Goal: Information Seeking & Learning: Find specific page/section

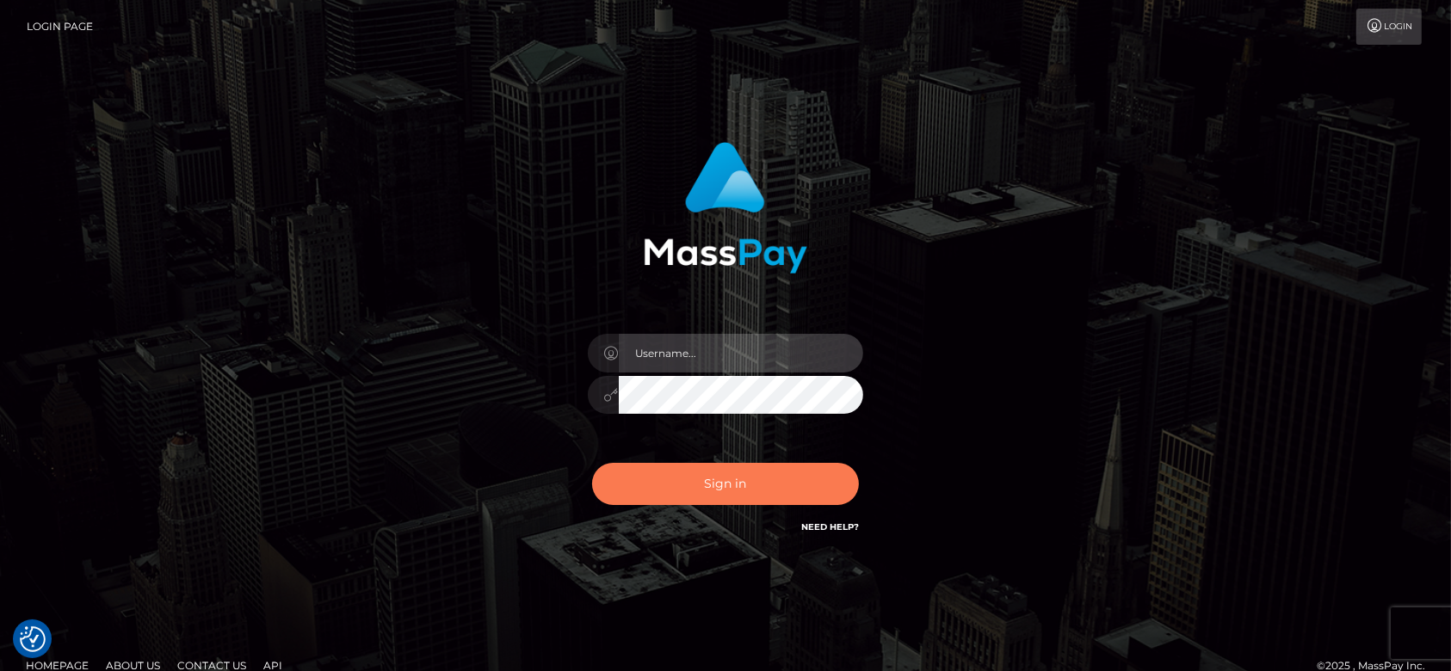
type input "fr.es"
click at [693, 493] on button "Sign in" at bounding box center [725, 484] width 267 height 42
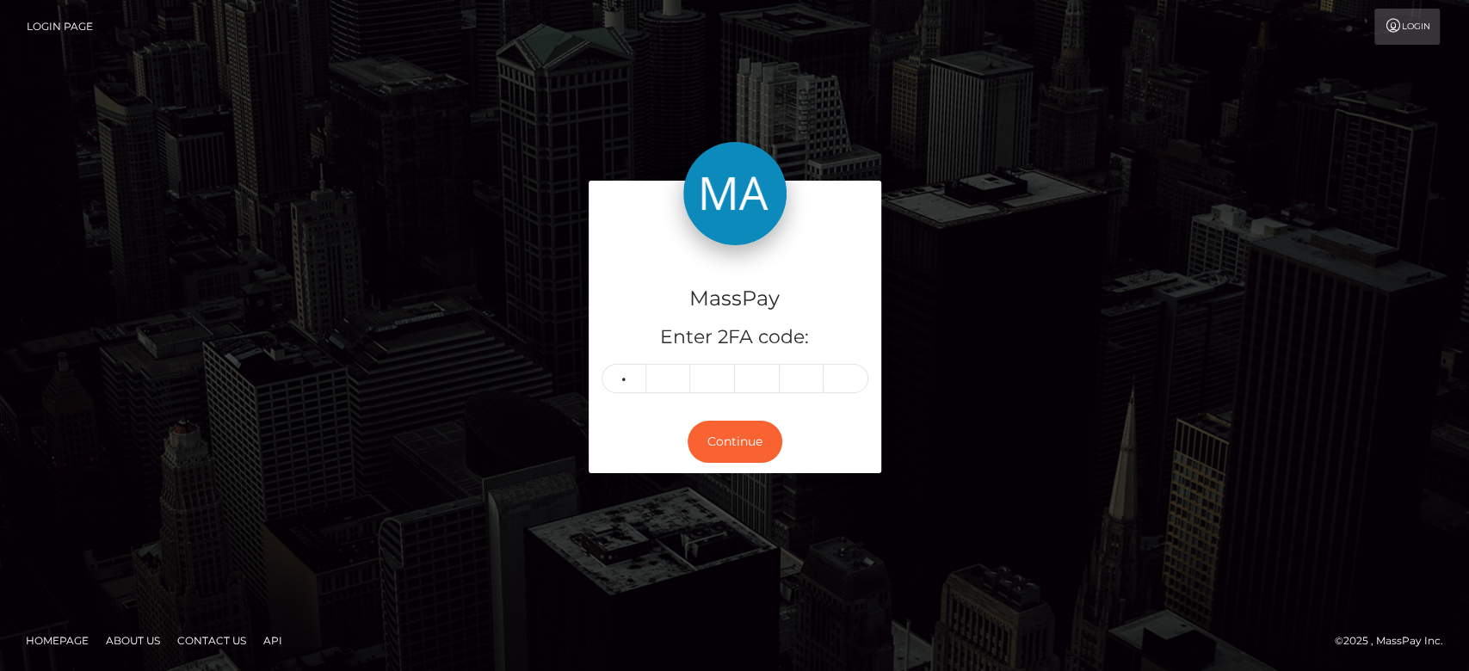
type input "8"
type input "3"
type input "1"
type input "0"
type input "7"
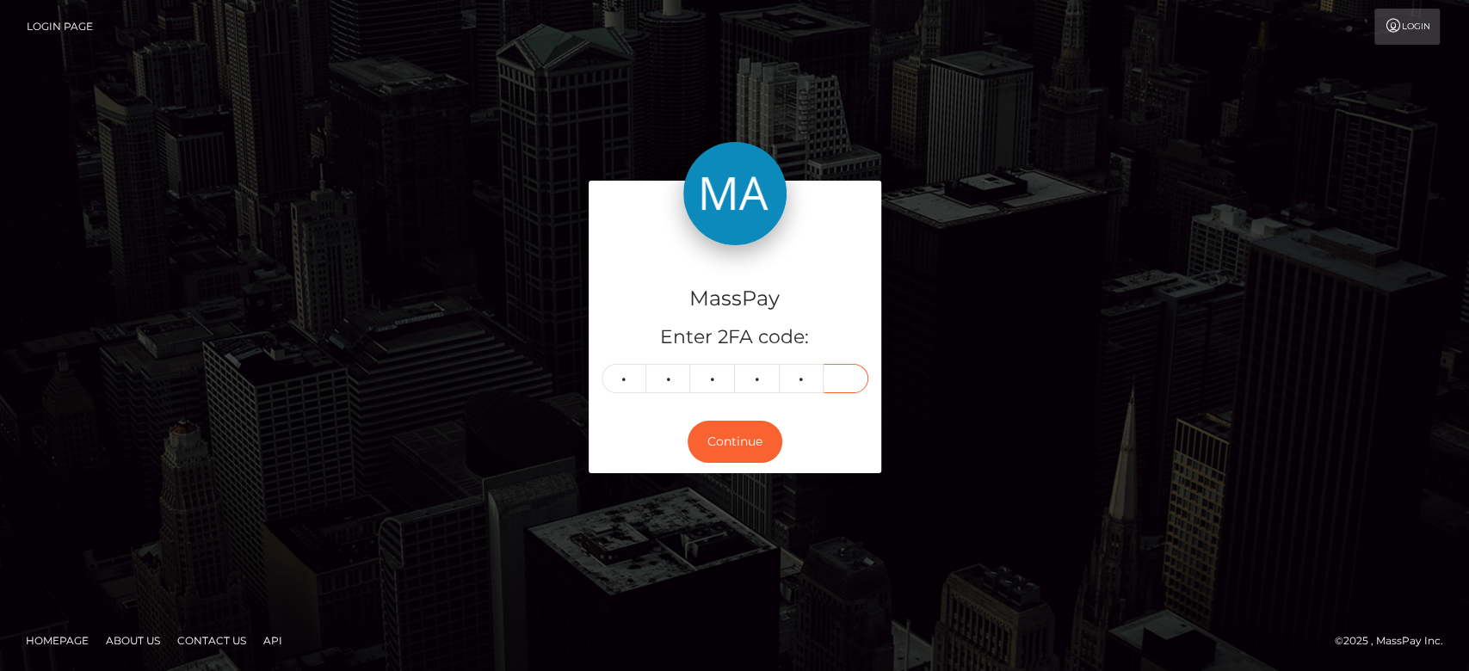
type input "0"
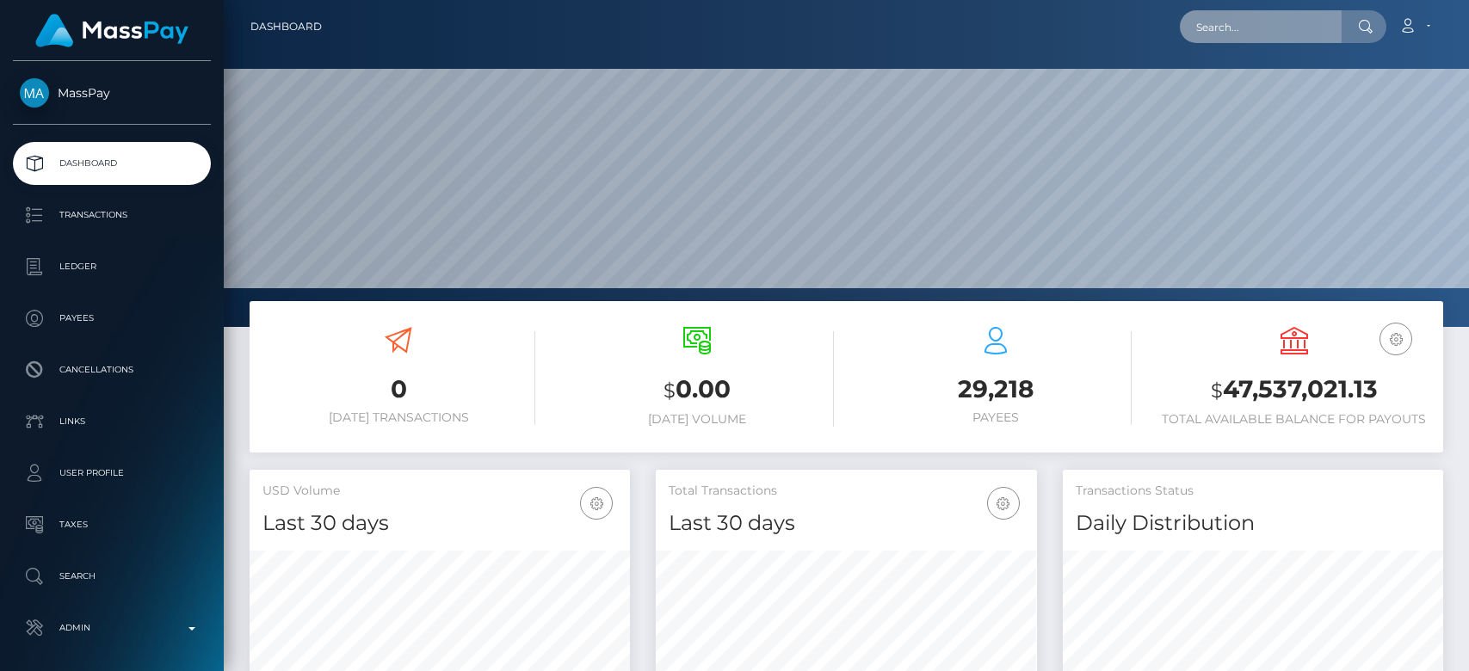
click at [1231, 38] on input "text" at bounding box center [1261, 26] width 162 height 33
paste input "[PERSON_NAME][EMAIL_ADDRESS][DOMAIN_NAME]"
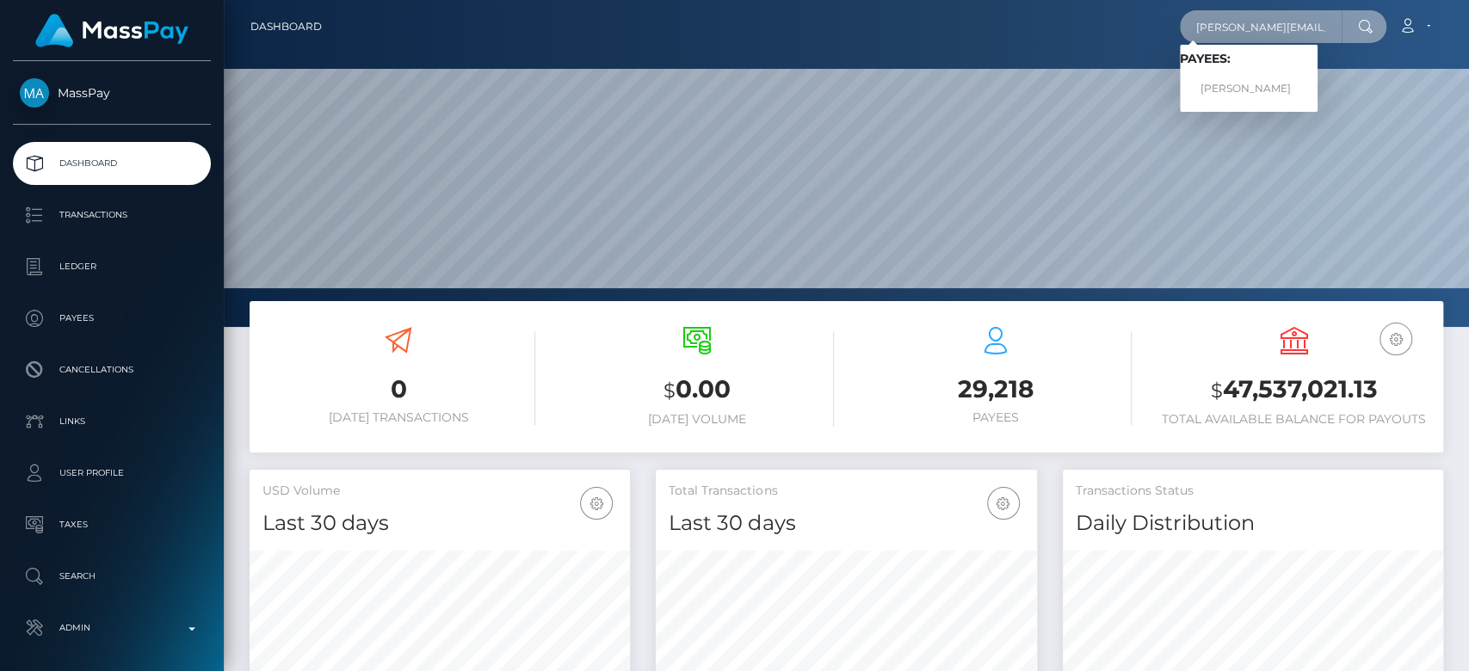
type input "[PERSON_NAME][EMAIL_ADDRESS][DOMAIN_NAME]"
click at [1260, 80] on link "Lena Irsic" at bounding box center [1249, 89] width 138 height 32
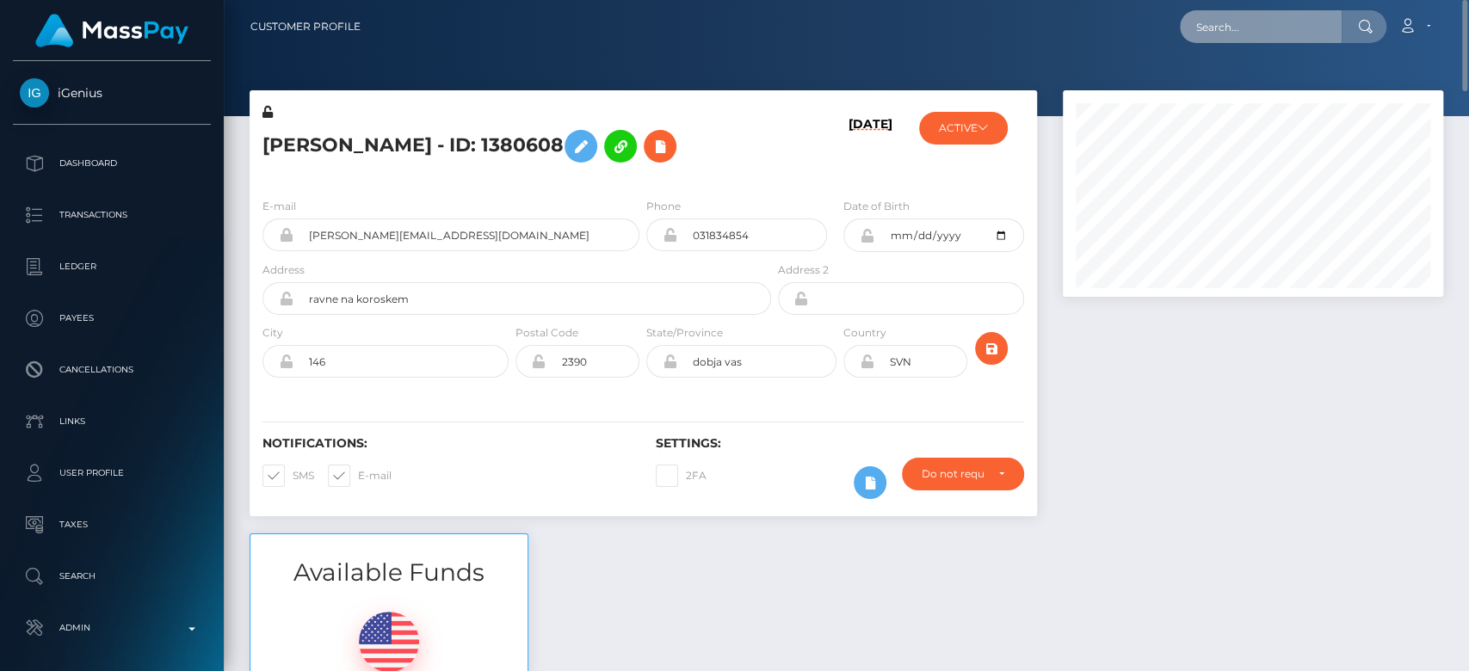
click at [1251, 26] on input "text" at bounding box center [1261, 26] width 162 height 33
paste input "[EMAIL_ADDRESS][DOMAIN_NAME]"
type input "starandchasity8@yahoo.com"
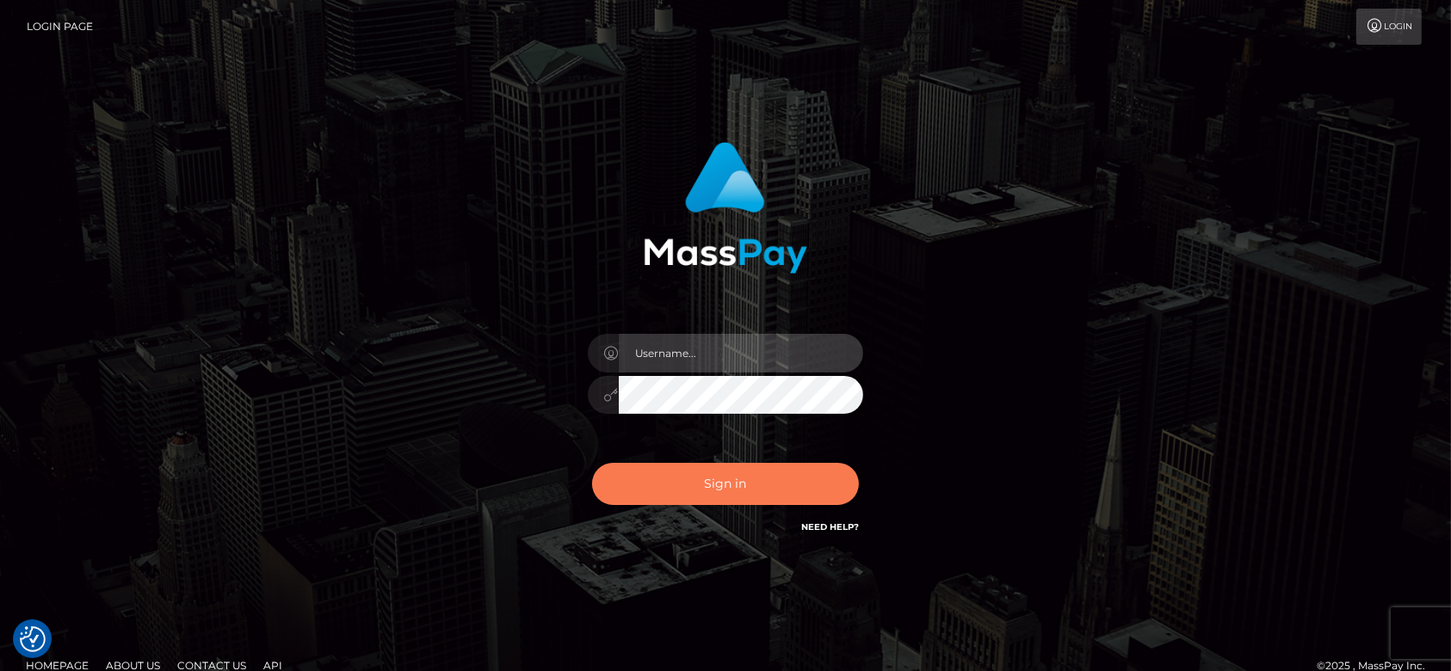
type input "fr.es"
click at [679, 481] on button "Sign in" at bounding box center [725, 484] width 267 height 42
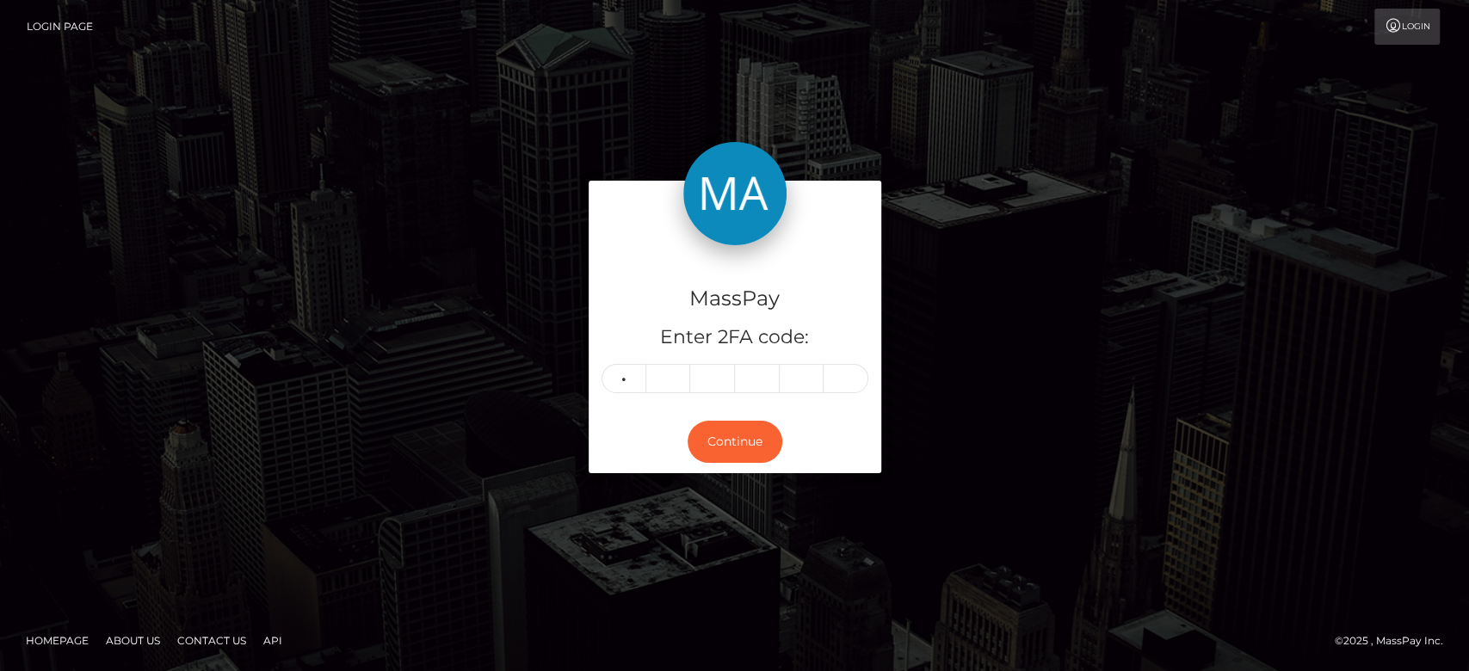
type input "4"
type input "3"
type input "0"
type input "7"
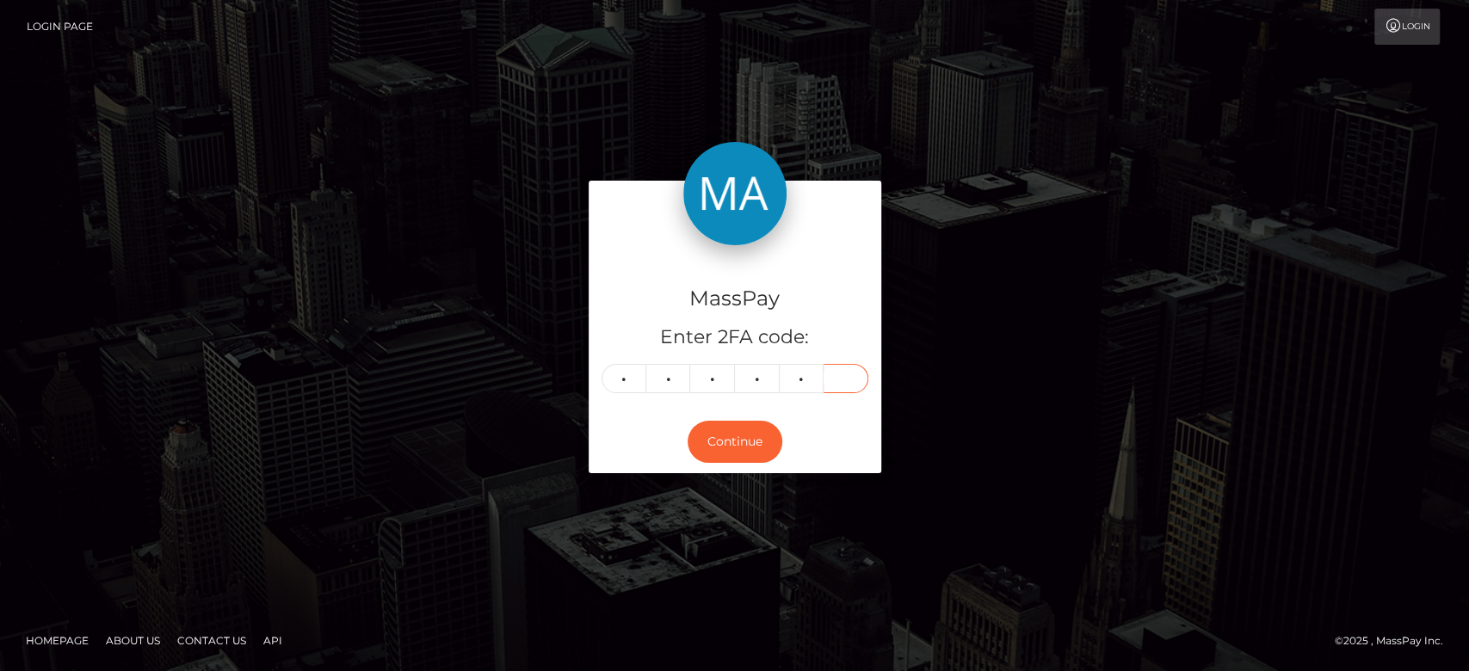
type input "4"
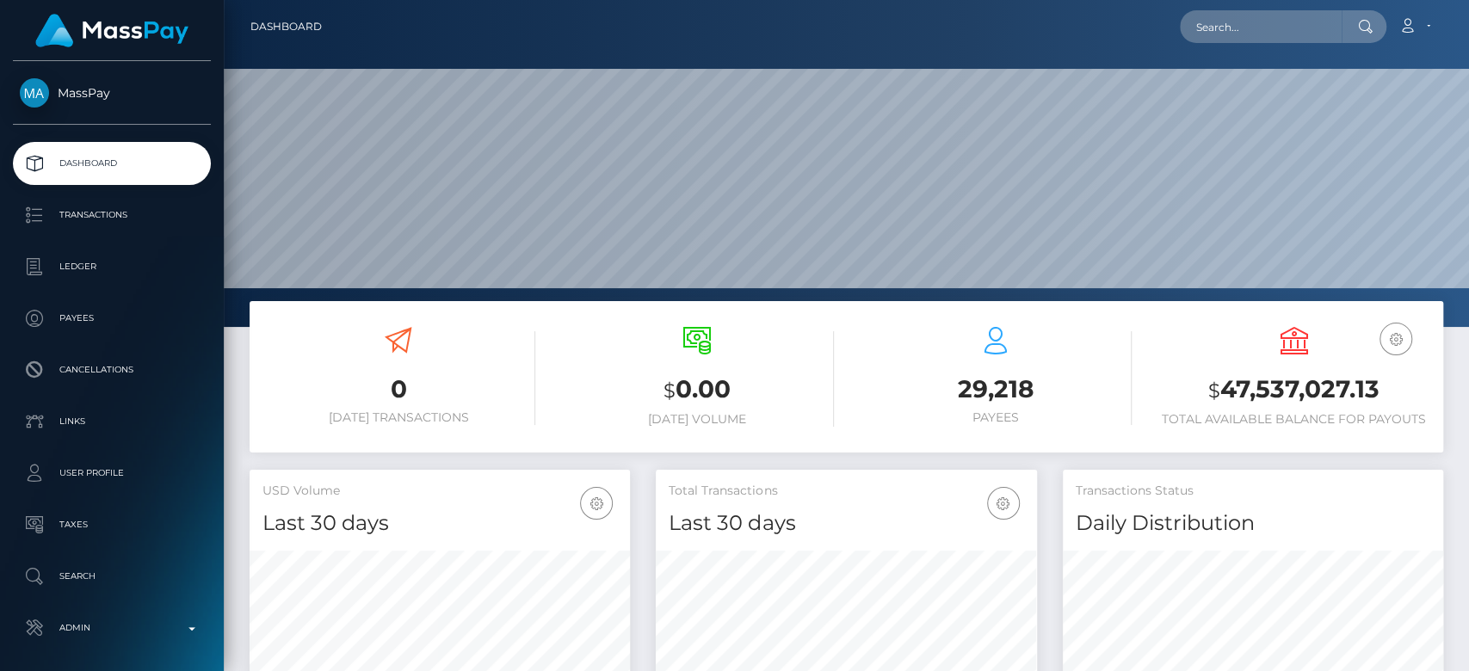
scroll to position [471, 380]
click at [1236, 32] on input "text" at bounding box center [1261, 26] width 162 height 33
paste input "starandchasity8@yahoo.com"
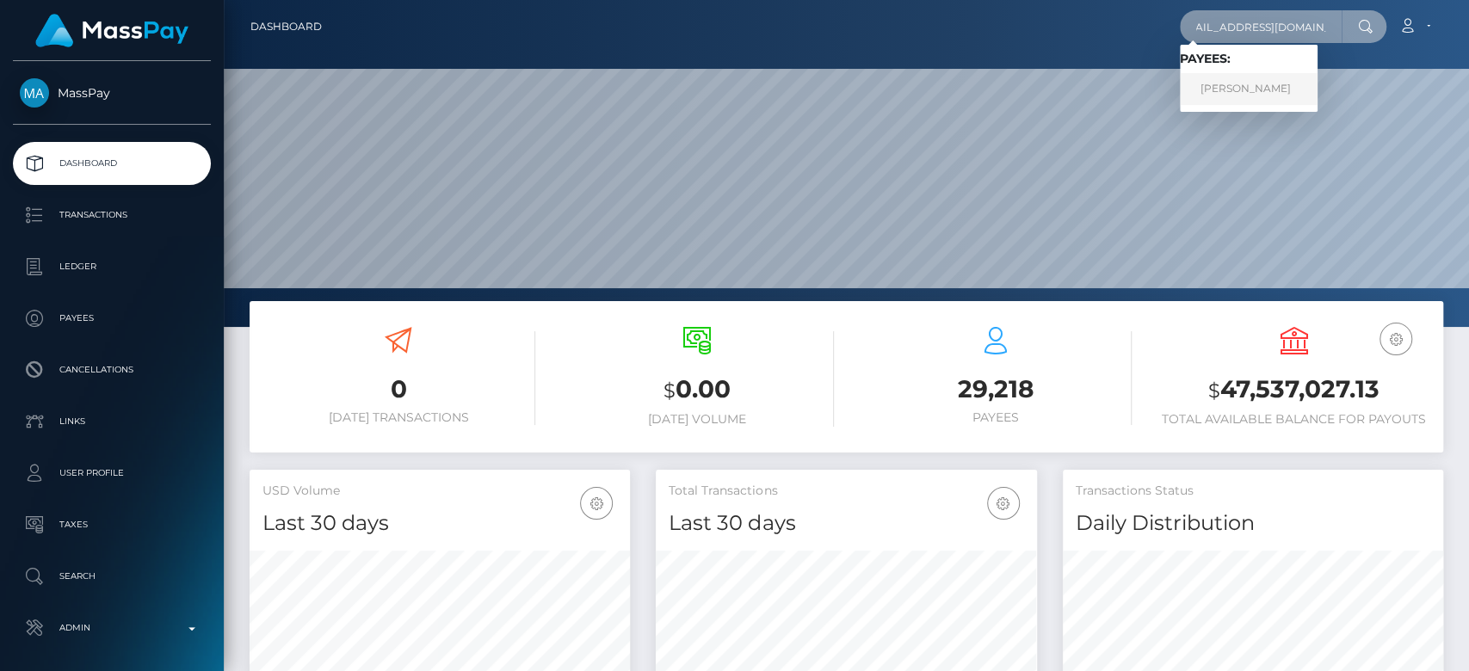
type input "starandchasity8@yahoo.com"
click at [1248, 81] on link "JAMIE LYNNE SMITH" at bounding box center [1249, 89] width 138 height 32
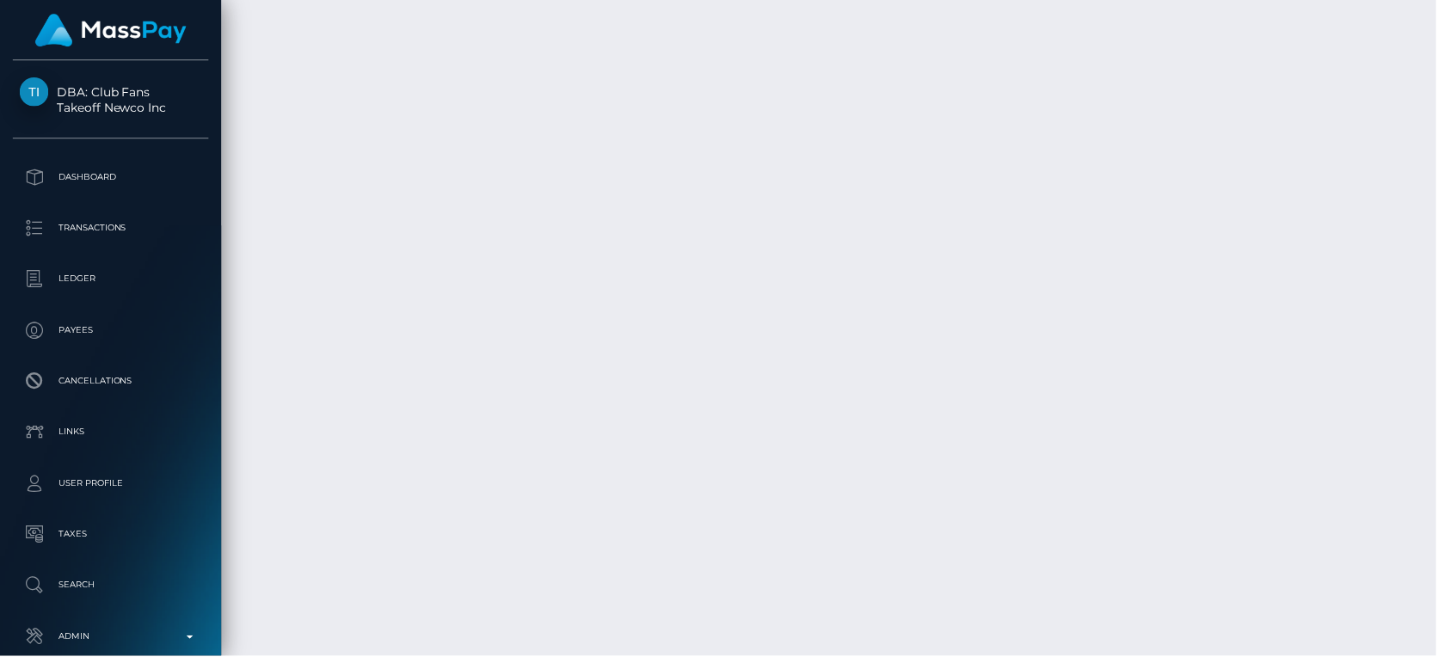
scroll to position [860191, 860022]
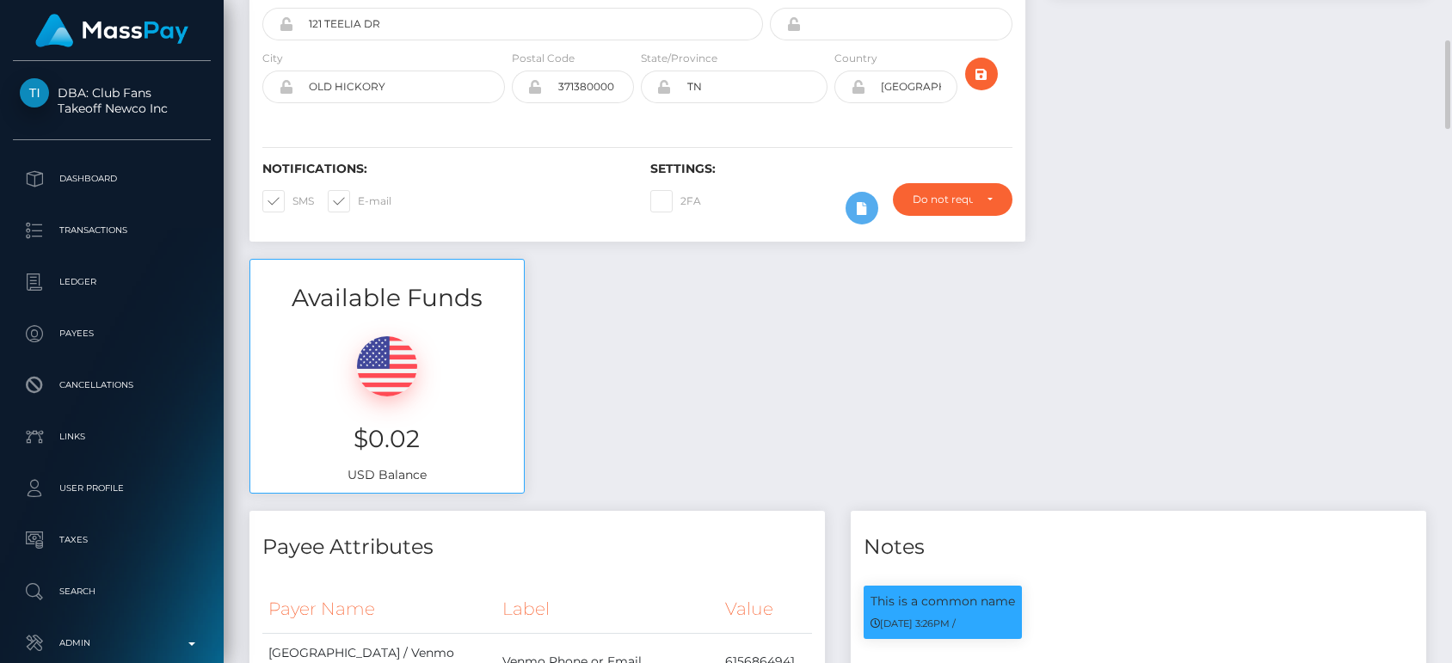
scroll to position [0, 0]
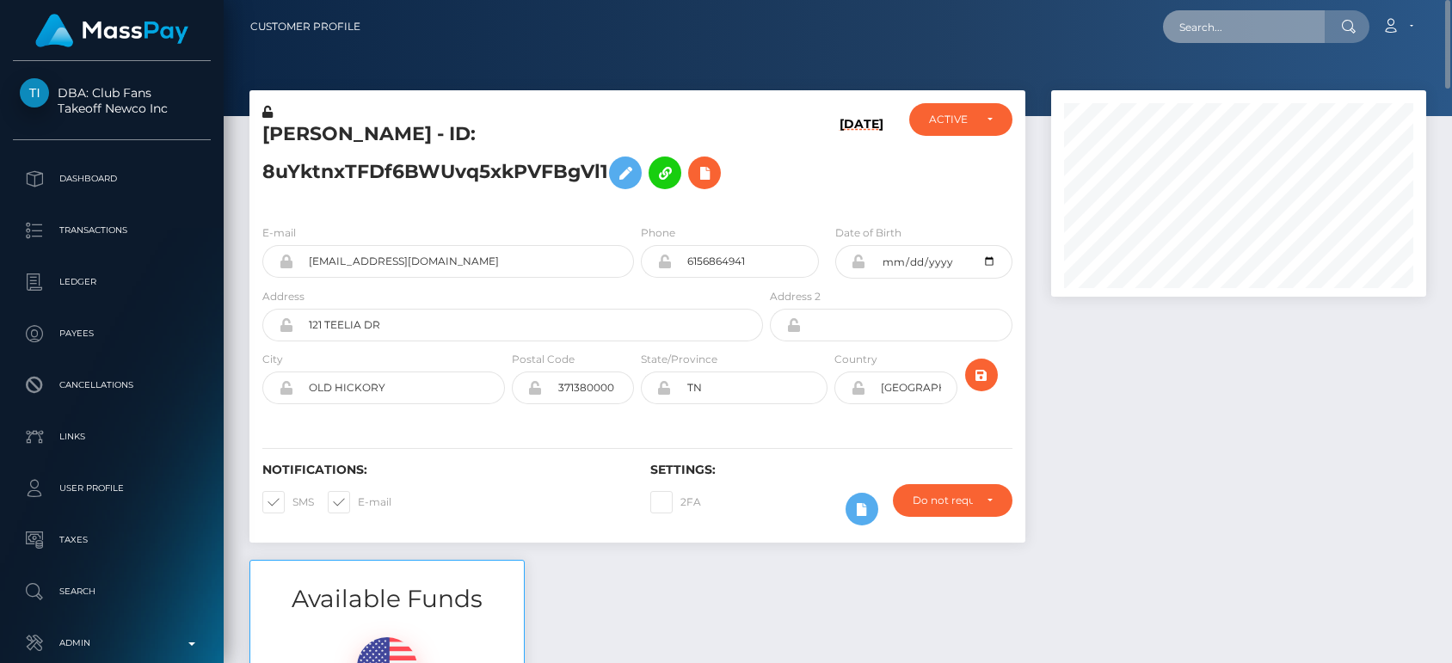
click at [1276, 22] on input "text" at bounding box center [1244, 26] width 162 height 33
paste input "dahianaaa.gv@gmail.com"
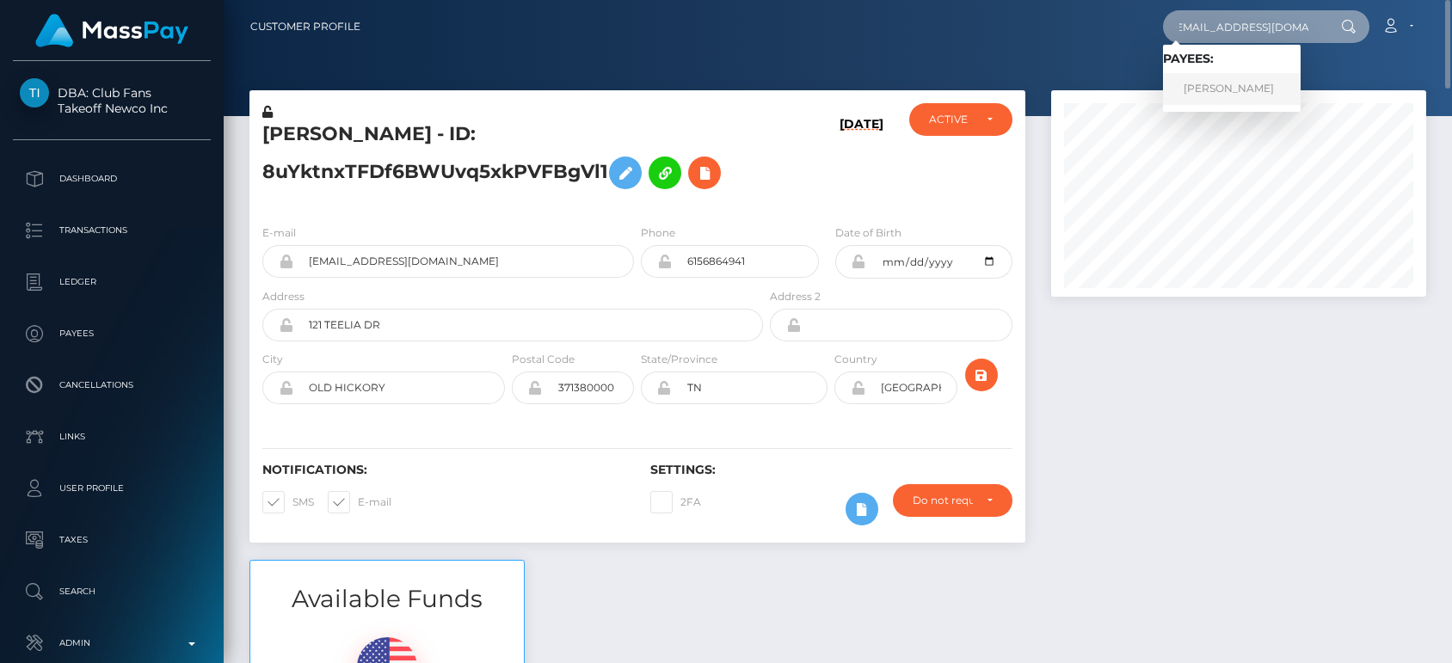
type input "dahianaaa.gv@gmail.com"
click at [1260, 91] on link "Dahiana vanegas" at bounding box center [1232, 89] width 138 height 32
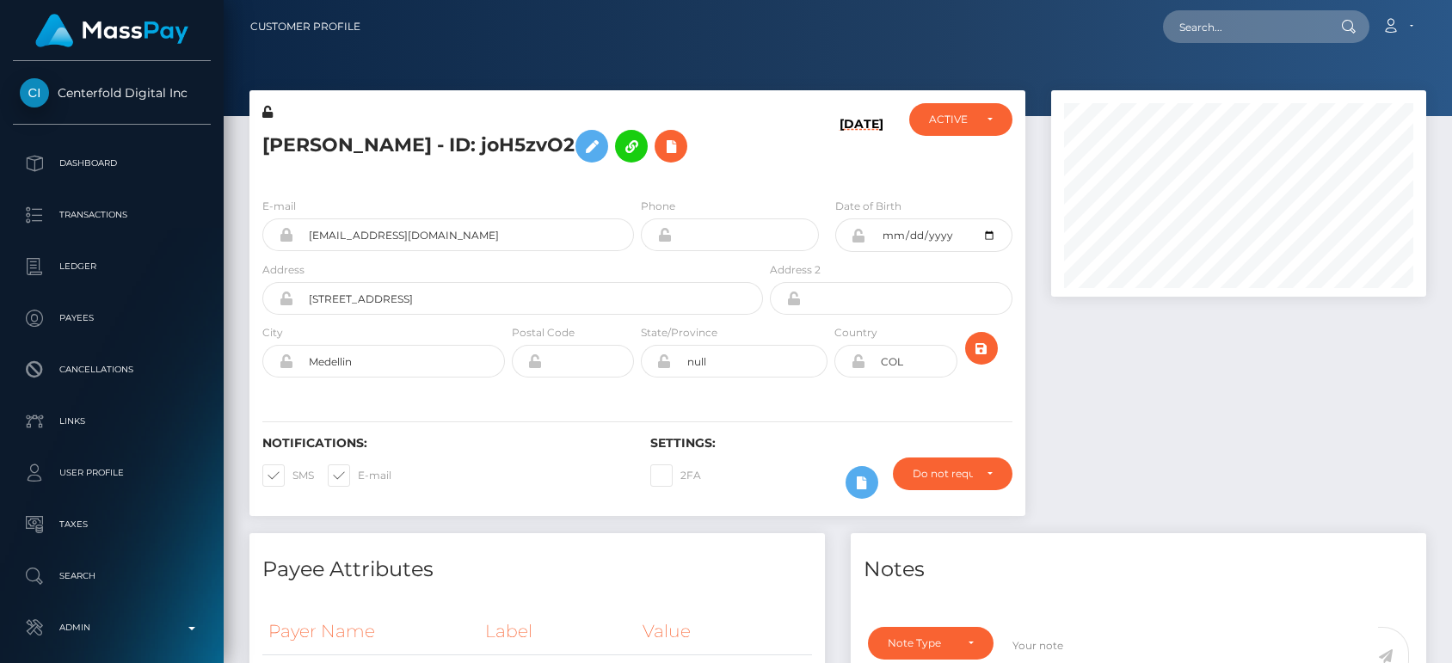
scroll to position [206, 375]
click at [1222, 473] on div at bounding box center [1238, 311] width 401 height 443
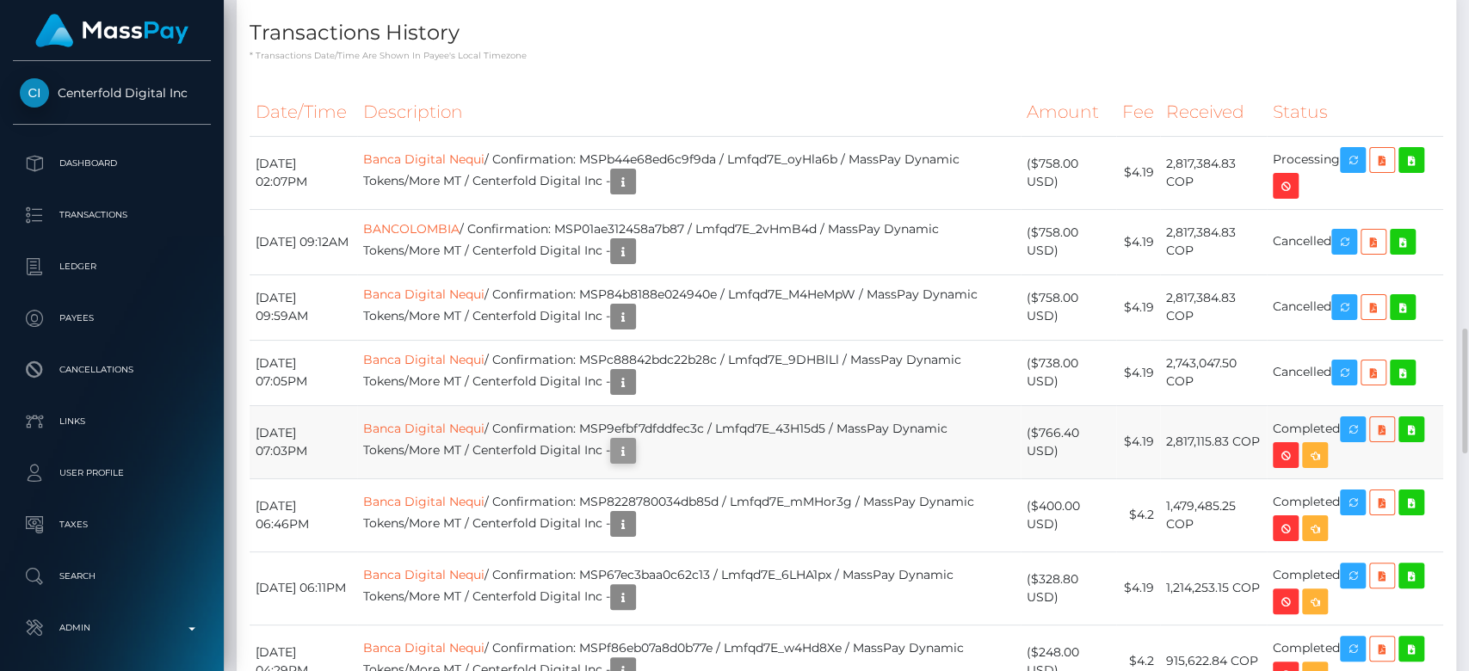
scroll to position [206, 380]
click at [633, 441] on icon "button" at bounding box center [623, 452] width 21 height 22
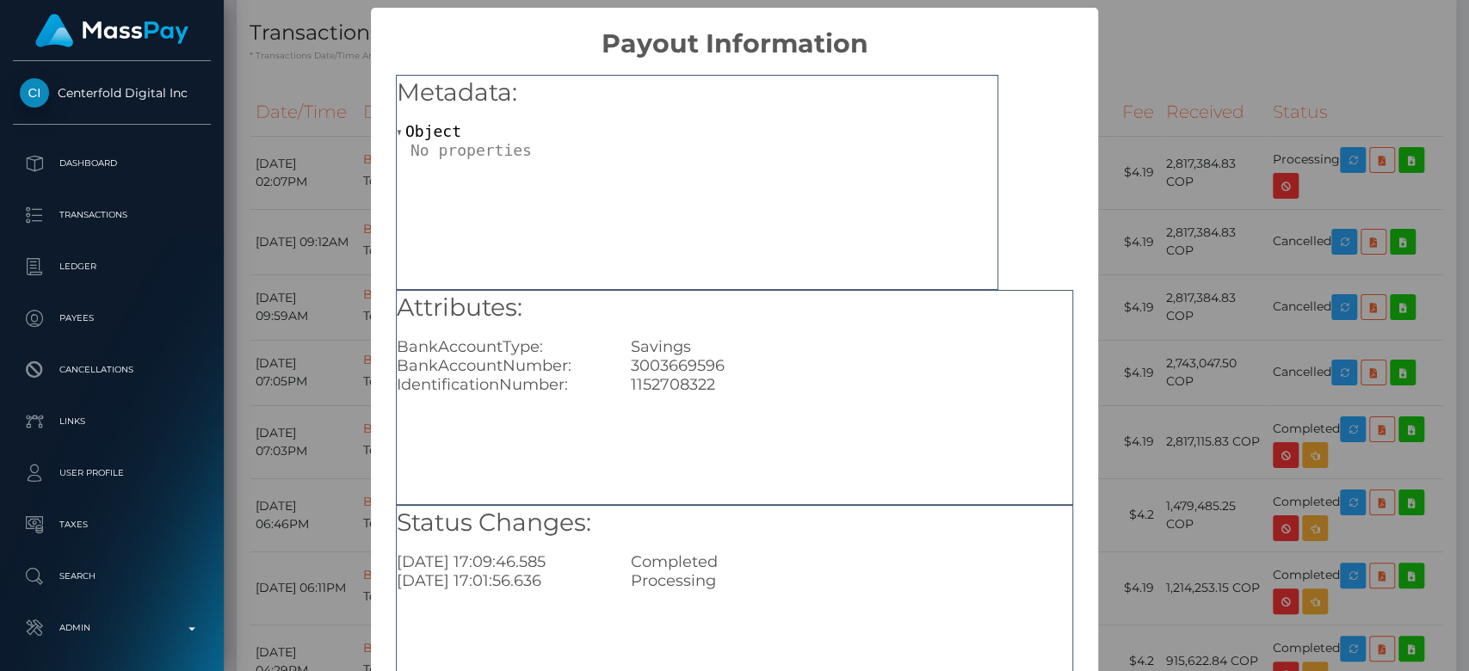
click at [661, 370] on div "3003669596" at bounding box center [851, 365] width 467 height 19
copy div "3003669596"
click at [1141, 402] on div "× Payout Information Metadata: Object Attributes: BankAccountType: Savings Bank…" at bounding box center [734, 335] width 1469 height 671
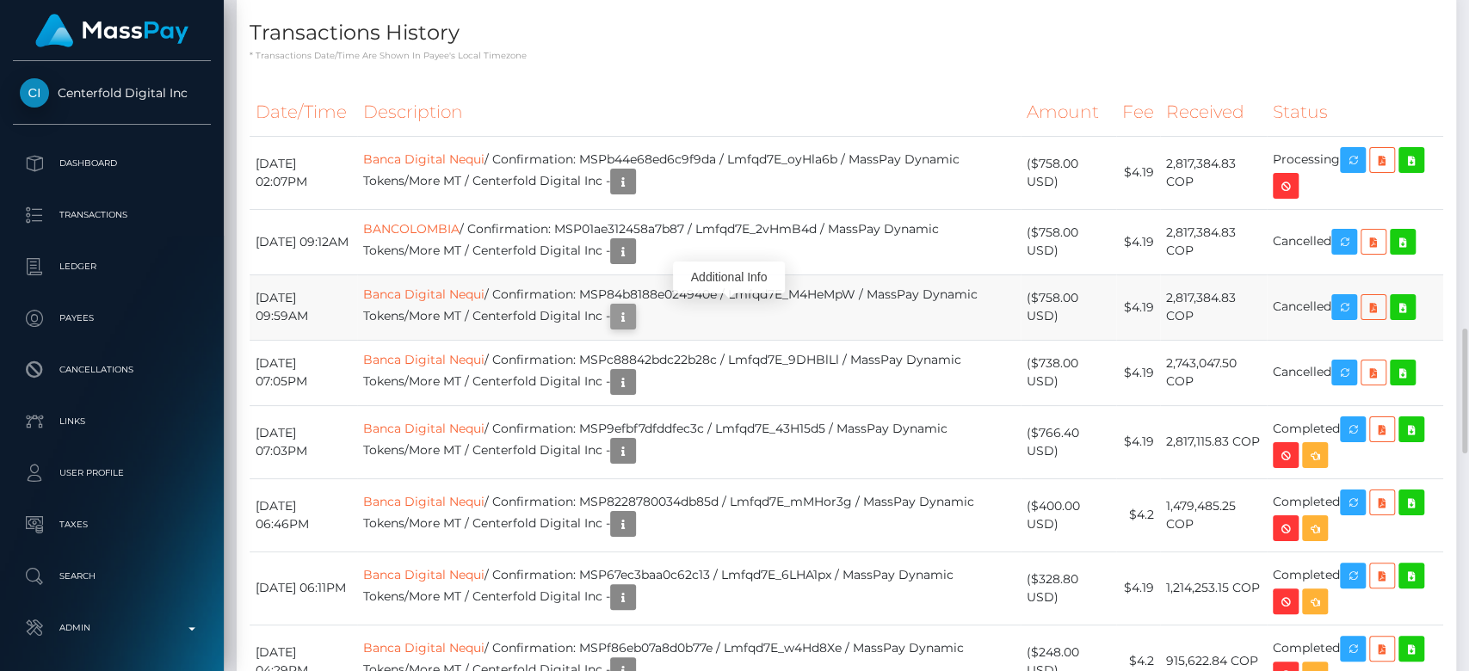
click at [636, 312] on button "button" at bounding box center [623, 317] width 26 height 26
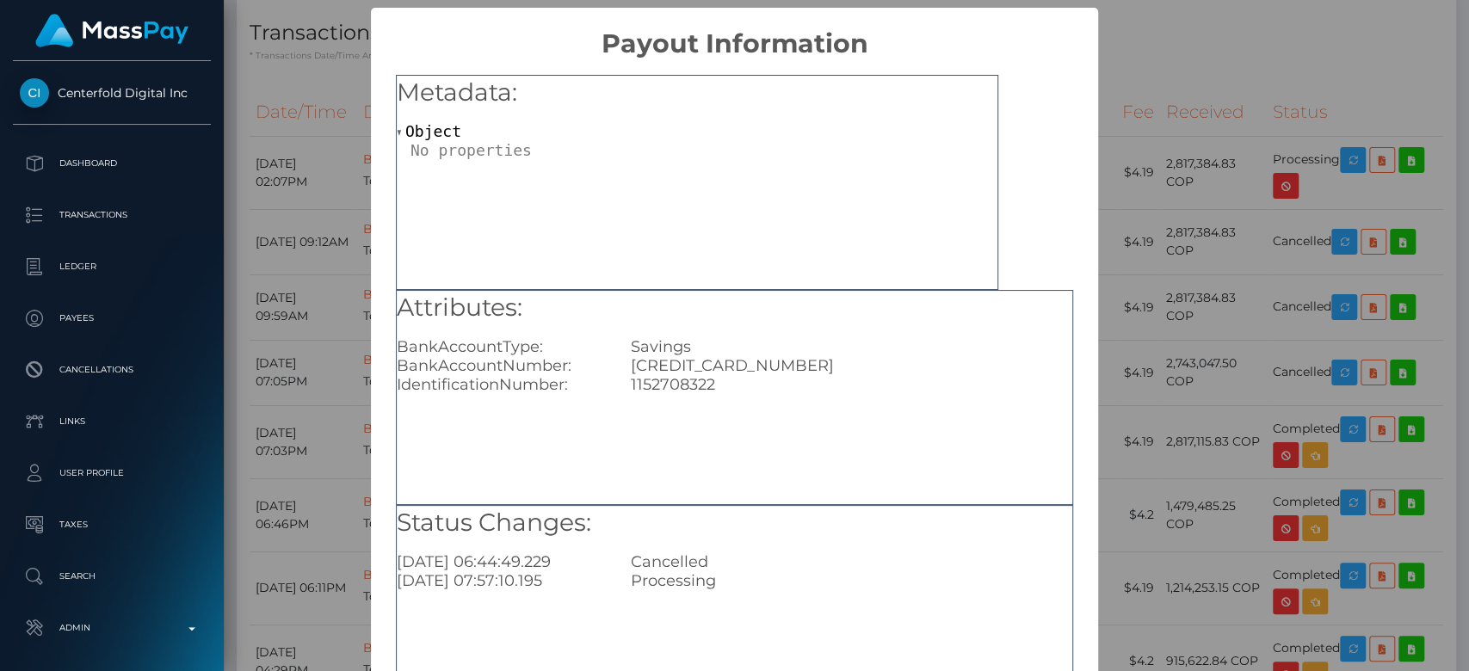
click at [1164, 279] on div "× Payout Information Metadata: Object Attributes: BankAccountType: Savings Bank…" at bounding box center [734, 335] width 1469 height 671
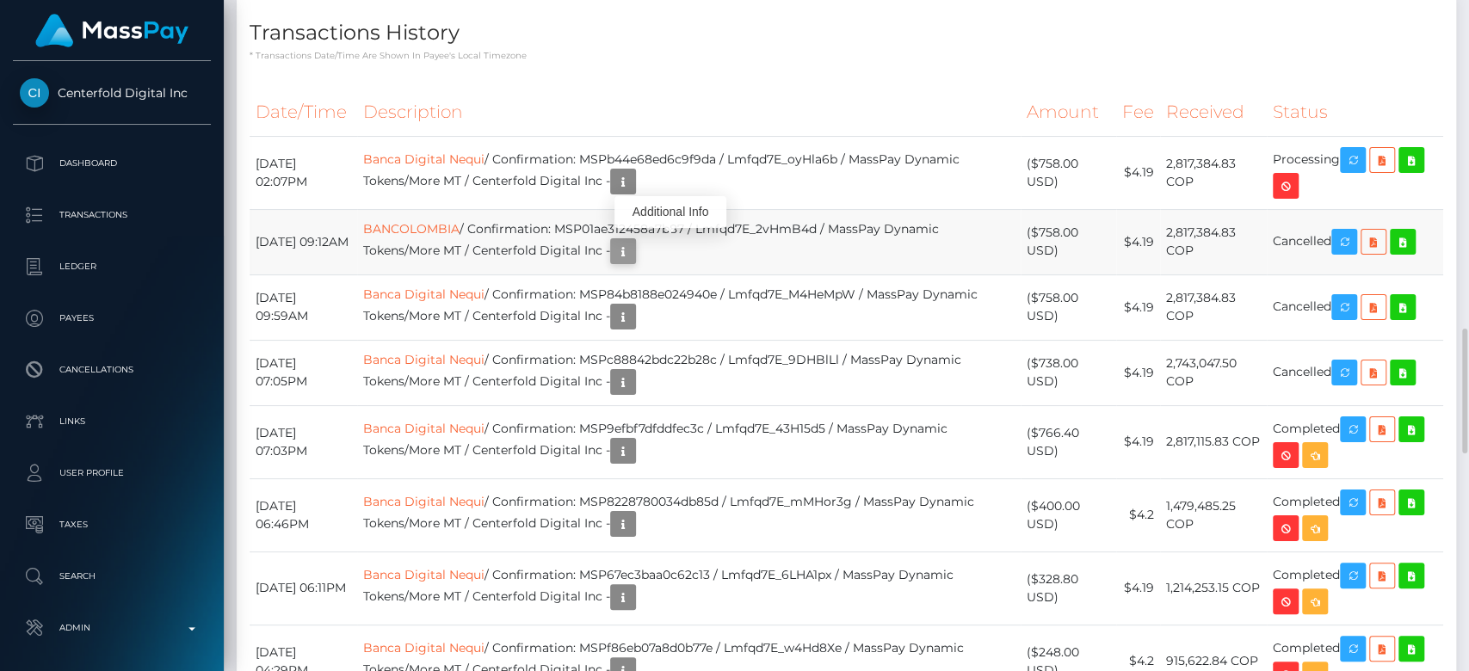
click at [633, 247] on icon "button" at bounding box center [623, 252] width 21 height 22
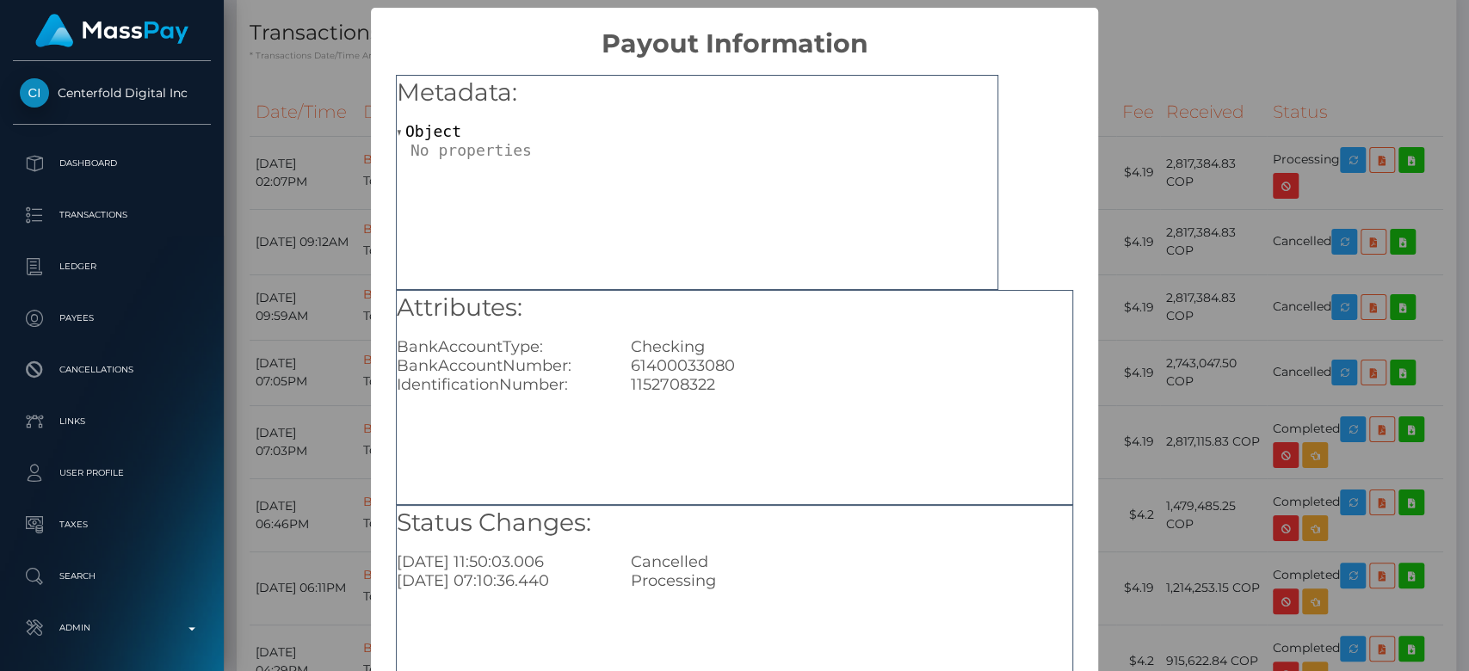
click at [1193, 411] on div "× Payout Information Metadata: Object Attributes: BankAccountType: Checking Ban…" at bounding box center [734, 335] width 1469 height 671
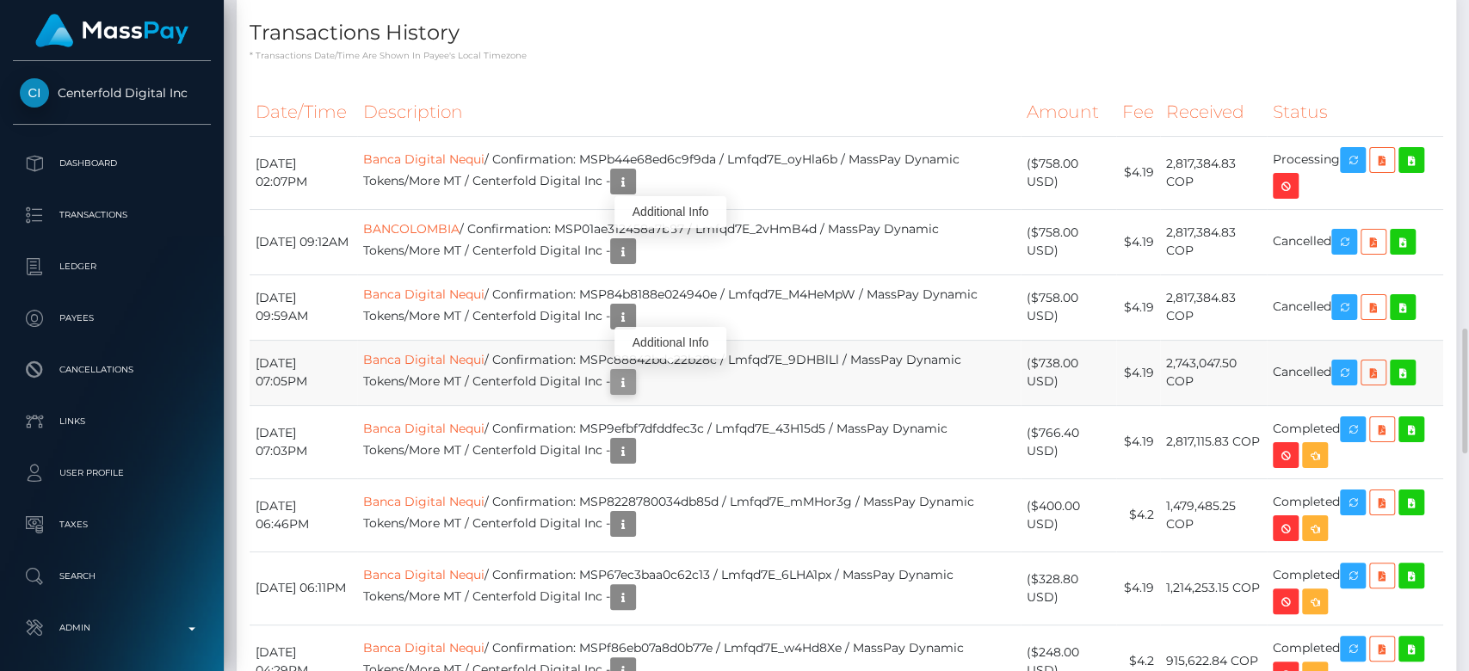
click at [633, 375] on icon "button" at bounding box center [623, 383] width 21 height 22
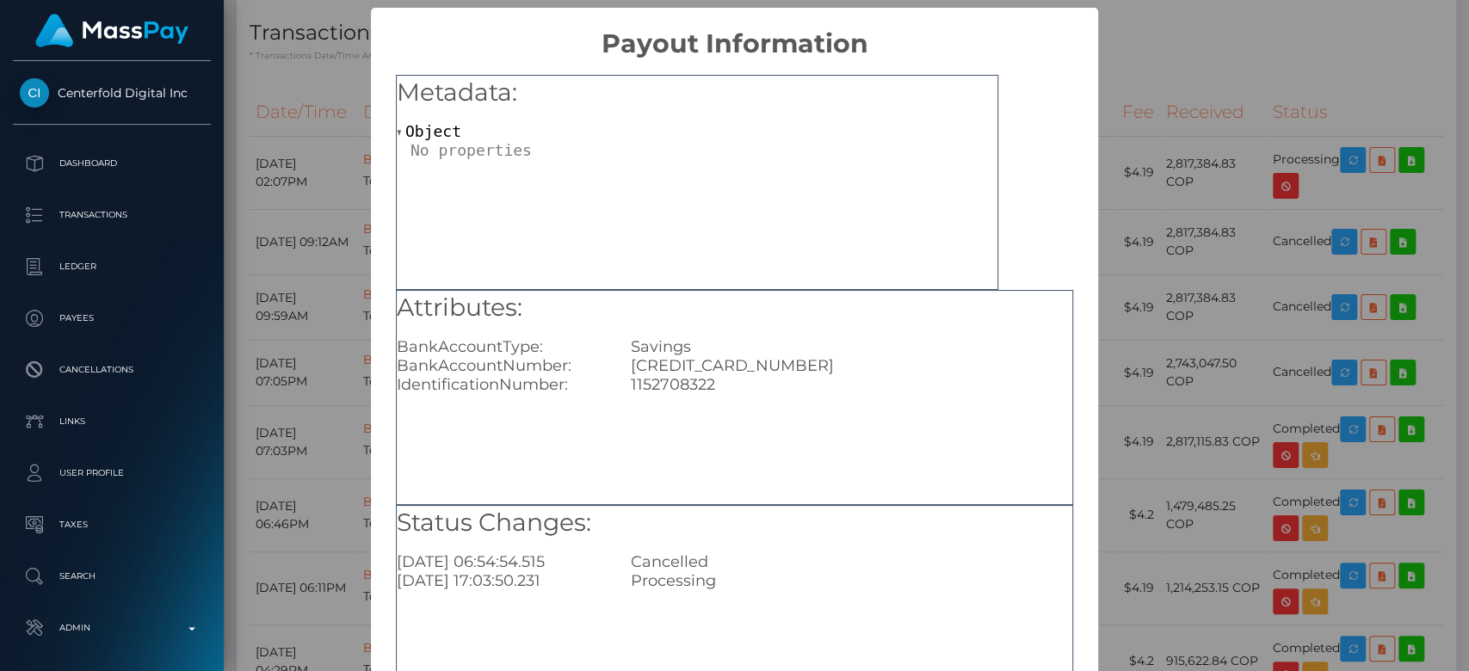
click at [1116, 348] on div "× Payout Information Metadata: Object Attributes: BankAccountType: Savings Bank…" at bounding box center [734, 335] width 1469 height 671
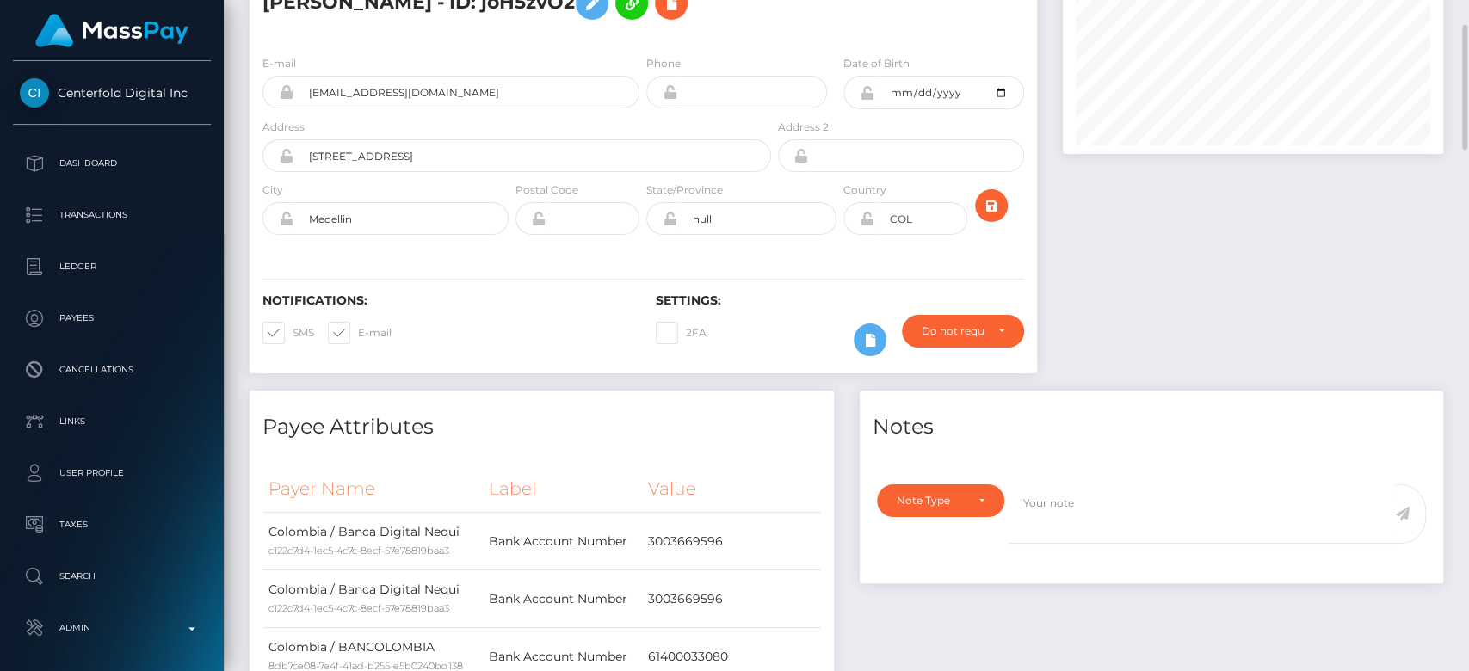
scroll to position [0, 0]
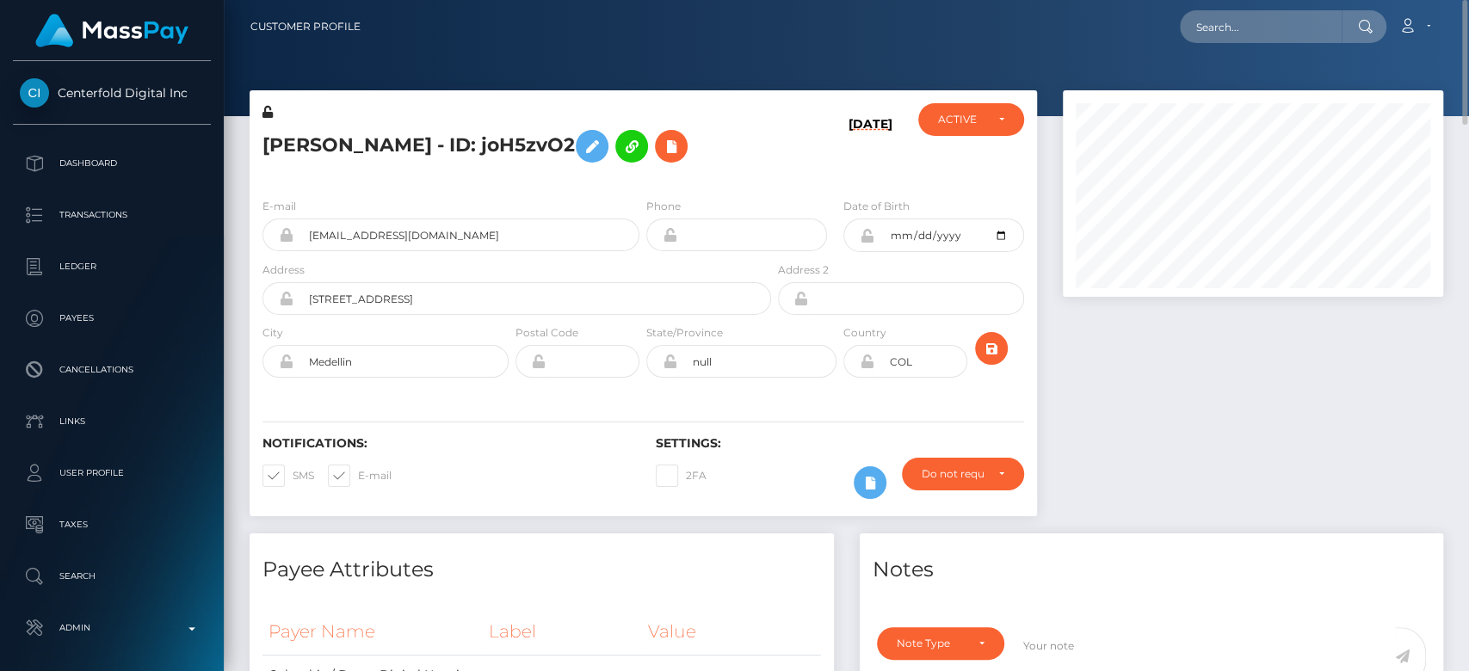
drag, startPoint x: 521, startPoint y: 133, endPoint x: 414, endPoint y: 116, distance: 108.9
click at [414, 116] on div "Dahiana vanegas - ID: joH5zvO2" at bounding box center [512, 143] width 525 height 81
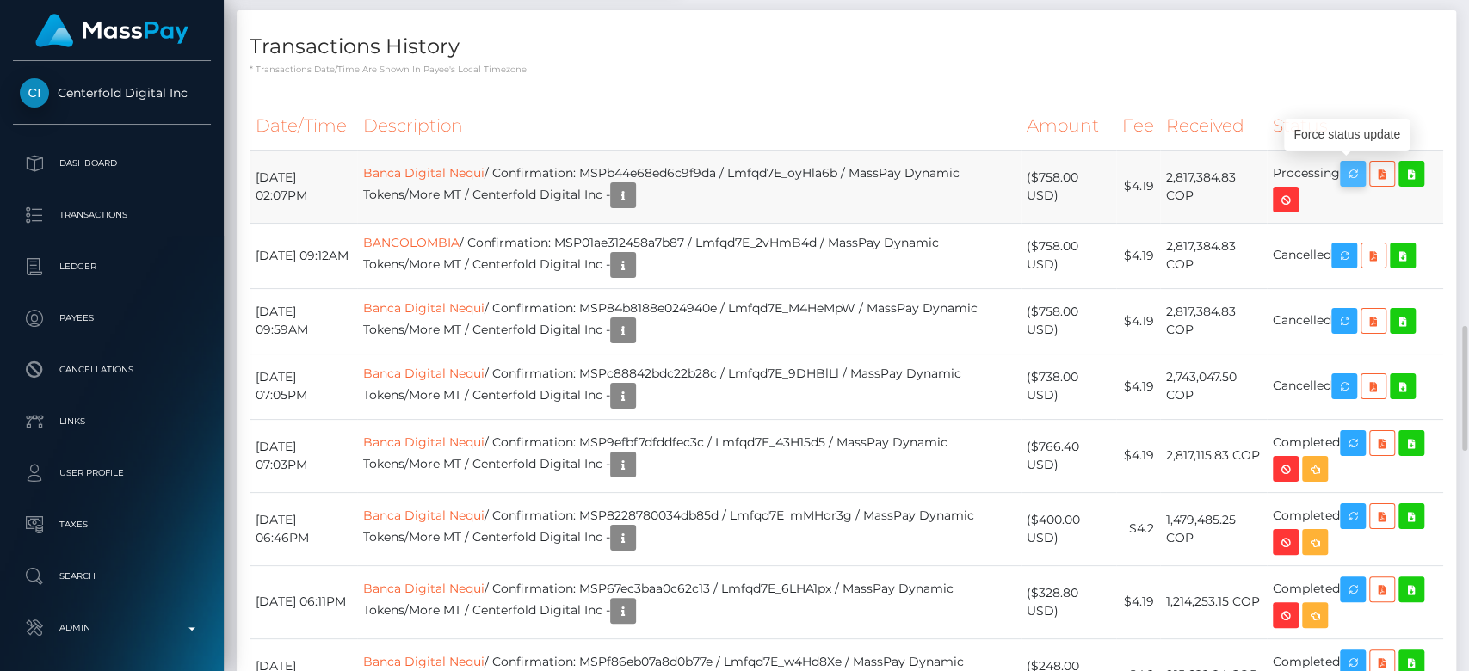
scroll to position [206, 380]
click at [1363, 171] on icon "button" at bounding box center [1352, 174] width 21 height 22
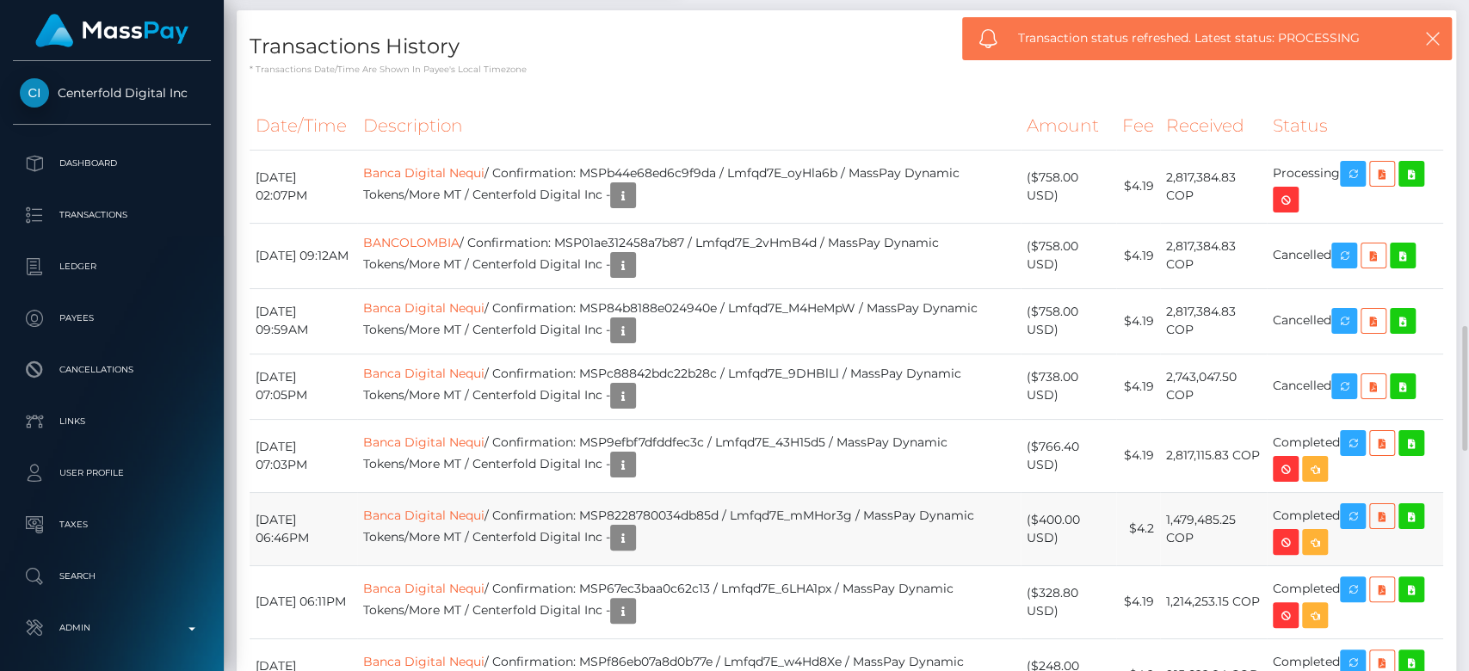
drag, startPoint x: 958, startPoint y: 473, endPoint x: 1010, endPoint y: 539, distance: 84.5
click at [957, 473] on td "Banca Digital Nequi / Confirmation: MSP9efbf7dfddfec3c / Lmfqd7E_43H15d5 / Mass…" at bounding box center [688, 455] width 663 height 73
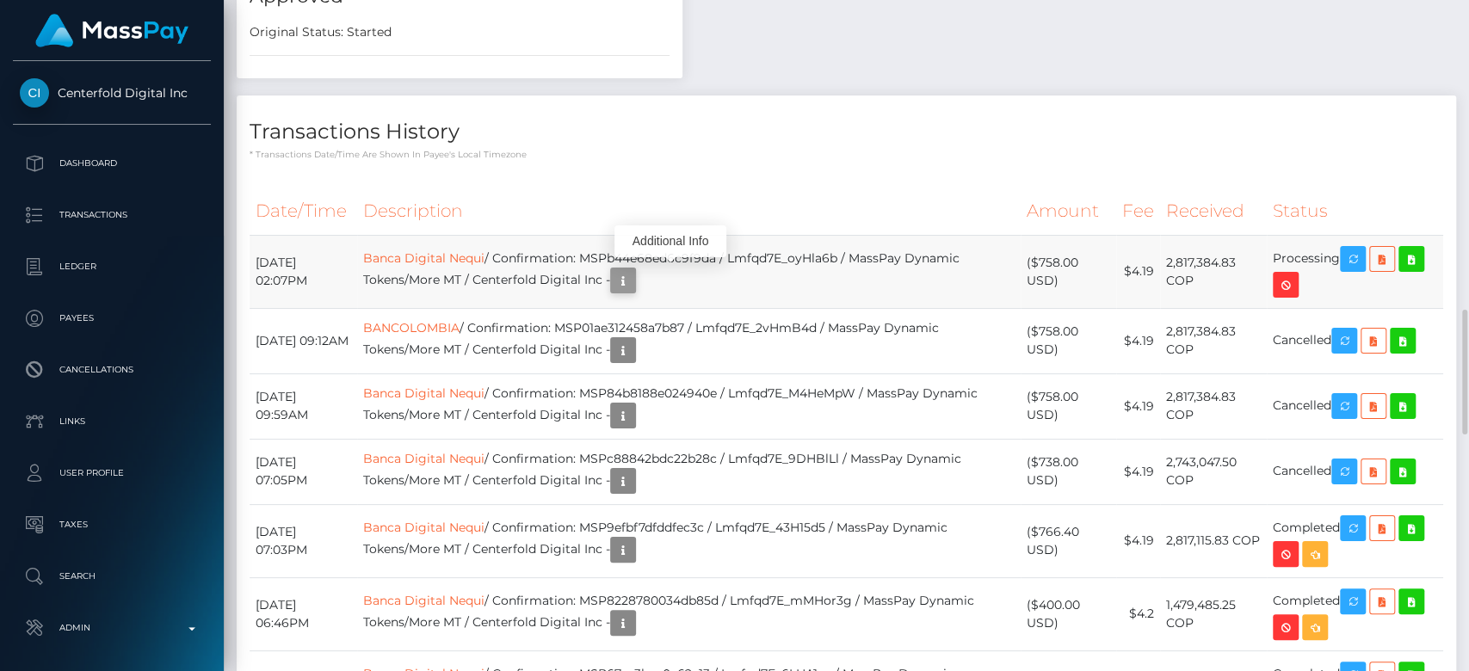
click at [633, 279] on icon "button" at bounding box center [623, 281] width 21 height 22
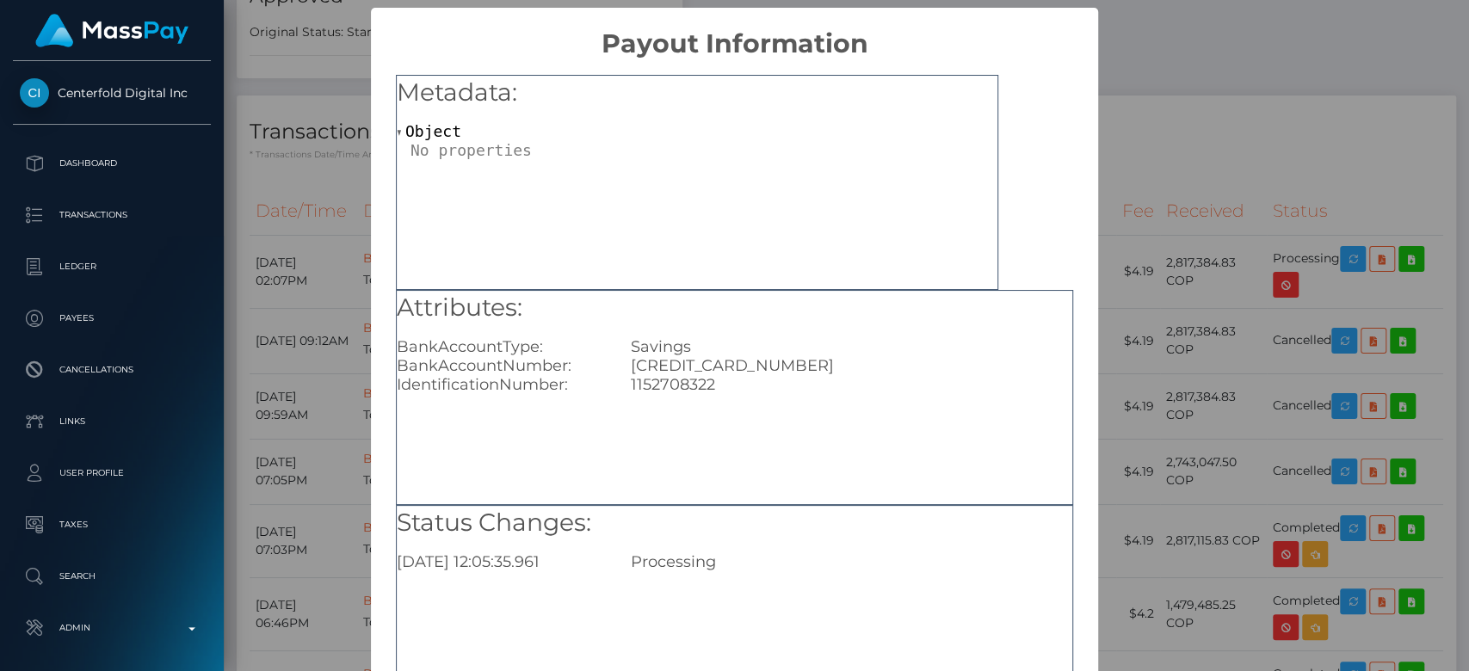
click at [1287, 348] on div "× Payout Information Metadata: Object Attributes: BankAccountType: Savings Bank…" at bounding box center [734, 335] width 1469 height 671
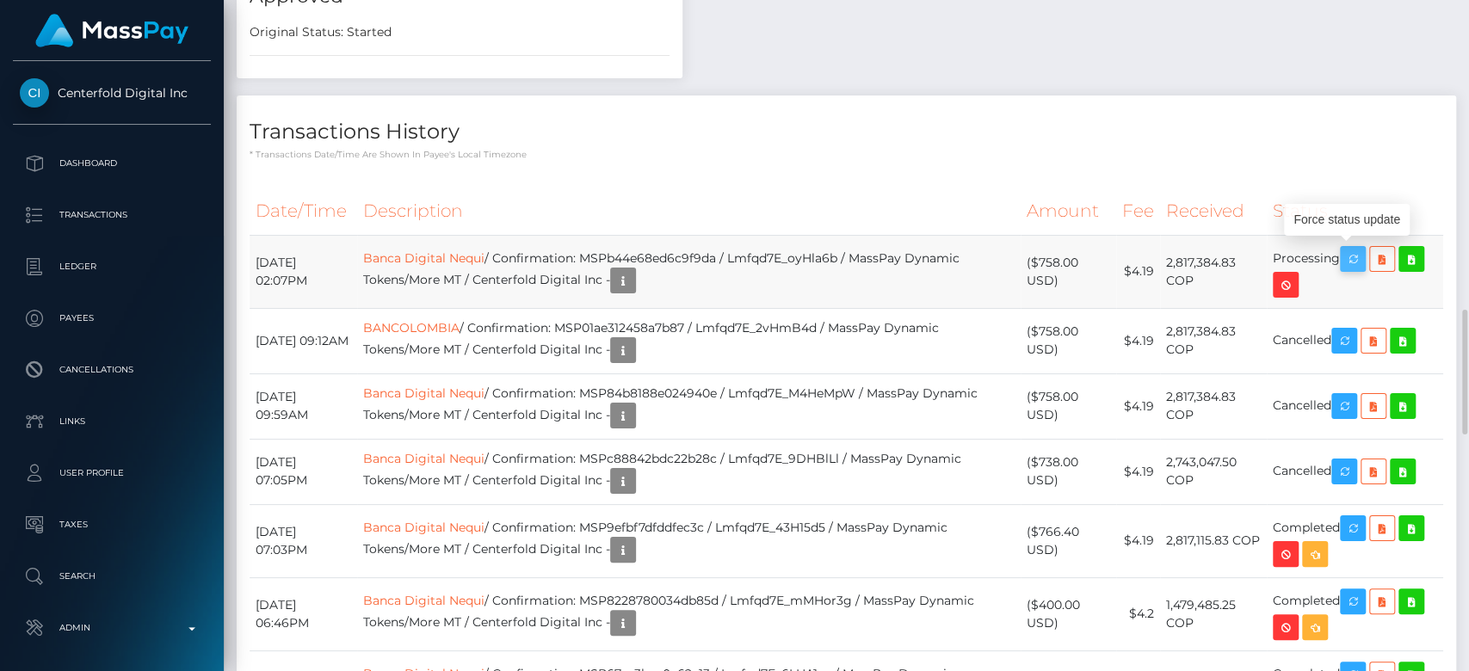
click at [1360, 249] on icon "button" at bounding box center [1352, 260] width 21 height 22
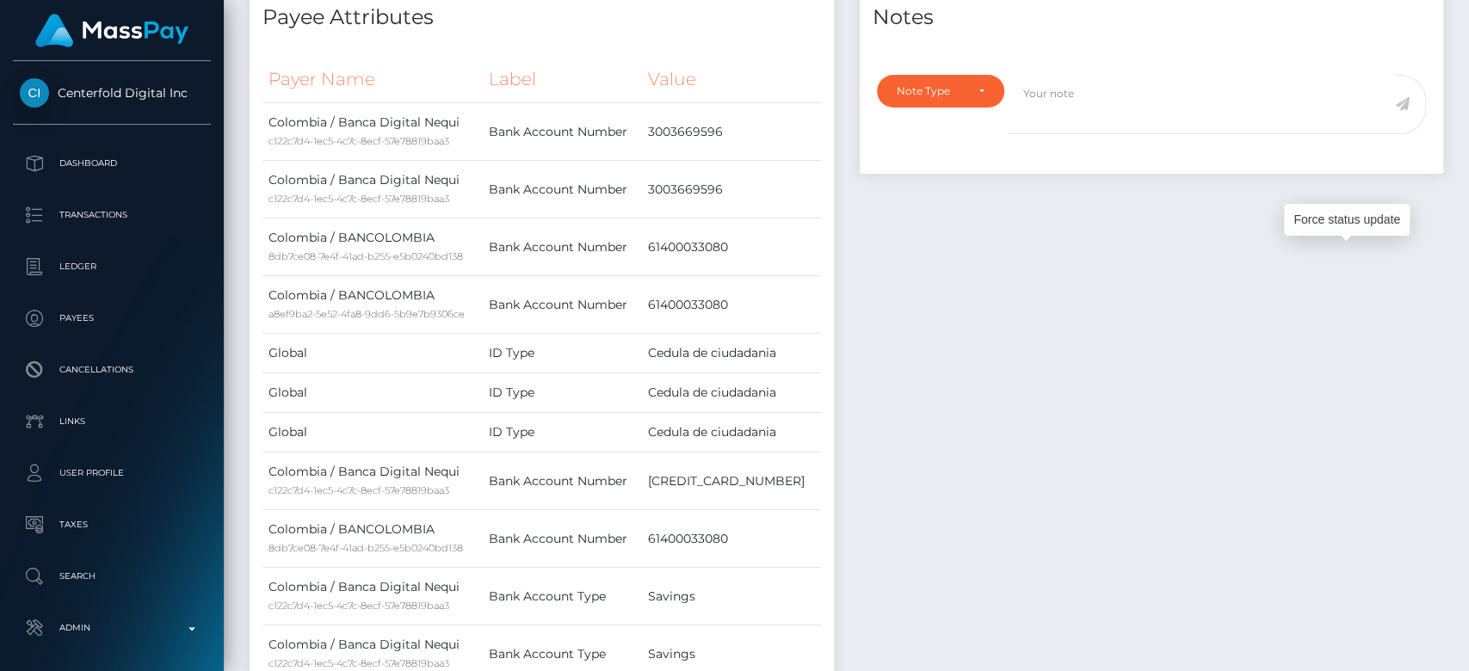
scroll to position [0, 0]
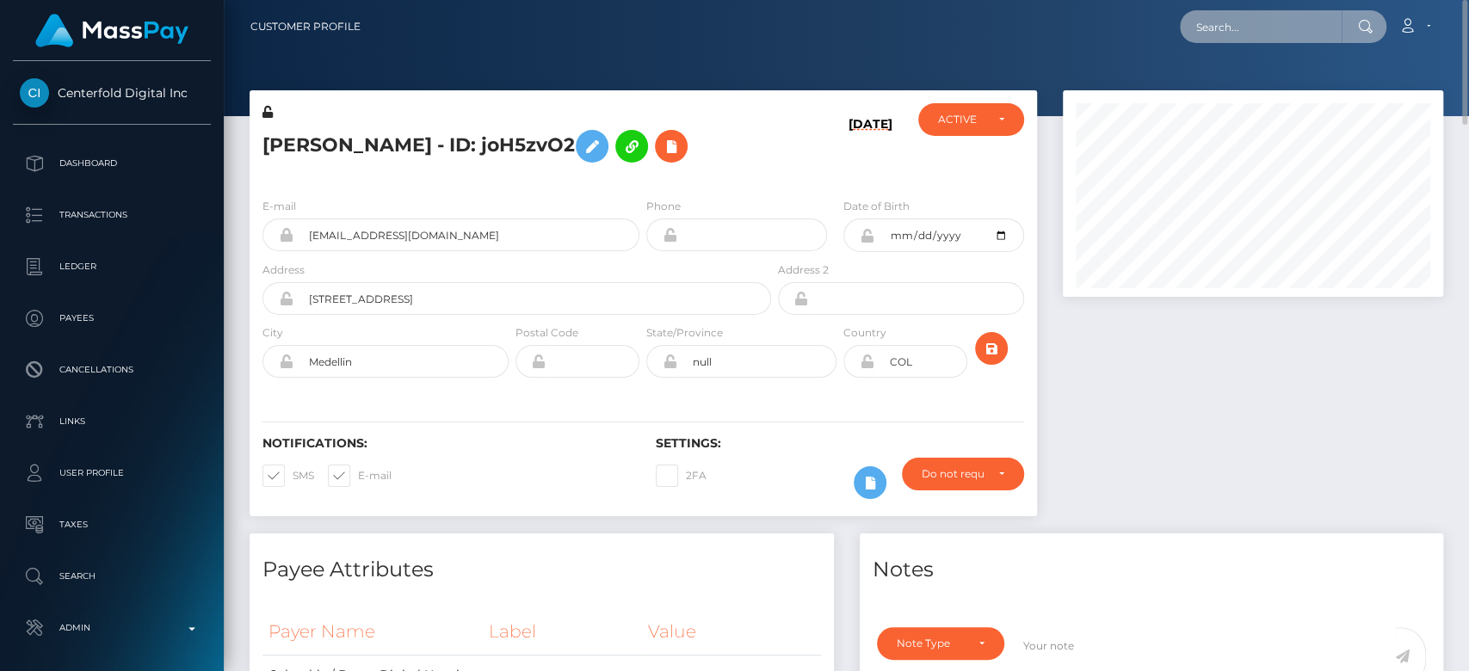
click at [1253, 31] on input "text" at bounding box center [1261, 26] width 162 height 33
paste input "picklewaffles666@icloud.com"
type input "picklewaffles666@icloud.com"
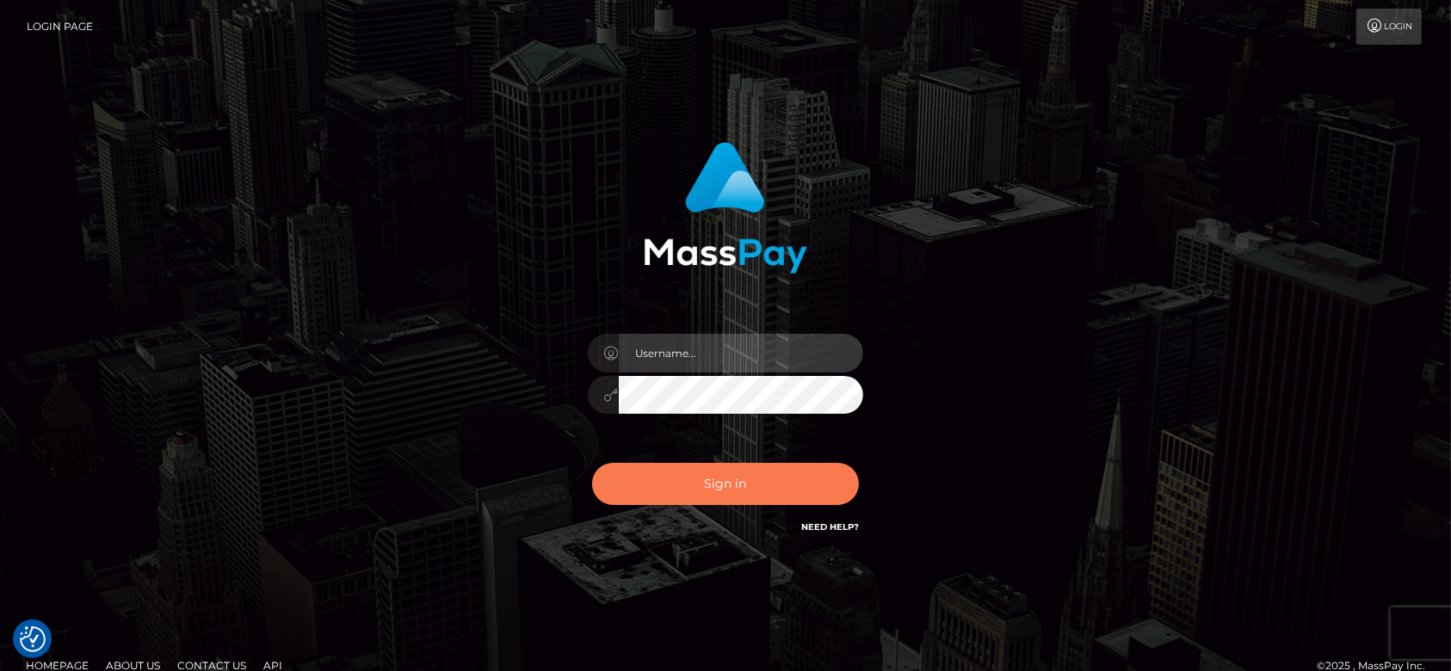
type input "[DOMAIN_NAME]"
click at [734, 471] on button "Sign in" at bounding box center [725, 484] width 267 height 42
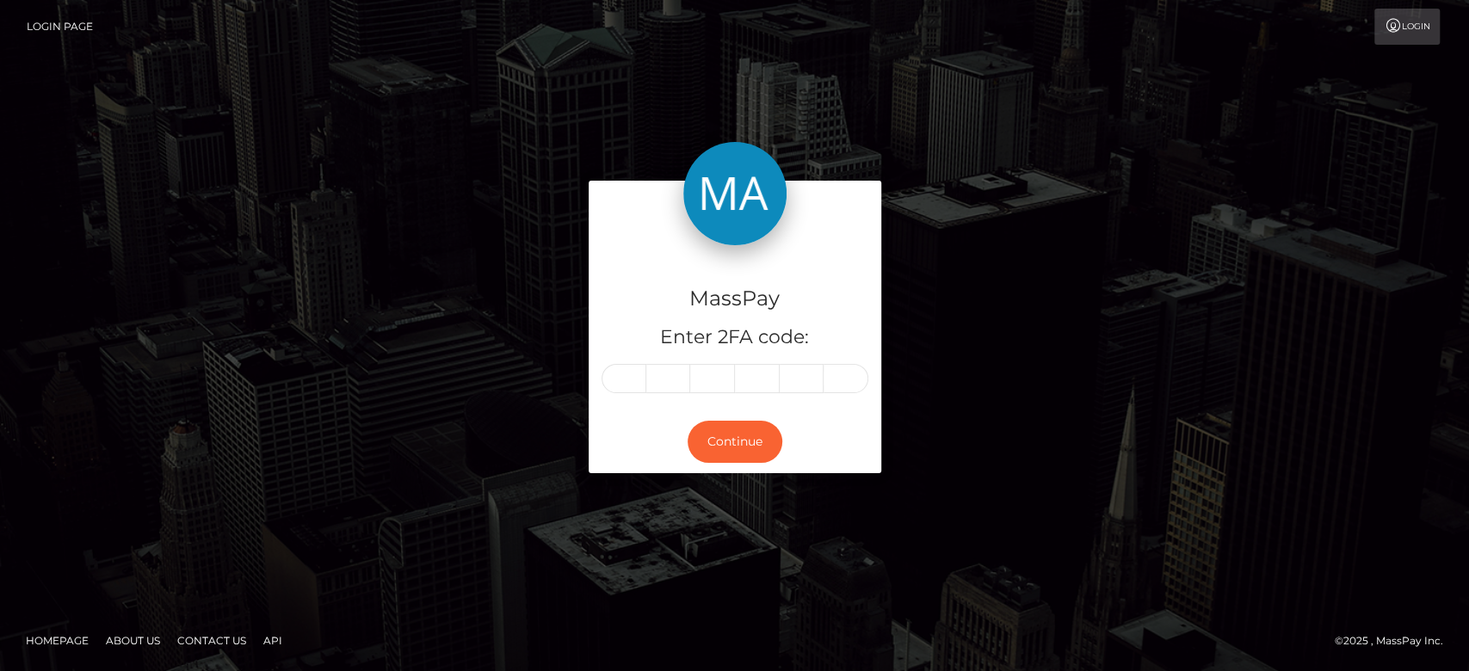
drag, startPoint x: 0, startPoint y: 0, endPoint x: 530, endPoint y: 378, distance: 650.8
click at [530, 378] on div "MassPay Enter 2FA code: Continue" at bounding box center [734, 335] width 981 height 309
click at [613, 379] on input "text" at bounding box center [623, 378] width 45 height 29
type input "5"
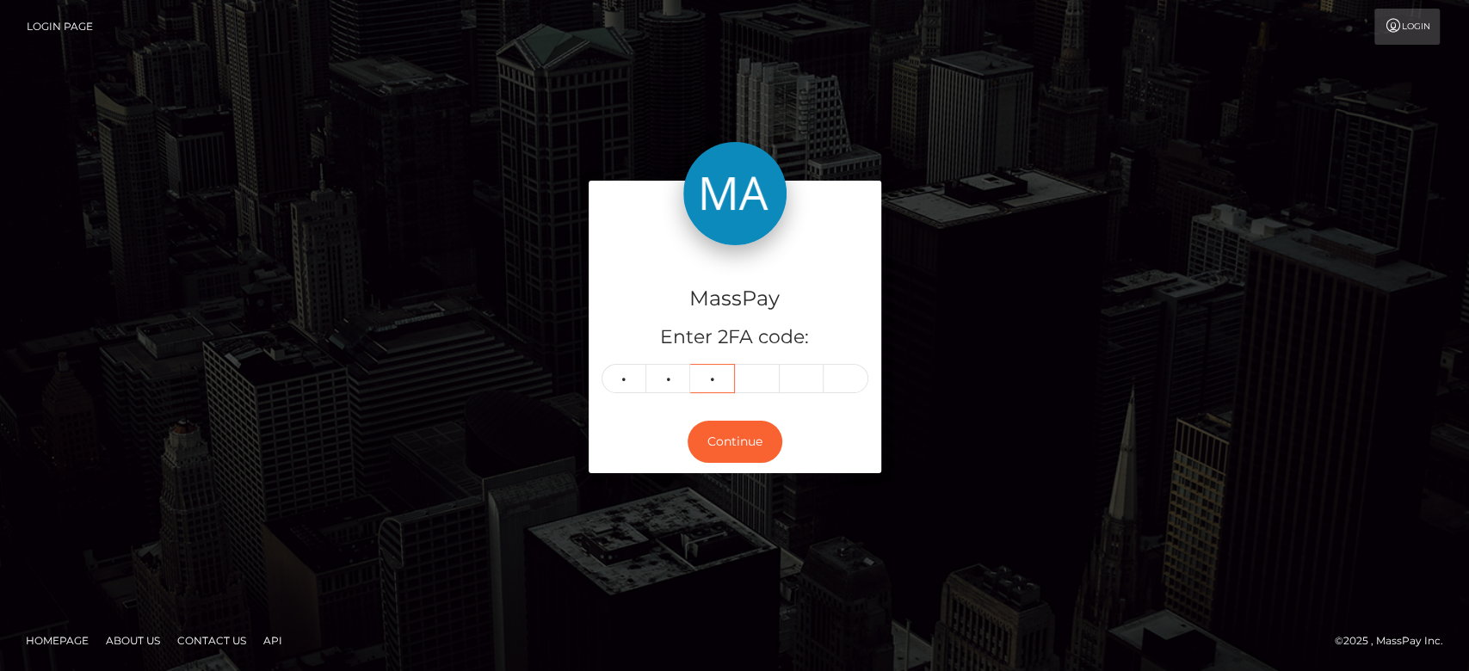
type input "4"
type input "9"
type input "8"
type input "0"
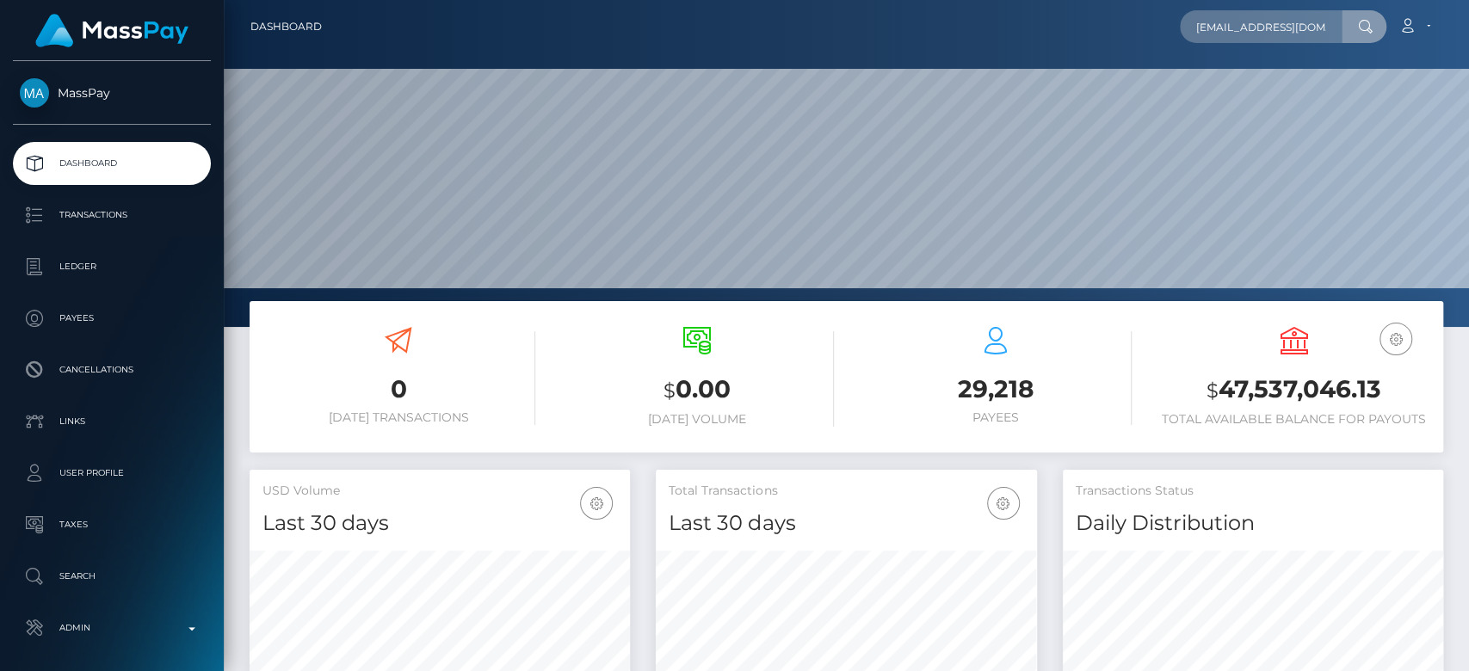
scroll to position [0, 9]
type input "sovanlalnandi@gmail.com"
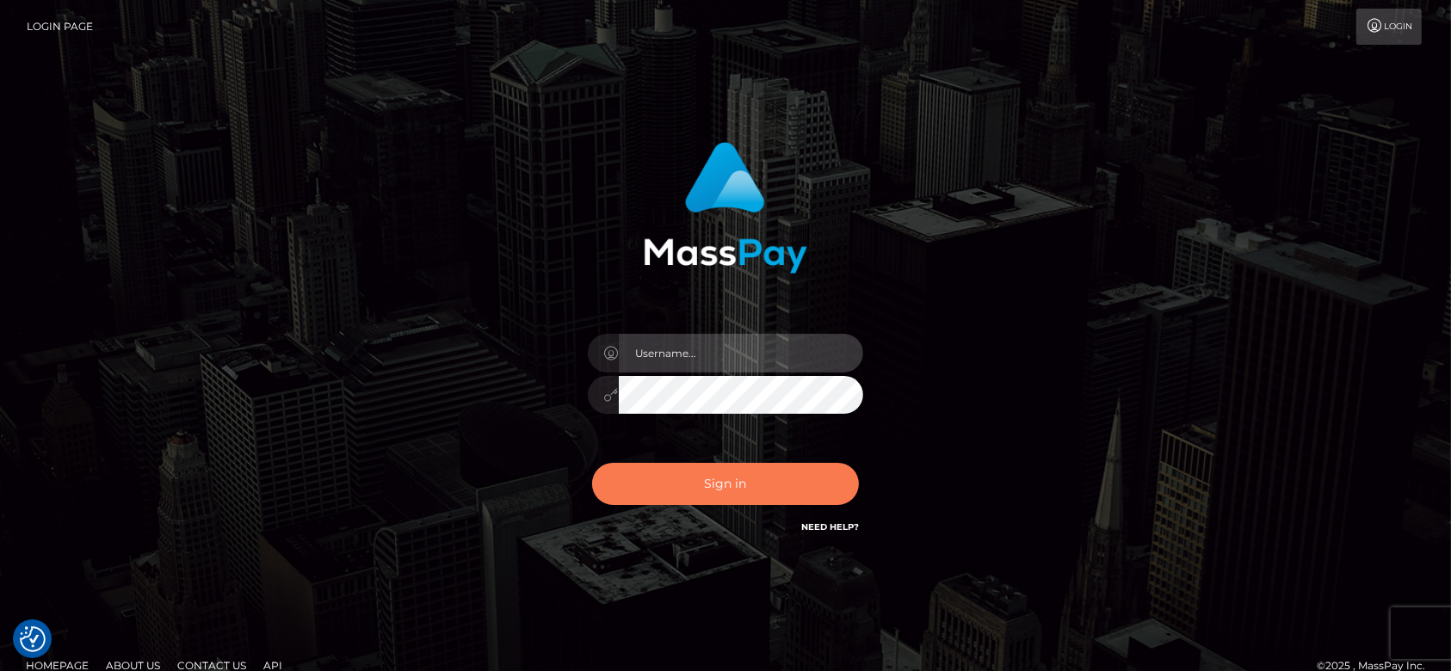
type input "[DOMAIN_NAME]"
click at [733, 478] on button "Sign in" at bounding box center [725, 484] width 267 height 42
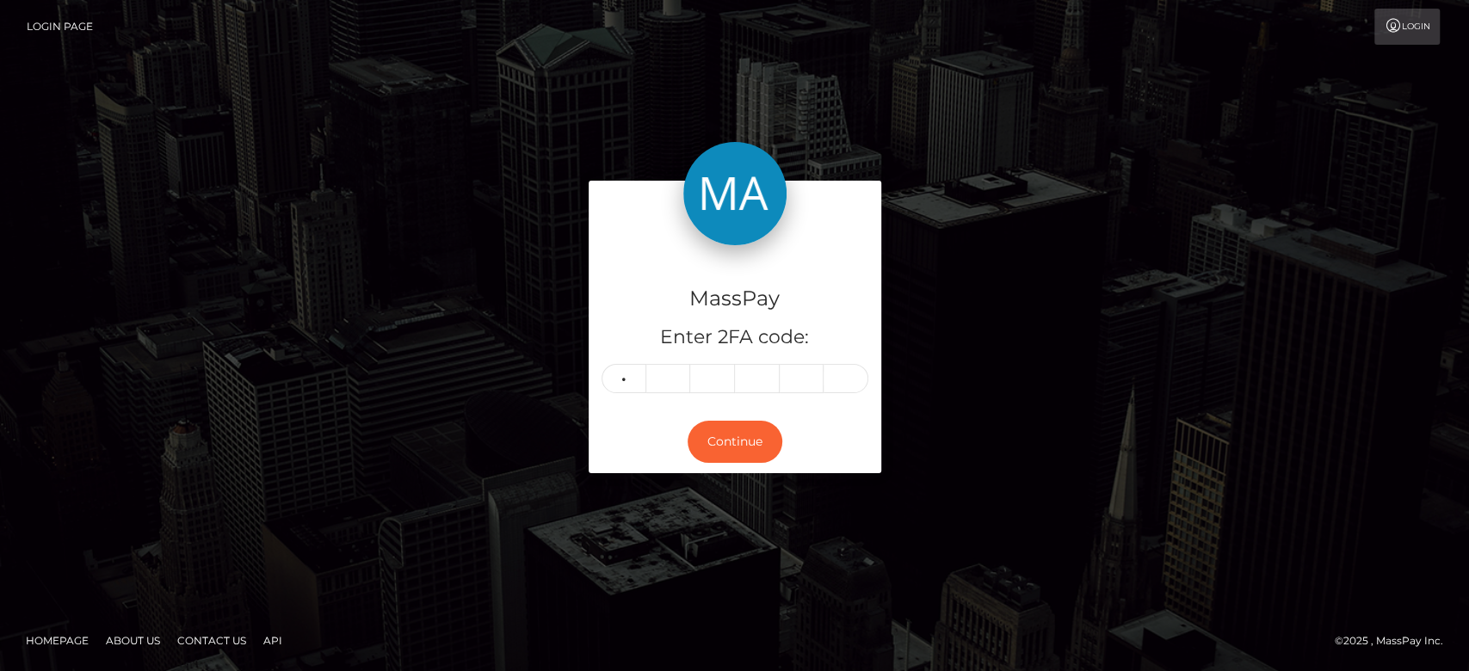
type input "8"
type input "0"
type input "3"
type input "5"
type input "1"
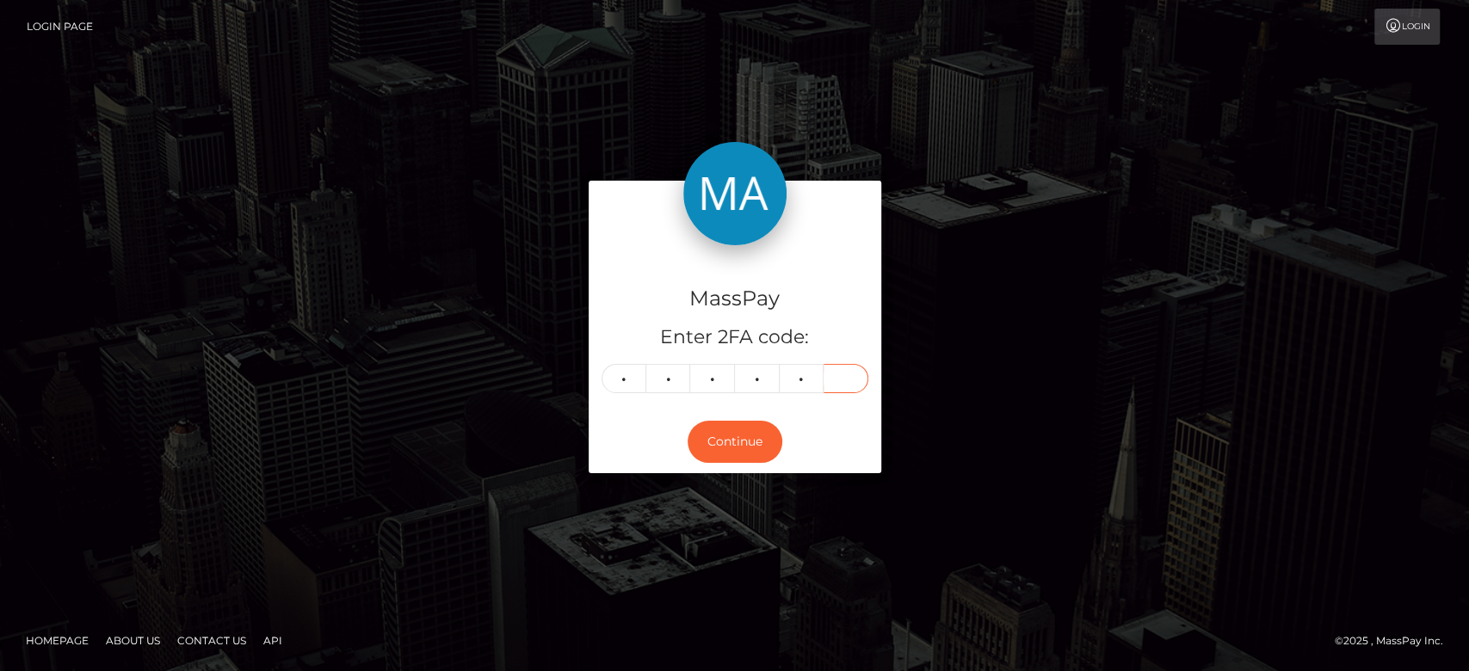
type input "3"
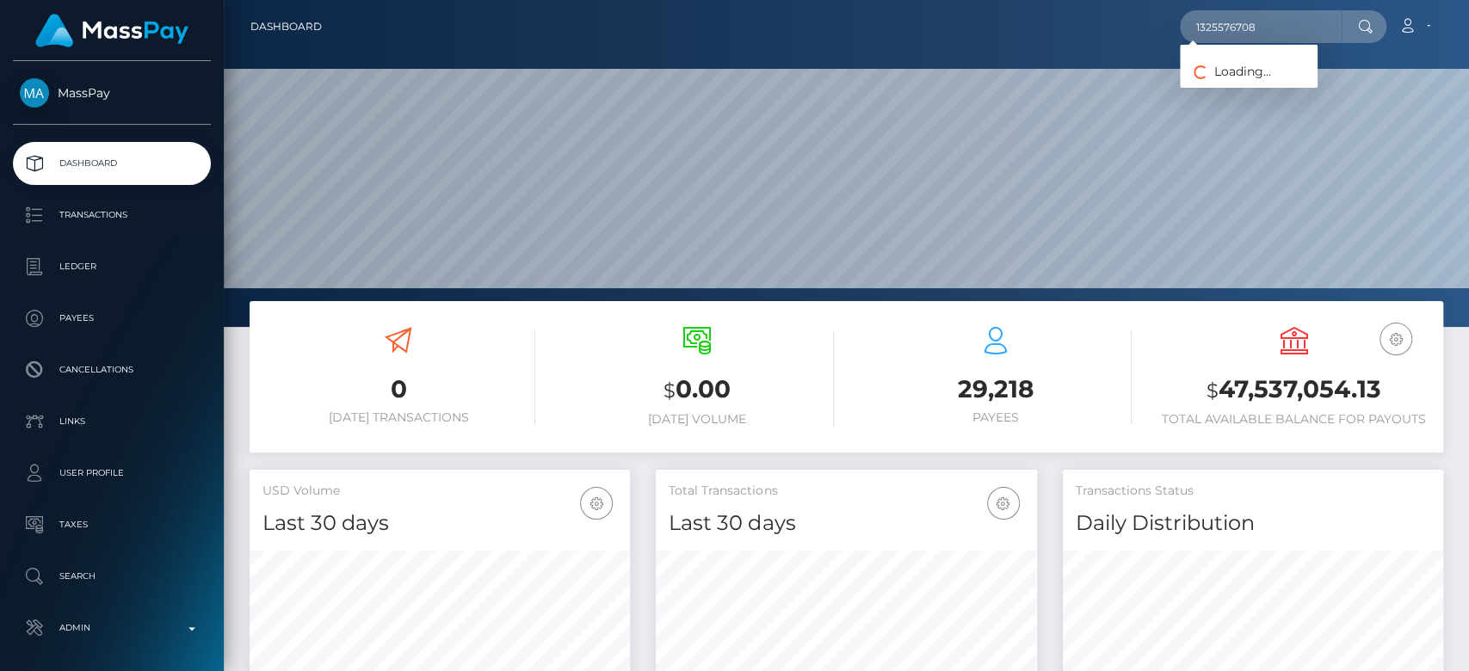
scroll to position [304, 380]
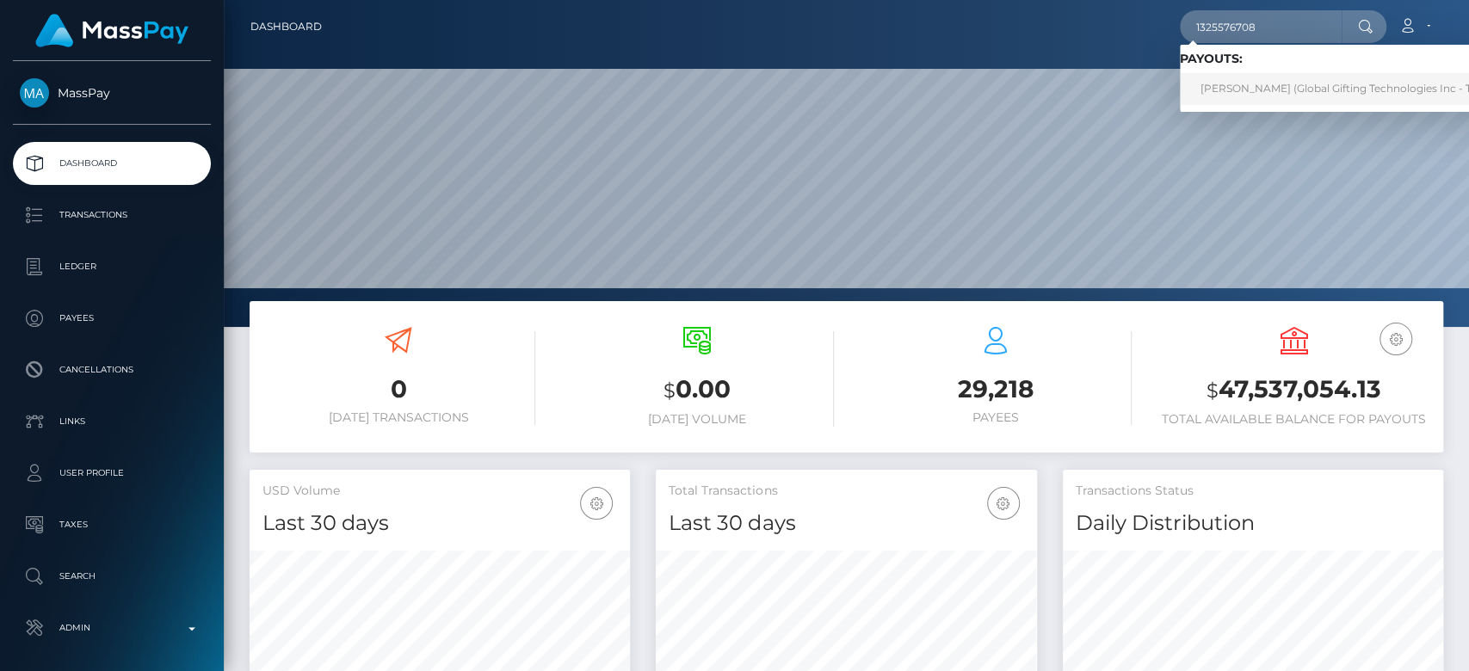
click at [1232, 80] on link "[PERSON_NAME] (Global Gifting Technologies Inc - Throne)" at bounding box center [1353, 89] width 347 height 32
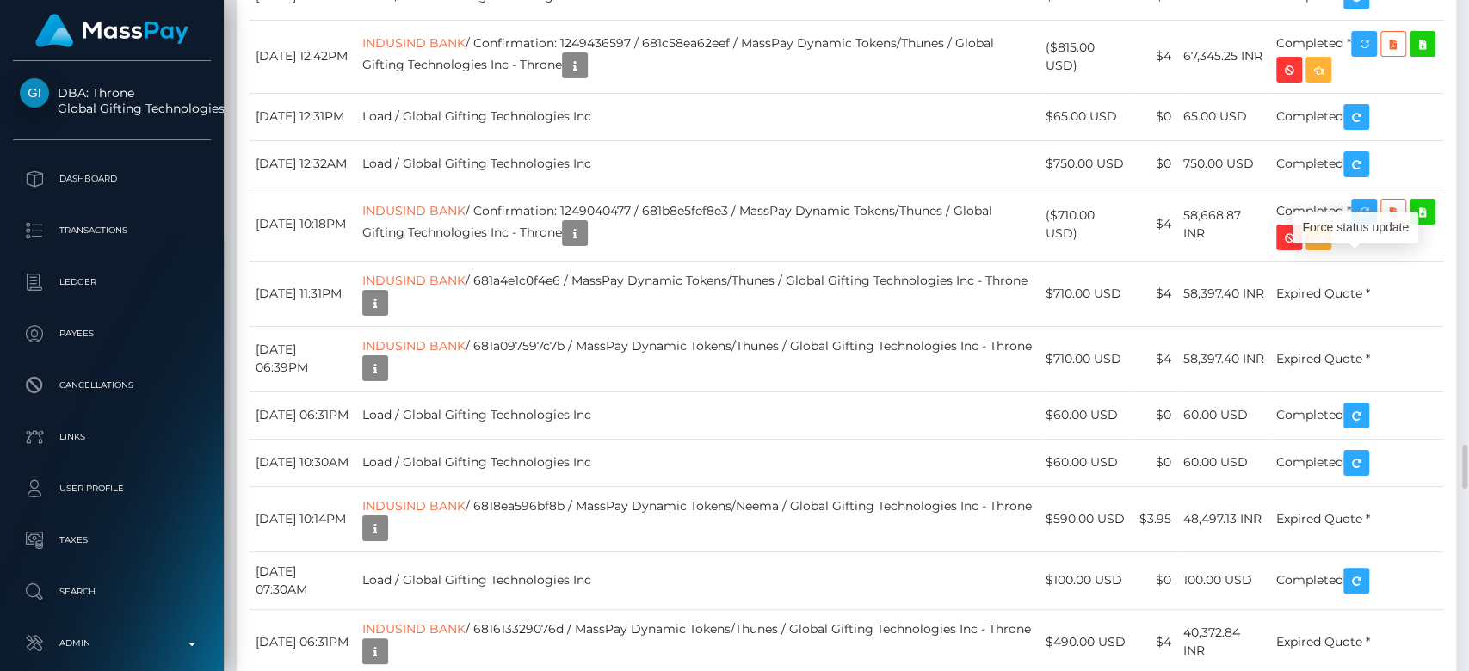
scroll to position [206, 380]
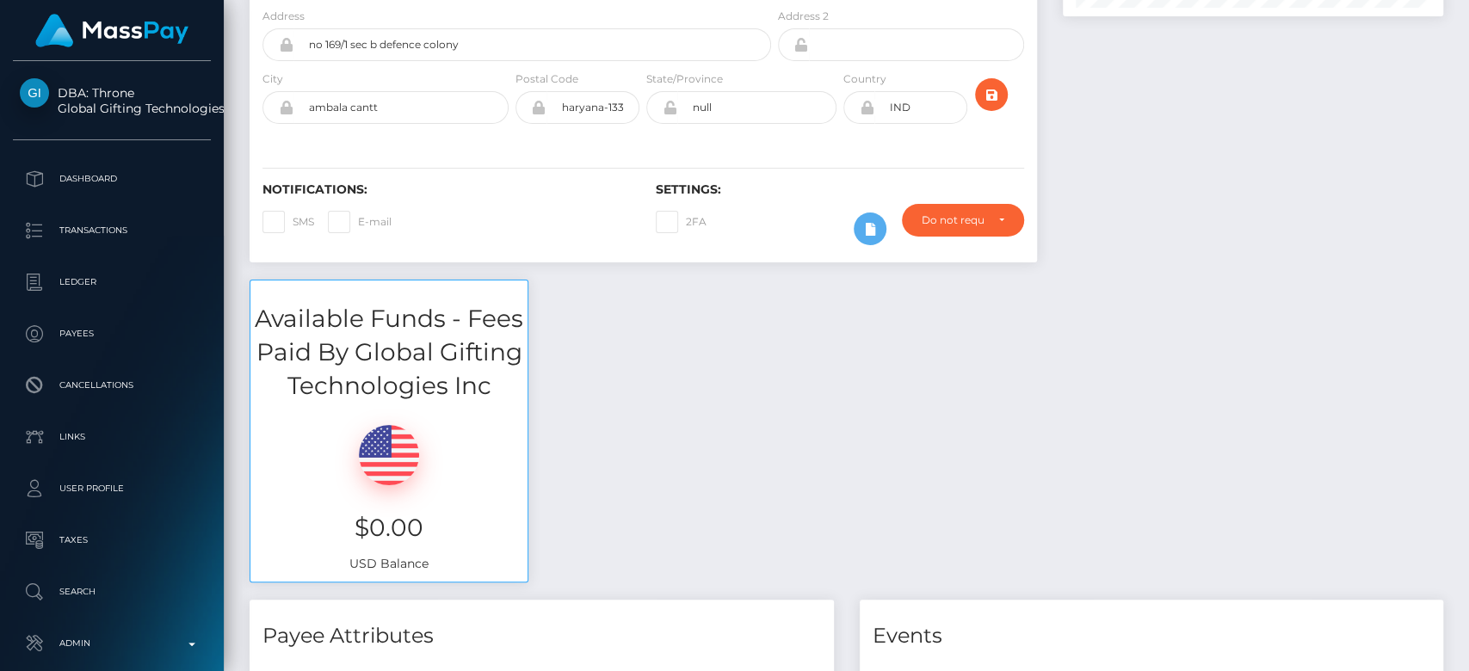
scroll to position [0, 0]
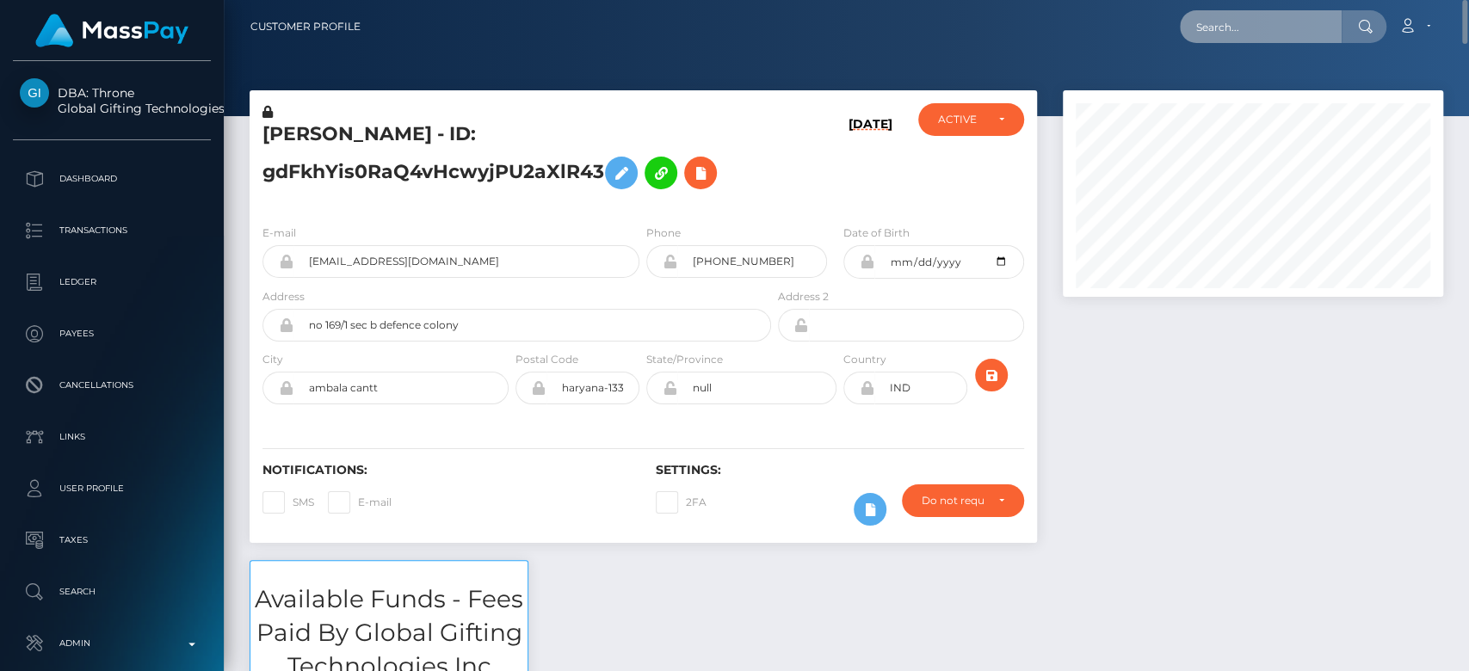
click at [1223, 18] on input "text" at bounding box center [1261, 26] width 162 height 33
paste input "8c3f81d8-263e-48af-842f-3e74522b2a5f"
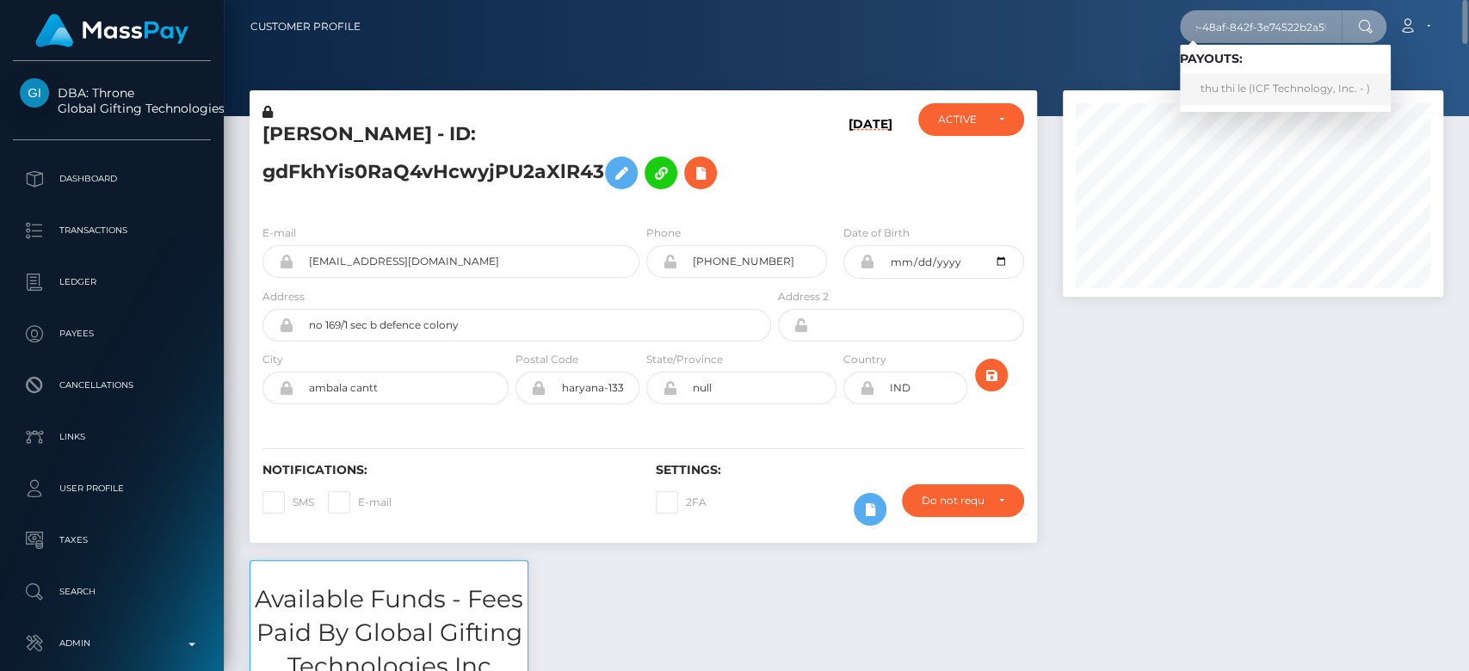
type input "8c3f81d8-263e-48af-842f-3e74522b2a5f"
click at [1249, 89] on link "thu thi le (ICF Technology, Inc. - )" at bounding box center [1285, 89] width 211 height 32
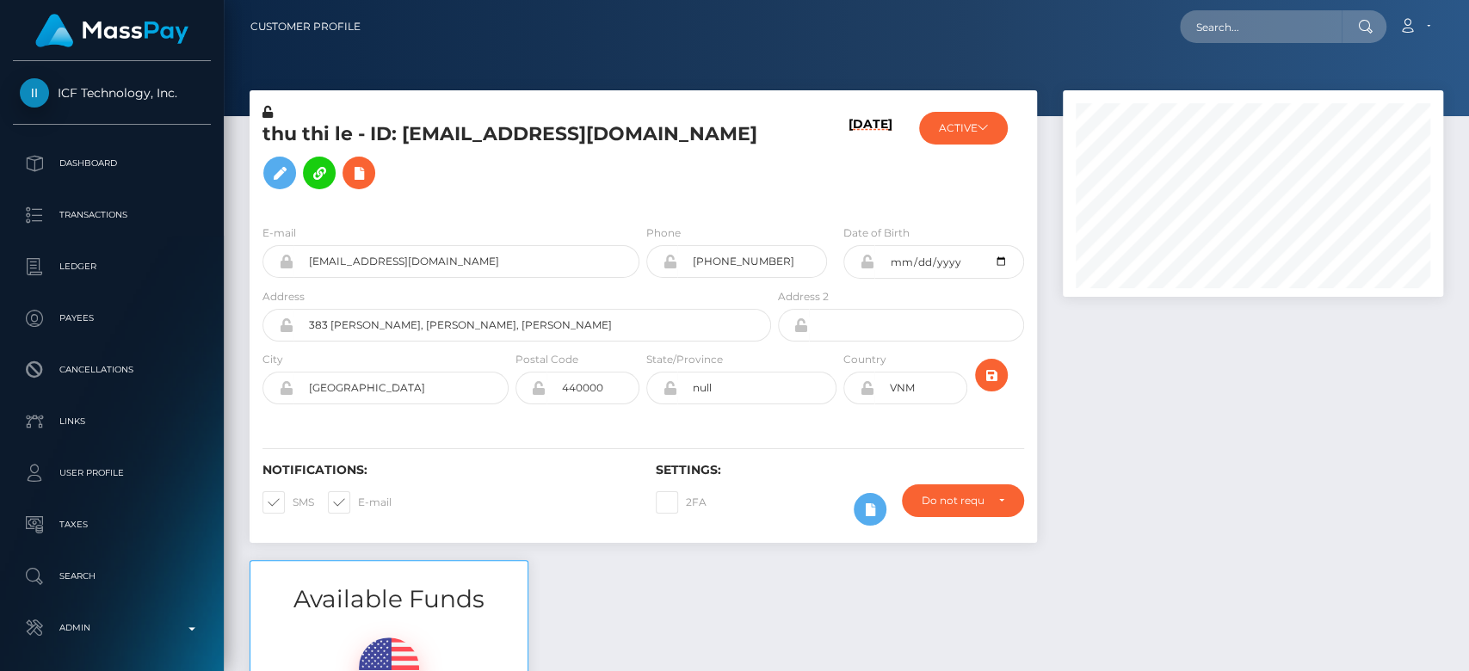
scroll to position [206, 380]
click at [1136, 423] on div at bounding box center [1253, 325] width 406 height 470
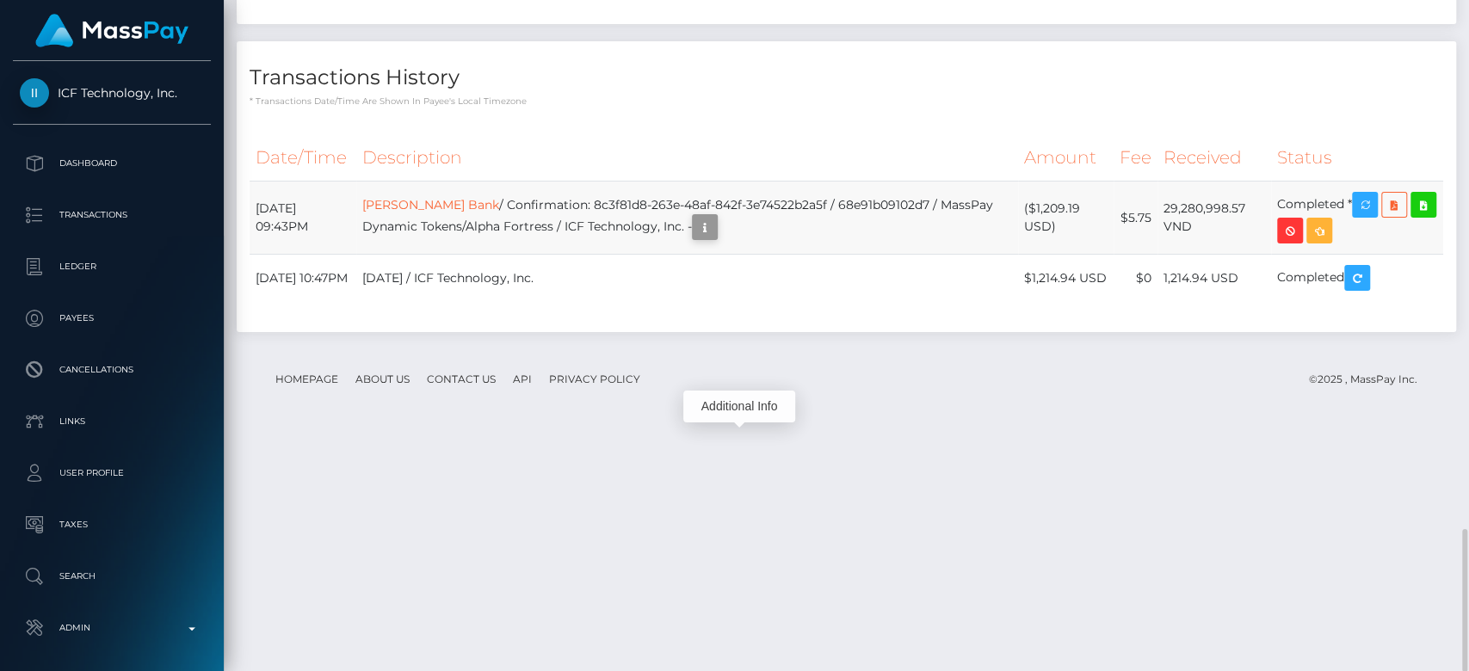
click at [715, 238] on icon "button" at bounding box center [704, 228] width 21 height 22
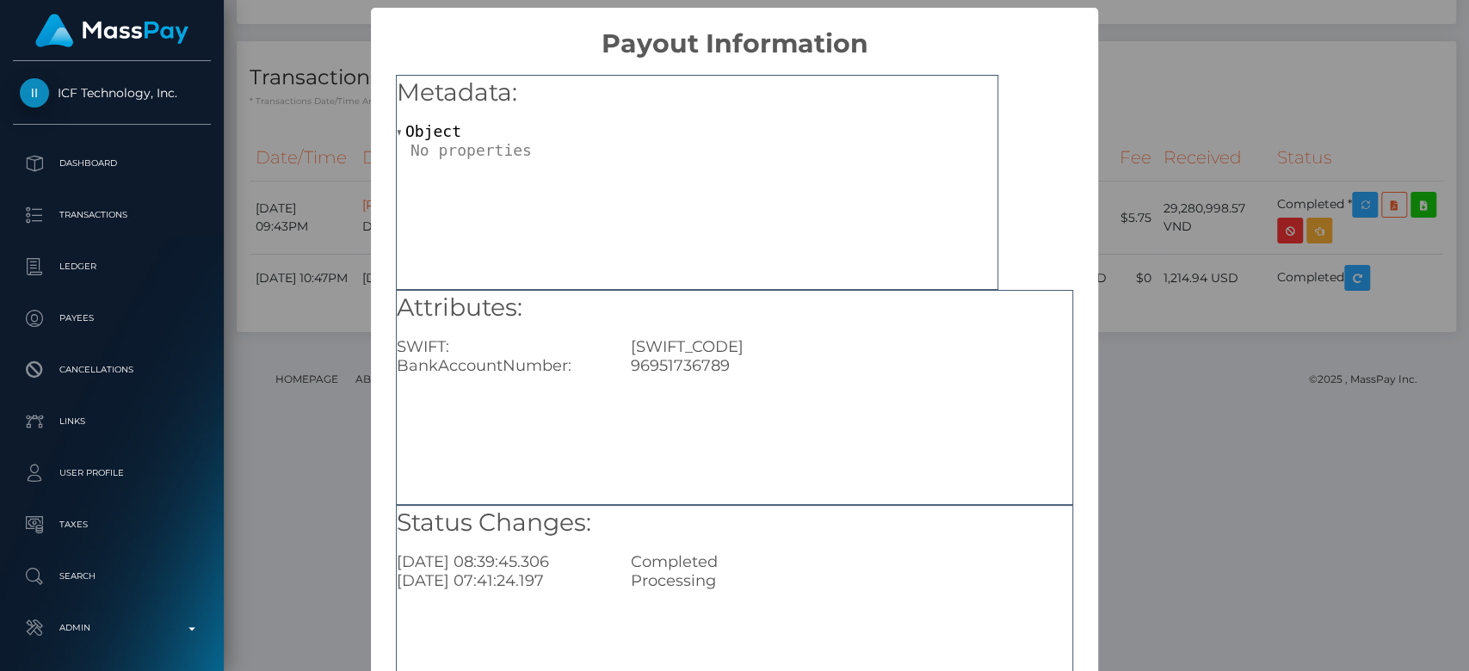
click at [1143, 416] on div "× Payout Information Metadata: Object Attributes: SWIFT: [SWIFT_CODE] BankAccou…" at bounding box center [734, 335] width 1469 height 671
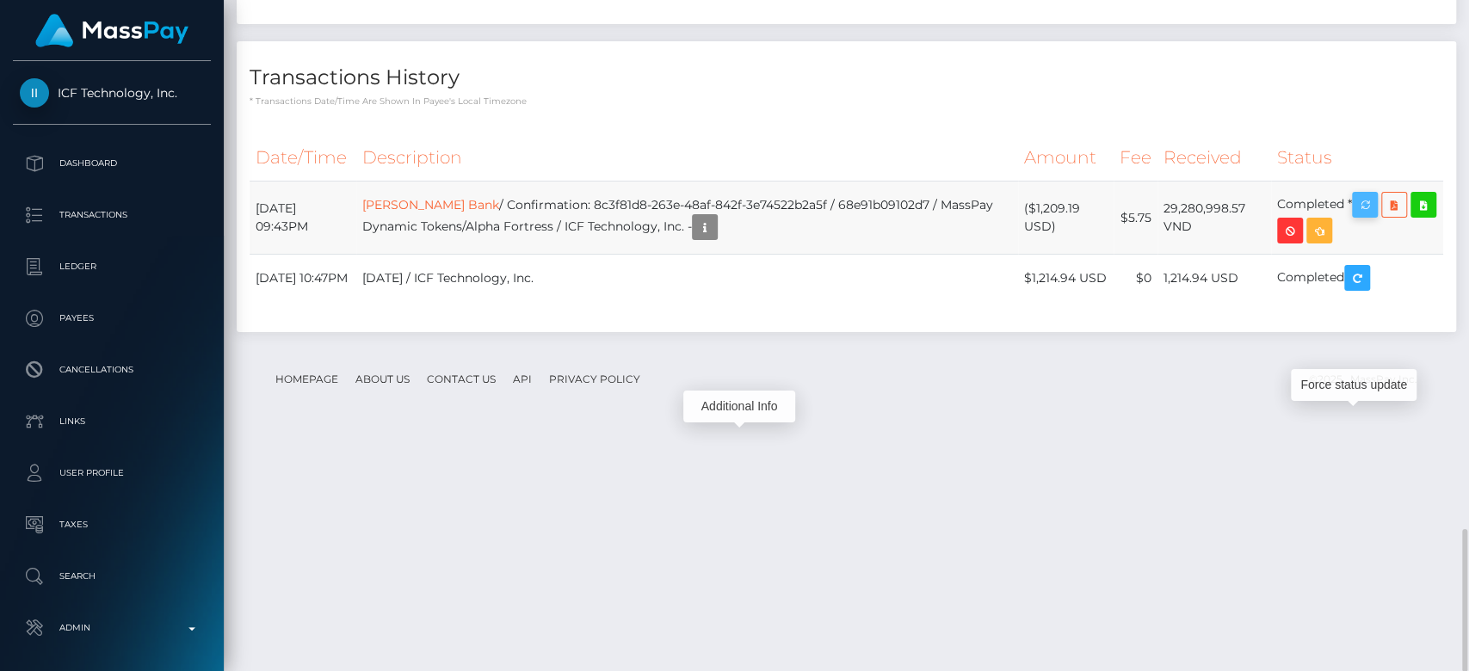
click at [1364, 216] on icon "button" at bounding box center [1364, 205] width 21 height 22
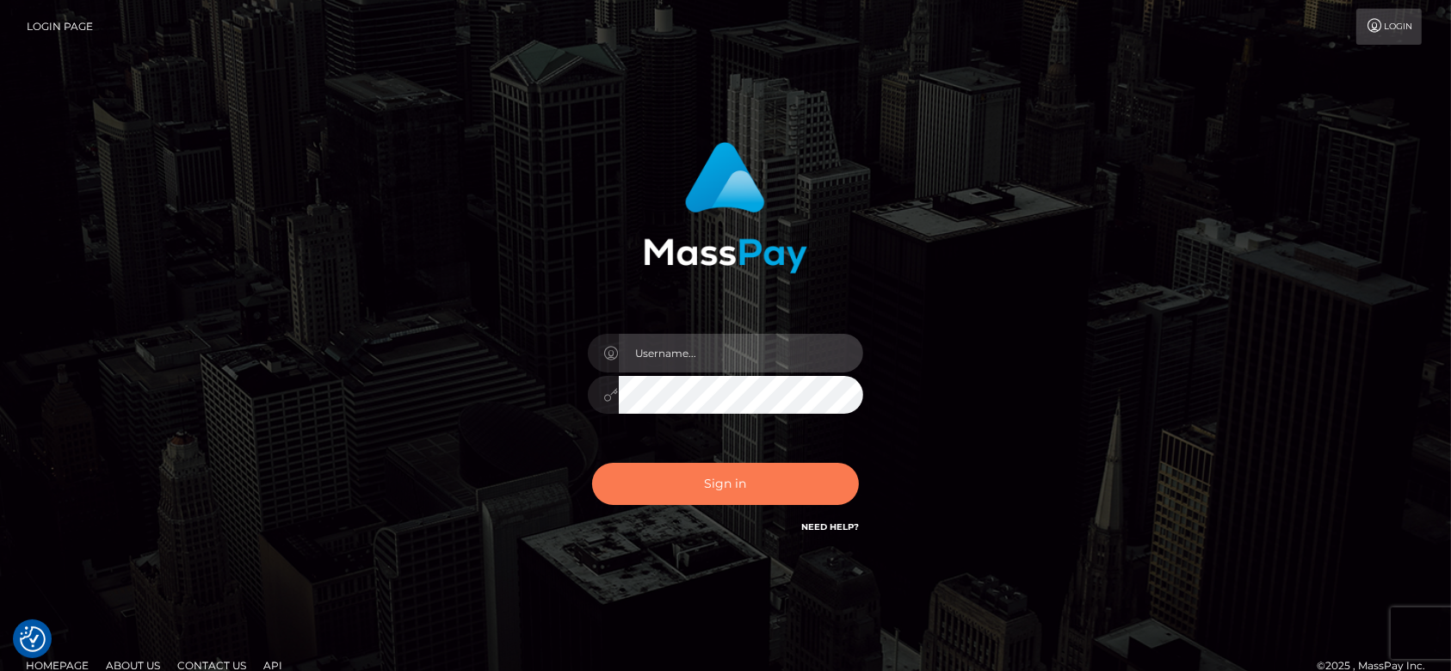
type input "fr.es"
click at [725, 469] on button "Sign in" at bounding box center [725, 484] width 267 height 42
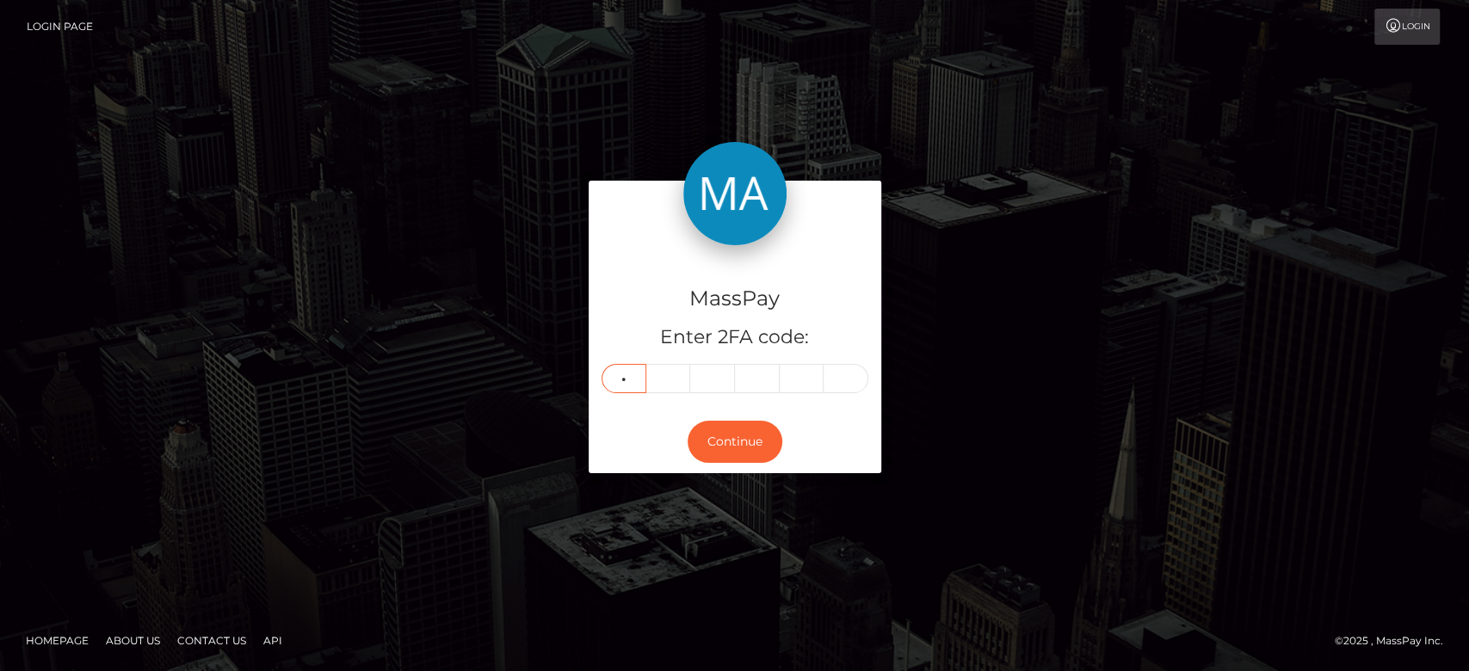
type input "5"
type input "2"
type input "7"
type input "4"
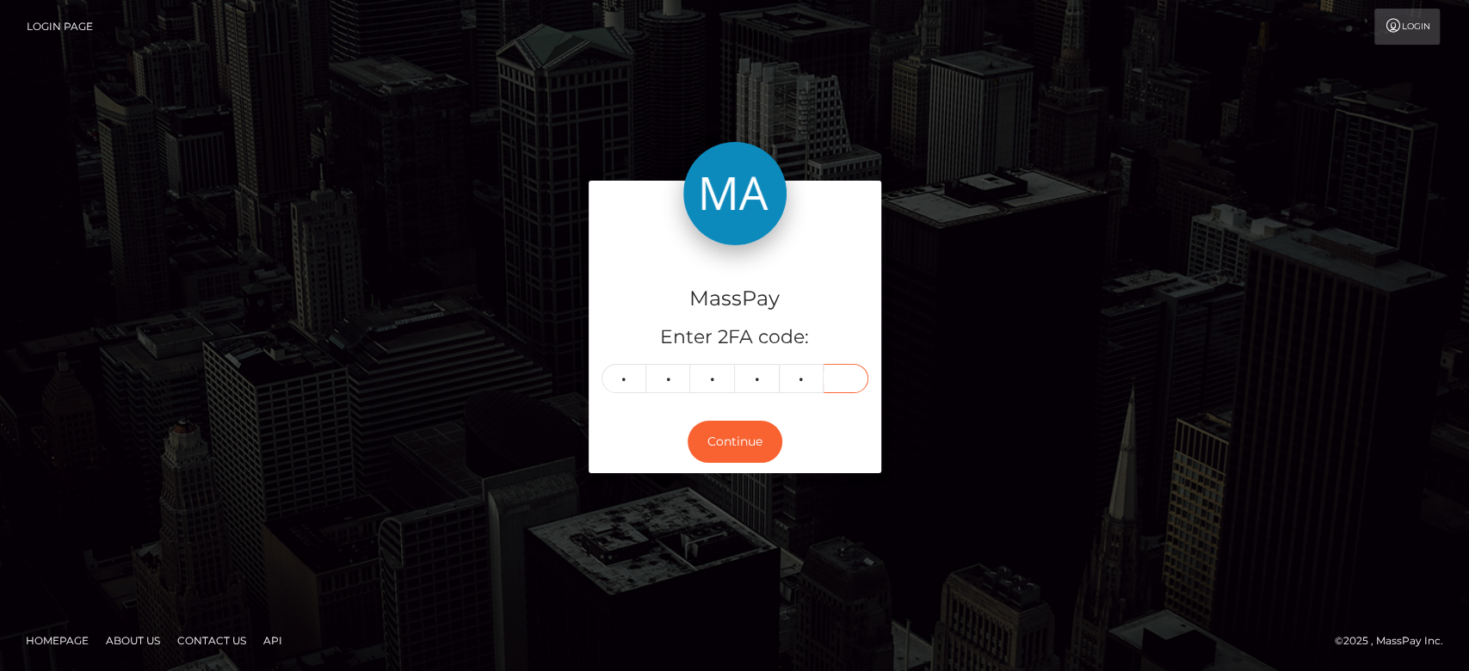
type input "7"
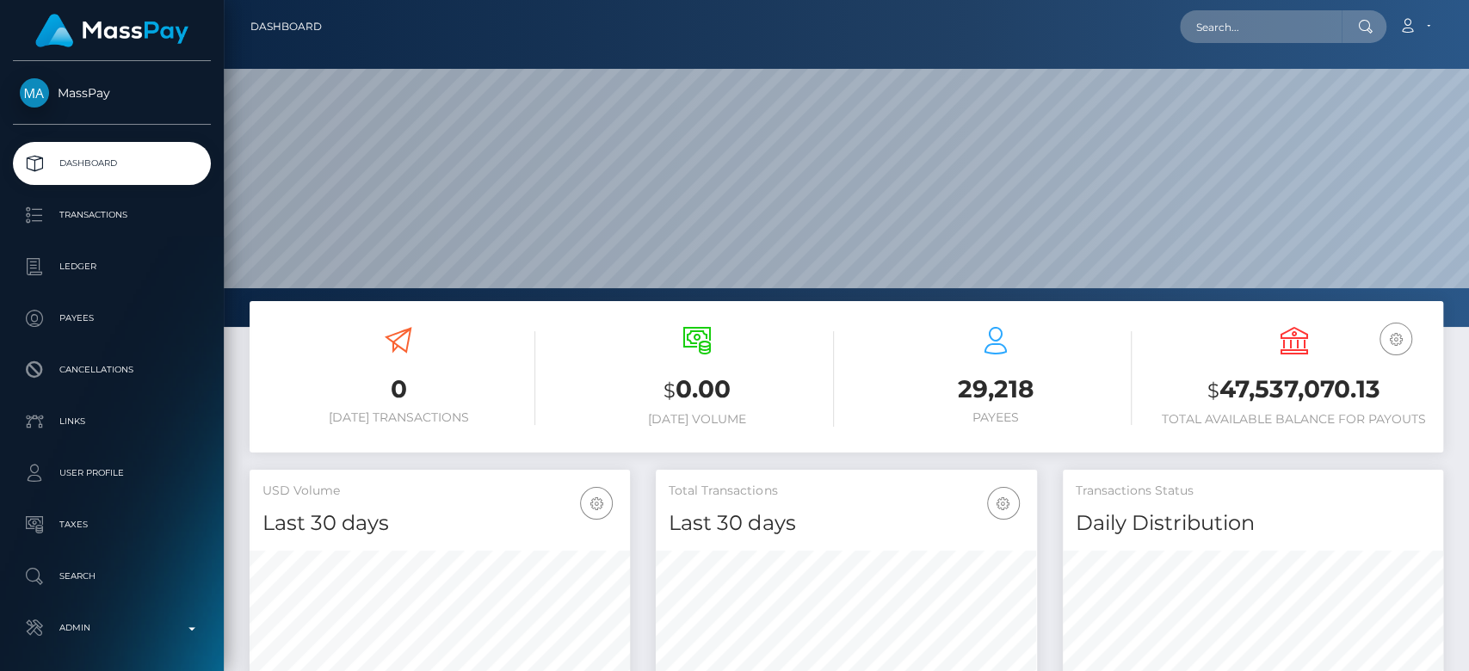
scroll to position [304, 380]
click at [475, 303] on div "0 [DATE] Transactions $ 0.00 [DATE] Volume 29,218 Payees EUR Balance $" at bounding box center [846, 376] width 1193 height 151
click at [1268, 22] on input "text" at bounding box center [1261, 26] width 162 height 33
paste input "[EMAIL_ADDRESS][DOMAIN_NAME]"
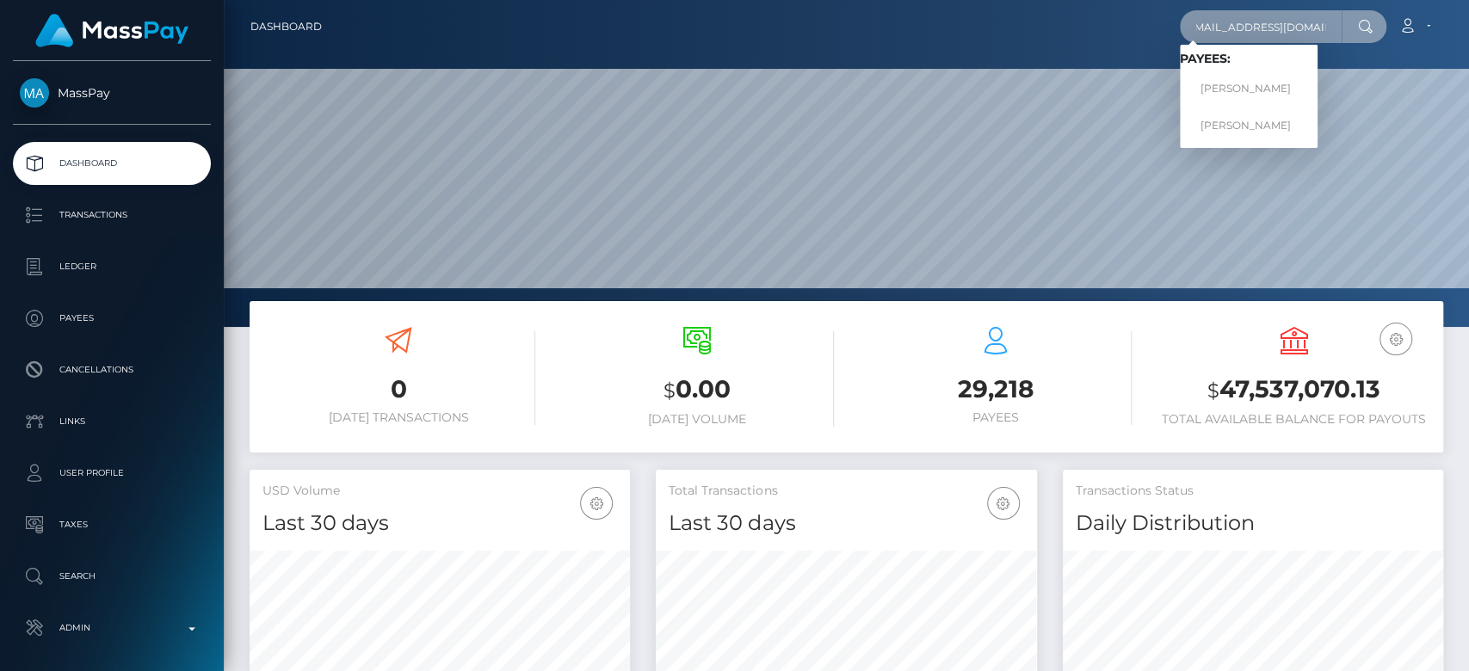
type input "[EMAIL_ADDRESS][DOMAIN_NAME]"
click at [1237, 82] on link "brittney keefer" at bounding box center [1249, 89] width 138 height 32
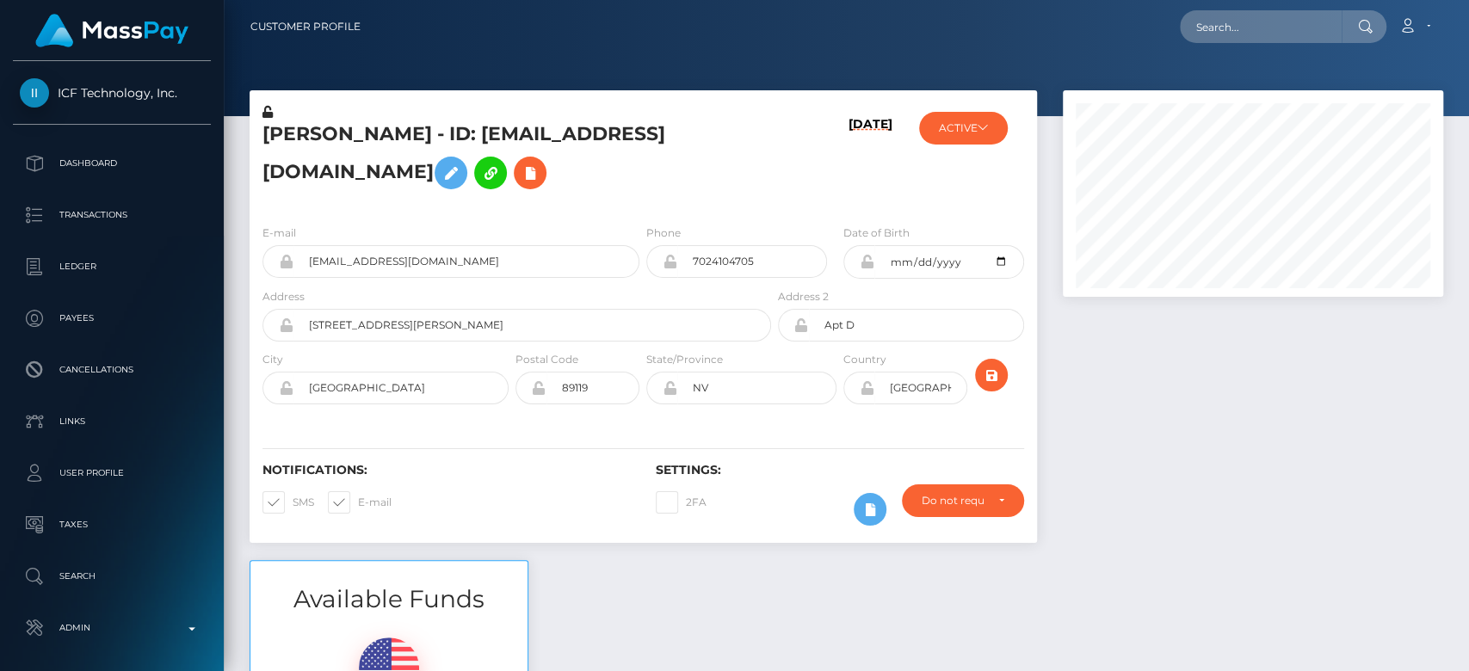
scroll to position [206, 380]
click at [475, 178] on h5 "brittney keefer - ID: missavamarks@gmail.com" at bounding box center [511, 159] width 499 height 77
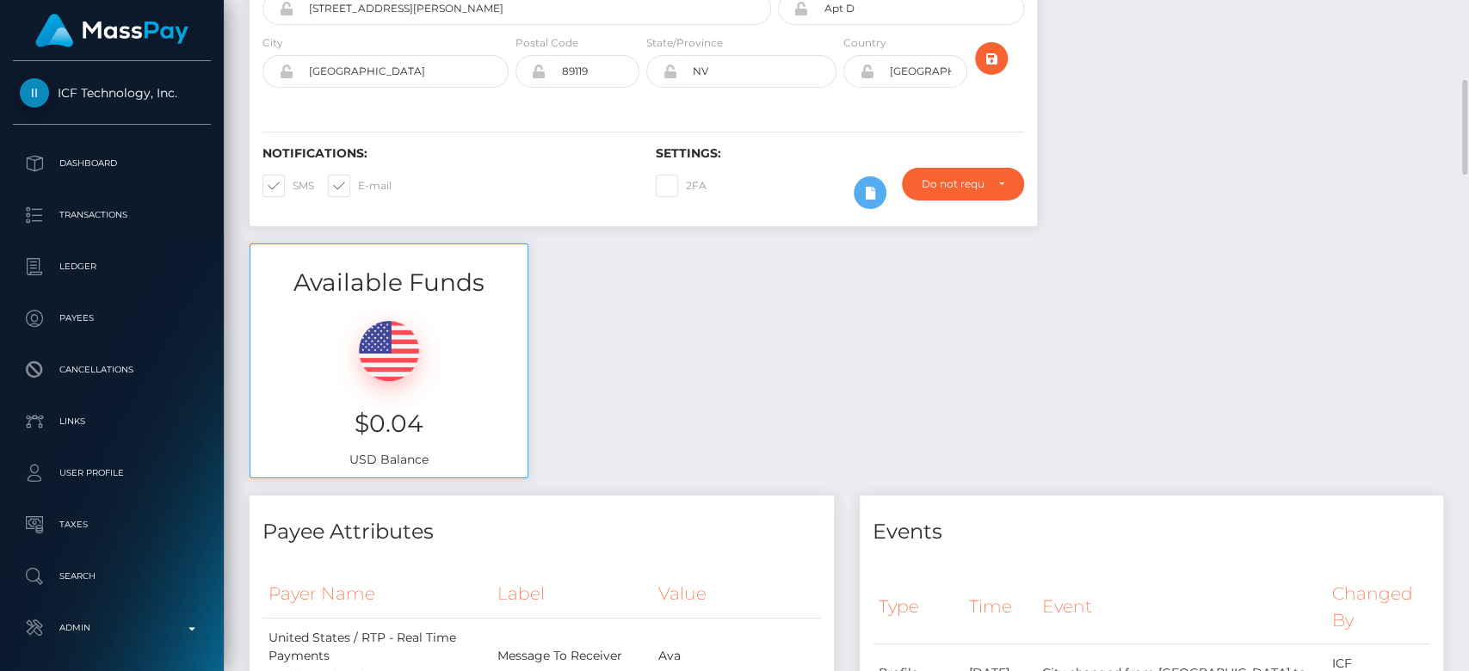
scroll to position [0, 0]
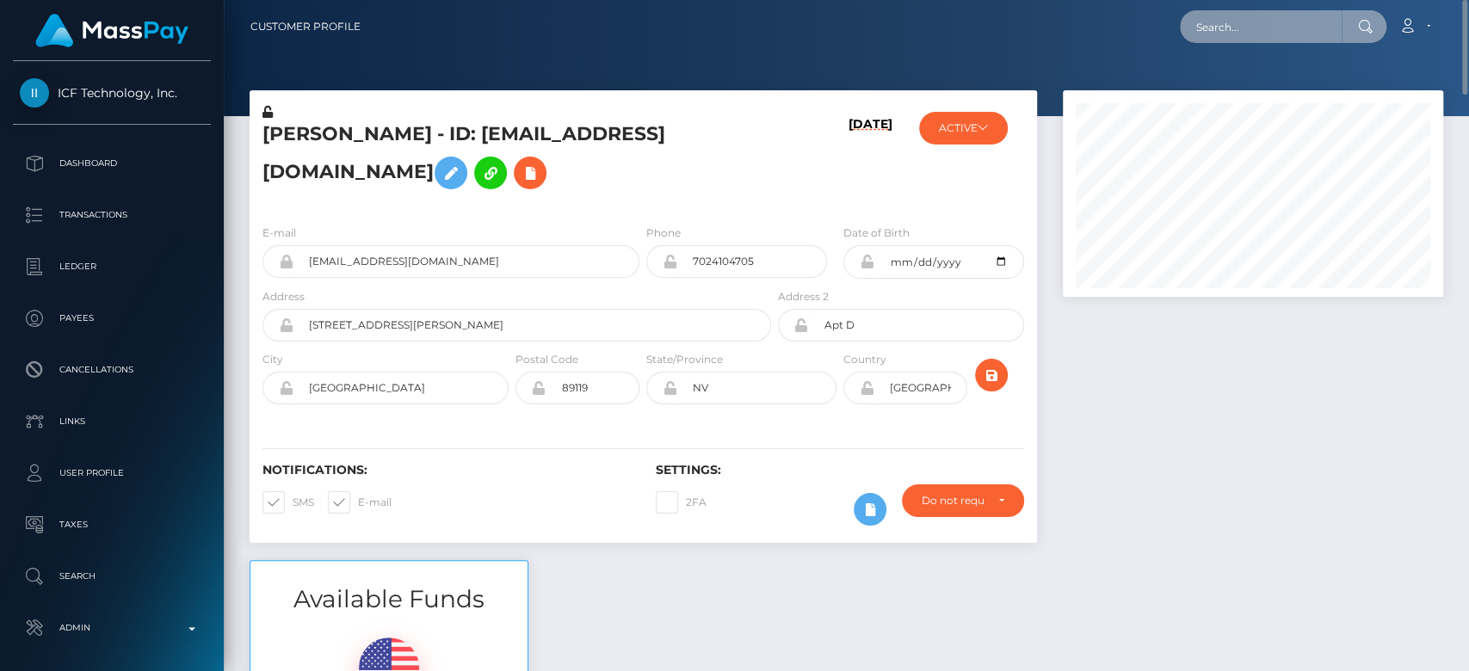
click at [1273, 27] on input "text" at bounding box center [1261, 26] width 162 height 33
paste input "arubyfire7@gmail.com"
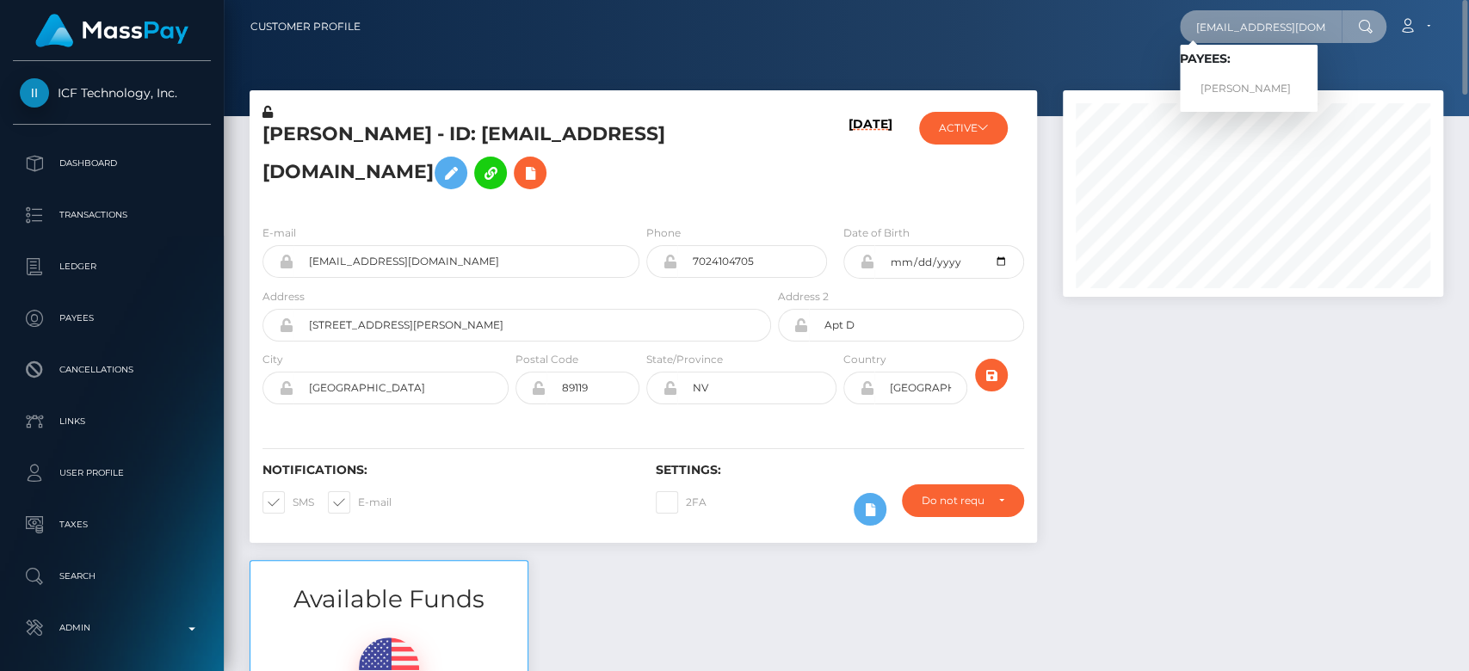
type input "arubyfire7@gmail.com"
click at [1234, 83] on link "Chirle Oreano Anderson" at bounding box center [1249, 89] width 138 height 32
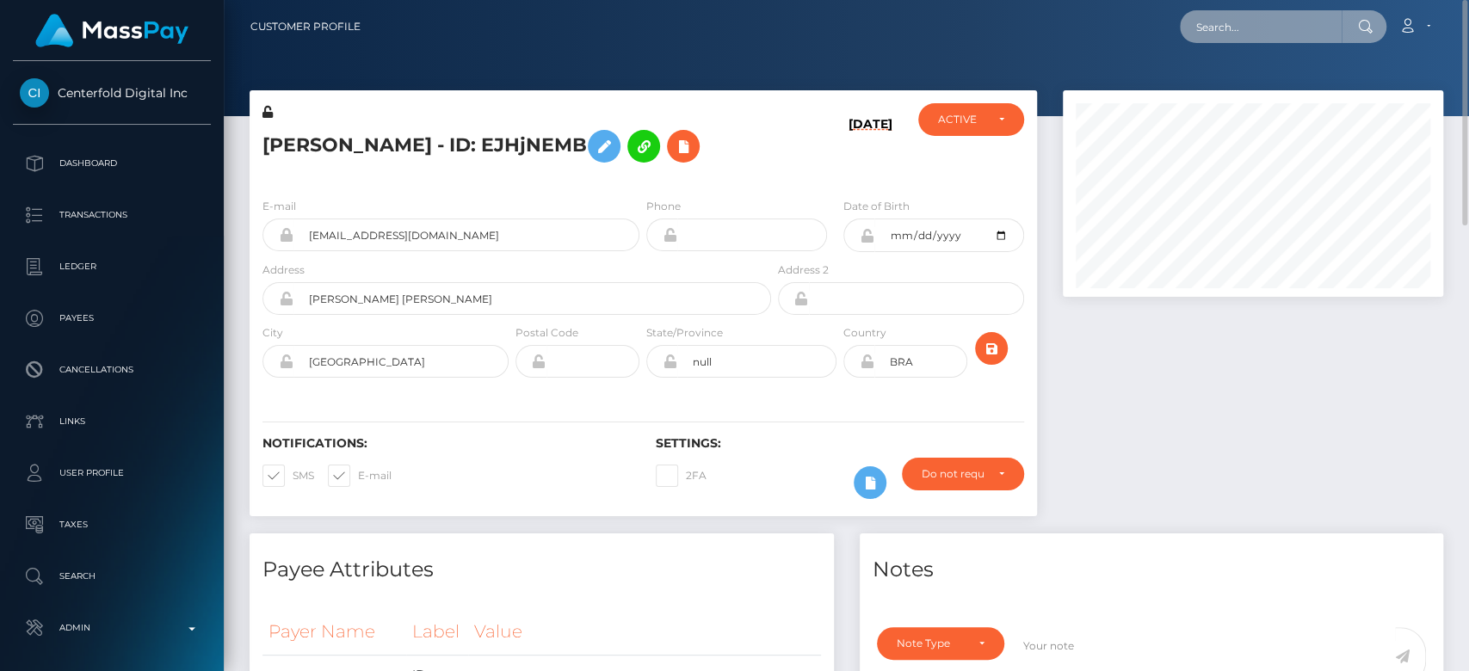
click at [1254, 26] on input "text" at bounding box center [1261, 26] width 162 height 33
paste input "[EMAIL_ADDRESS][DOMAIN_NAME]"
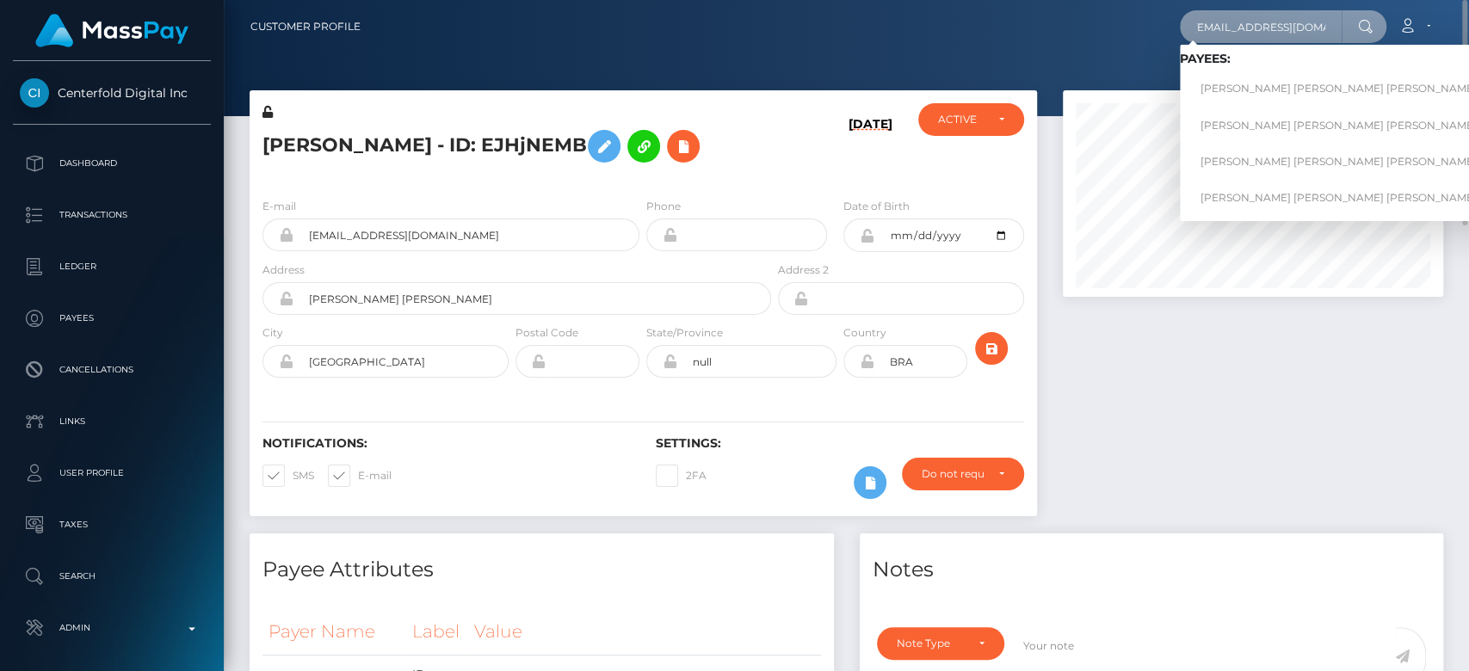
type input "[EMAIL_ADDRESS][DOMAIN_NAME]"
click at [1233, 80] on link "ALESSANDRA ANTUNES SILVEIRA MUNIZ ANTUNES SILVEIRA MUNIZ" at bounding box center [1431, 89] width 503 height 32
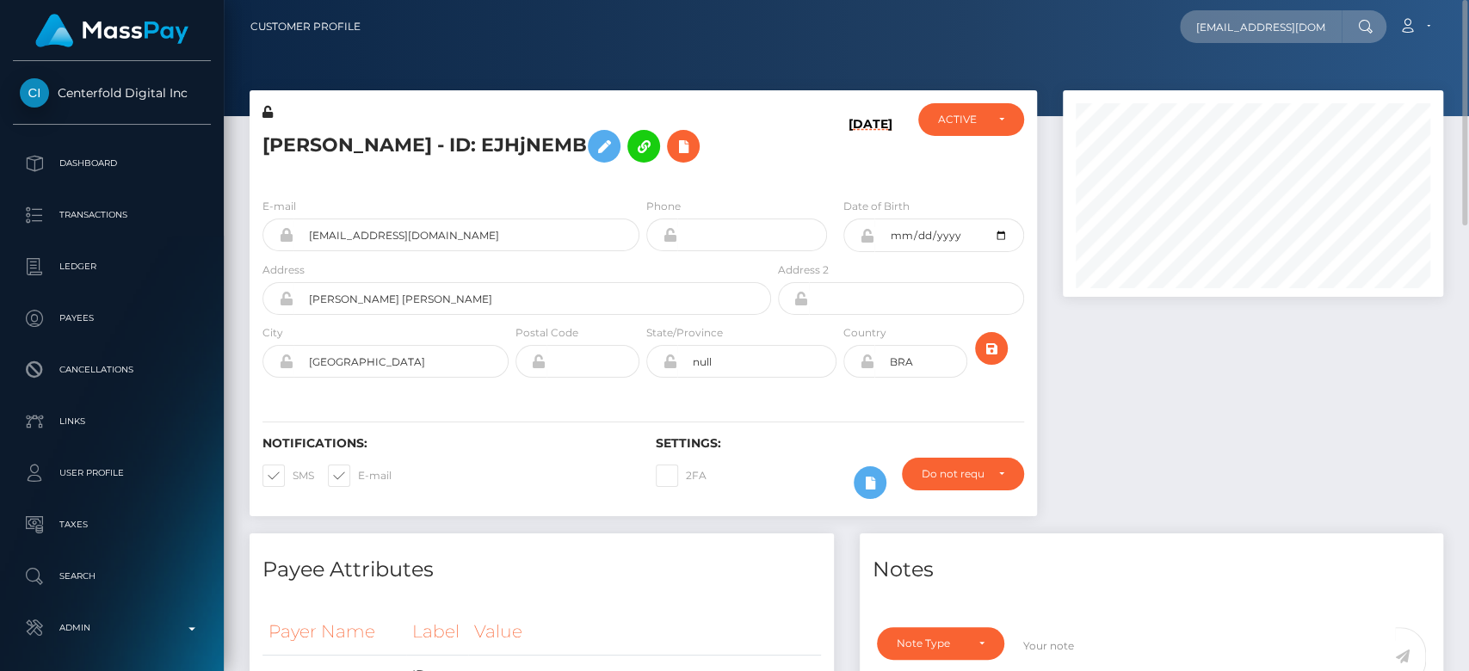
click at [1179, 317] on div at bounding box center [1253, 311] width 406 height 443
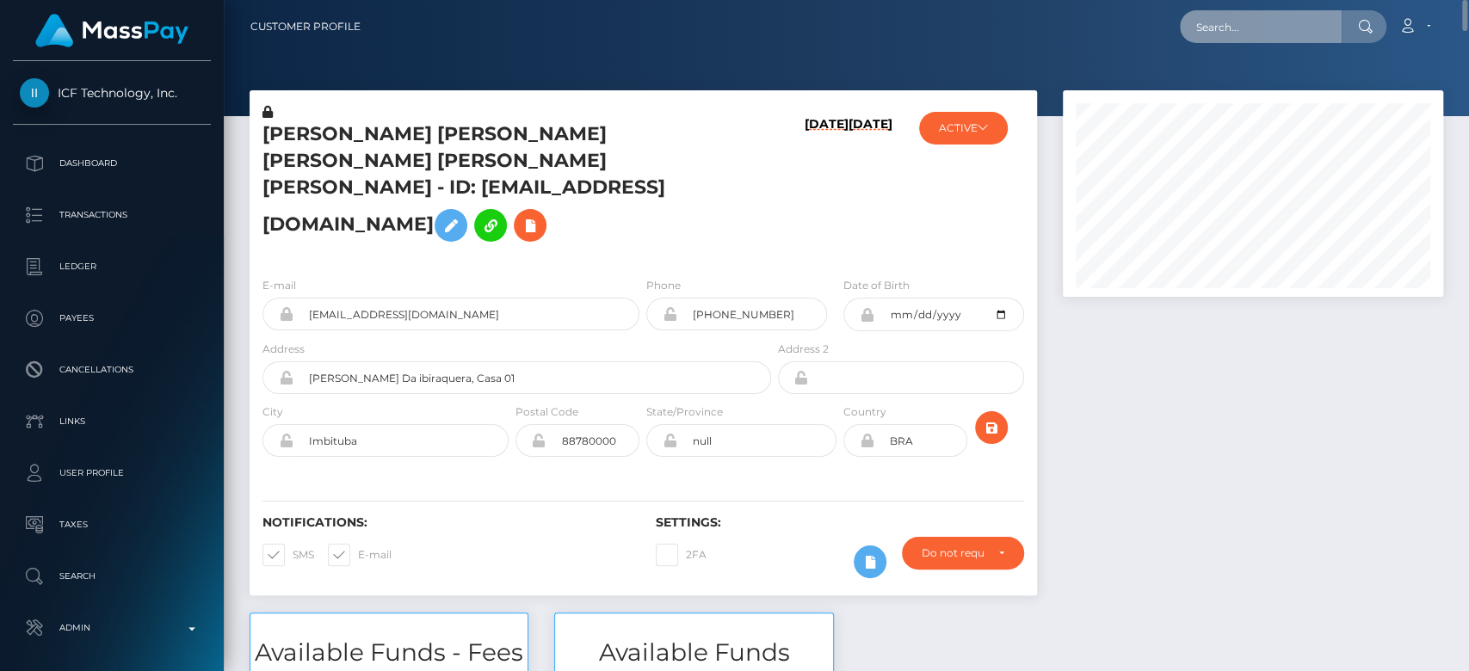
click at [1250, 28] on input "text" at bounding box center [1261, 26] width 162 height 33
paste input "izzyckyoff@gmail.com"
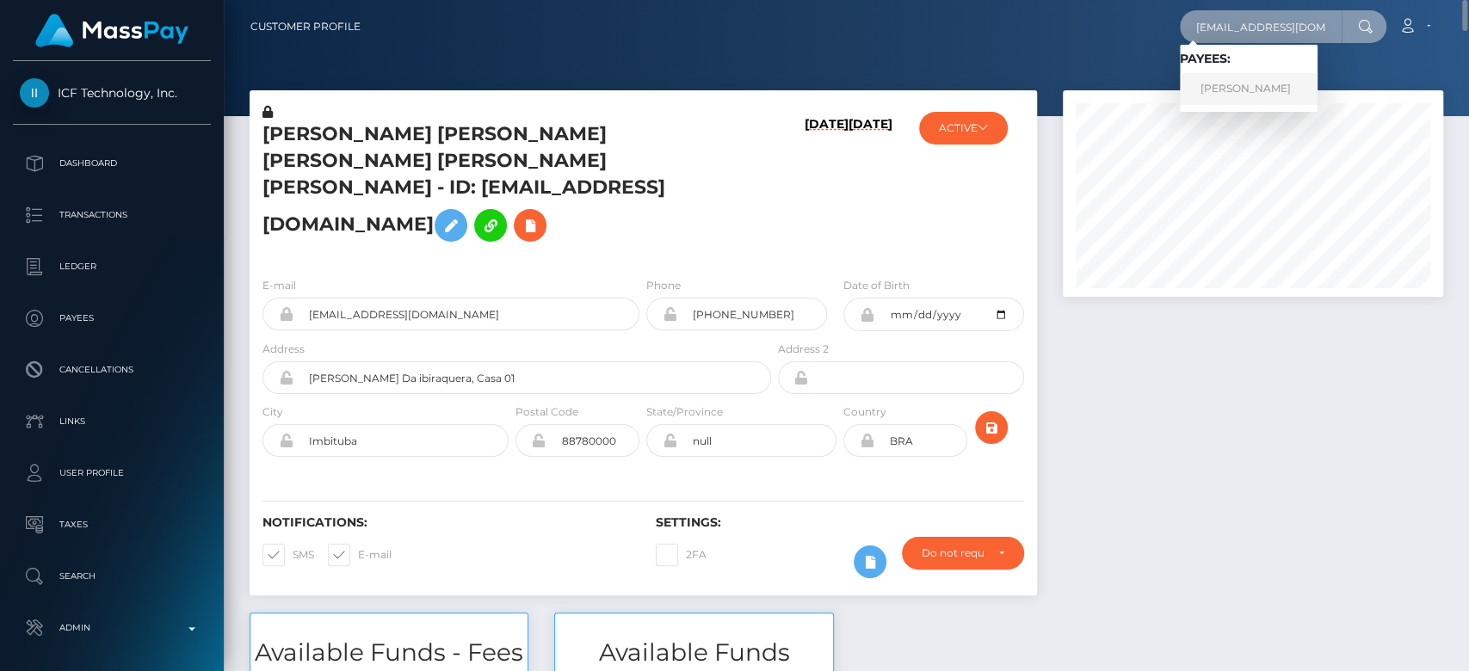
type input "izzyckyoff@gmail.com"
click at [1232, 83] on link "Isabela Oliveira" at bounding box center [1249, 89] width 138 height 32
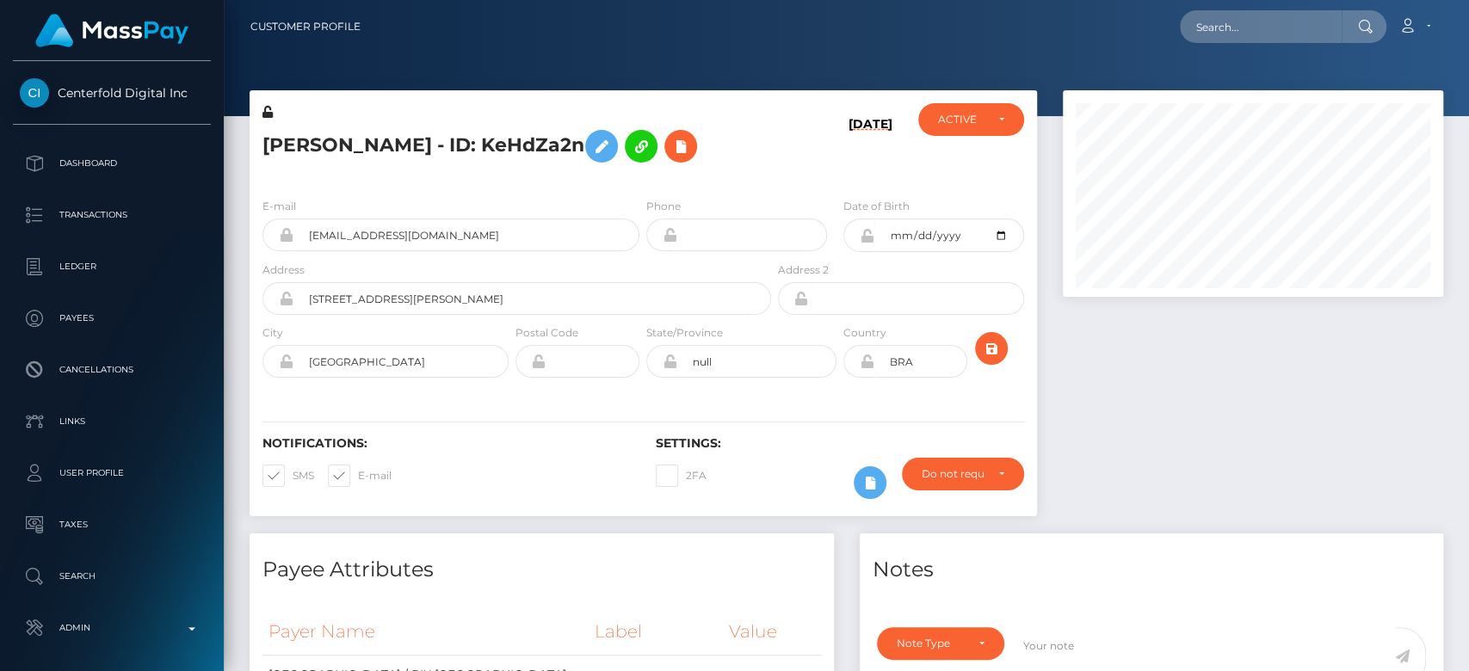
scroll to position [206, 380]
click at [1137, 349] on div at bounding box center [1253, 311] width 406 height 443
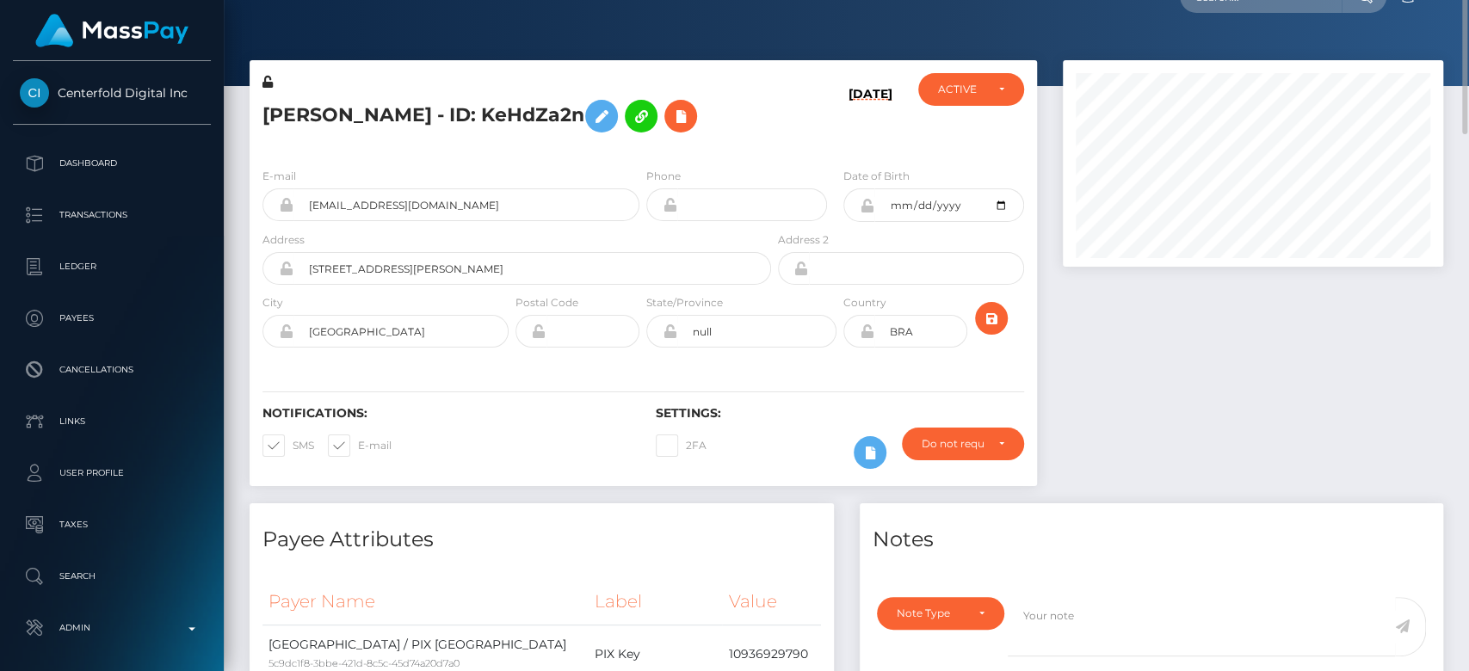
scroll to position [0, 0]
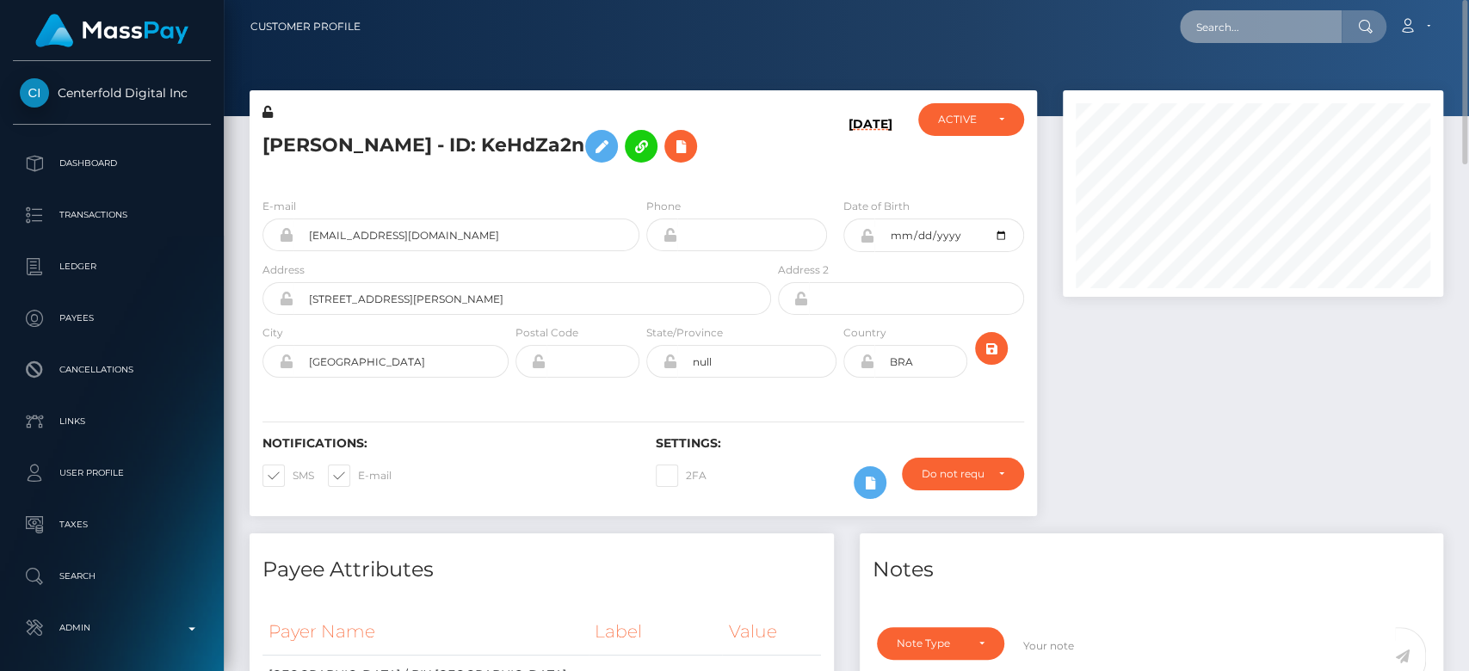
click at [1238, 30] on input "text" at bounding box center [1261, 26] width 162 height 33
paste input "[EMAIL_ADDRESS][DOMAIN_NAME]"
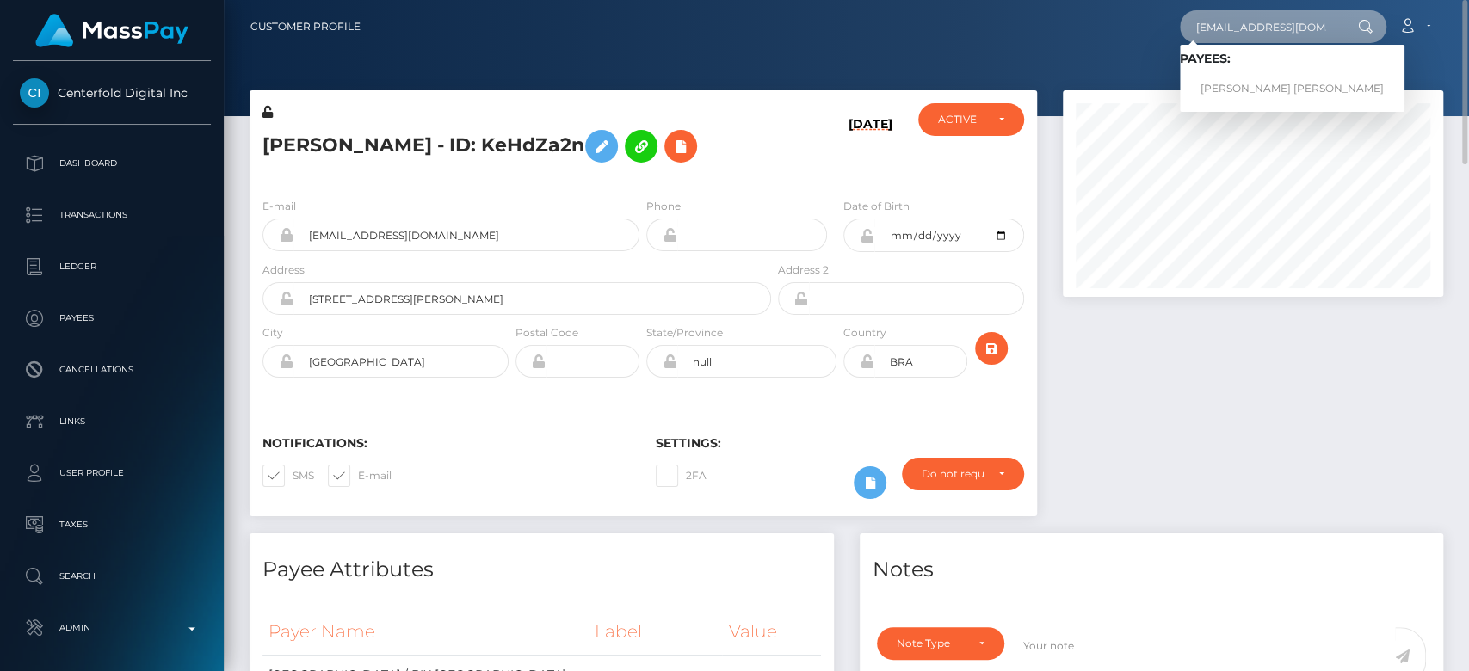
type input "[EMAIL_ADDRESS][DOMAIN_NAME]"
click at [1236, 79] on link "marta da silva cordeiro" at bounding box center [1292, 89] width 225 height 32
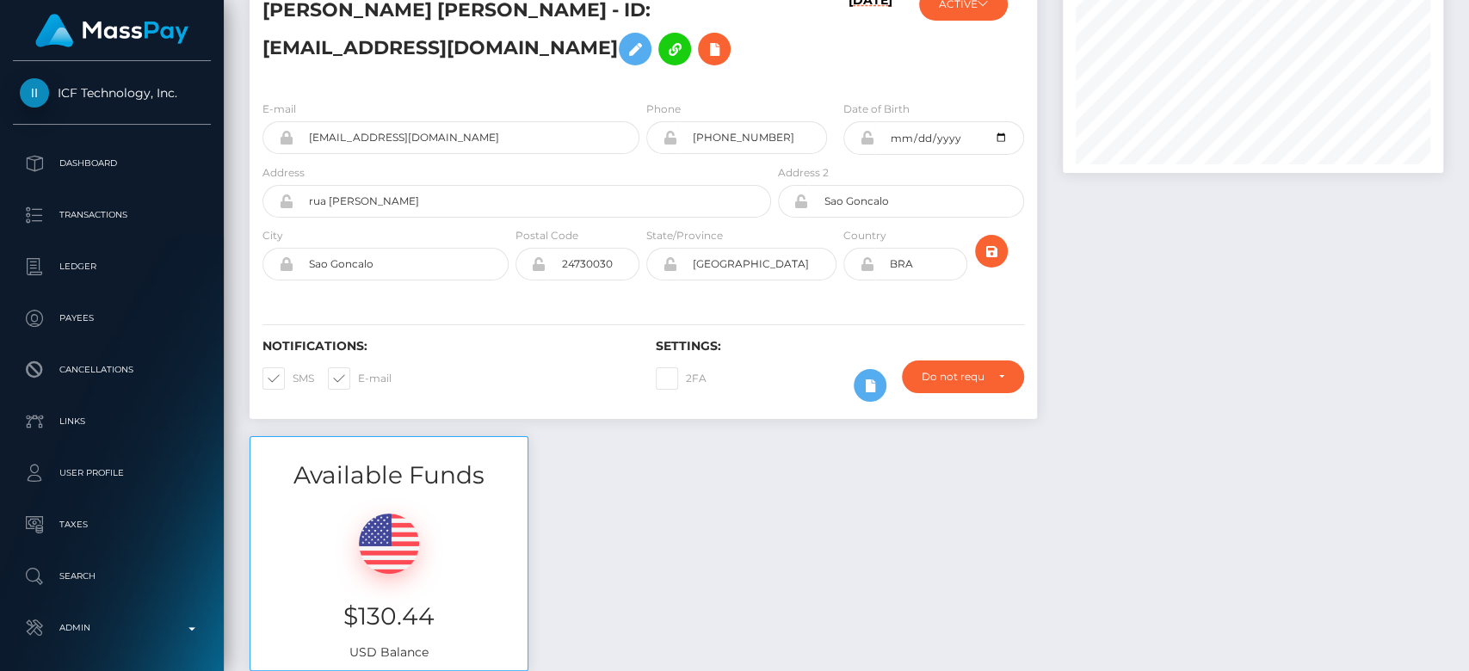
scroll to position [206, 380]
click at [521, 379] on div "Notifications: SMS E-mail" at bounding box center [446, 374] width 393 height 71
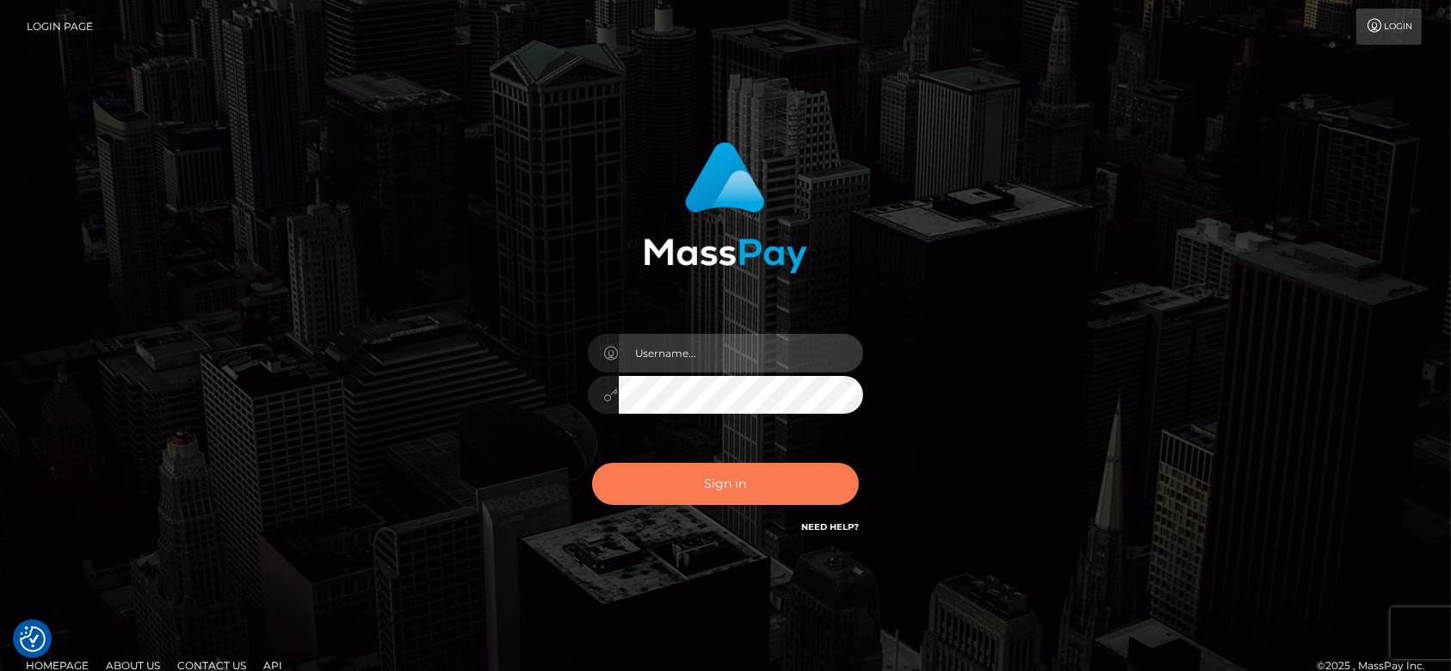
type input "fr.es"
click at [748, 478] on button "Sign in" at bounding box center [725, 484] width 267 height 42
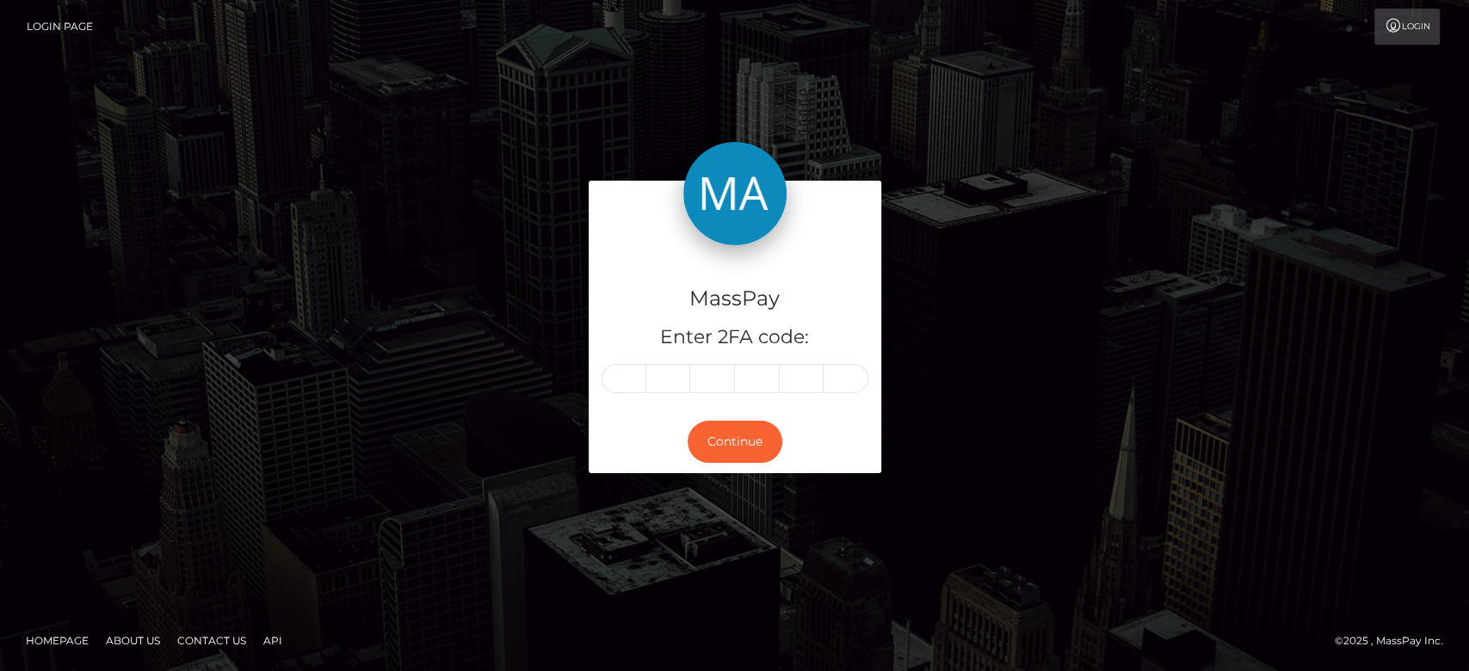
click at [619, 376] on input "text" at bounding box center [623, 378] width 45 height 29
type input "7"
type input "1"
type input "9"
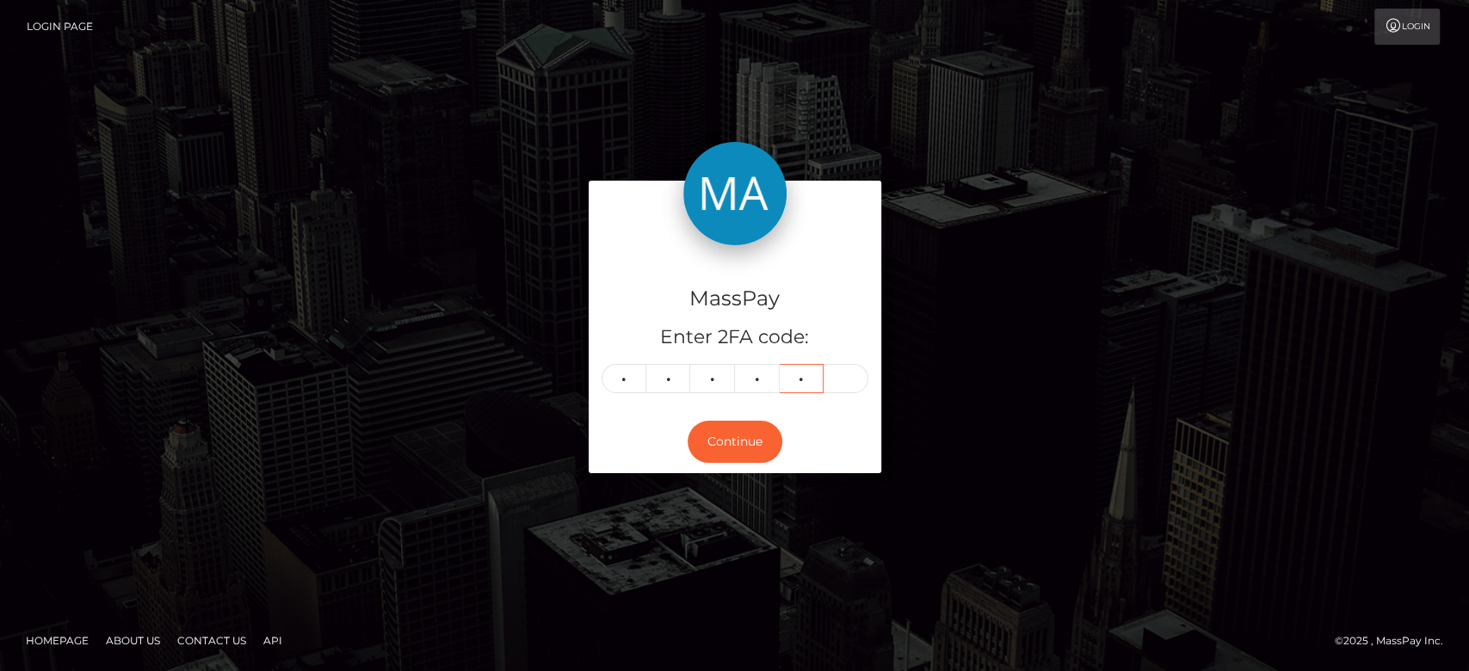
type input "4"
type input "5"
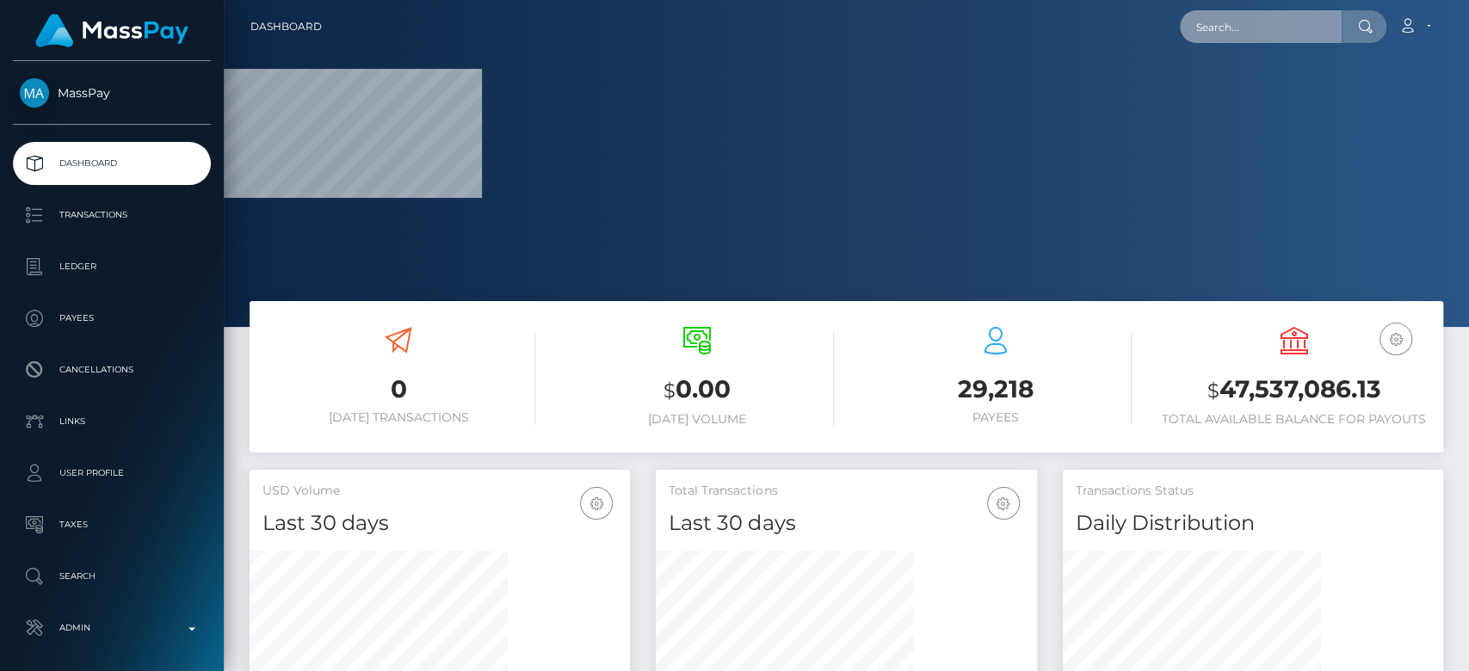
click at [1209, 31] on input "text" at bounding box center [1261, 26] width 162 height 33
paste input "[EMAIL_ADDRESS][DOMAIN_NAME]"
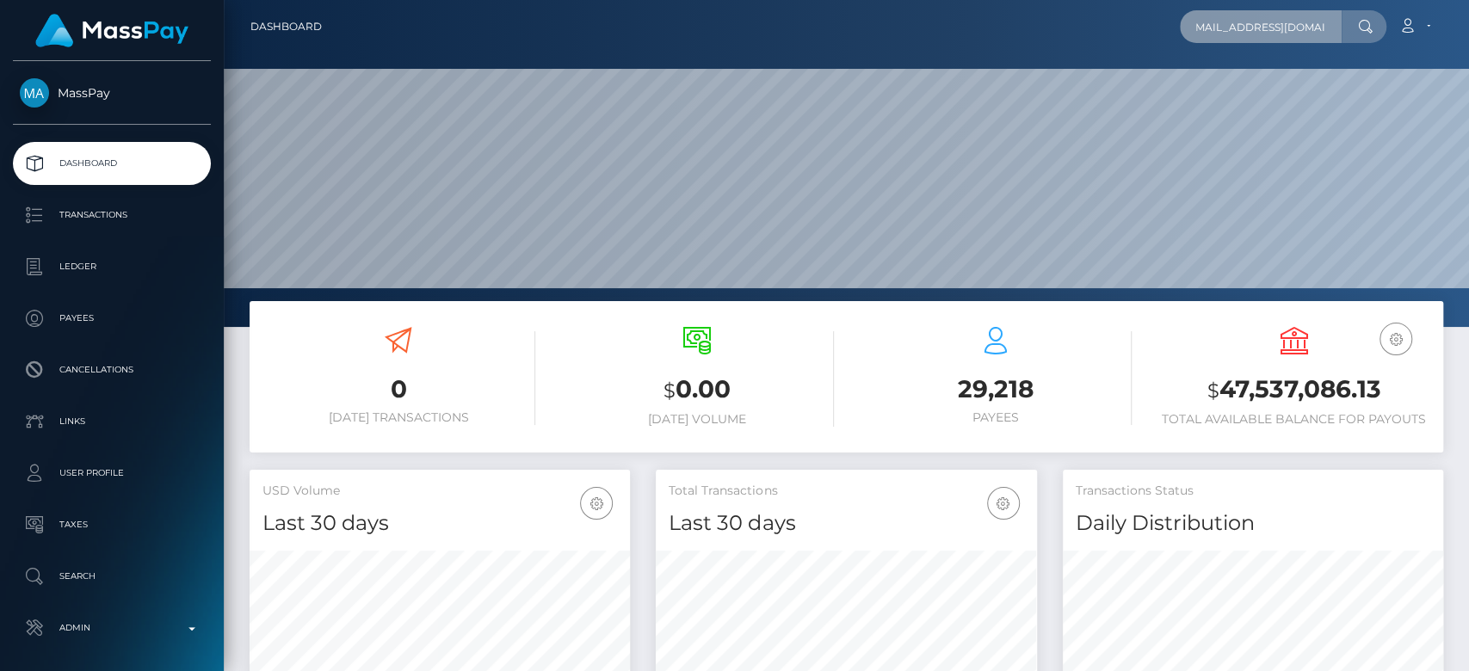
scroll to position [304, 380]
type input "samiireyes250@gmail.com"
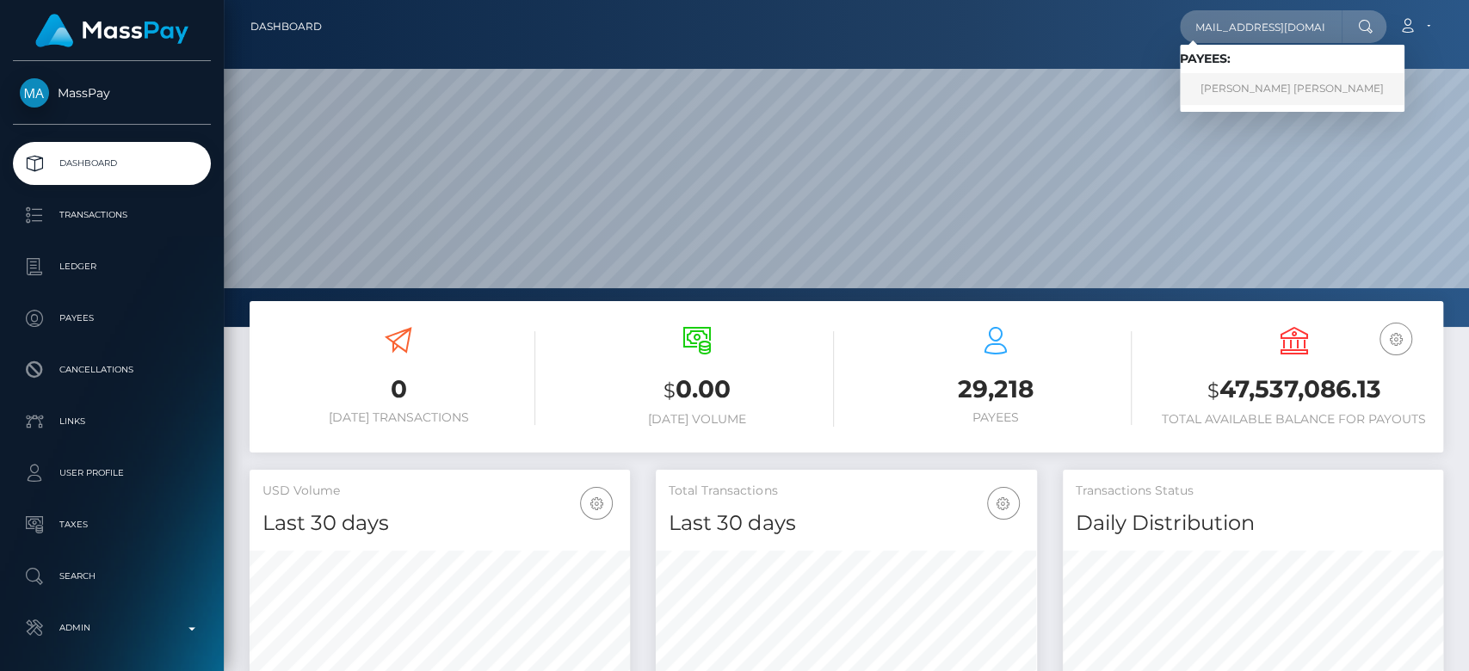
scroll to position [0, 0]
click at [1239, 83] on link "SAMANTHA JAYLEEN REYES" at bounding box center [1292, 89] width 225 height 32
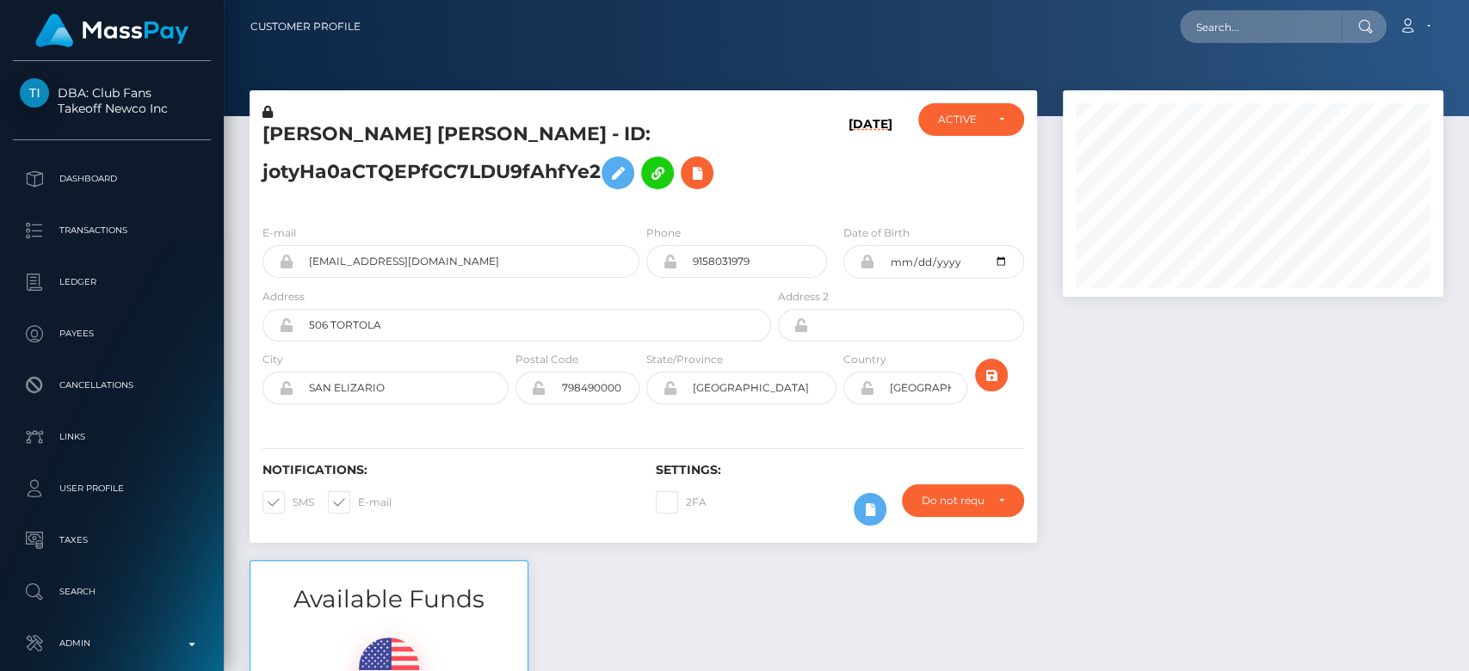
scroll to position [206, 380]
click at [1101, 354] on div at bounding box center [1253, 325] width 406 height 470
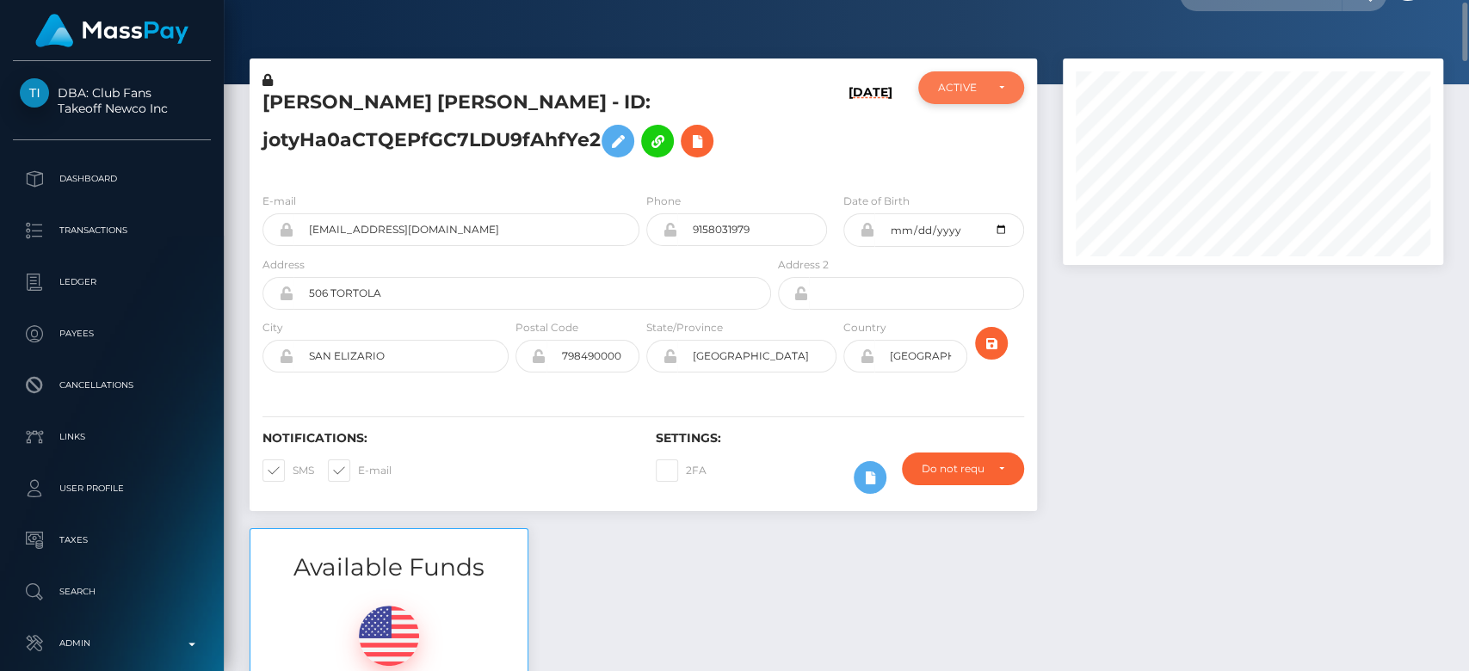
click at [976, 96] on div "ACTIVE" at bounding box center [970, 87] width 105 height 33
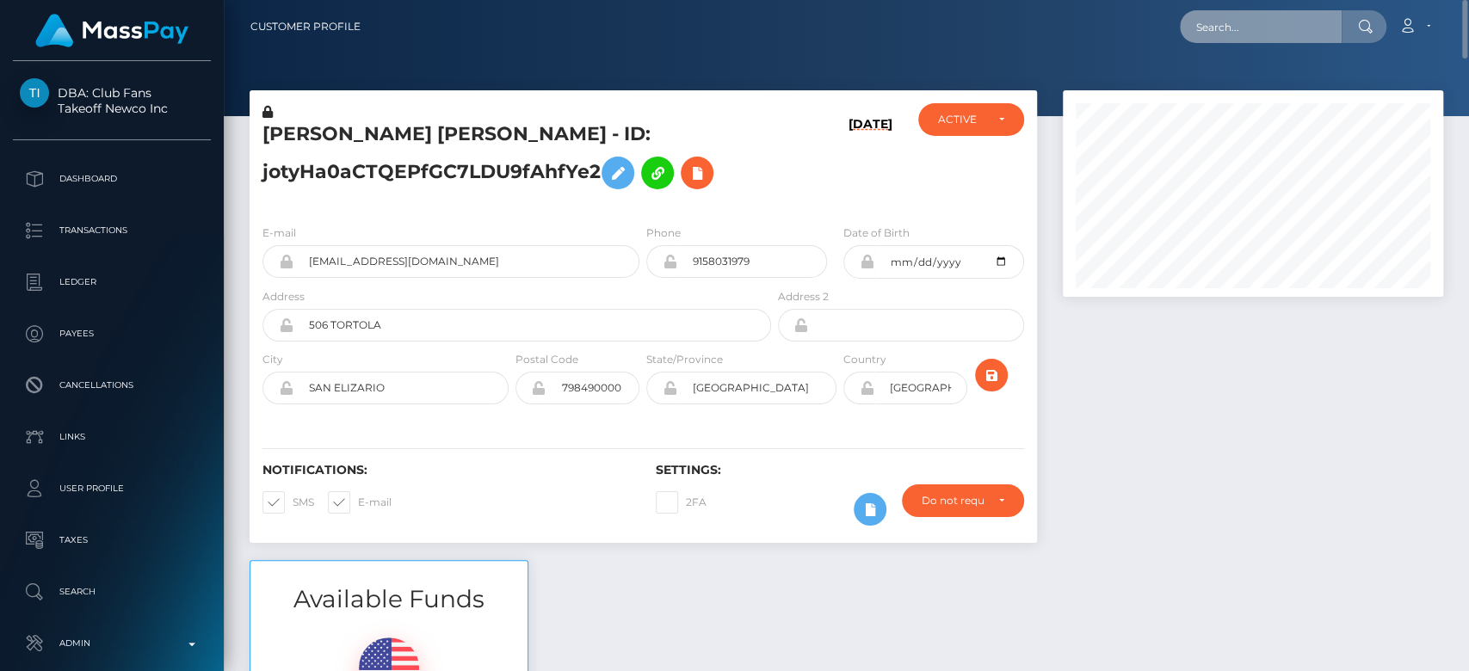
click at [1232, 30] on input "text" at bounding box center [1261, 26] width 162 height 33
paste input "allthingssecure27@gmail.com"
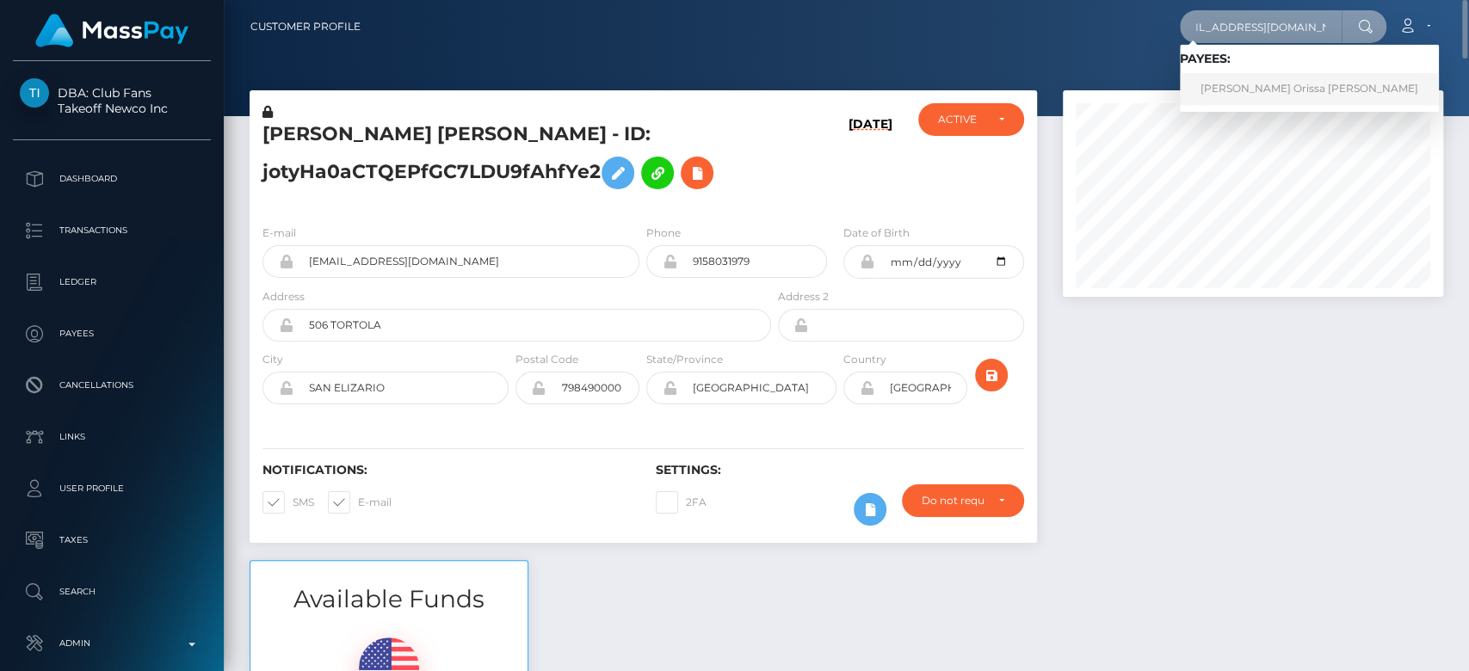
type input "allthingssecure27@gmail.com"
click at [1253, 81] on link "Sandricka Orissa Thomas" at bounding box center [1309, 89] width 259 height 32
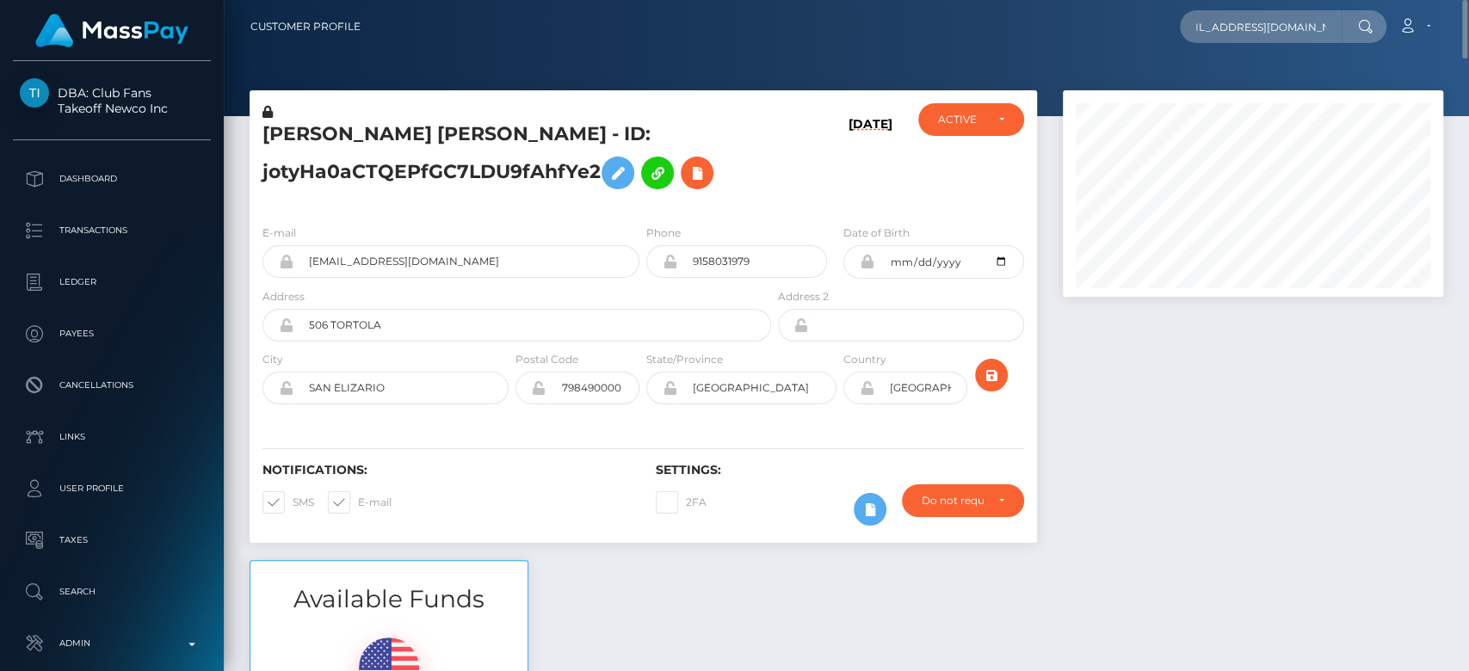
scroll to position [0, 0]
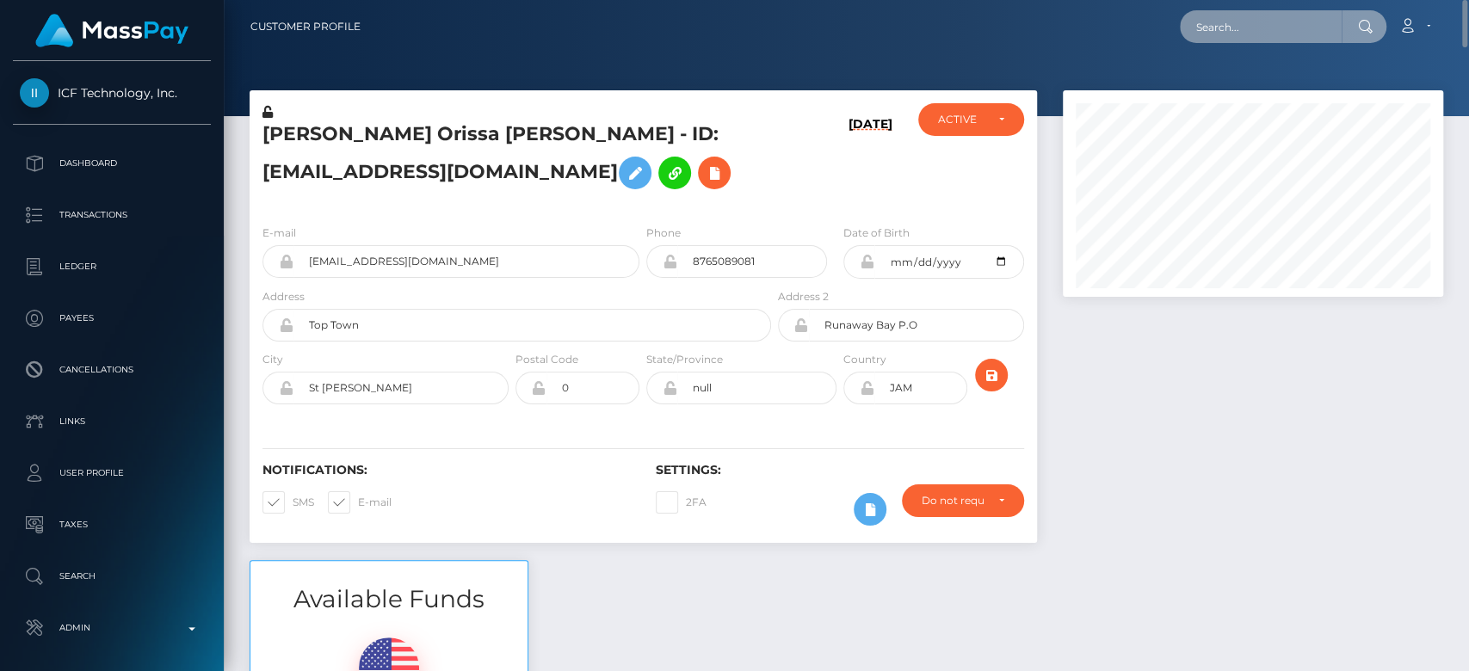
click at [1237, 16] on input "text" at bounding box center [1261, 26] width 162 height 33
paste input "[EMAIL_ADDRESS][DOMAIN_NAME]"
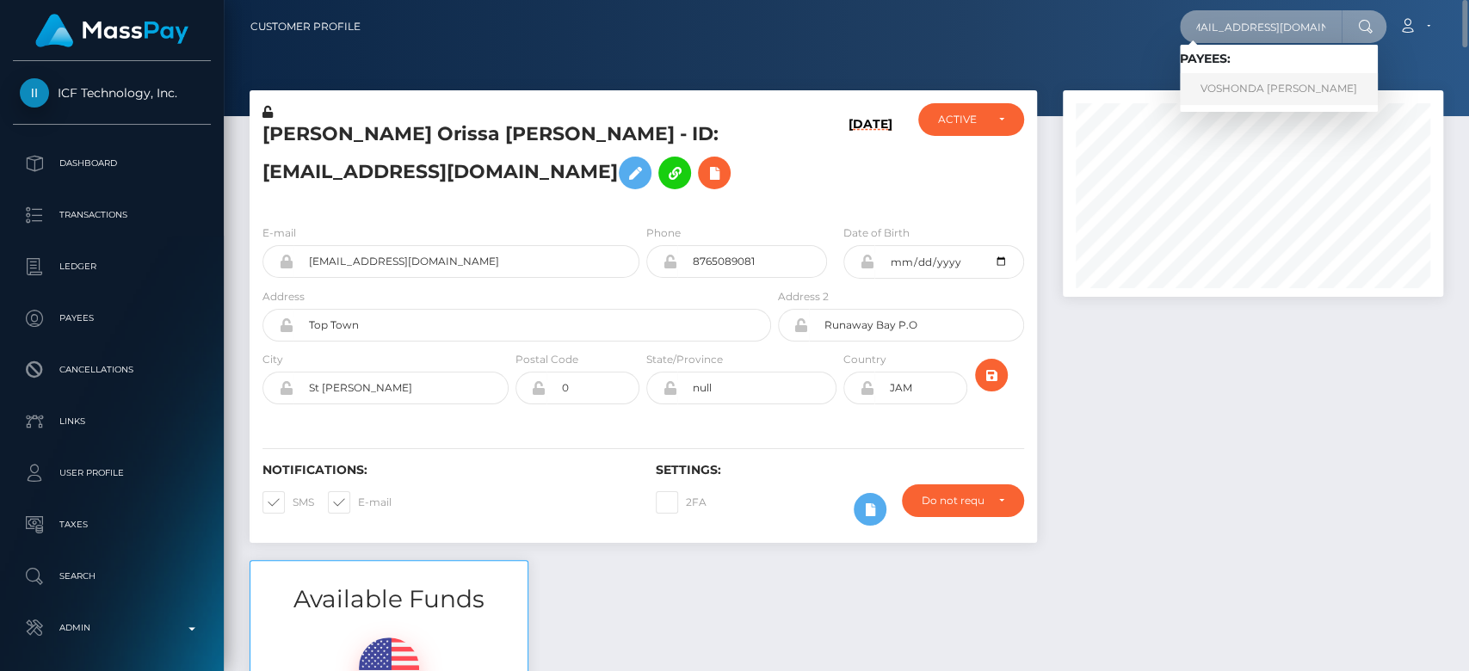
type input "[EMAIL_ADDRESS][DOMAIN_NAME]"
click at [1240, 84] on link "VOSHONDA JOREECE WALLER" at bounding box center [1279, 89] width 198 height 32
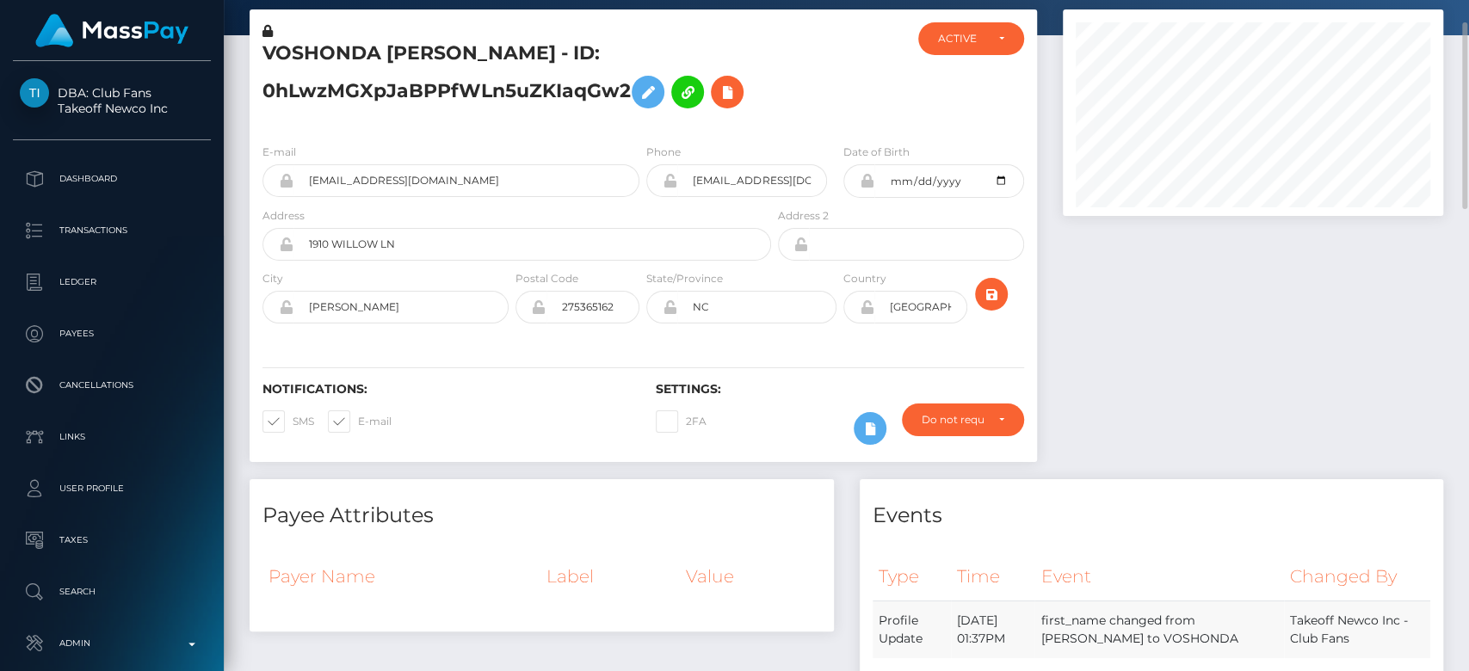
scroll to position [206, 380]
click at [496, 341] on div "Notifications: SMS E-mail Settings: 2FA" at bounding box center [643, 401] width 787 height 121
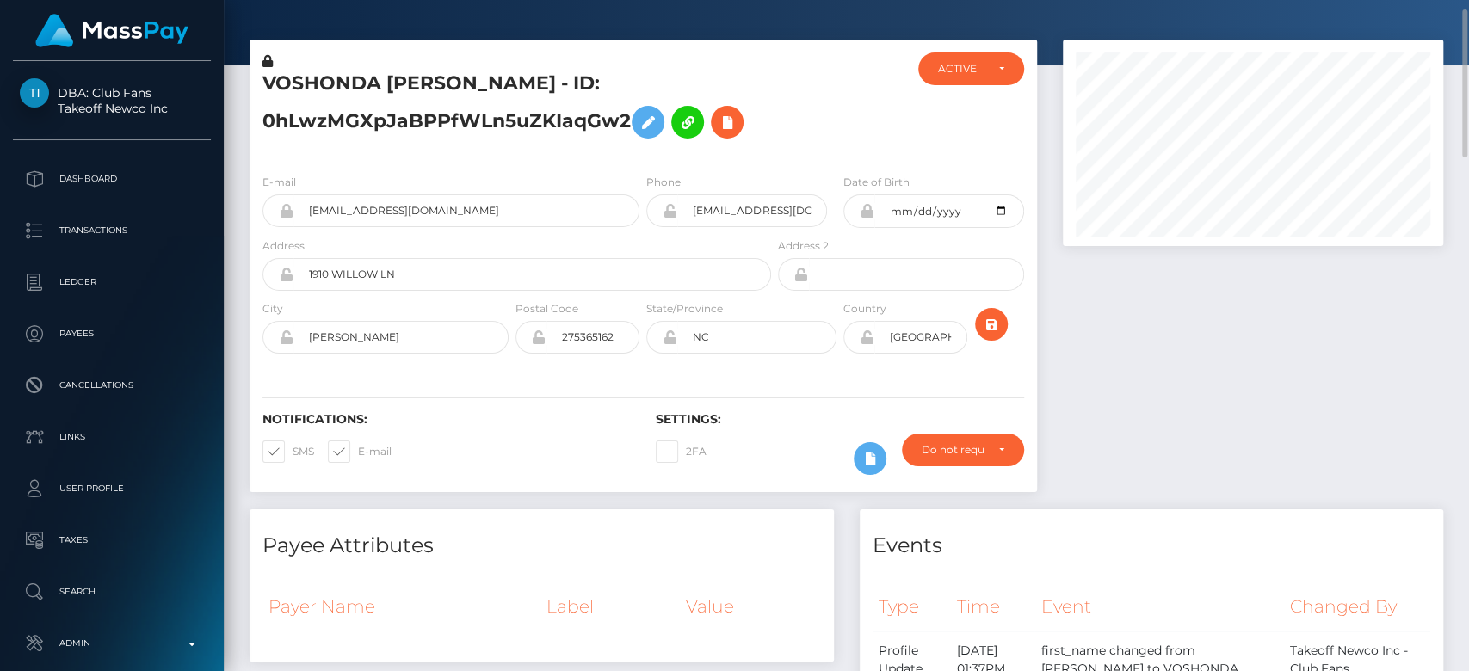
scroll to position [50, 0]
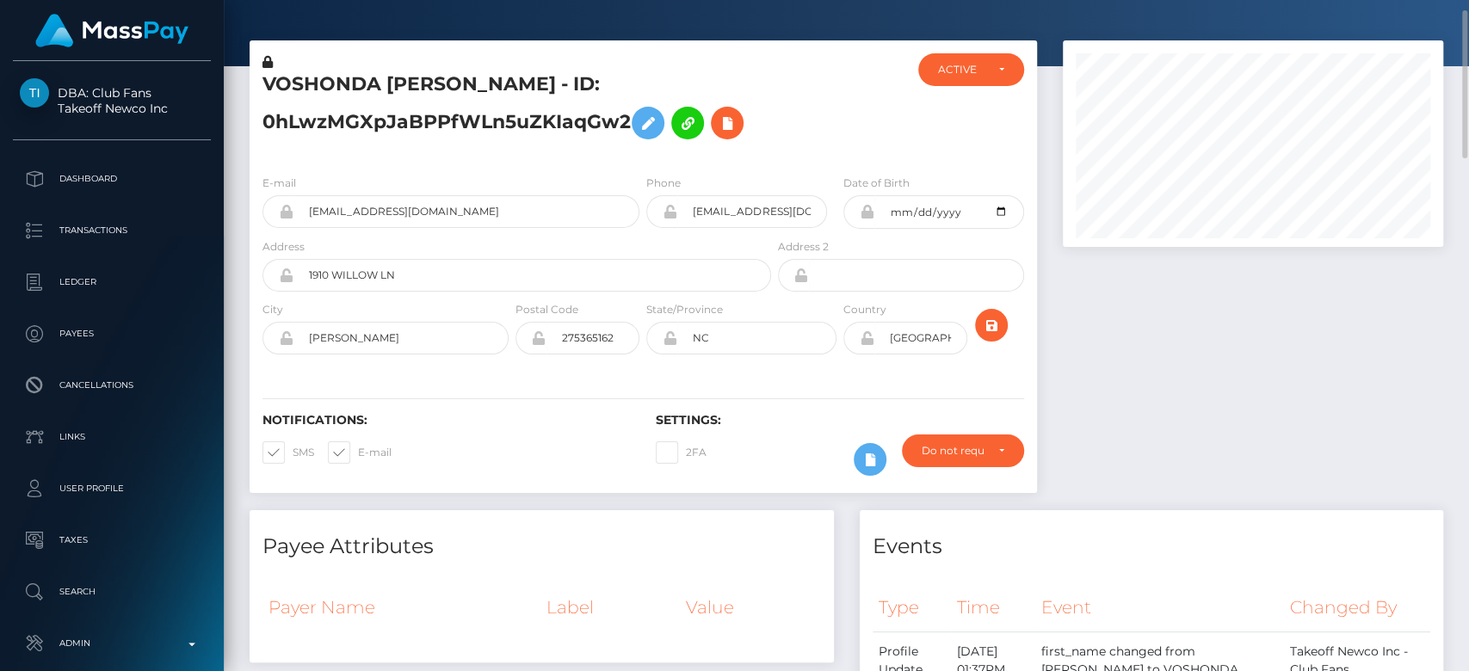
click at [551, 163] on div "E-mail [EMAIL_ADDRESS][DOMAIN_NAME] Phone Date of Birth" at bounding box center [643, 266] width 787 height 211
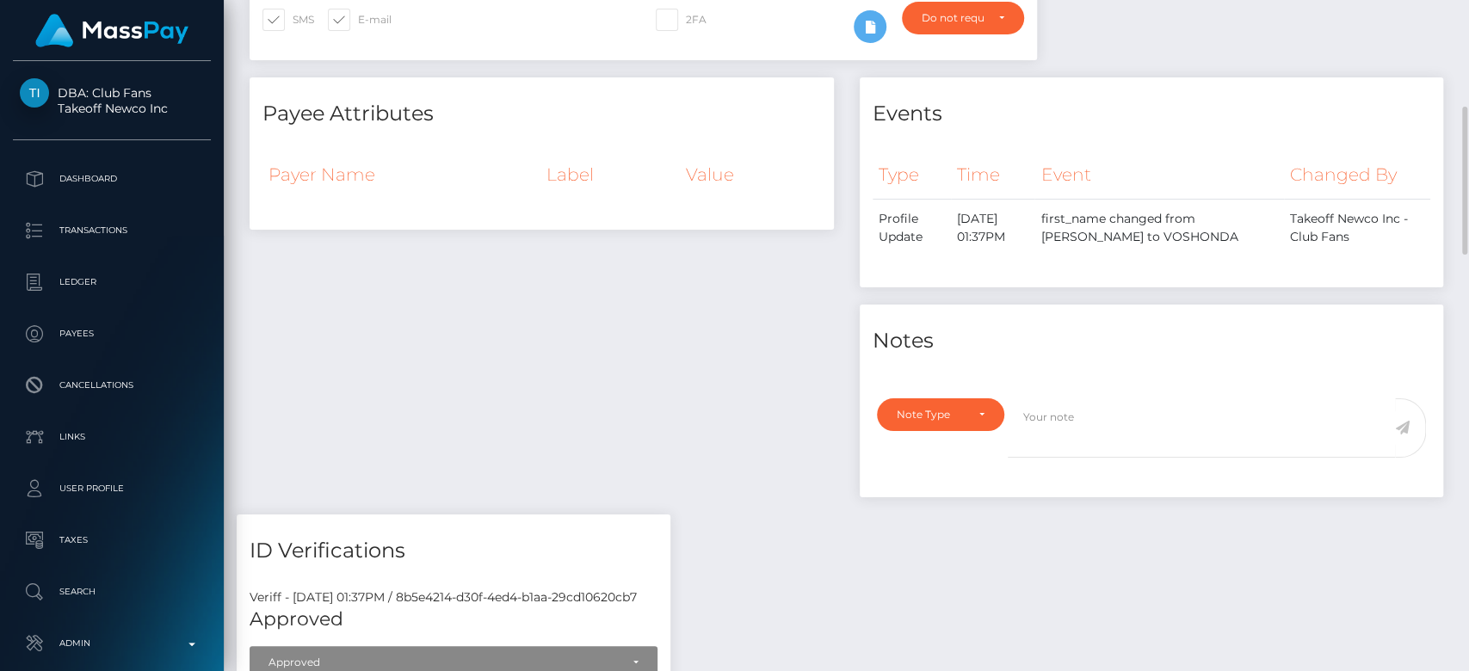
scroll to position [0, 0]
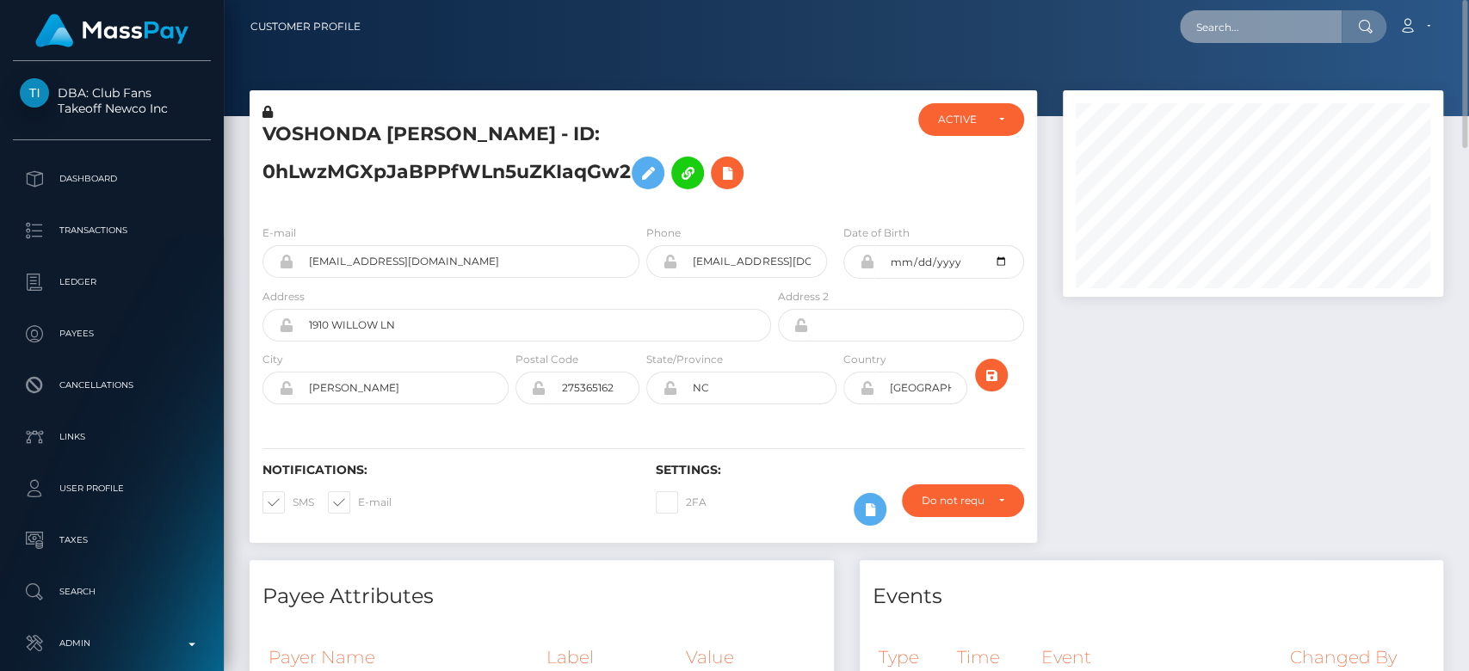
click at [1212, 21] on input "text" at bounding box center [1261, 26] width 162 height 33
paste input "[EMAIL_ADDRESS][DOMAIN_NAME]"
type input "[EMAIL_ADDRESS][DOMAIN_NAME]"
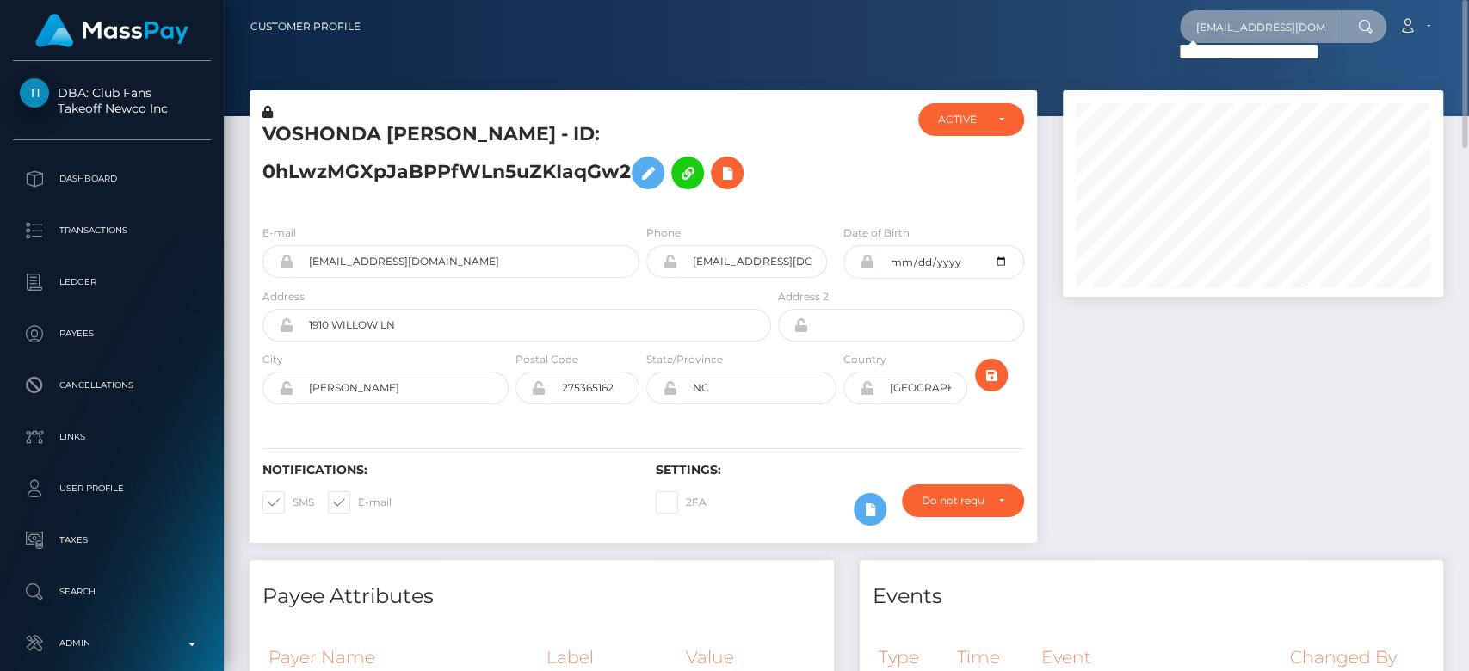
click at [1251, 25] on input "ummehoneyaive@gmail.com" at bounding box center [1261, 26] width 162 height 33
paste input "vossluma@gmail.com"
type input "vossluma@gmail.com"
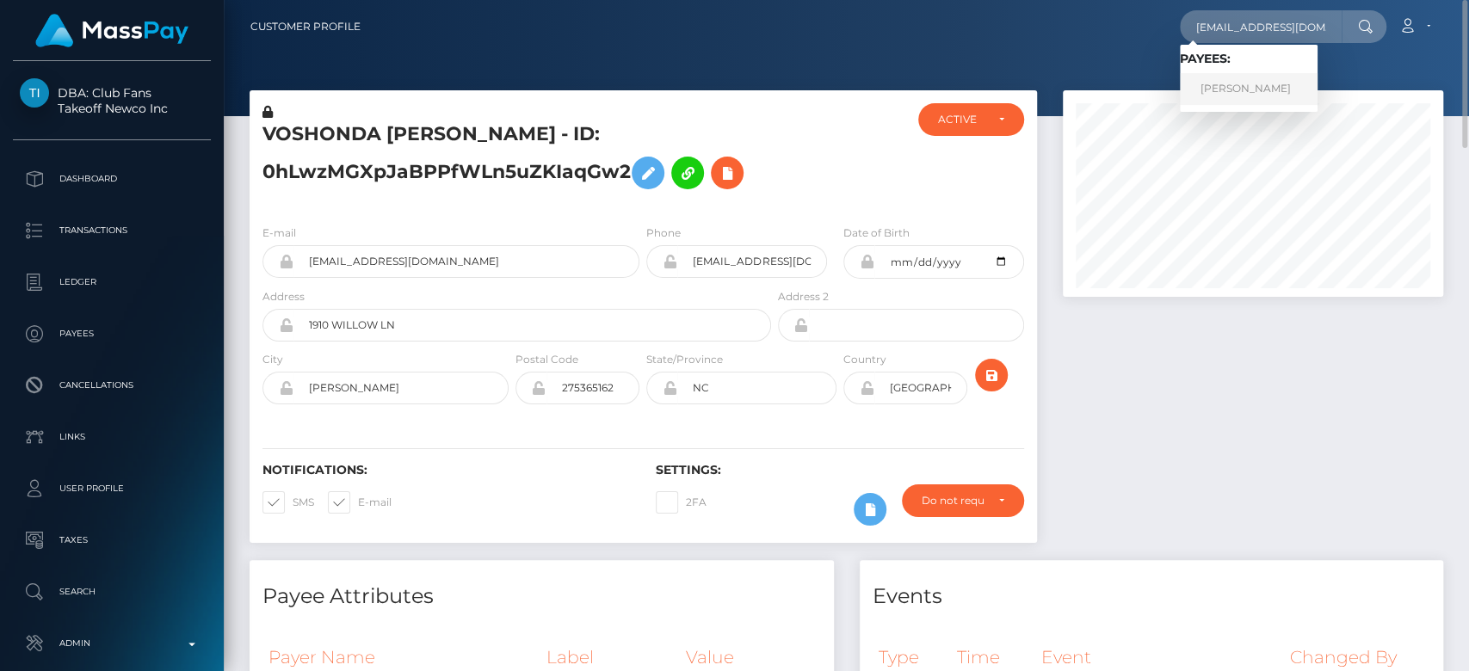
click at [1228, 83] on link "Leticia Jaime" at bounding box center [1249, 89] width 138 height 32
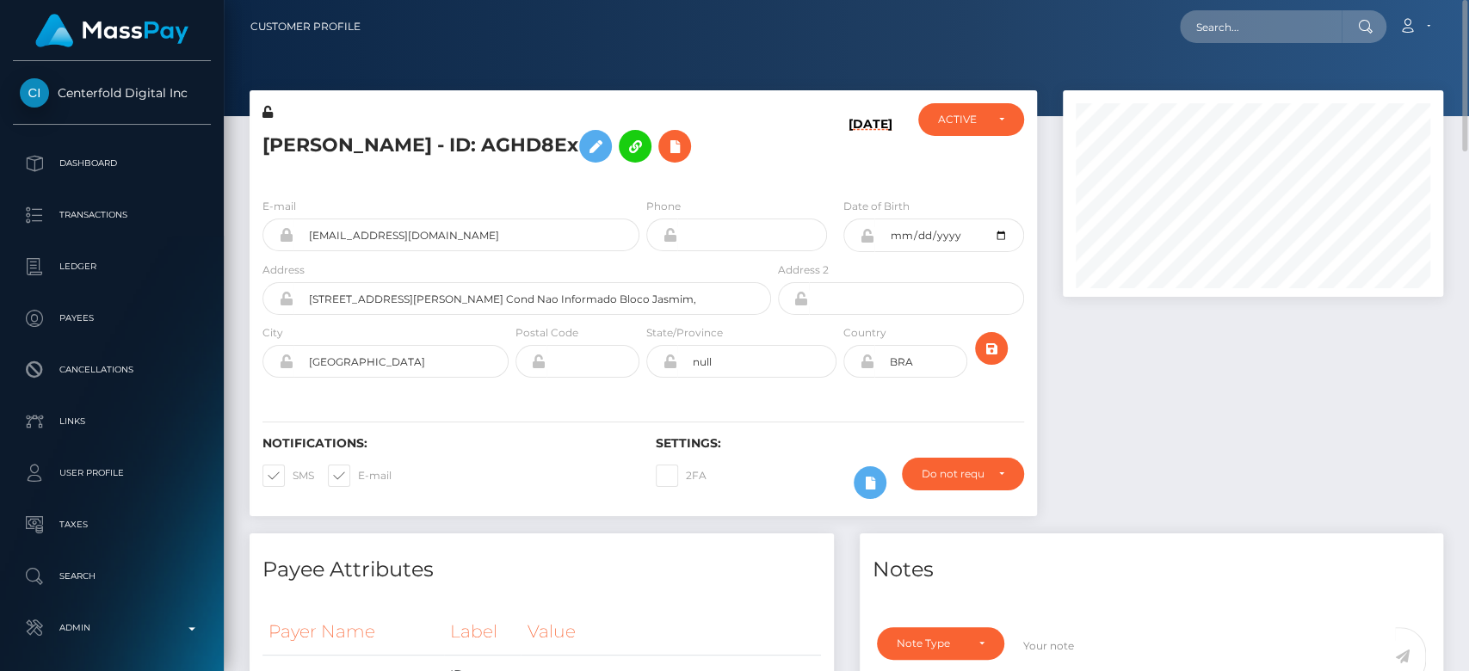
click at [1241, 9] on div "Loading... Loading... Account Edit Profile Logout" at bounding box center [908, 27] width 1068 height 36
paste input "marlisarnold2345@gmail.com"
click at [1237, 27] on input "text" at bounding box center [1261, 26] width 162 height 33
type input "marlisarnold2345@gmail.com"
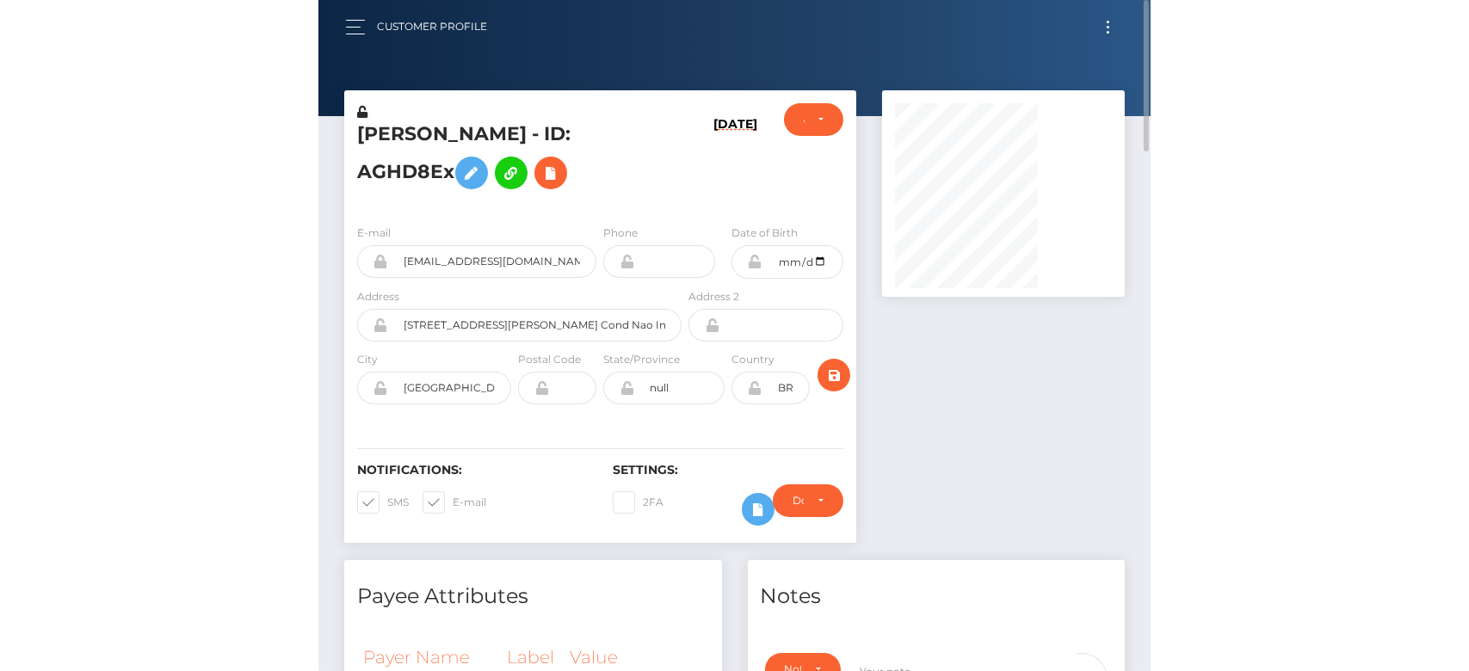
scroll to position [860191, 860017]
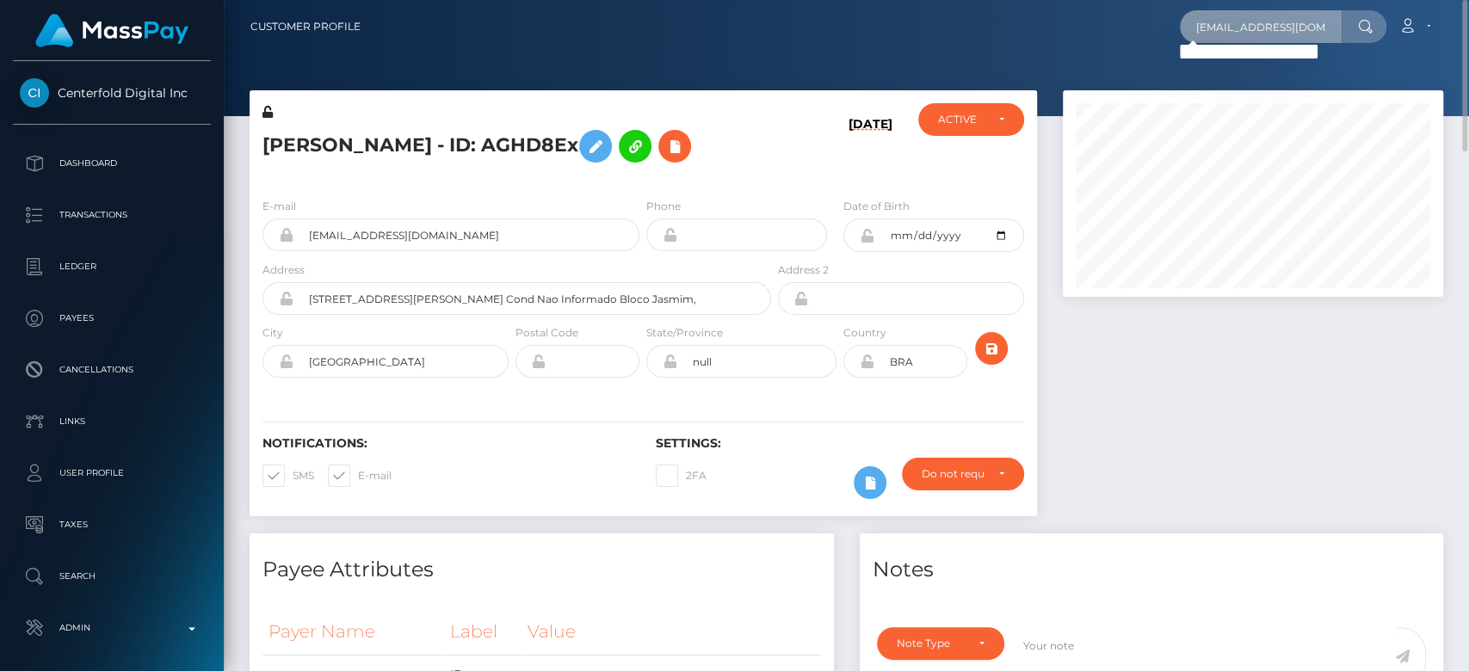
click at [1246, 38] on input "marlisarnold2345@gmail.com" at bounding box center [1261, 26] width 162 height 33
paste input "marlisarnold@gmx.de"
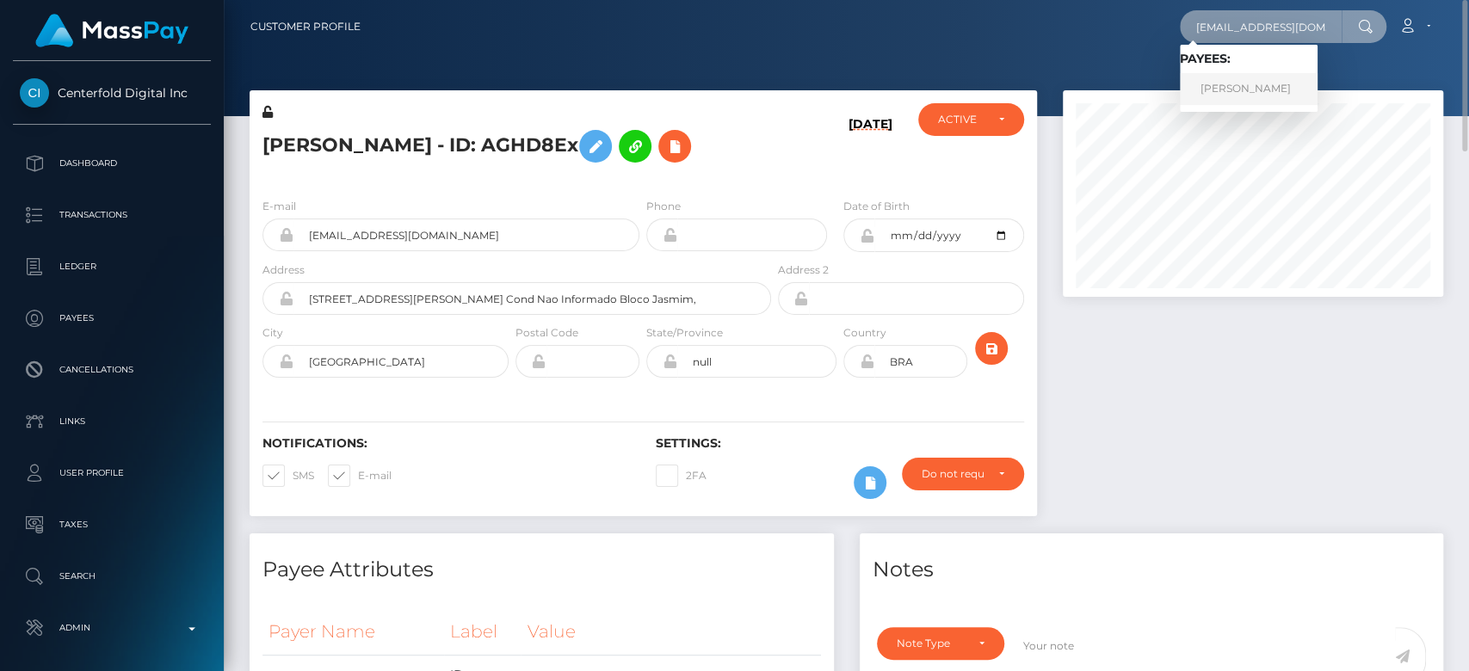
type input "marlisarnold@gmx.de"
click at [1253, 81] on link "Marlis Arnold" at bounding box center [1249, 89] width 138 height 32
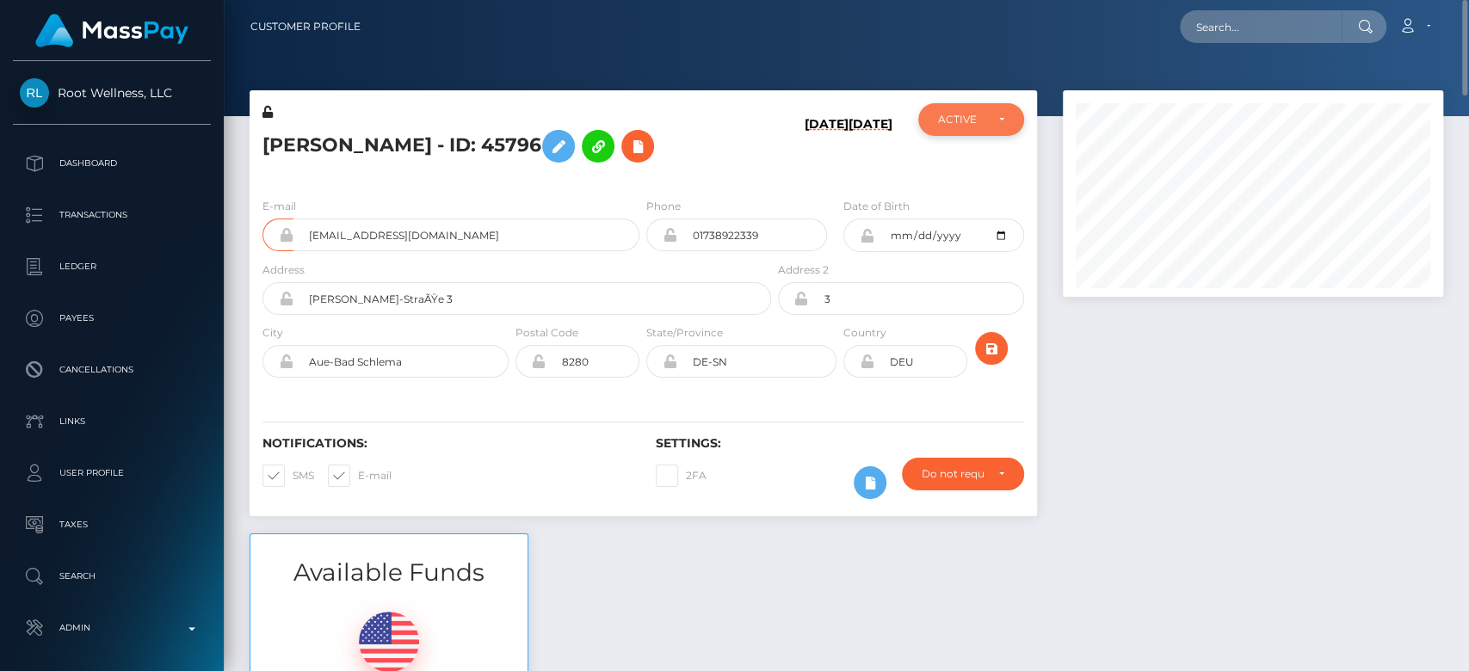
click at [964, 131] on div "ACTIVE" at bounding box center [970, 119] width 105 height 33
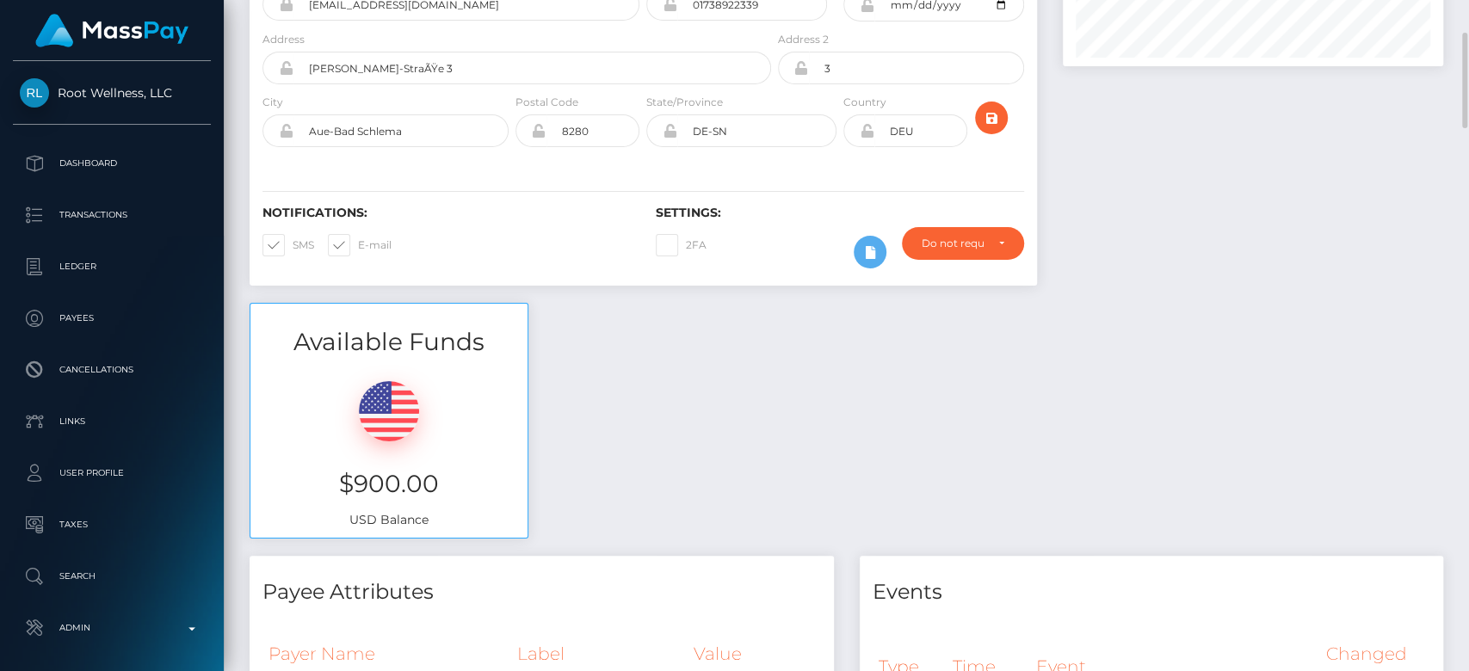
scroll to position [250, 0]
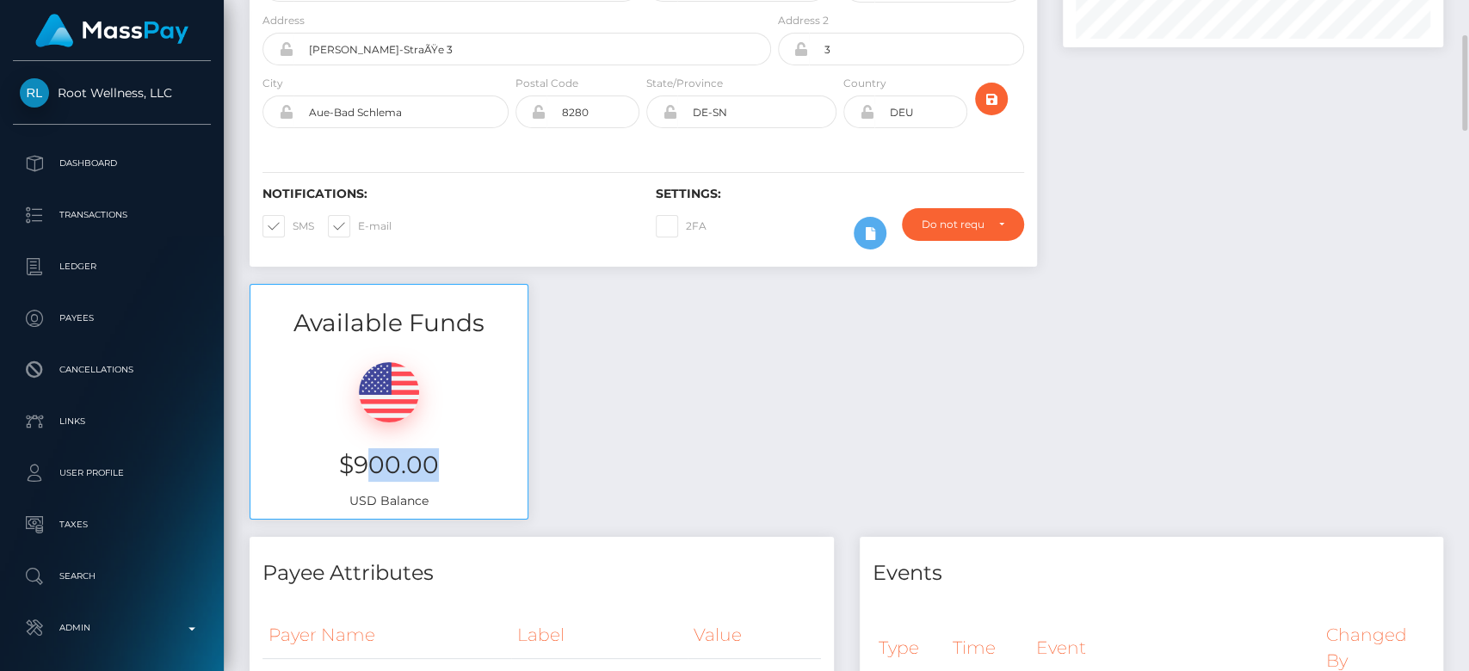
drag, startPoint x: 444, startPoint y: 467, endPoint x: 366, endPoint y: 465, distance: 78.3
click at [366, 465] on h3 "$900.00" at bounding box center [388, 465] width 251 height 34
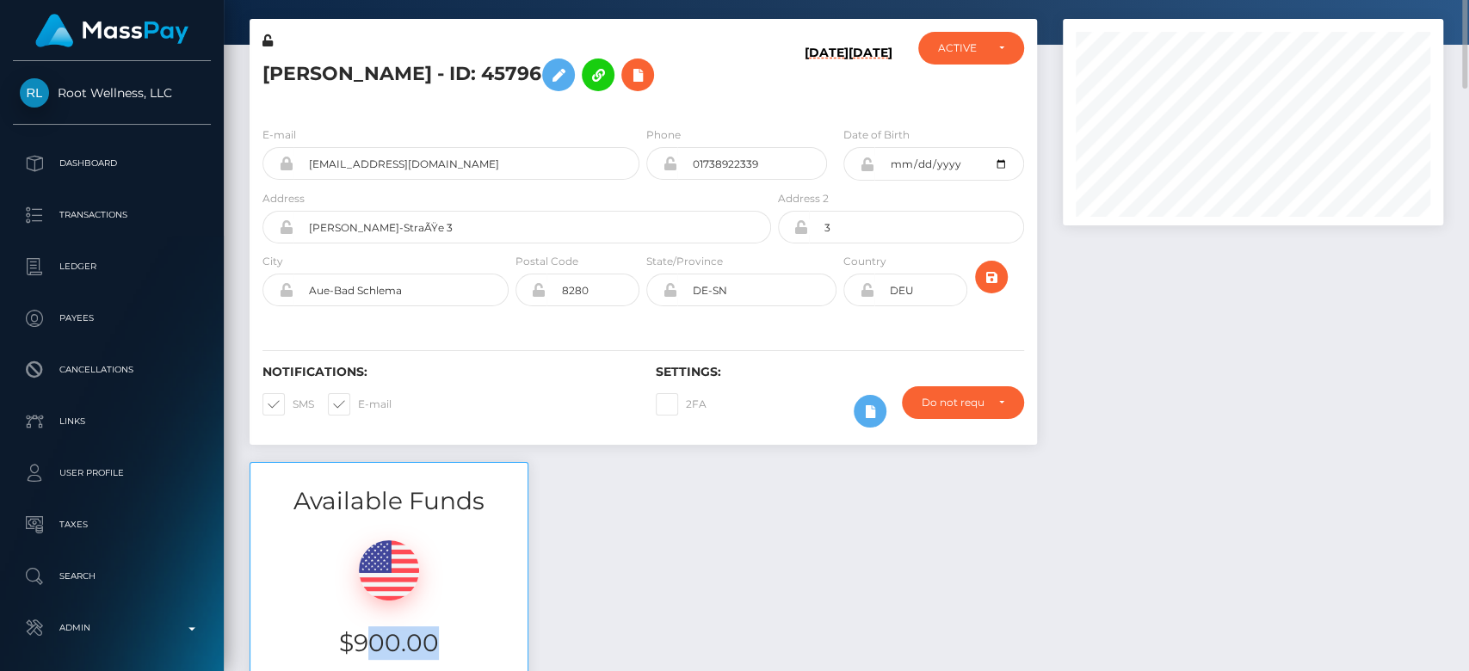
scroll to position [57, 0]
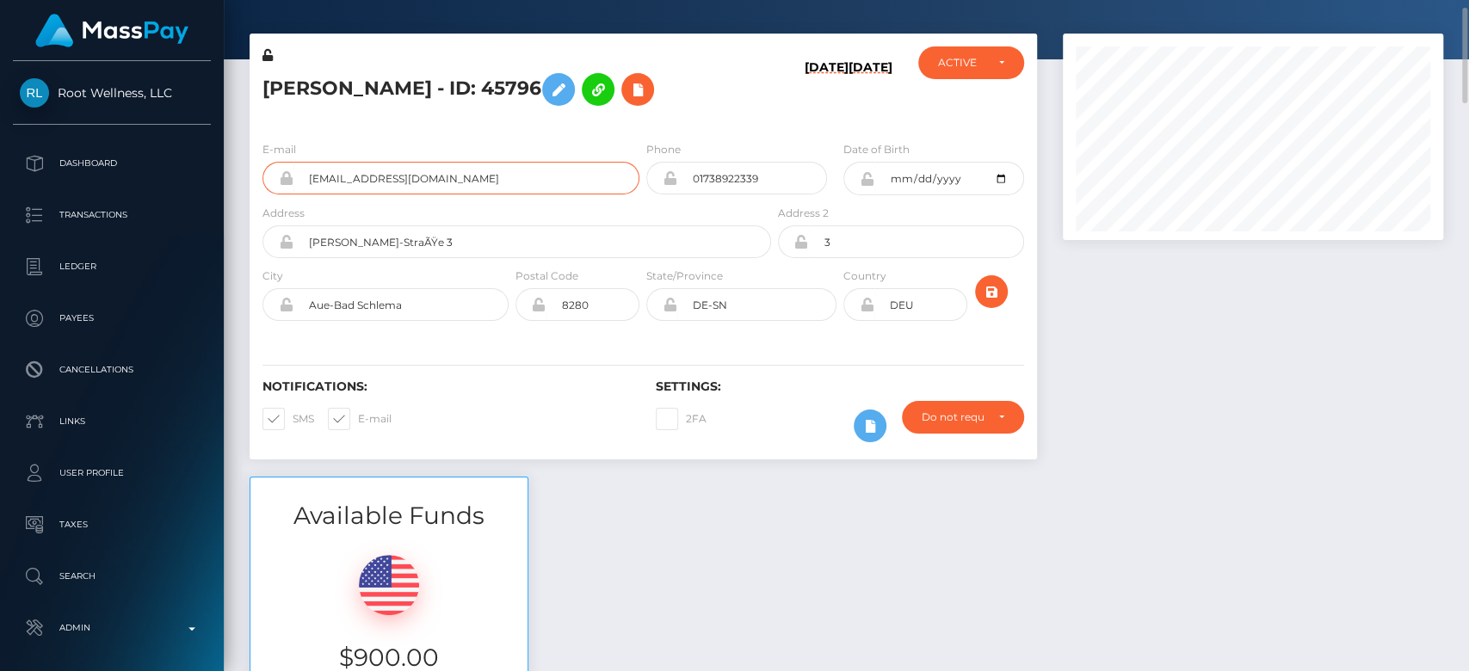
drag, startPoint x: 447, startPoint y: 181, endPoint x: 299, endPoint y: 175, distance: 149.0
click at [299, 175] on input "marlisarnold@gmx.de" at bounding box center [466, 178] width 346 height 33
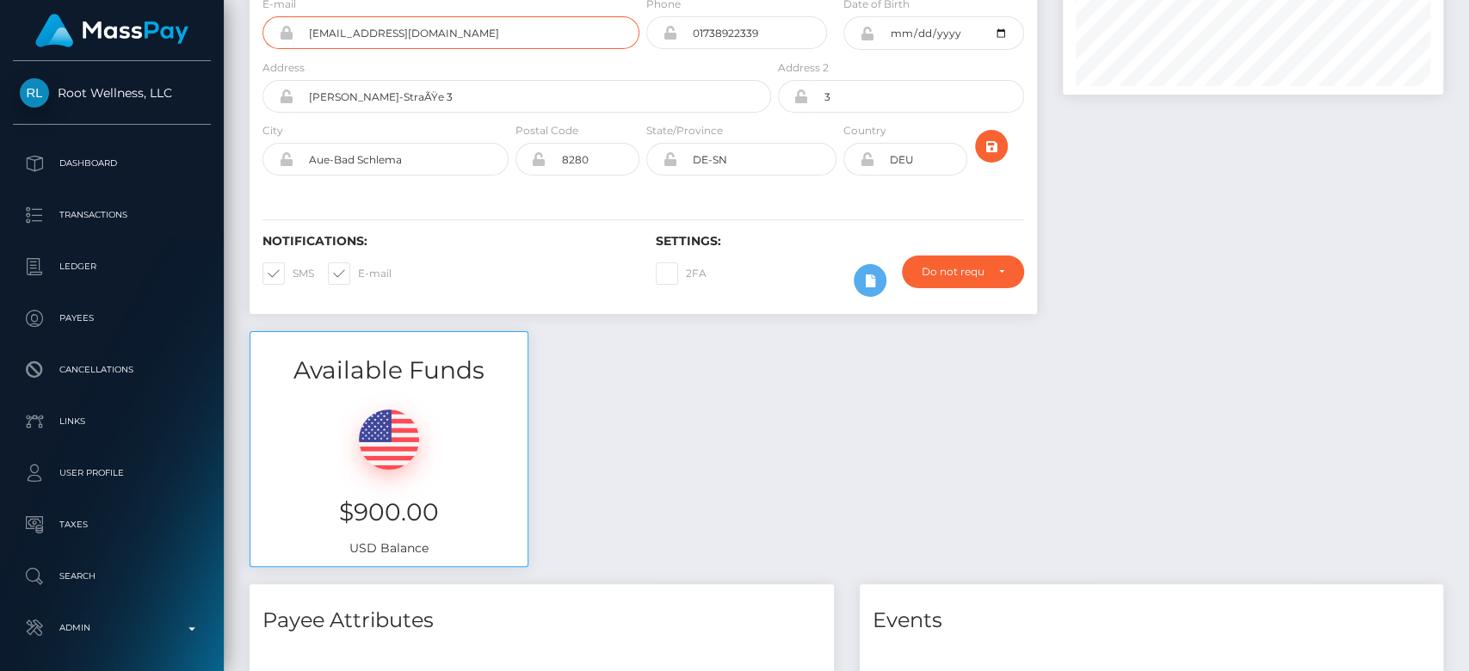
scroll to position [0, 0]
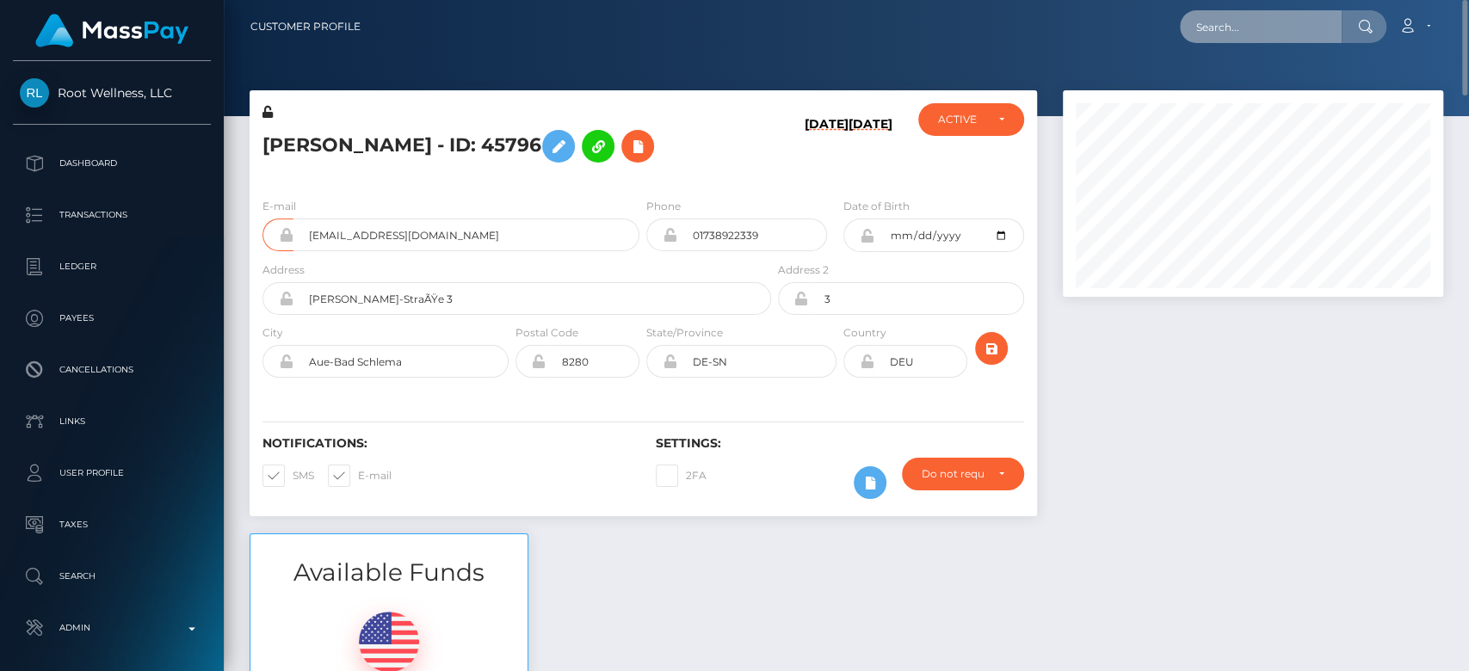
click at [1265, 18] on input "text" at bounding box center [1261, 26] width 162 height 33
paste input "9e11e47f78af4476a7b2c9a26a86790f"
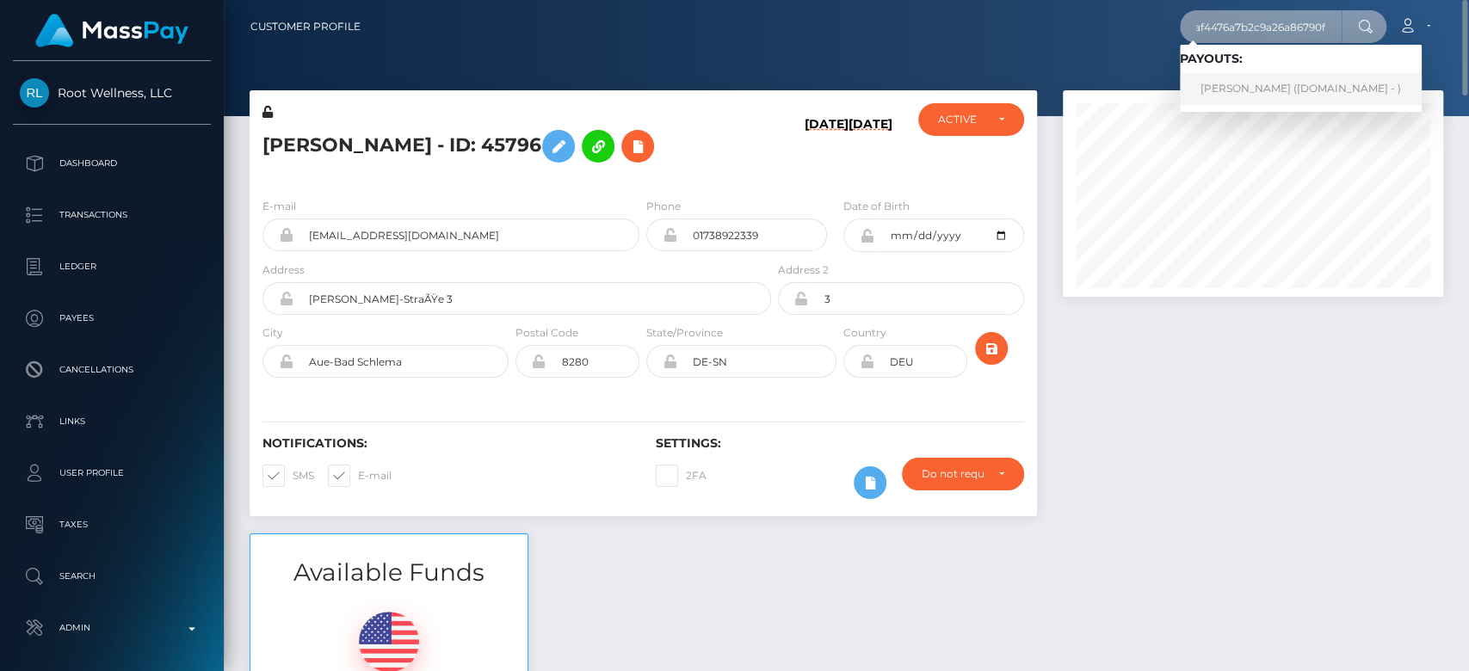
type input "9e11e47f78af4476a7b2c9a26a86790f"
click at [1236, 76] on link "IVY MICHELLE HEENAN (Unlockt.me - )" at bounding box center [1301, 89] width 242 height 32
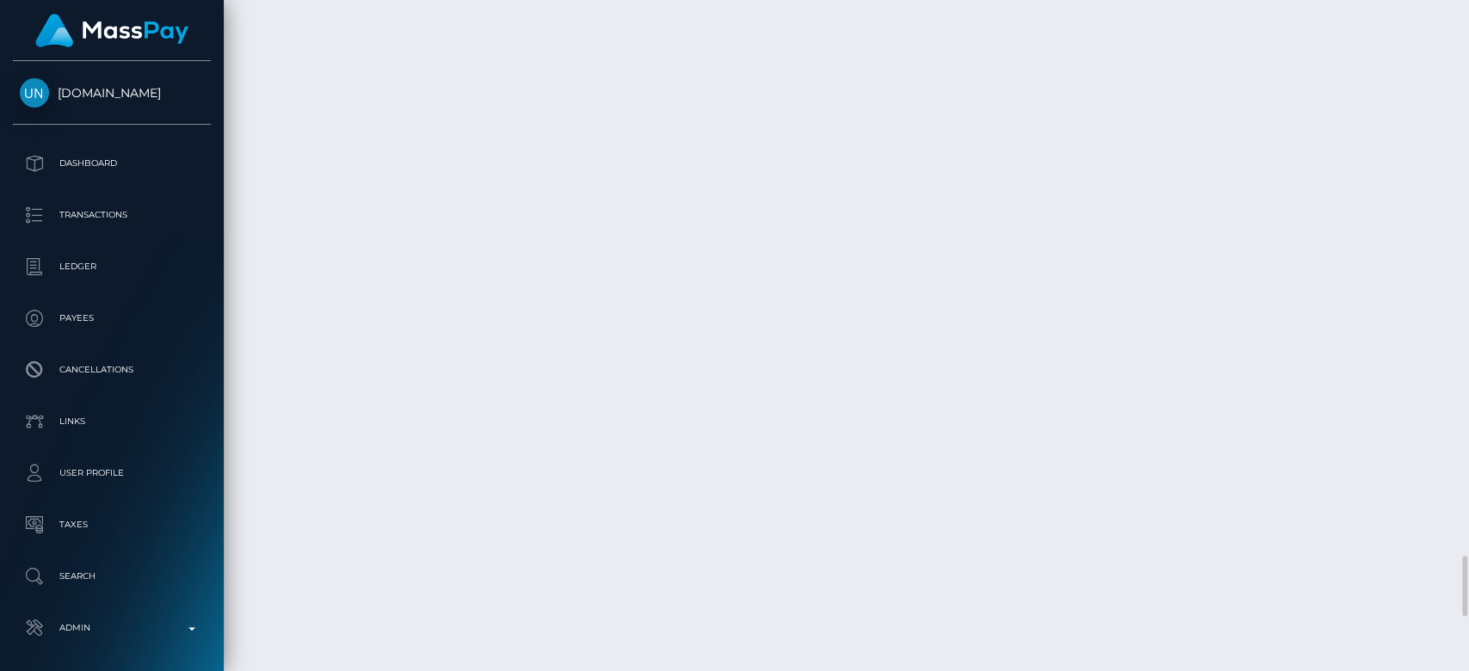
scroll to position [206, 380]
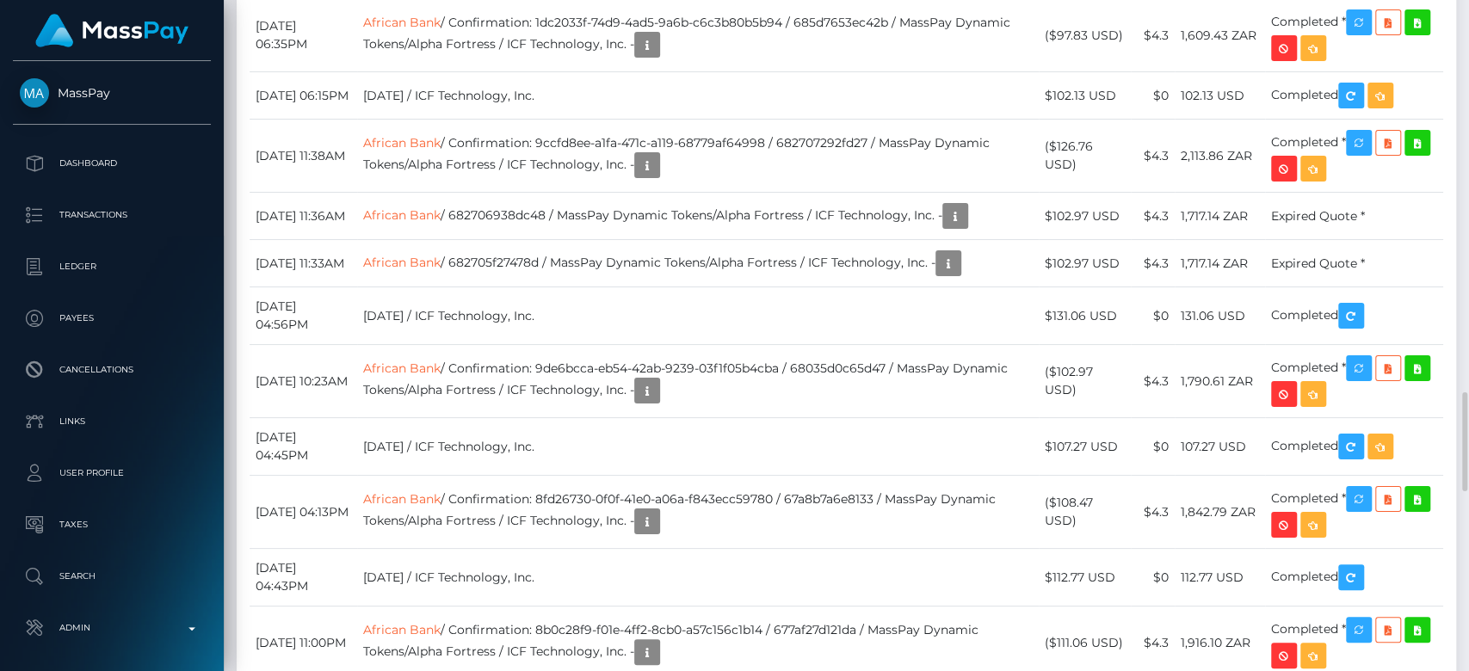
scroll to position [2548, 0]
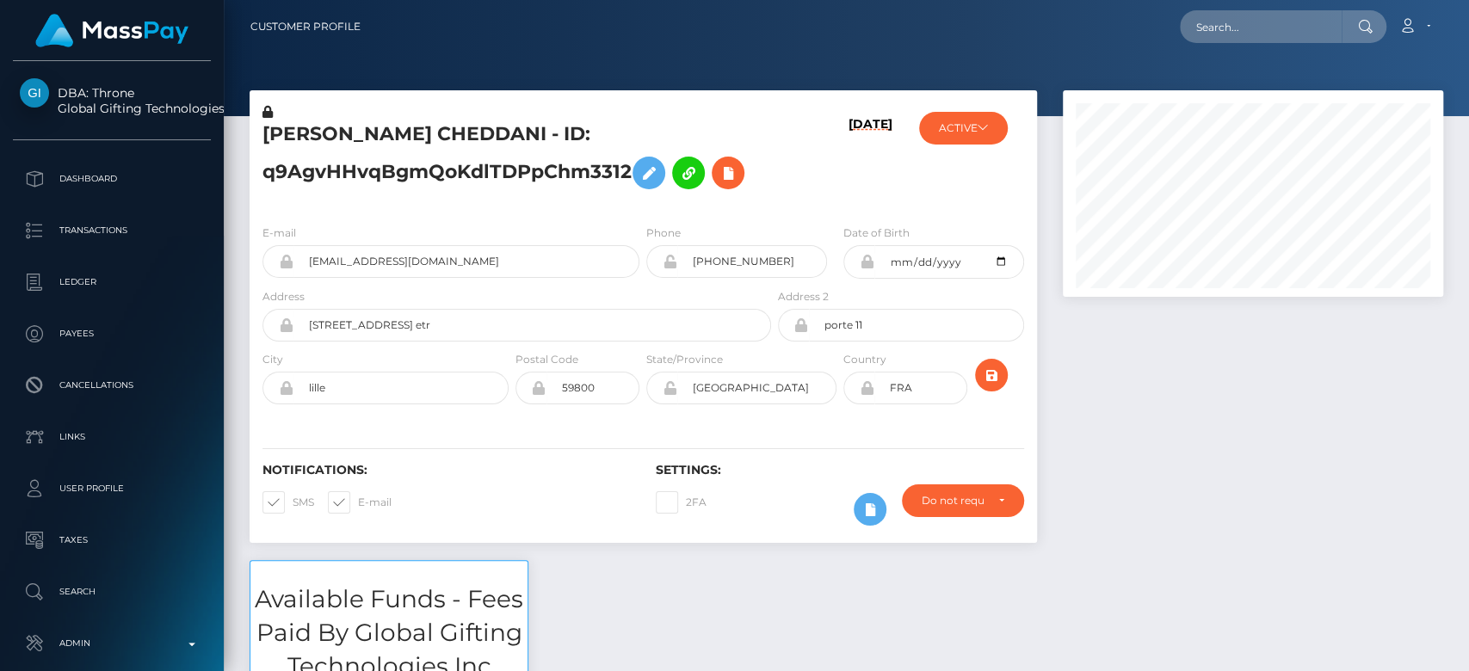
scroll to position [206, 380]
drag, startPoint x: 778, startPoint y: 255, endPoint x: 689, endPoint y: 259, distance: 88.7
click at [689, 259] on input "[PHONE_NUMBER]" at bounding box center [752, 261] width 150 height 33
click at [1214, 31] on input "text" at bounding box center [1261, 26] width 162 height 33
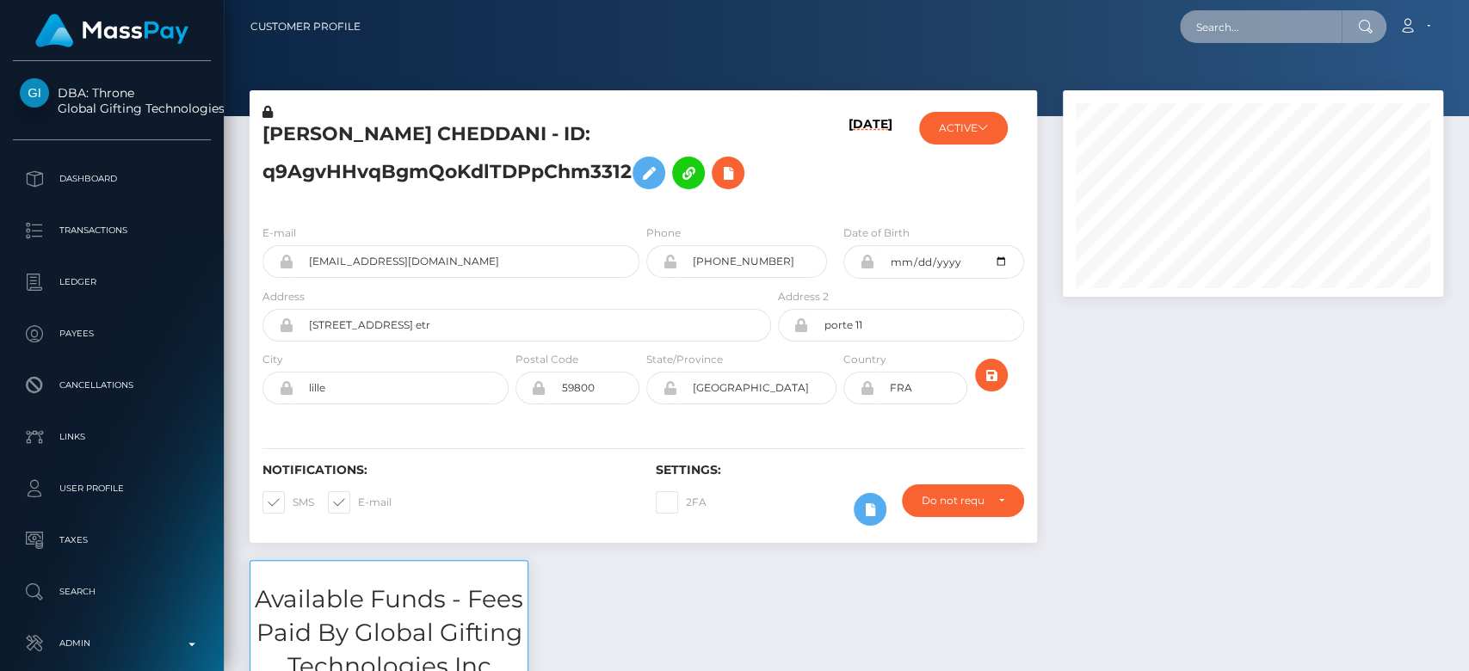
paste input "crucial.ambitions@gmail.com"
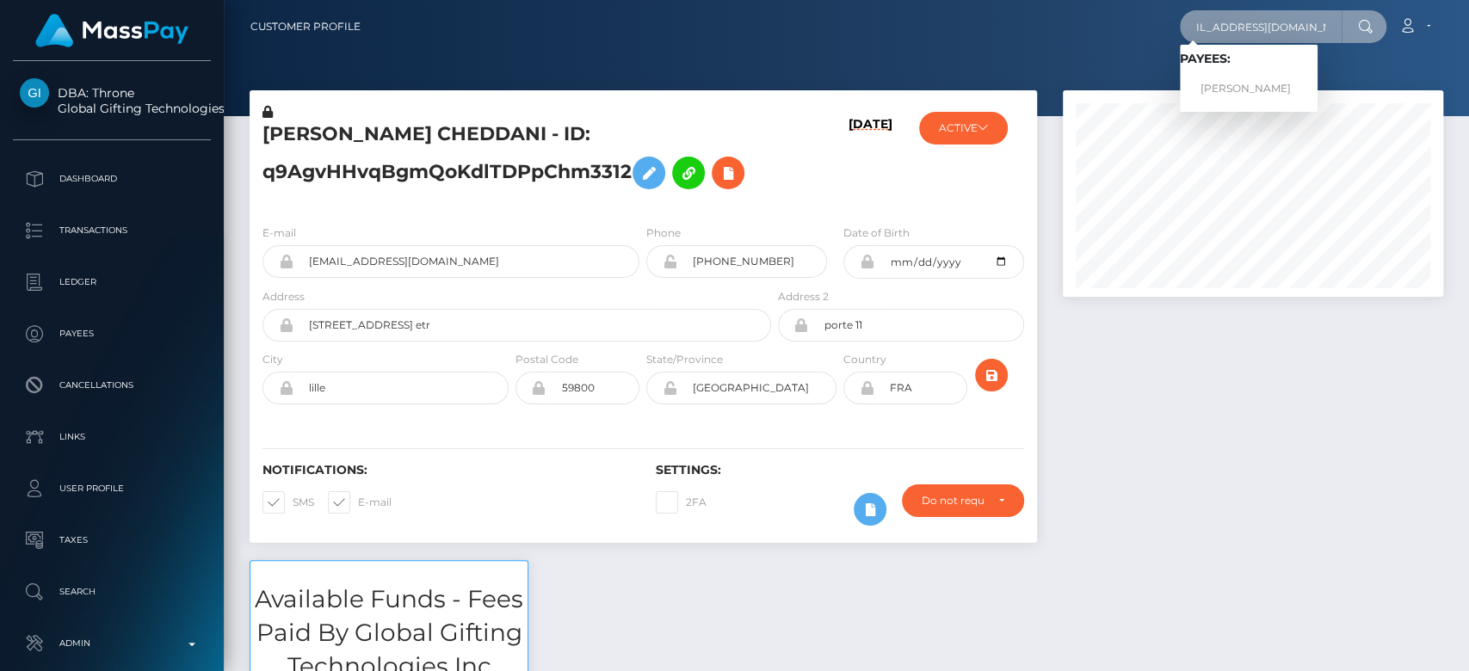
type input "crucial.ambitions@gmail.com"
click at [1266, 89] on link "Tony Holmes" at bounding box center [1249, 89] width 138 height 32
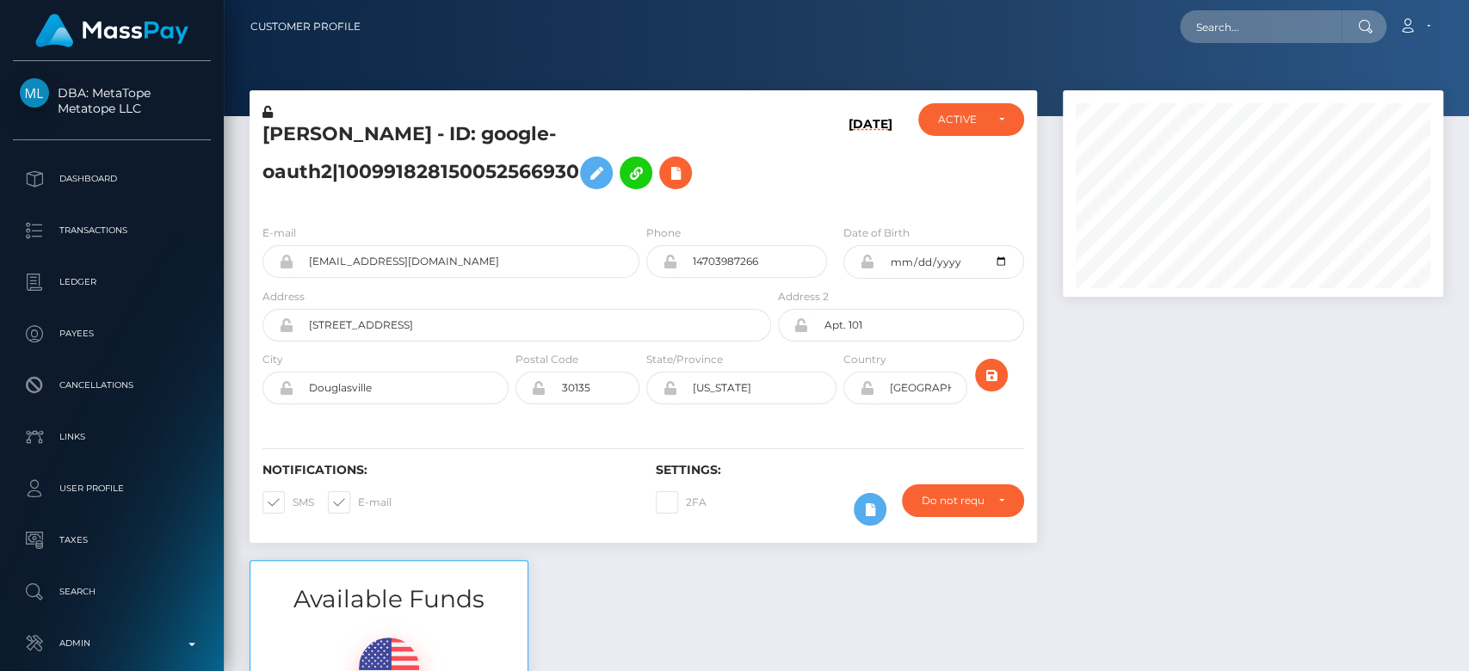
scroll to position [206, 380]
click at [1109, 460] on div at bounding box center [1253, 325] width 406 height 470
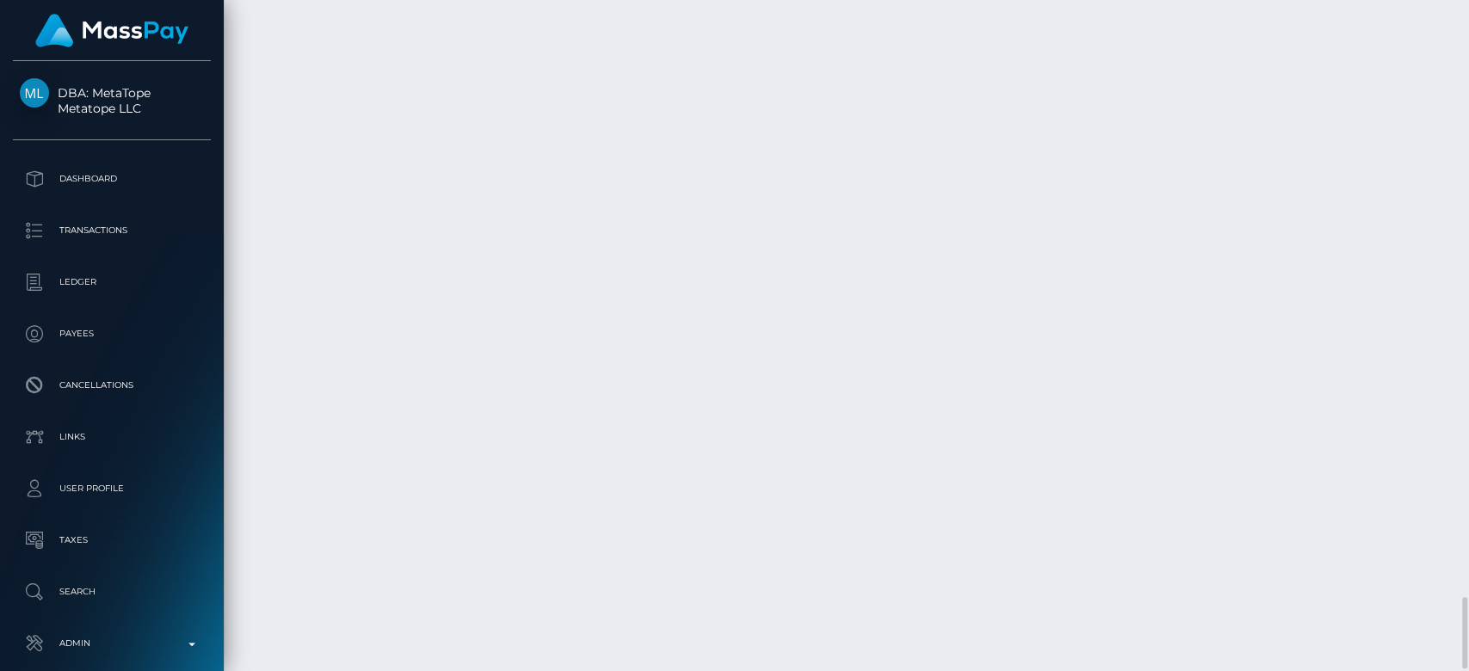
scroll to position [5603, 0]
click at [702, 322] on body "DBA: MetaTope Metatope LLC Dashboard Transactions Ledger Payees Links" at bounding box center [734, 335] width 1469 height 671
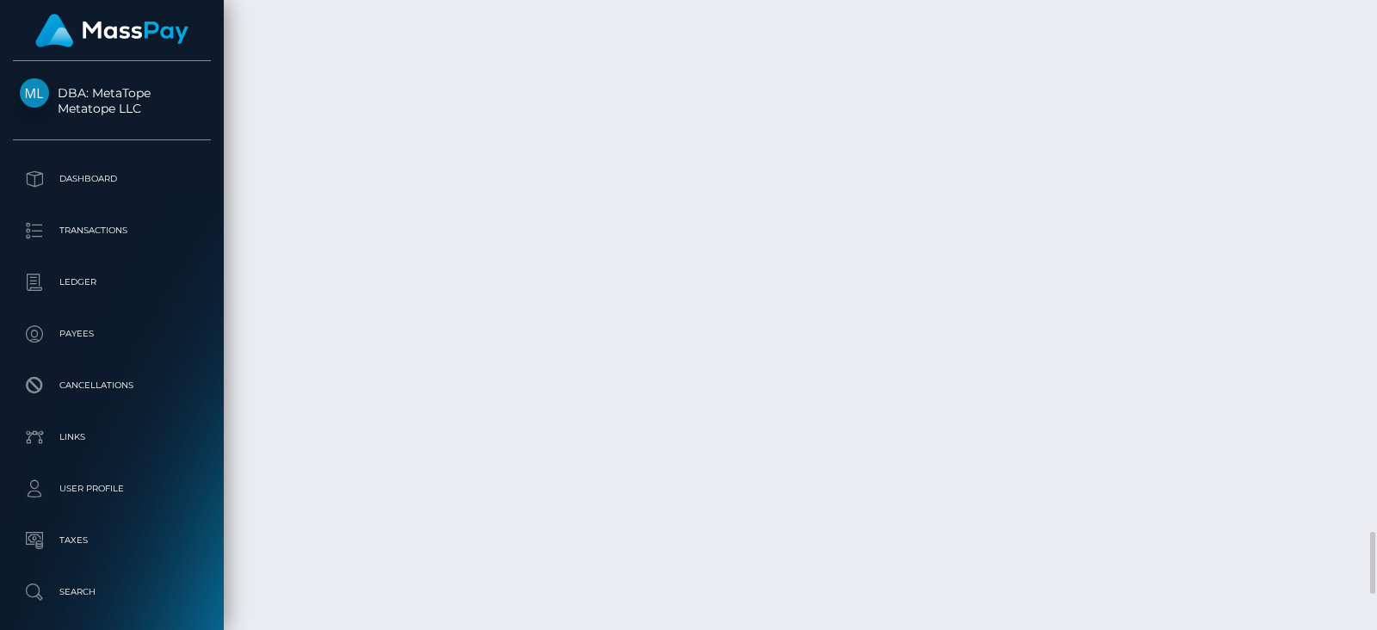
drag, startPoint x: 1404, startPoint y: 2, endPoint x: 882, endPoint y: 471, distance: 702.5
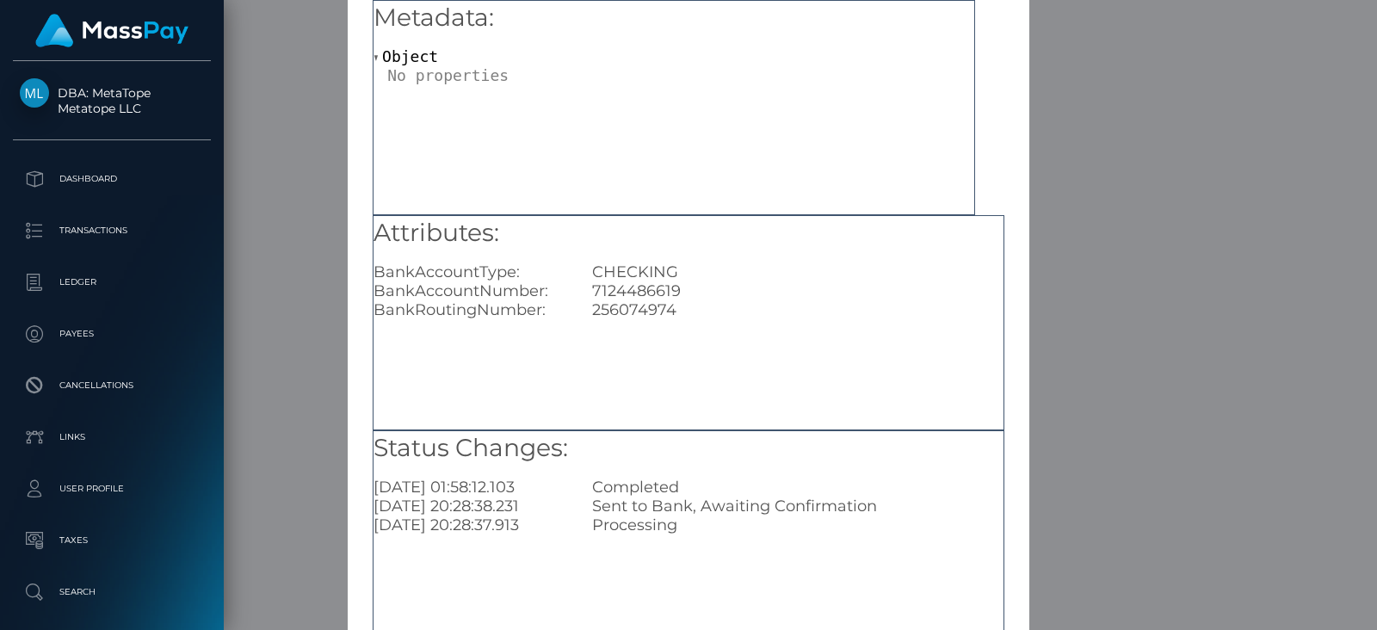
scroll to position [98, 0]
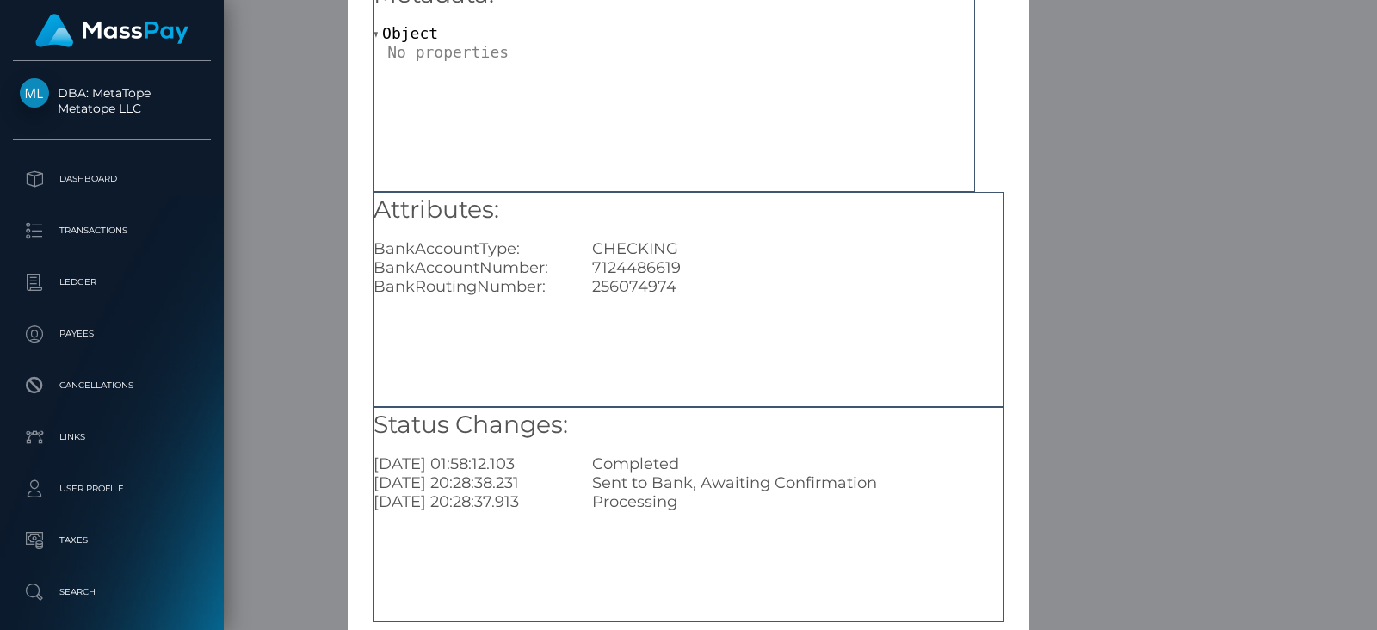
click at [349, 324] on div "Metadata: Object Attributes: BankAccountType: CHECKING BankAccountNumber: 71244…" at bounding box center [688, 293] width 681 height 665
click at [330, 342] on div "× Payout Information Metadata: Object Attributes: BankAccountType: CHECKING Ban…" at bounding box center [688, 315] width 1377 height 630
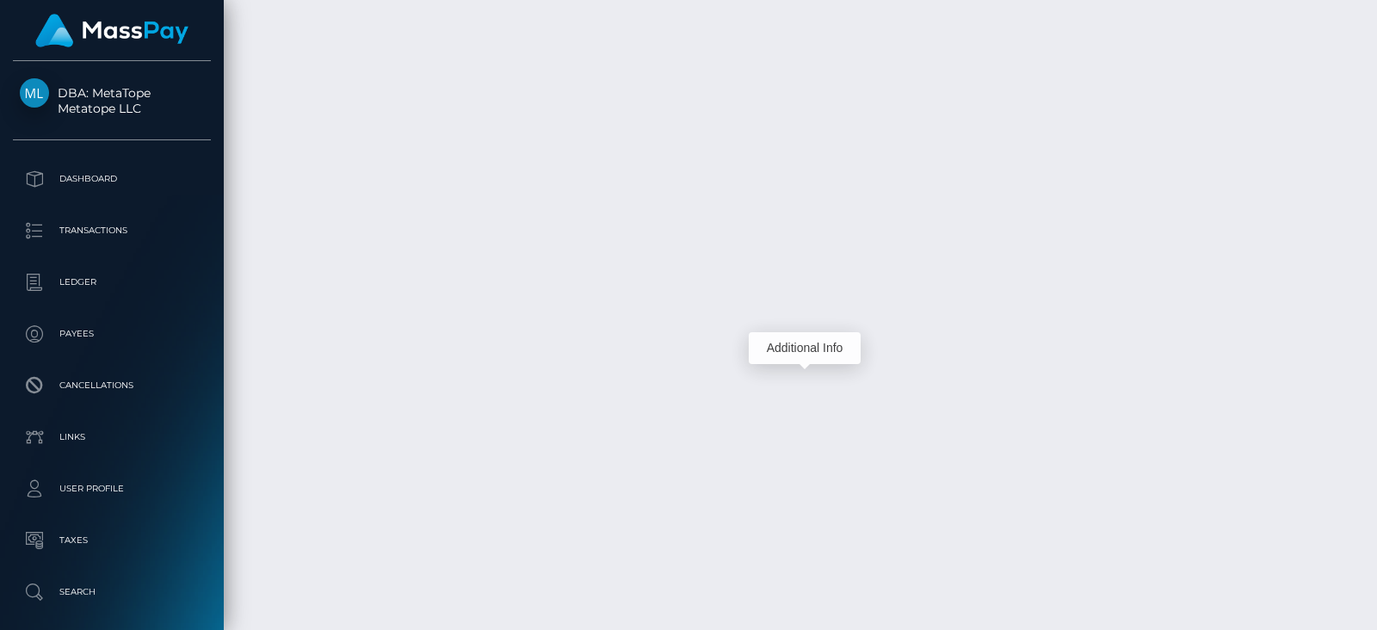
scroll to position [206, 349]
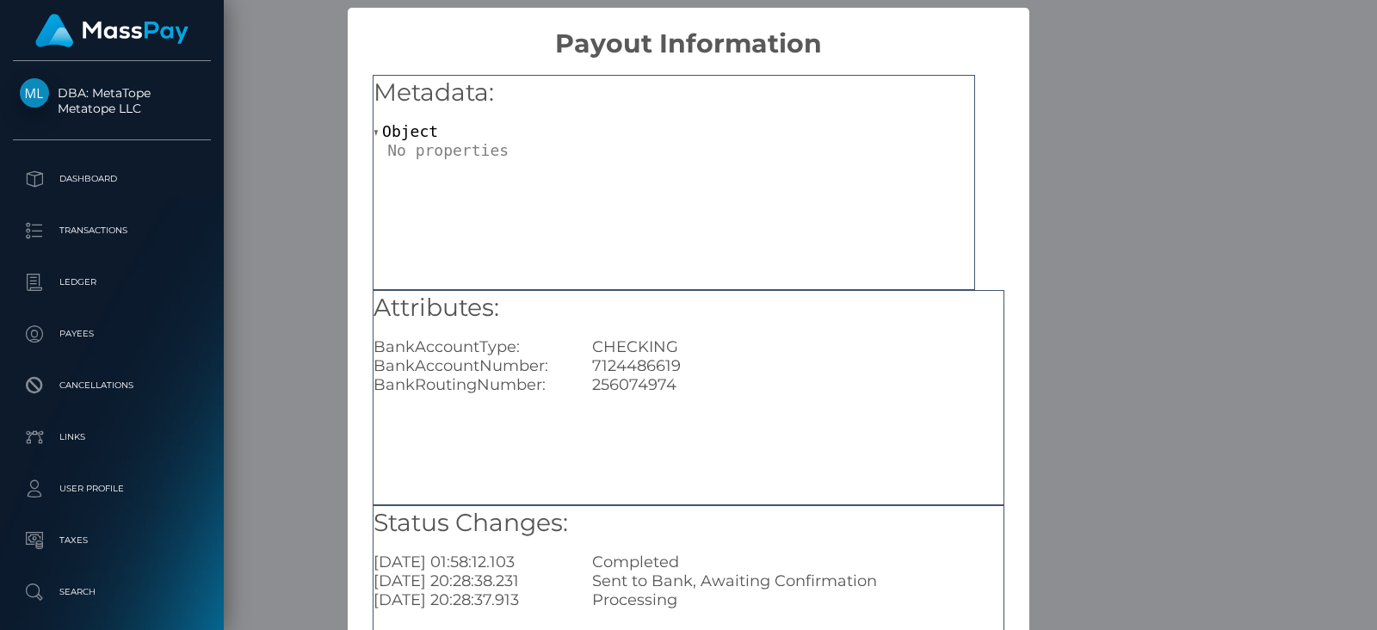
click at [1109, 52] on div "× Payout Information Metadata: Object Attributes: BankAccountType: CHECKING Ban…" at bounding box center [688, 315] width 1377 height 630
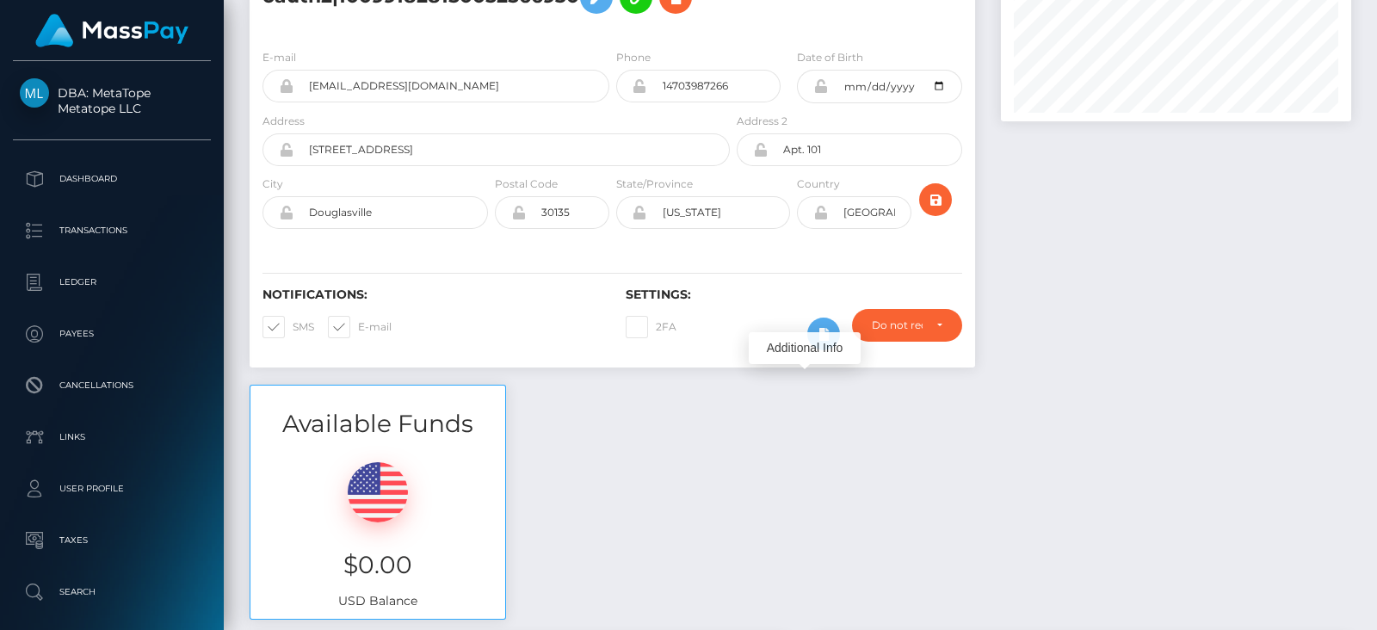
scroll to position [0, 0]
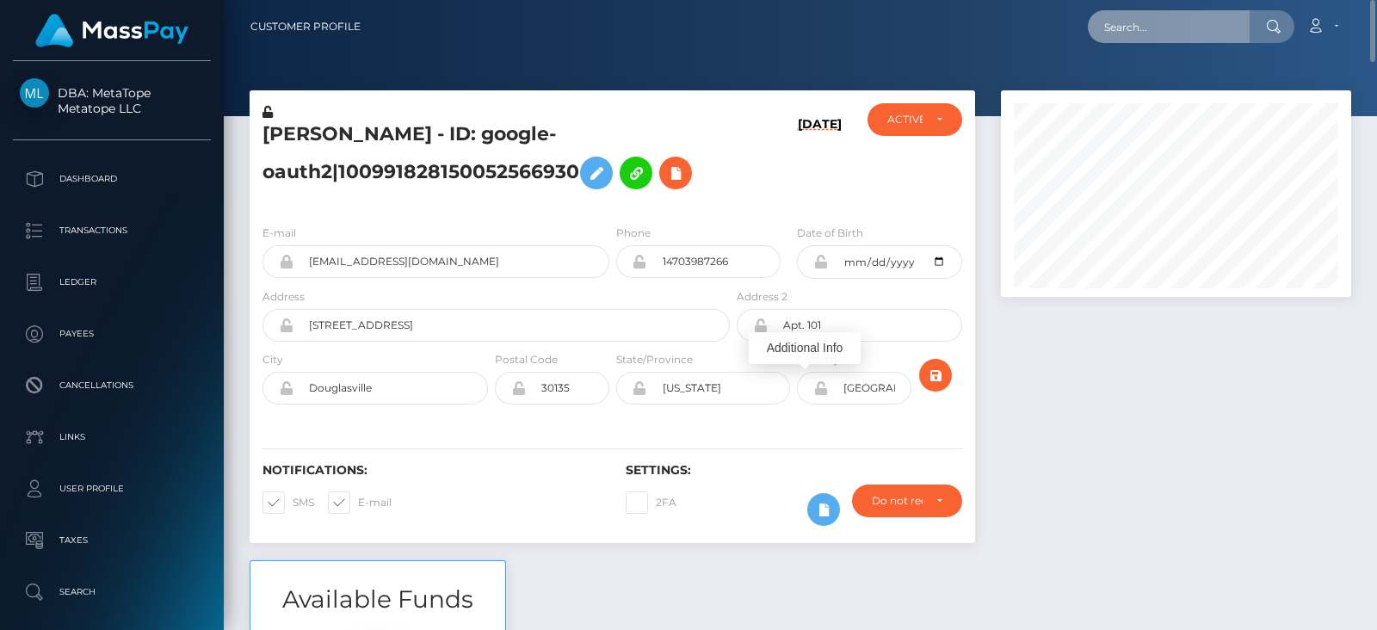
click at [1154, 15] on input "text" at bounding box center [1169, 26] width 162 height 33
paste input "maurovogelruiz@gmail.com"
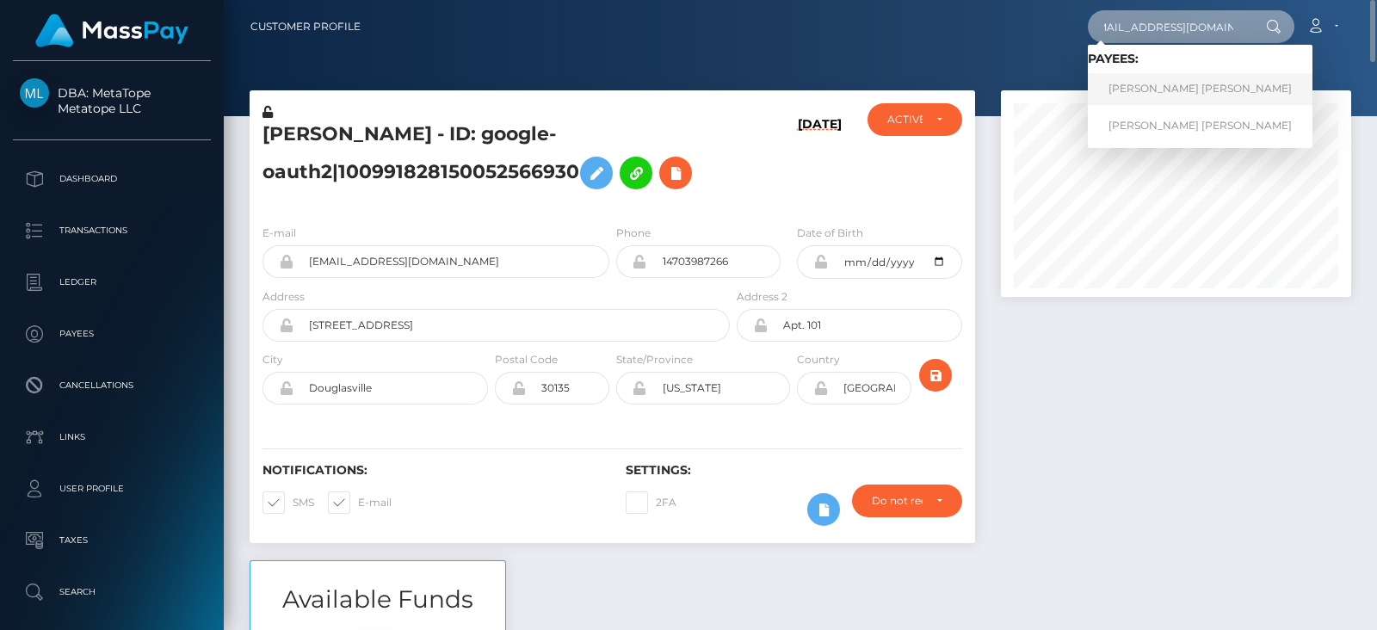
type input "maurovogelruiz@gmail.com"
click at [1149, 82] on link "Mauricio Jose Vogel Ruiz" at bounding box center [1200, 89] width 225 height 32
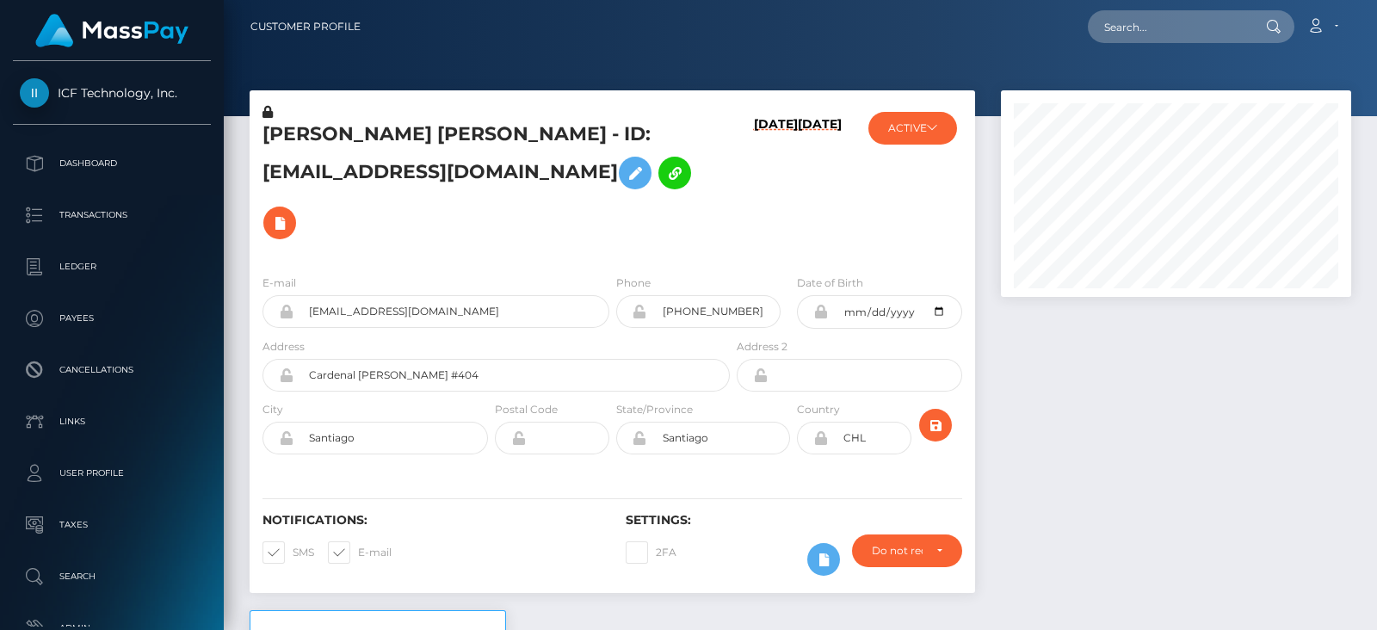
scroll to position [206, 349]
click at [1074, 391] on div at bounding box center [1176, 350] width 376 height 520
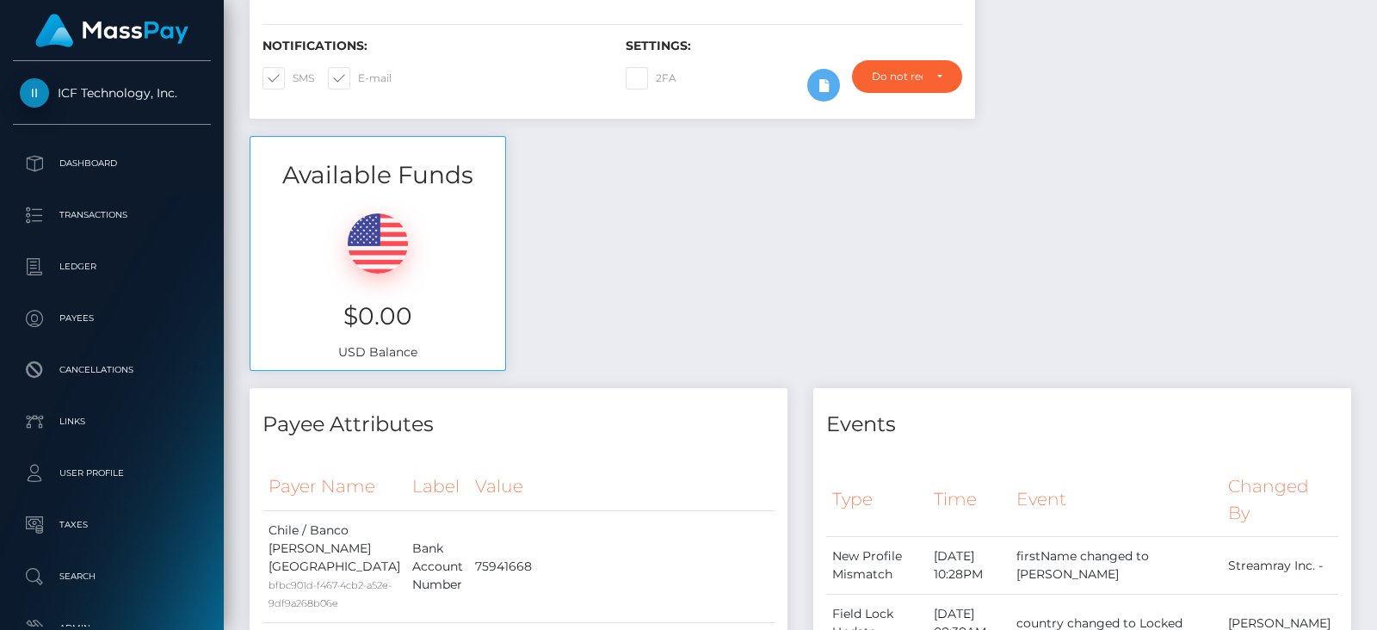
scroll to position [0, 0]
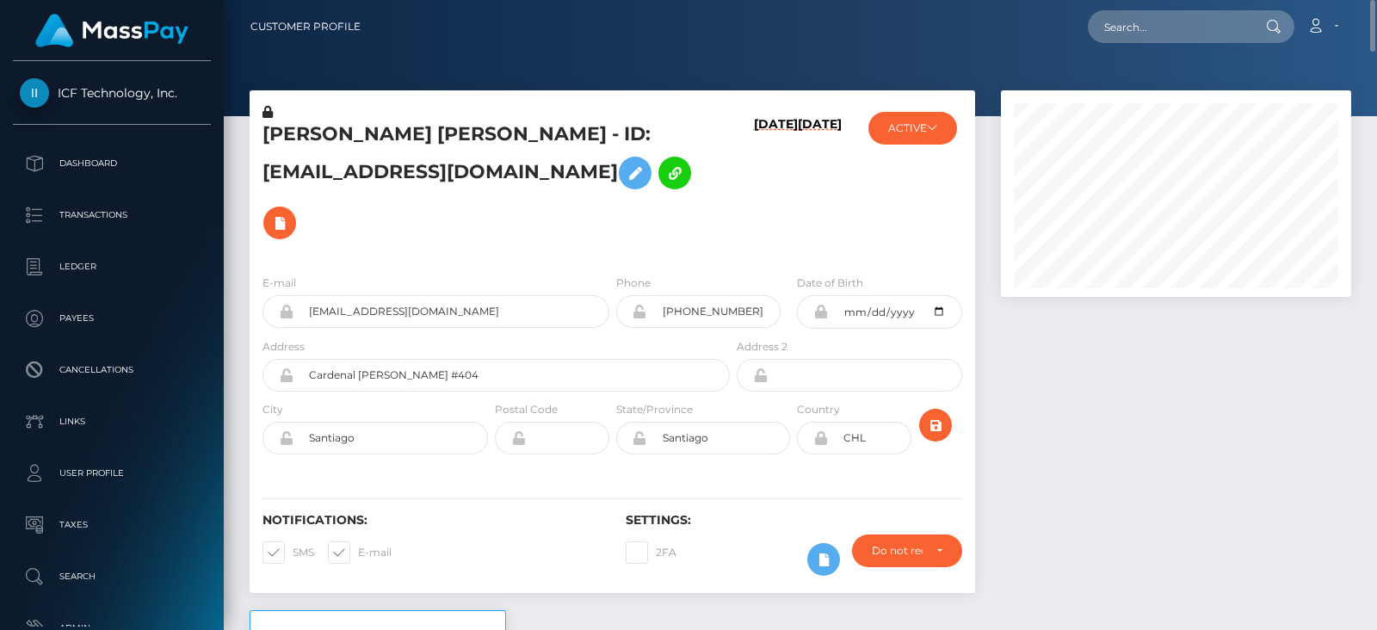
click at [868, 112] on div "ACTIVE MassPay - ACTIVE DEACTIVE CLOSED ACTIVE Streamray Inc. - ACTIVE ICF Tech…" at bounding box center [914, 181] width 121 height 157
click at [921, 136] on button "ACTIVE" at bounding box center [912, 128] width 89 height 33
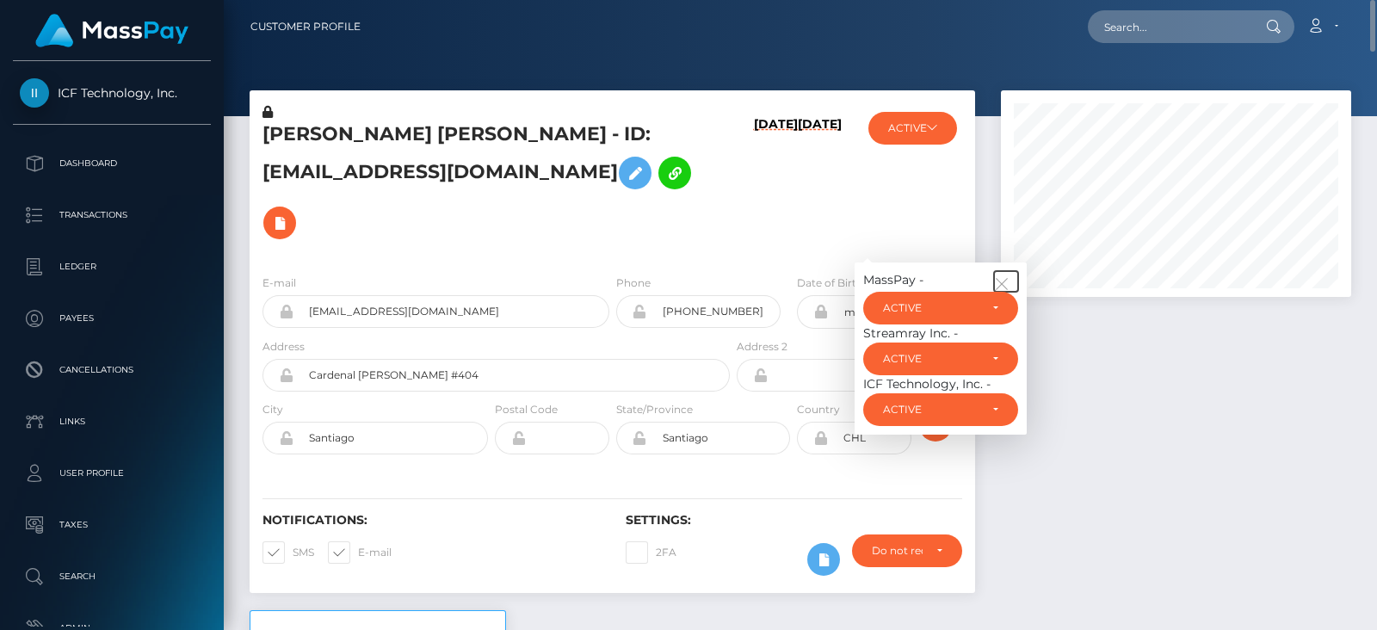
click at [1005, 276] on icon "button" at bounding box center [1001, 283] width 15 height 15
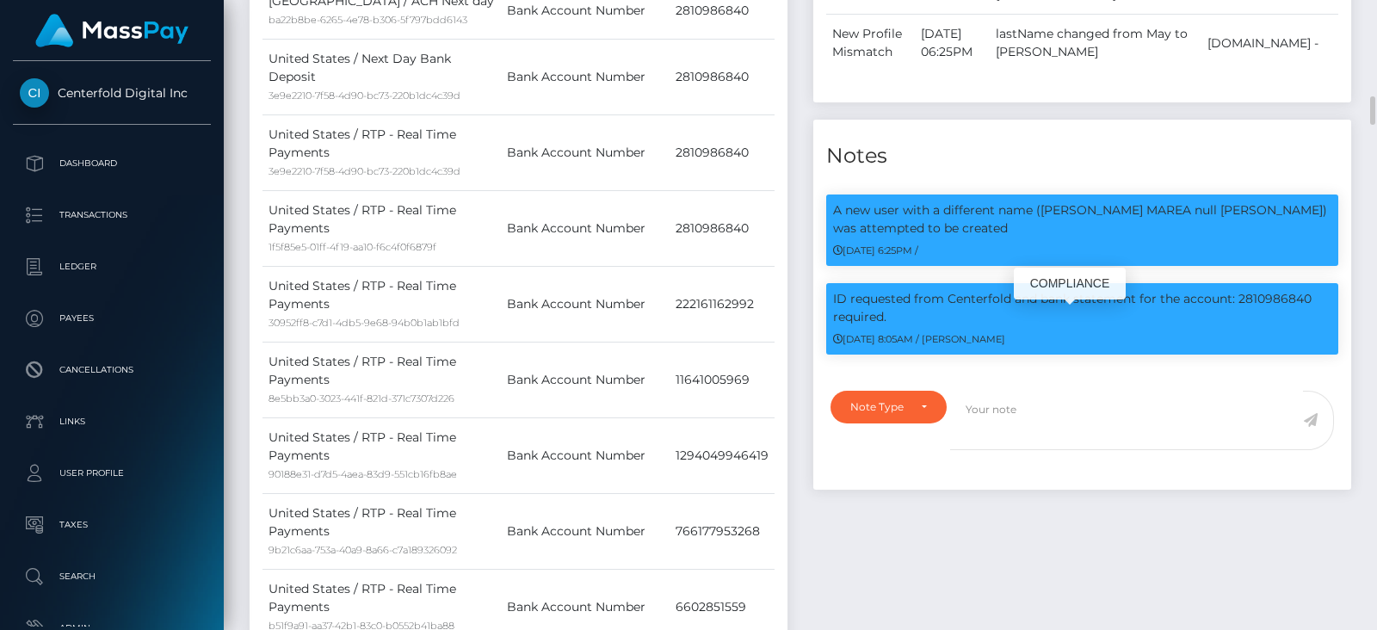
scroll to position [206, 349]
click at [1262, 316] on p "ID requested from Centerfold and bank statement for the account: 2810986840 req…" at bounding box center [1082, 308] width 498 height 36
copy p "2810986840"
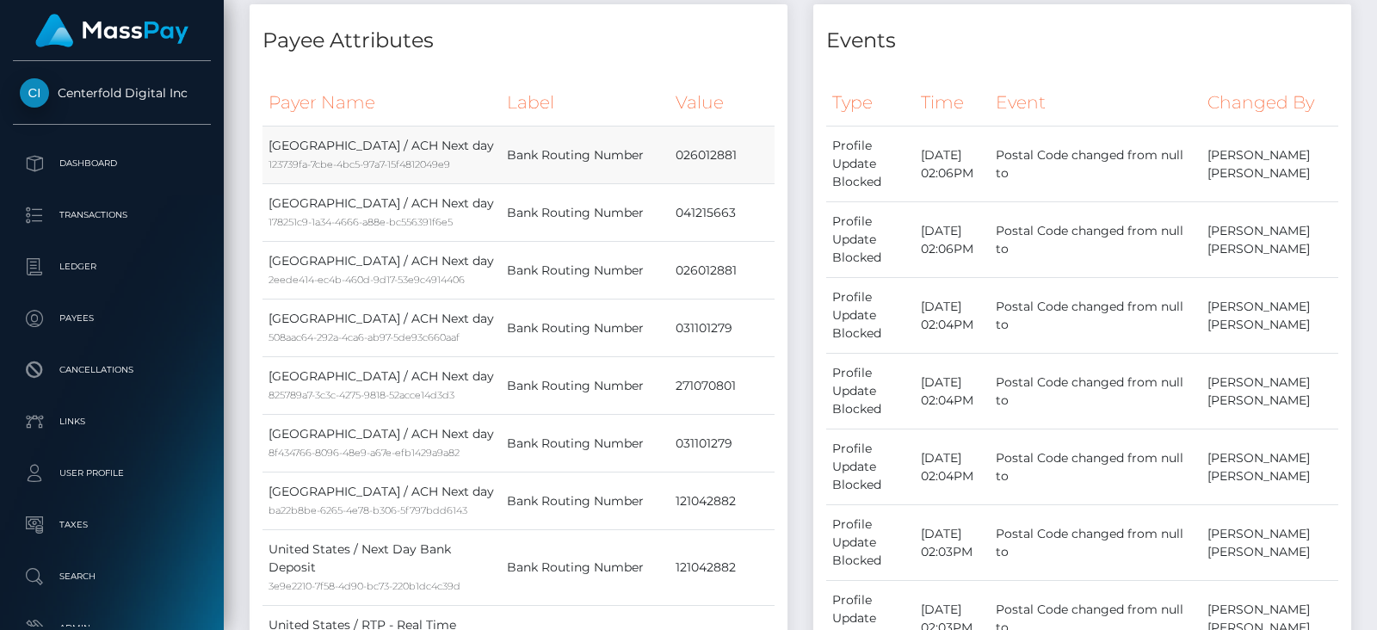
scroll to position [0, 0]
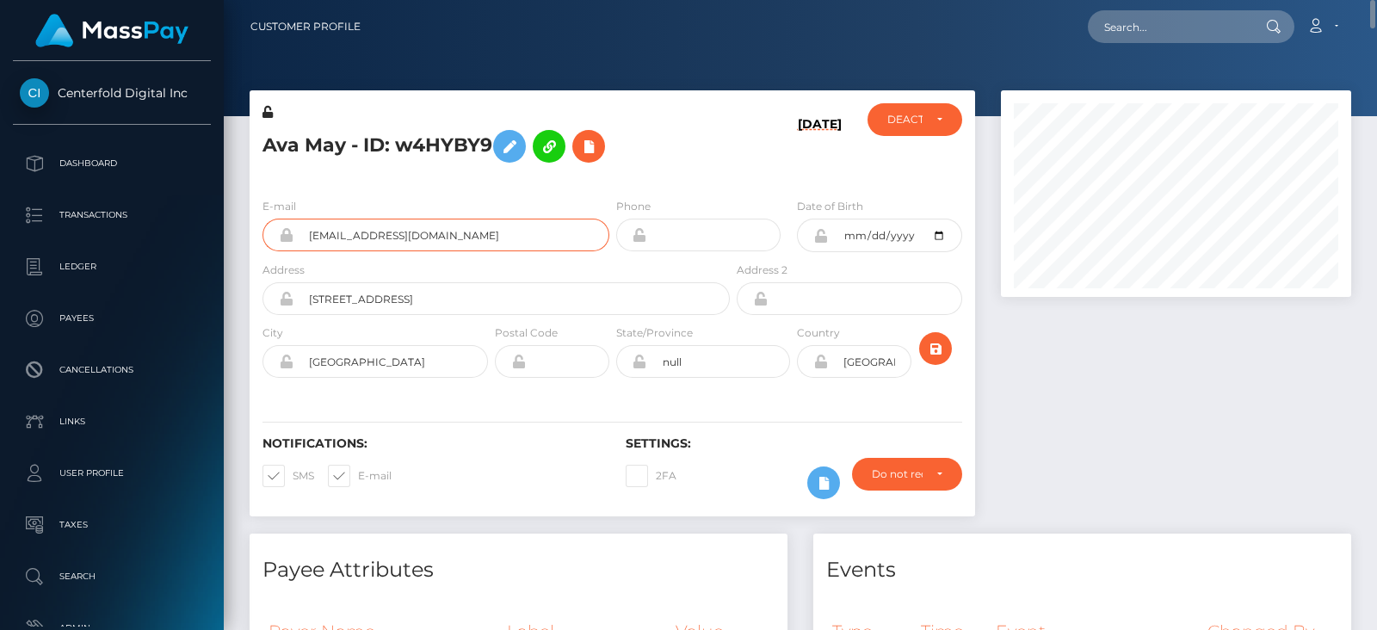
drag, startPoint x: 471, startPoint y: 243, endPoint x: 288, endPoint y: 238, distance: 182.5
click at [288, 238] on div "[EMAIL_ADDRESS][DOMAIN_NAME]" at bounding box center [435, 235] width 347 height 33
click at [486, 144] on h5 "Ava May - ID: w4HYBY9" at bounding box center [491, 146] width 458 height 50
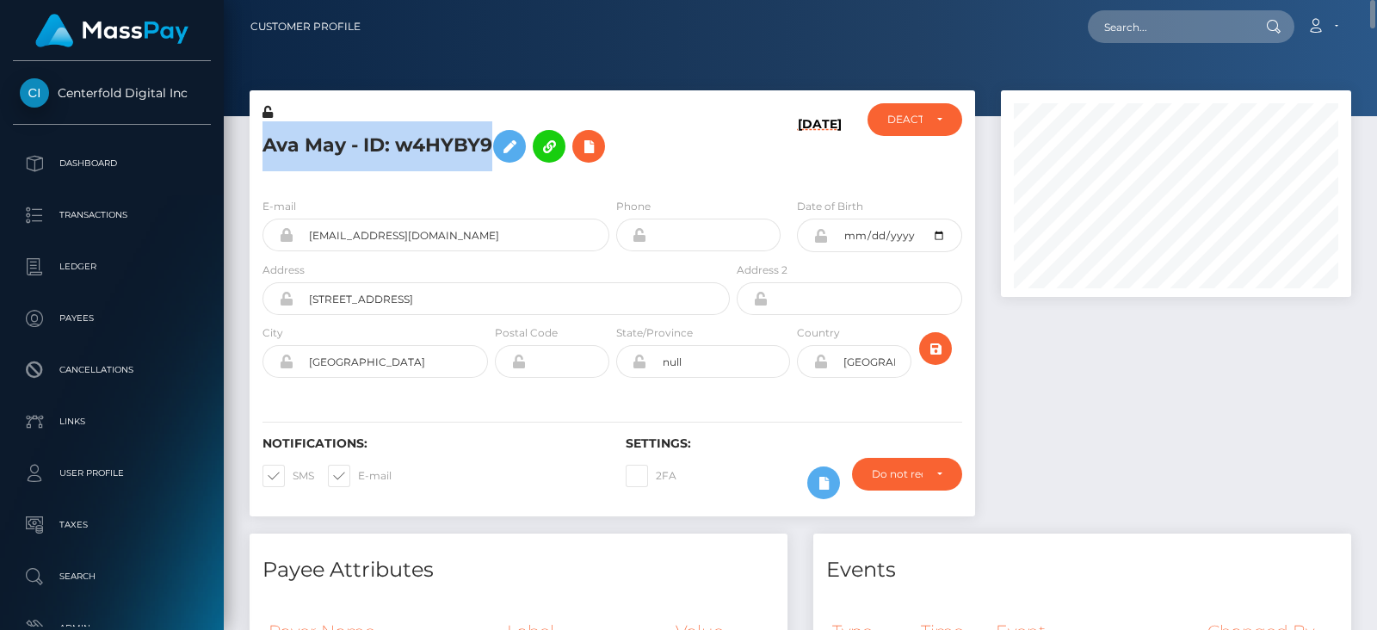
drag, startPoint x: 492, startPoint y: 144, endPoint x: 256, endPoint y: 150, distance: 236.7
click at [256, 150] on div "Ava May - ID: w4HYBY9" at bounding box center [492, 143] width 484 height 81
copy h5 "Ava May - ID: w4HYBY9"
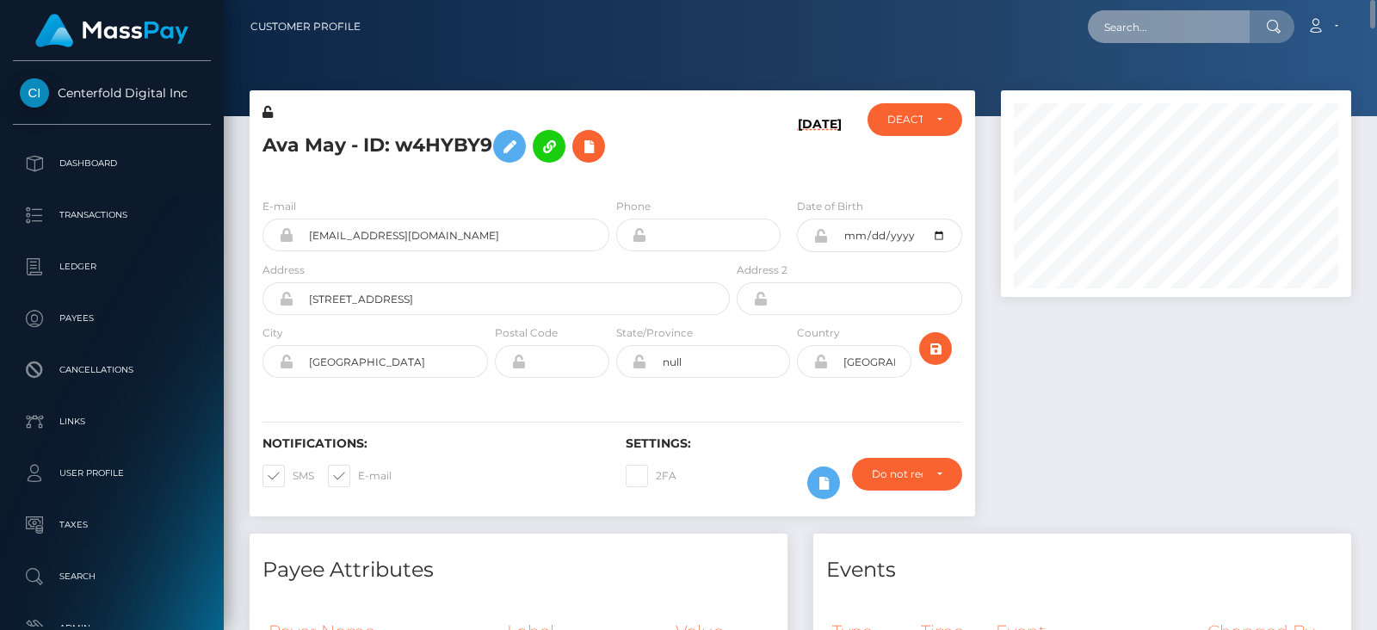
click at [1147, 22] on input "text" at bounding box center [1169, 26] width 162 height 33
paste input "4wH4dJ0L"
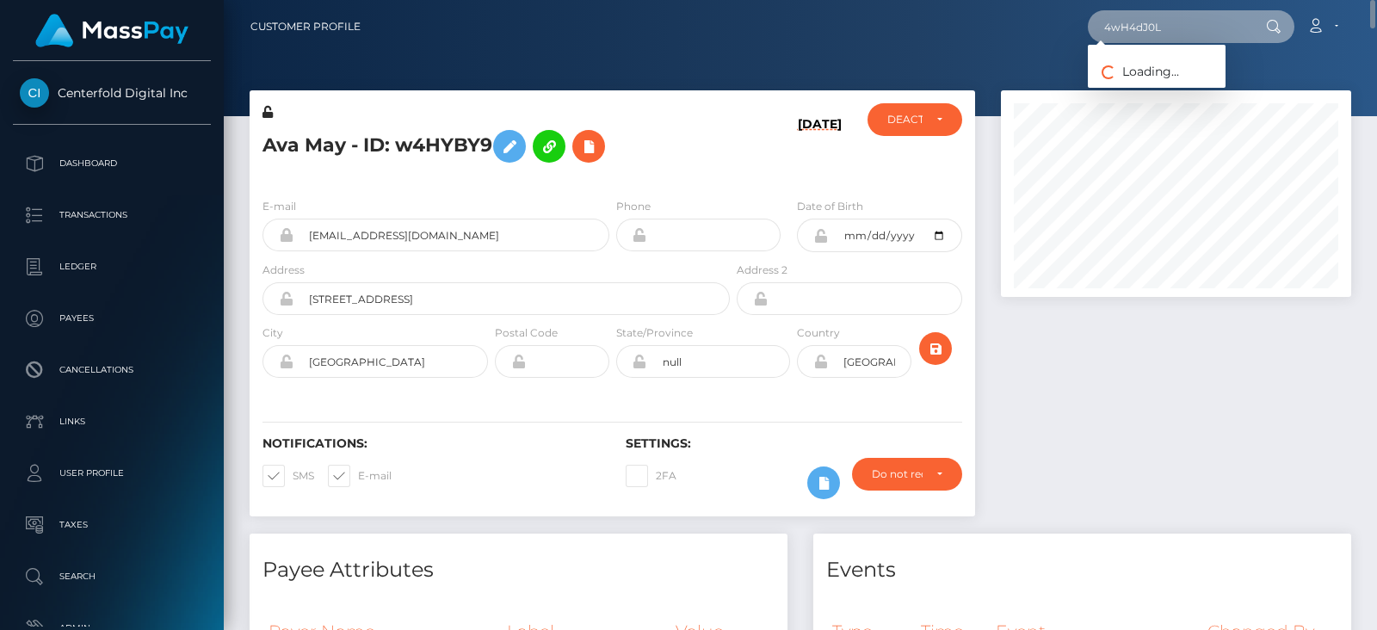
type input "4wH4dJ0L"
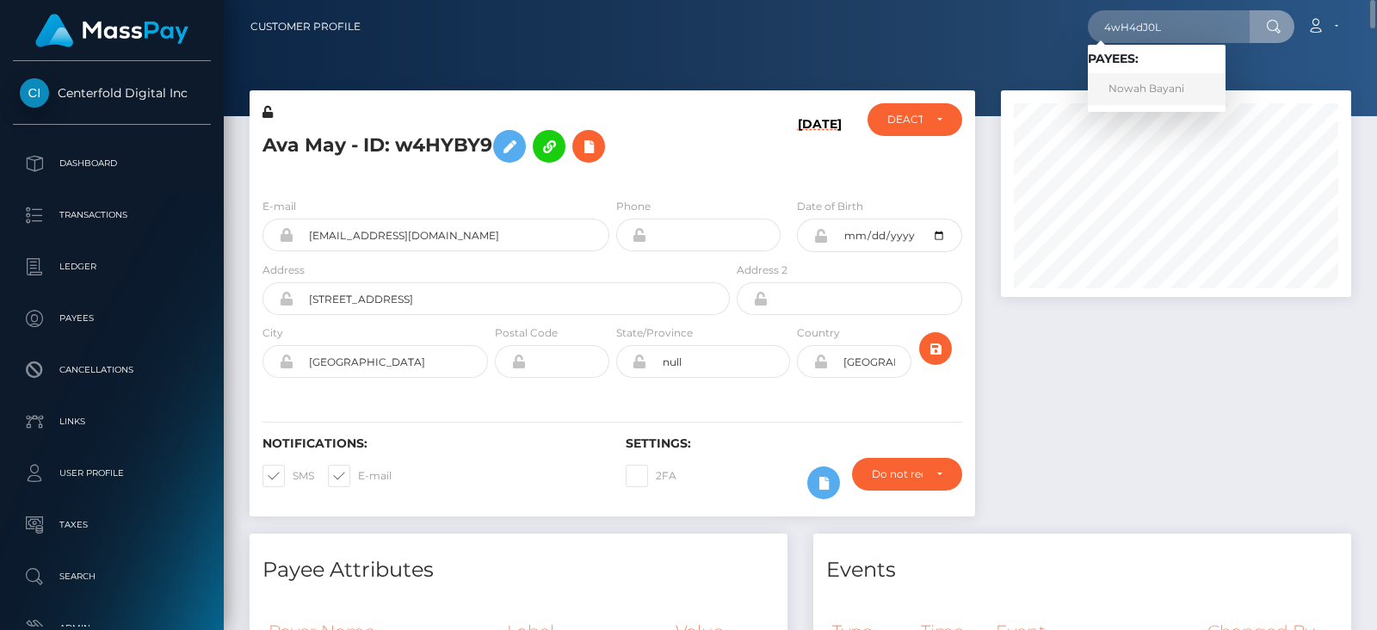
click at [1153, 79] on link "Nowah Bayani" at bounding box center [1157, 89] width 138 height 32
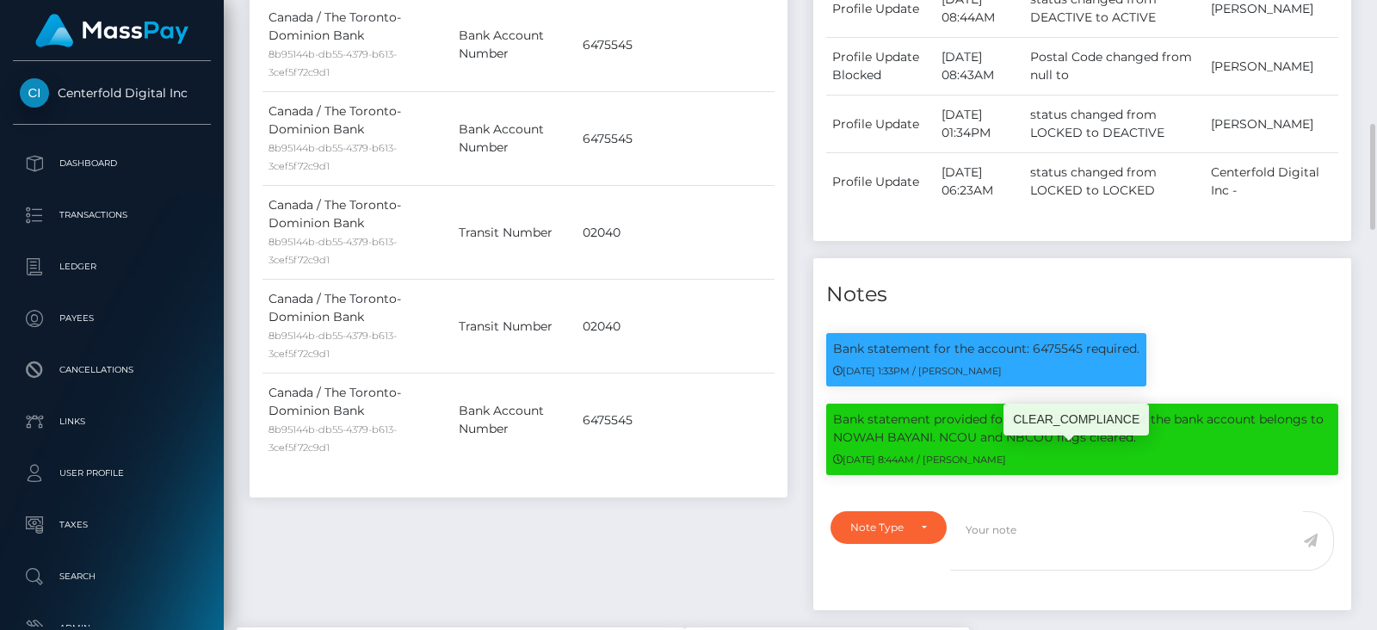
scroll to position [206, 349]
click at [935, 310] on h4 "Notes" at bounding box center [1082, 295] width 512 height 30
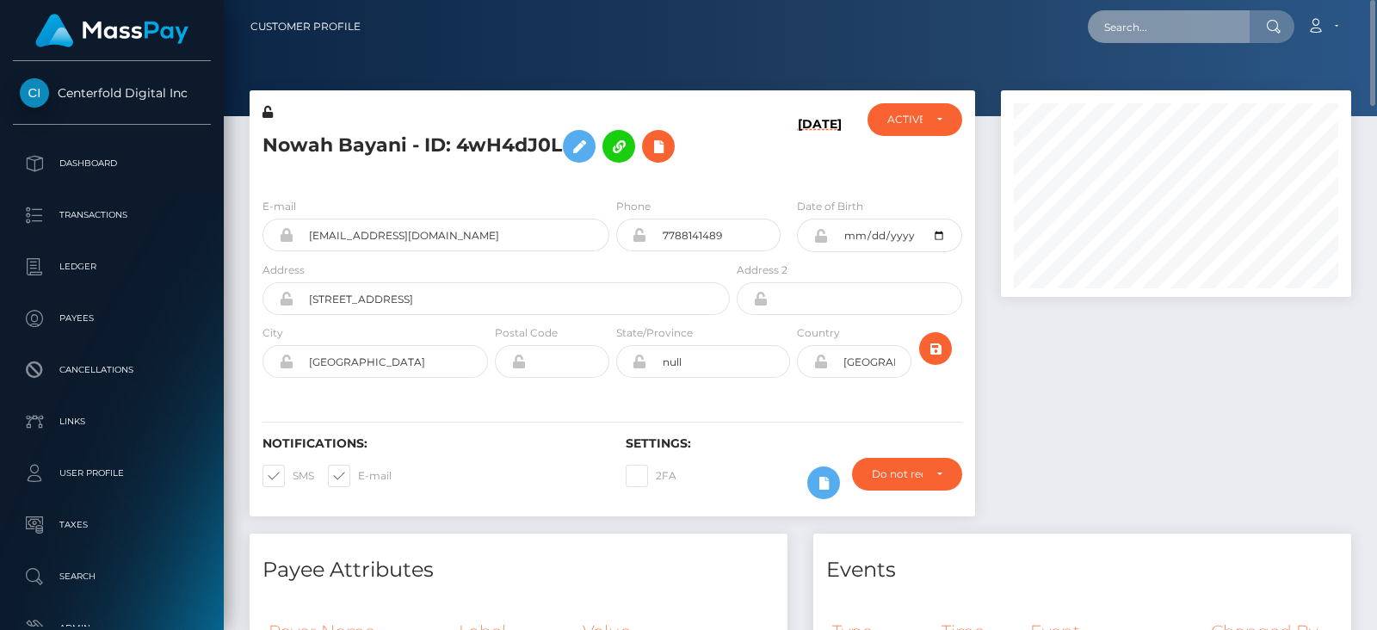
click at [1137, 35] on input "text" at bounding box center [1169, 26] width 162 height 33
paste input "paHLokL"
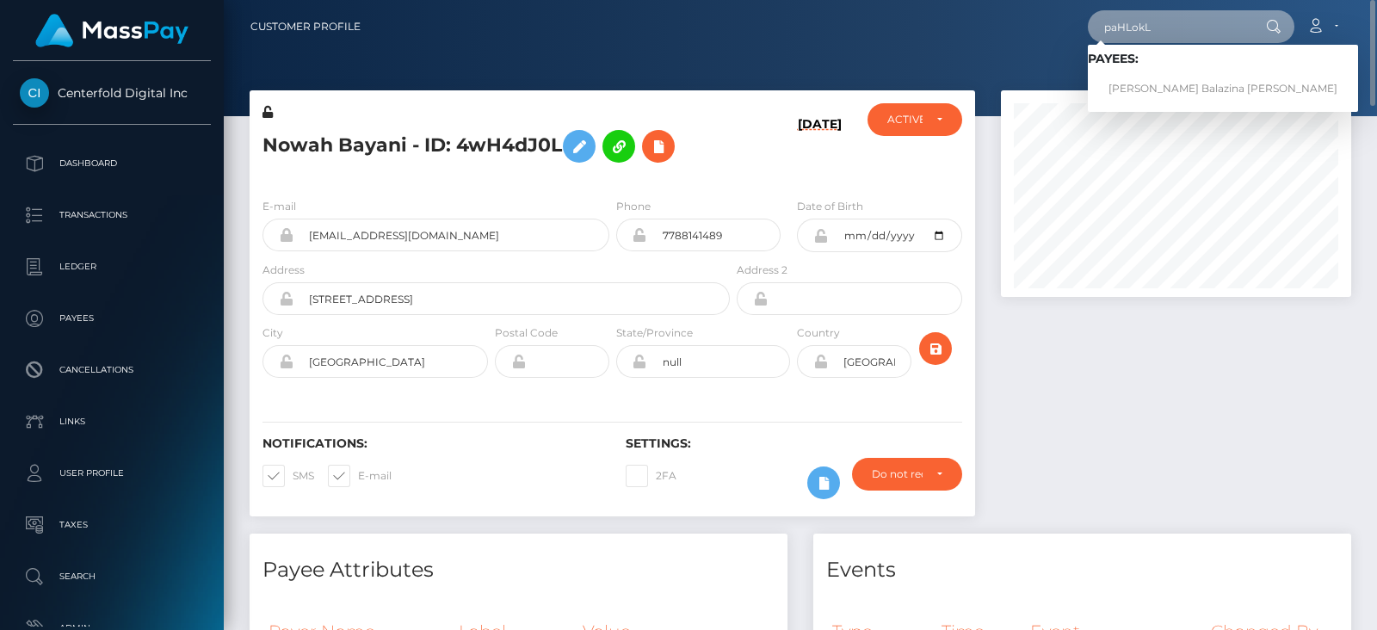
type input "paHLokL"
click at [1157, 76] on link "Beatriz Balazina Domingues" at bounding box center [1223, 89] width 270 height 32
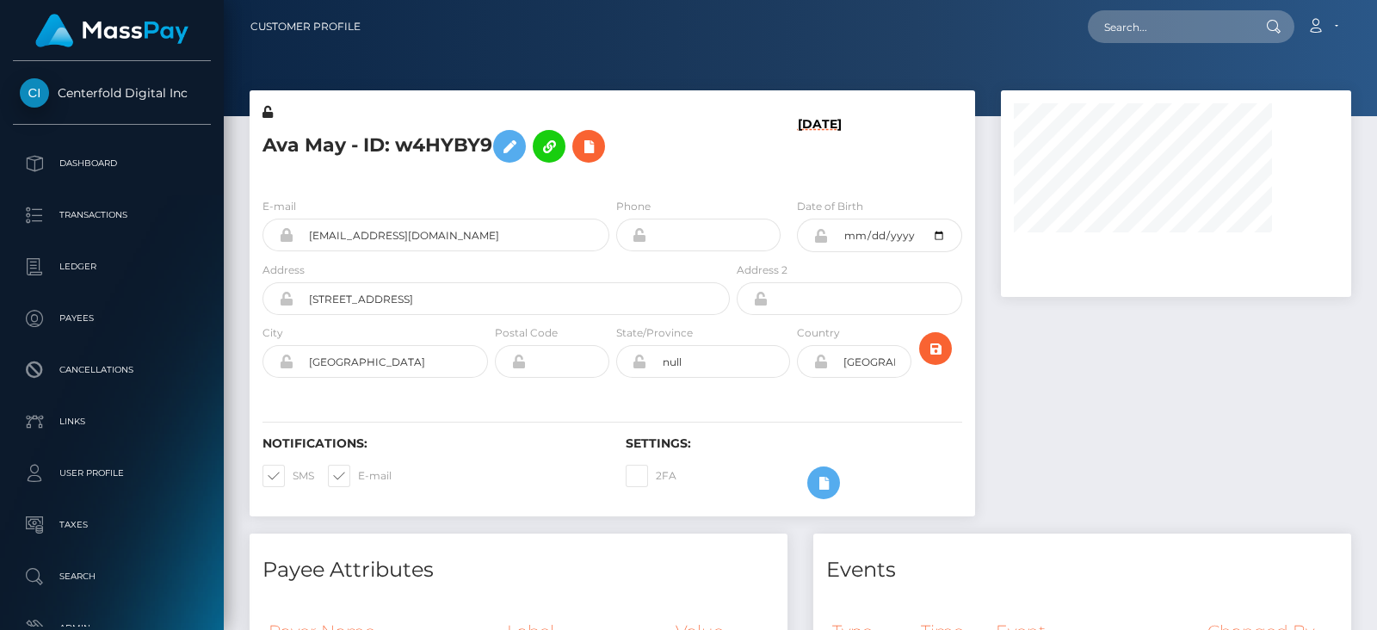
click at [1042, 306] on div at bounding box center [1176, 311] width 376 height 443
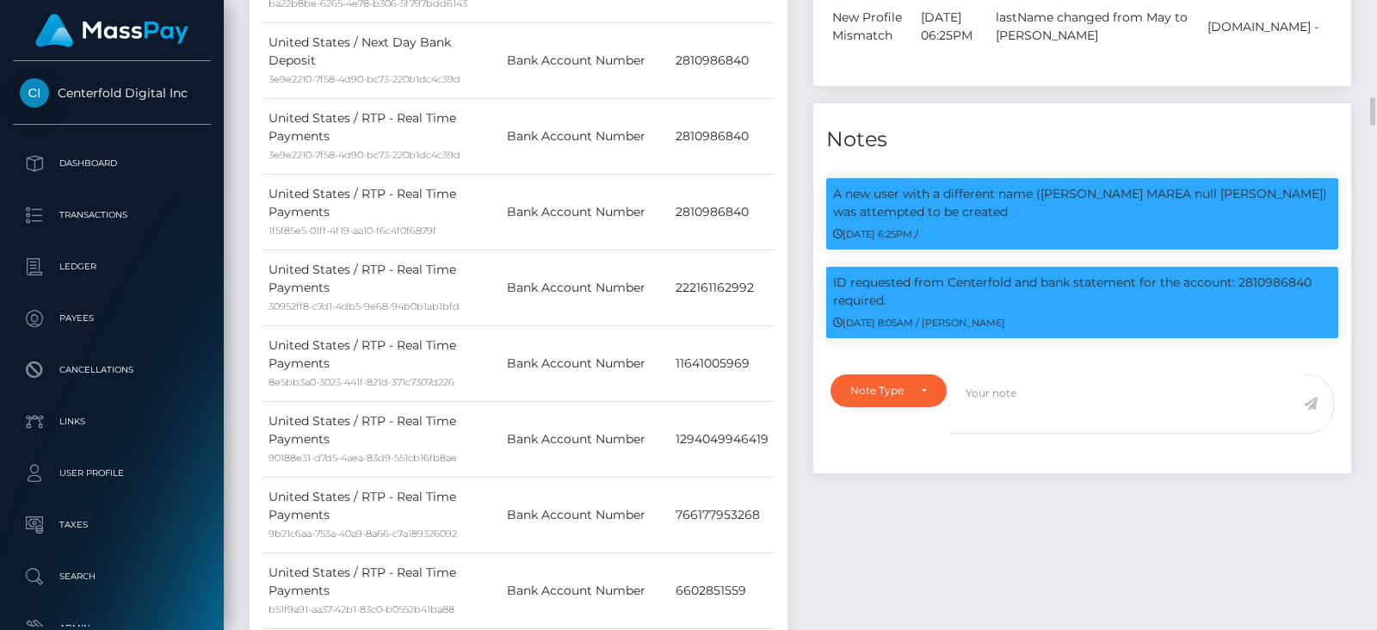
scroll to position [206, 349]
click at [1282, 295] on p "ID requested from Centerfold and bank statement for the account: 2810986840 req…" at bounding box center [1082, 292] width 498 height 36
copy p "2810986840"
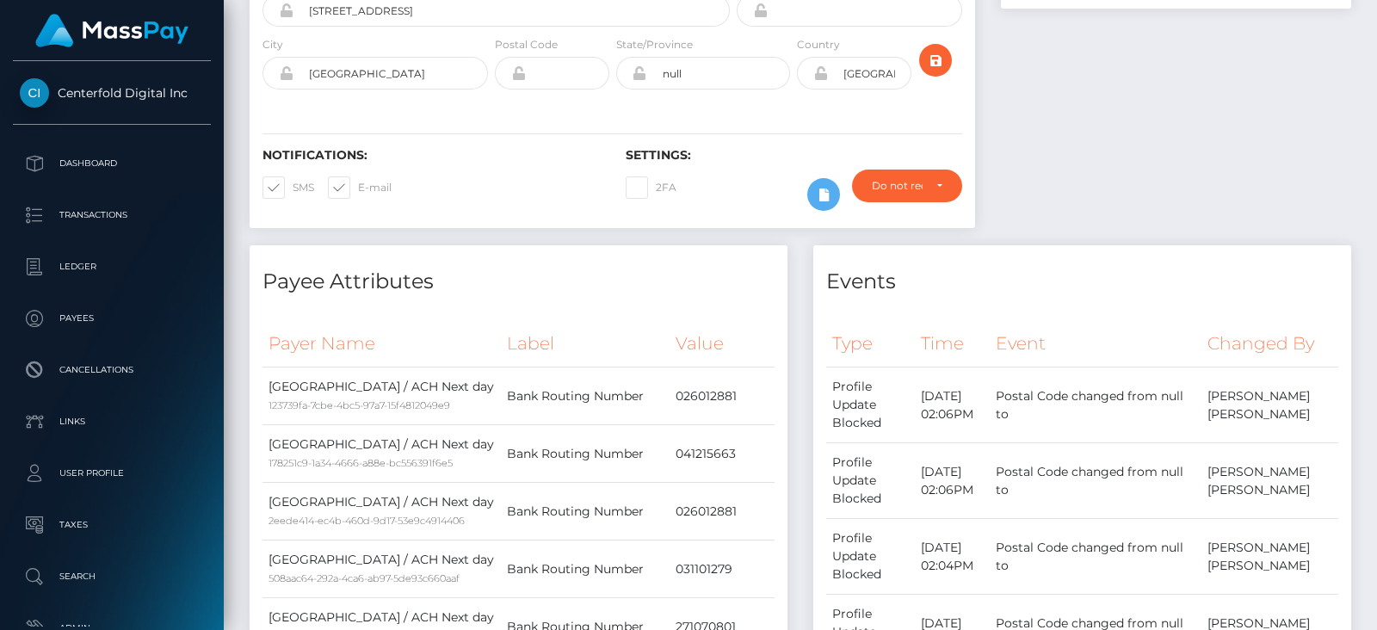
scroll to position [0, 0]
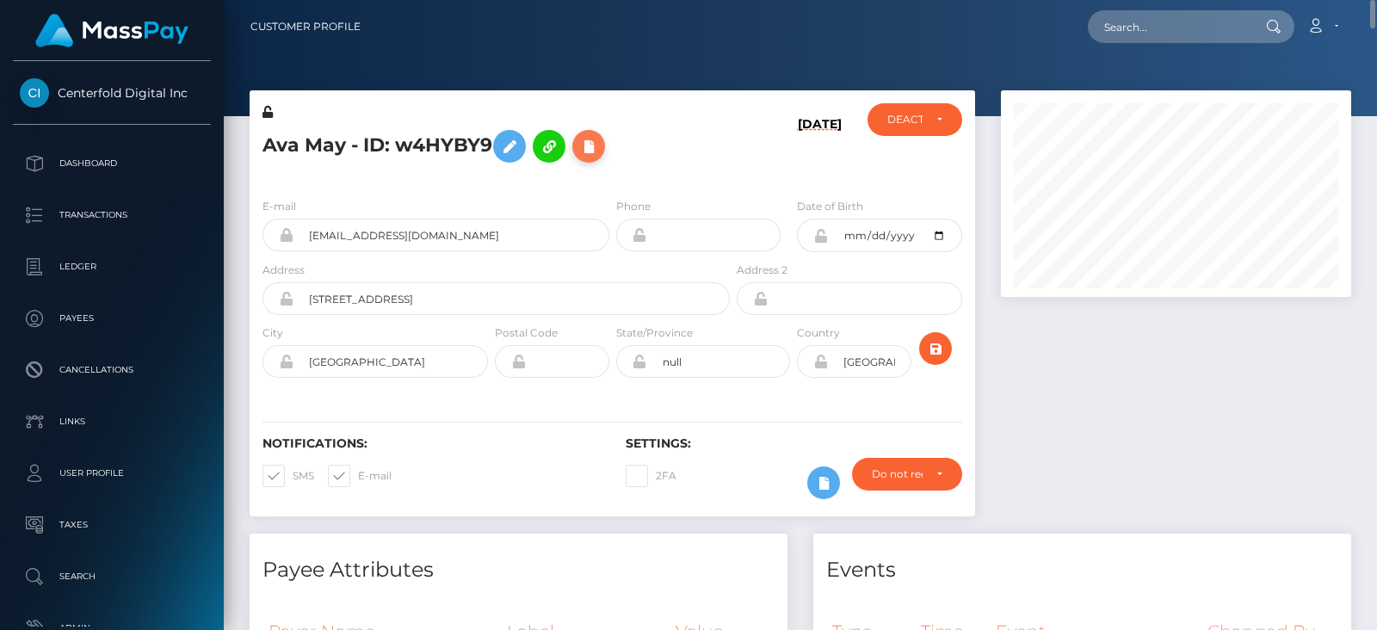
click at [599, 139] on icon at bounding box center [588, 147] width 21 height 22
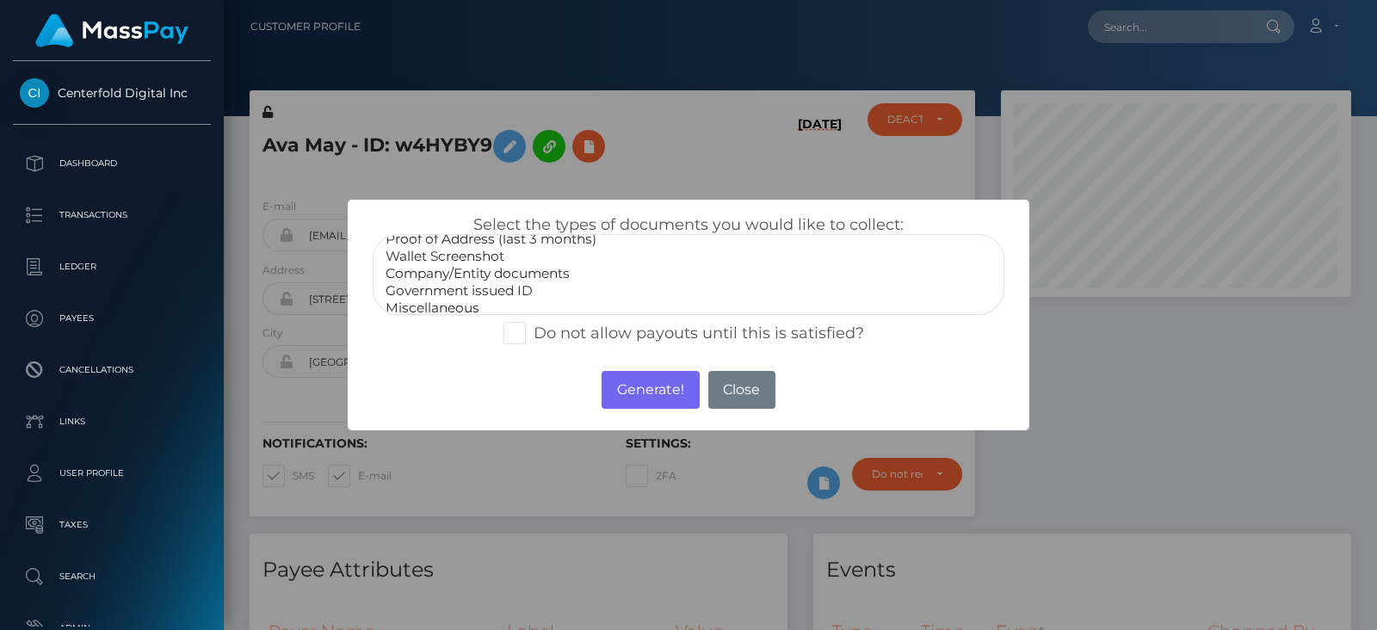
scroll to position [52, 0]
click at [515, 281] on option "Government issued ID" at bounding box center [688, 282] width 609 height 17
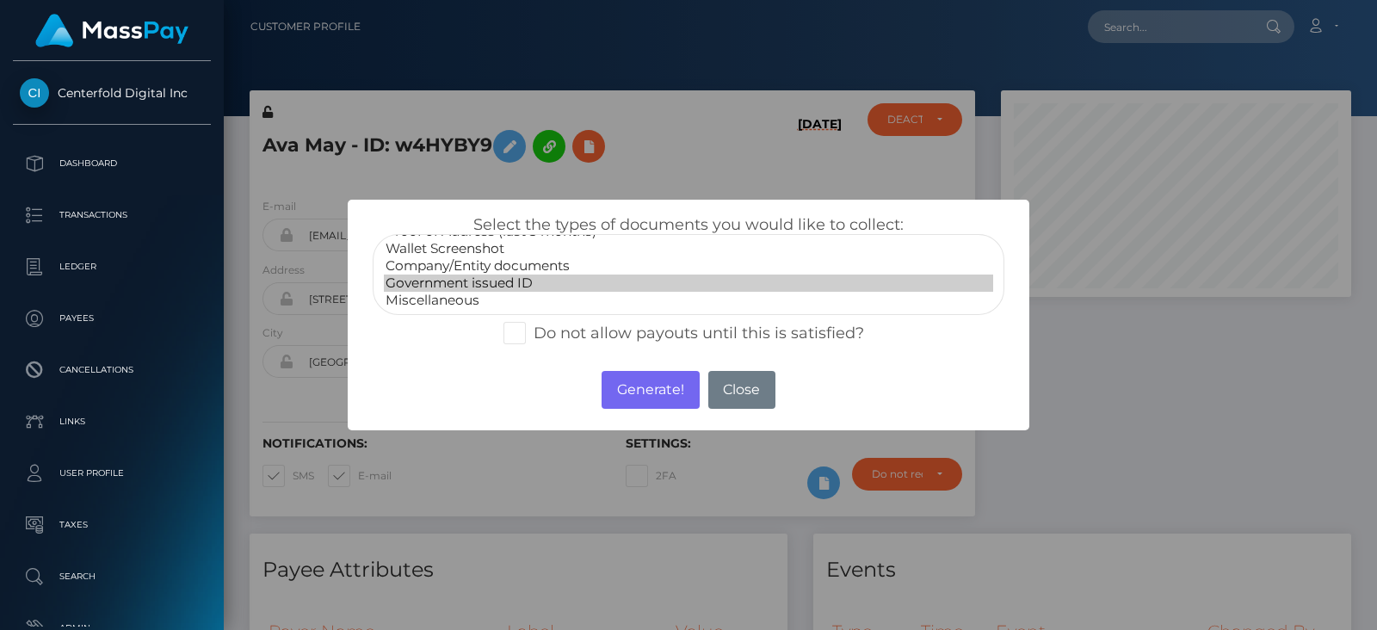
scroll to position [0, 0]
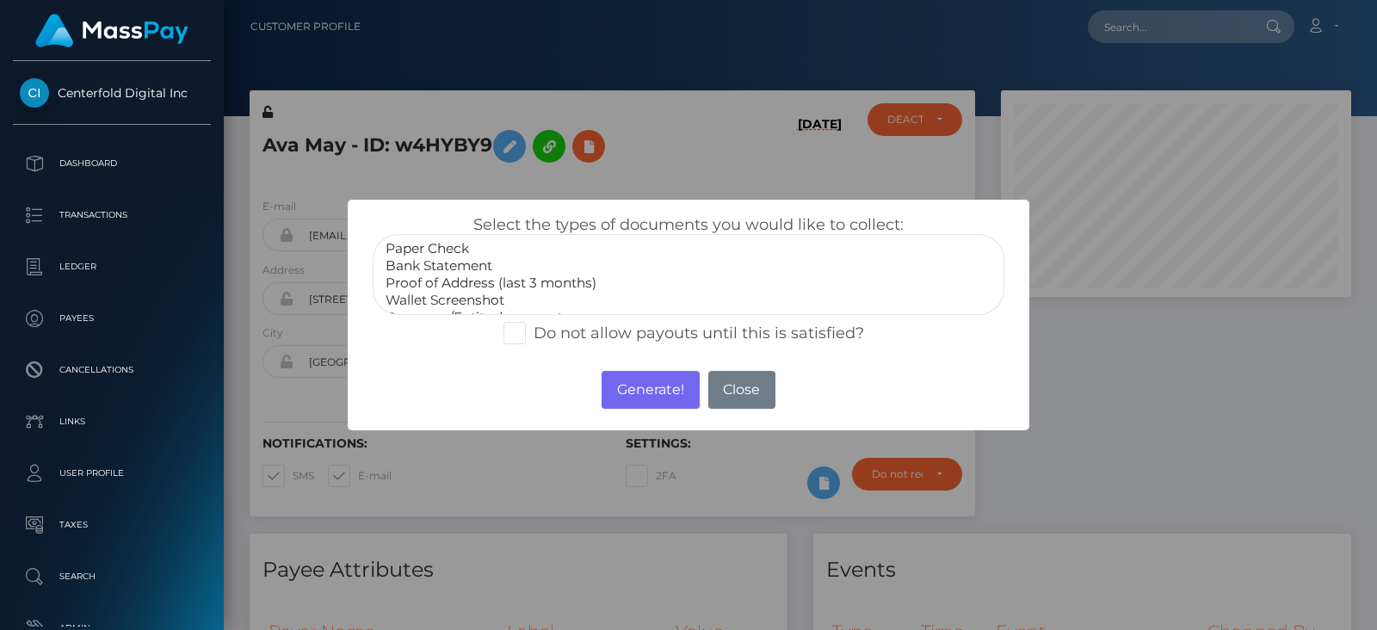
select select "Bank Statement"
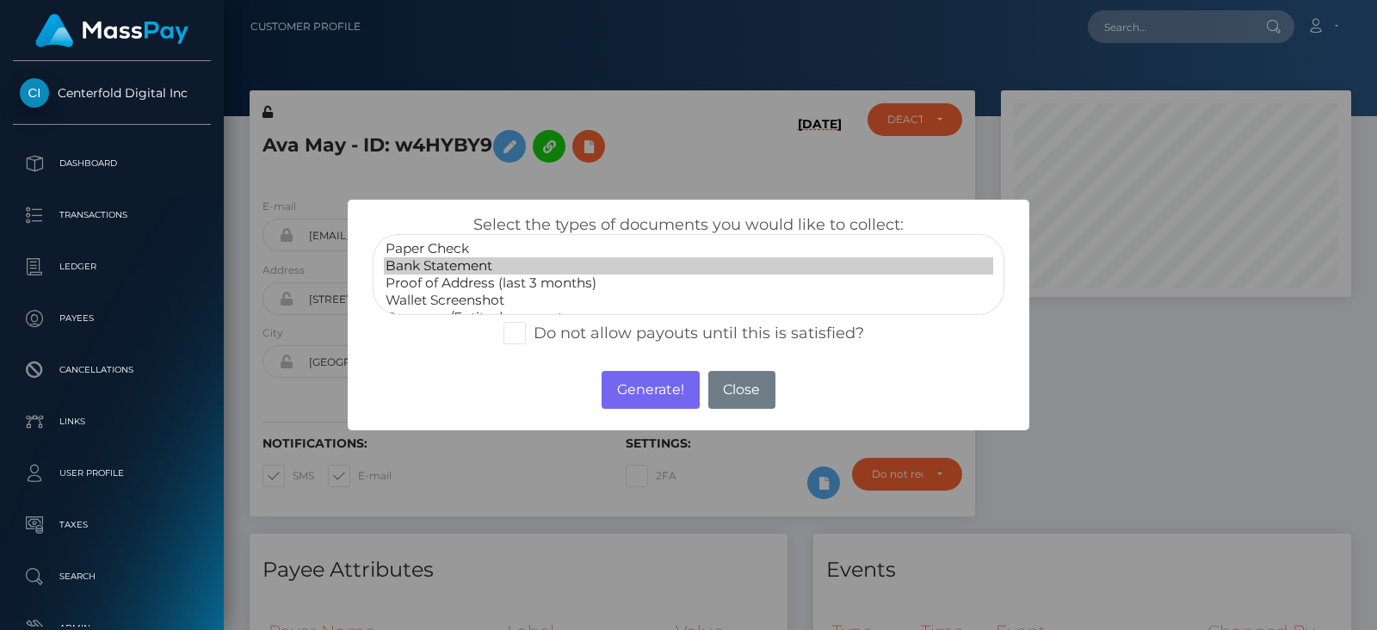
click at [480, 263] on option "Bank Statement" at bounding box center [688, 265] width 609 height 17
click at [643, 389] on button "Generate!" at bounding box center [649, 390] width 97 height 38
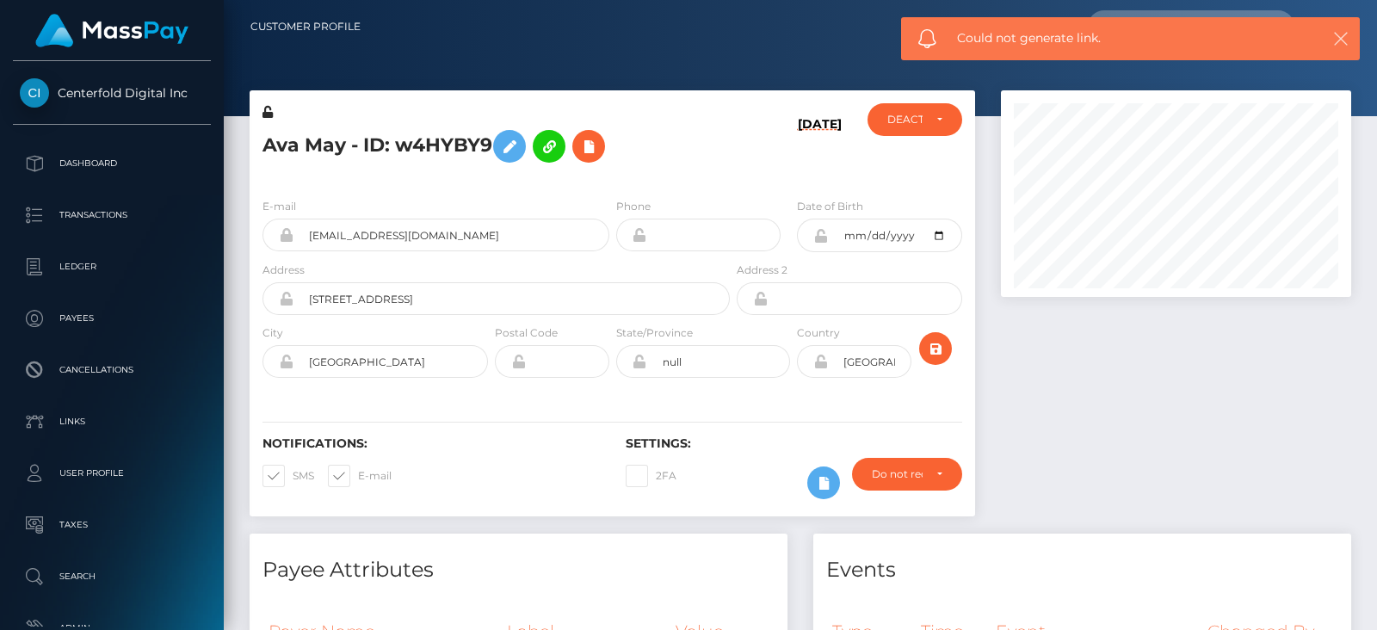
click at [1338, 39] on icon "button" at bounding box center [1340, 38] width 17 height 17
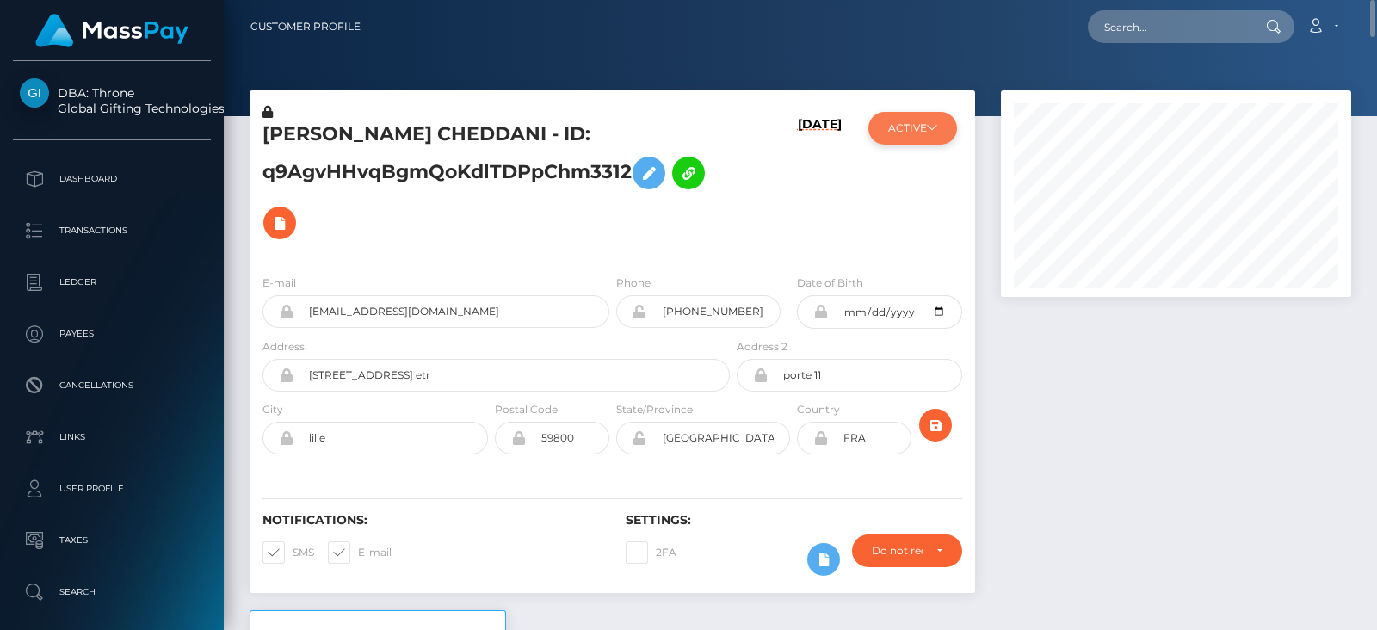
click at [909, 135] on button "ACTIVE" at bounding box center [912, 128] width 89 height 33
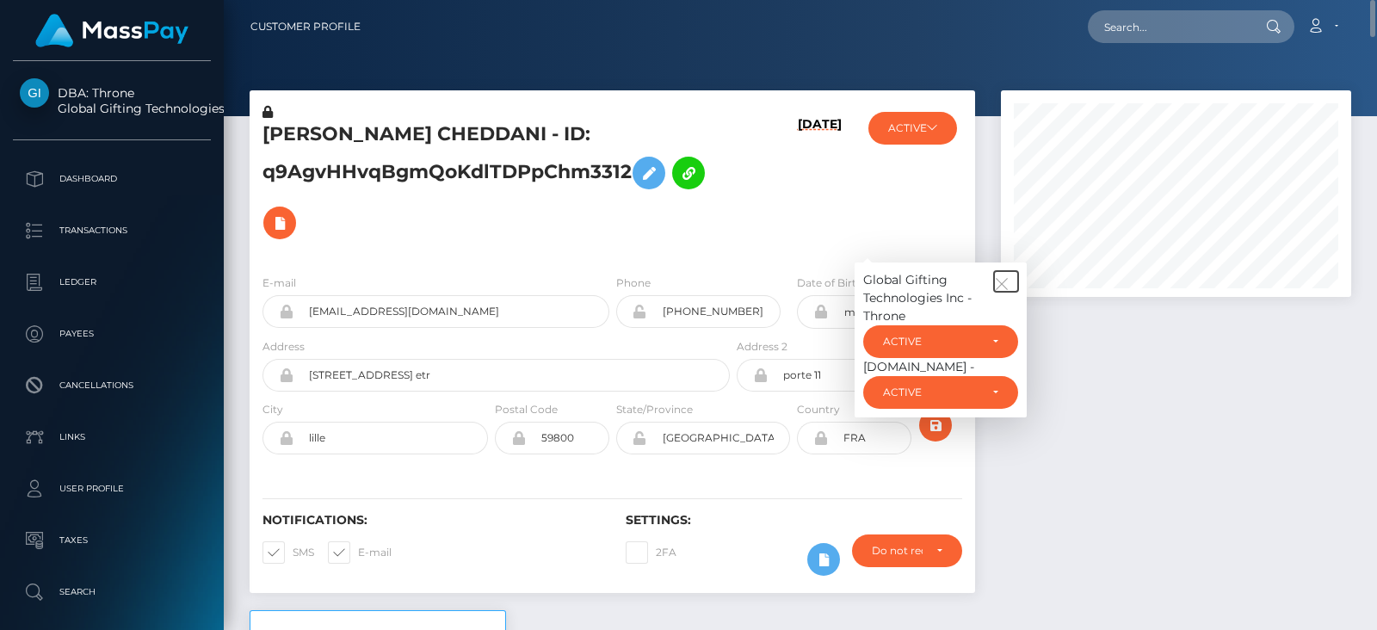
click at [1001, 281] on icon "button" at bounding box center [1001, 283] width 15 height 15
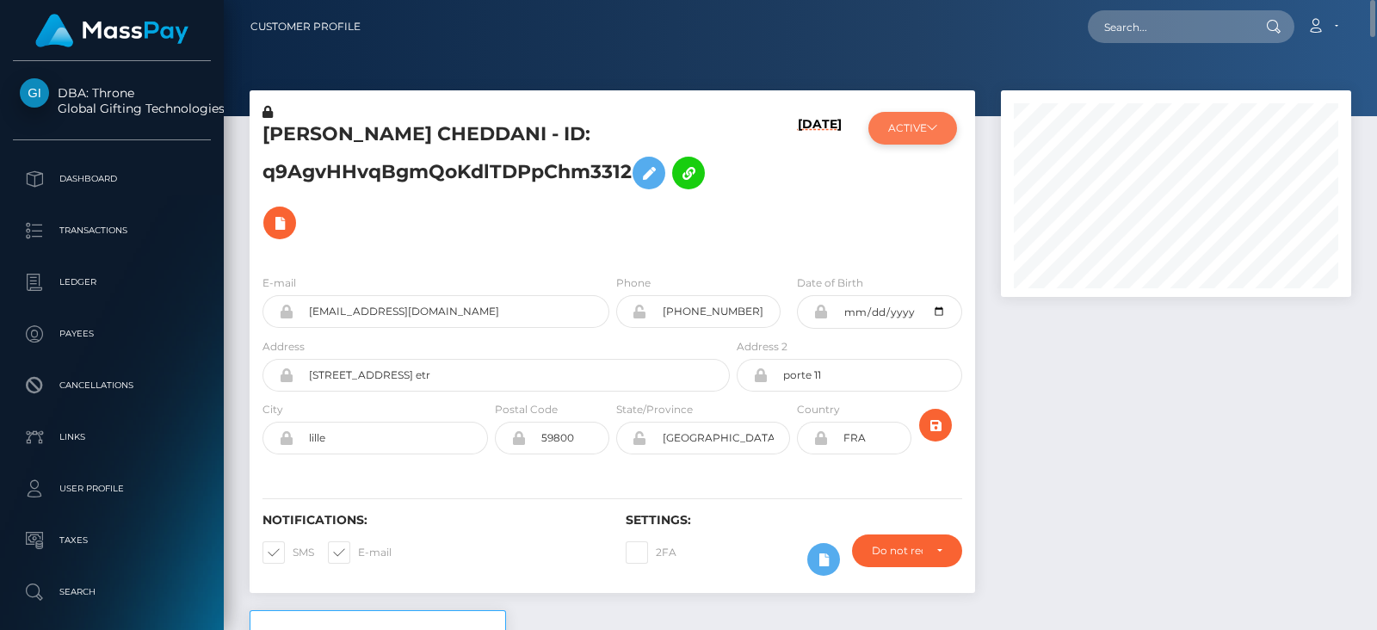
click at [931, 134] on button "ACTIVE" at bounding box center [912, 128] width 89 height 33
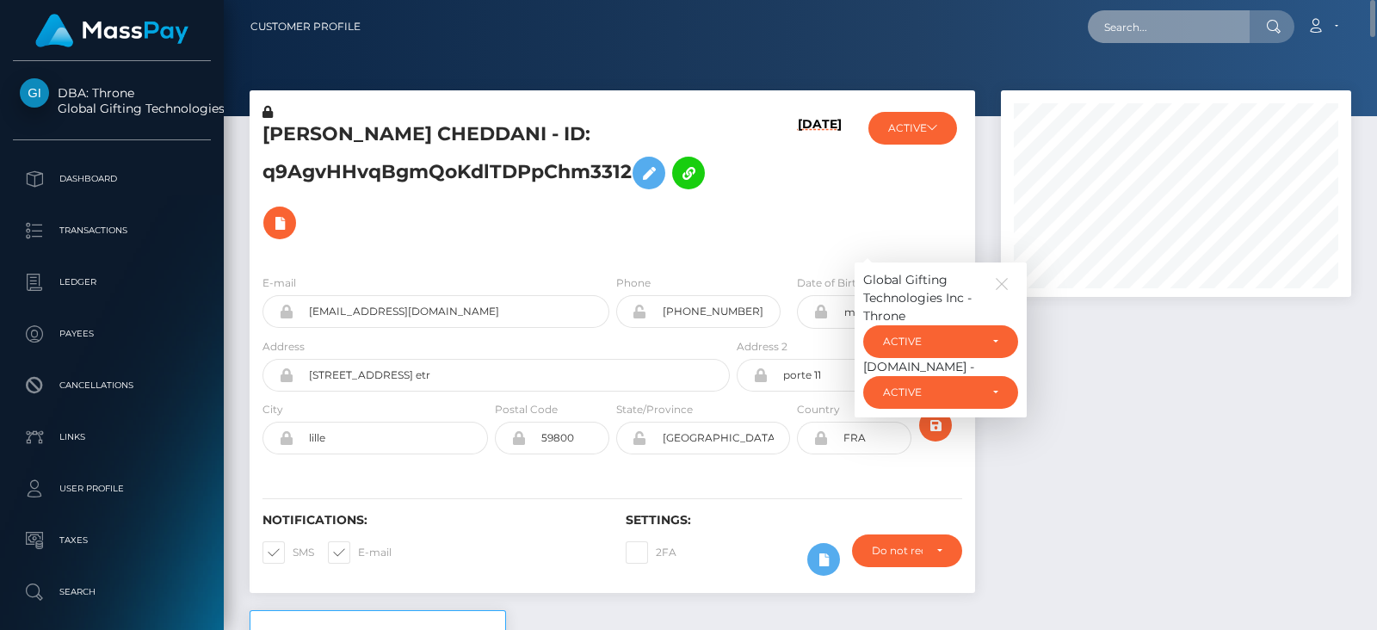
click at [1162, 22] on input "text" at bounding box center [1169, 26] width 162 height 33
paste input "fundacion.cristina.v+2@gmail.com."
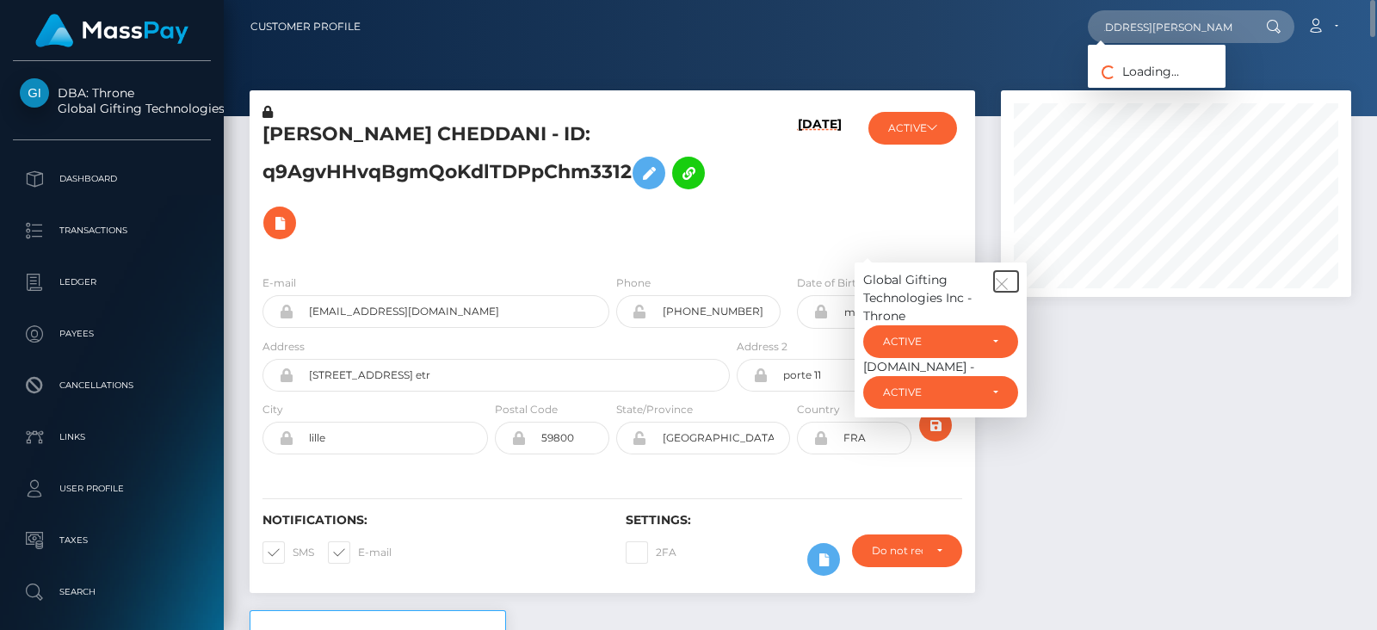
click at [1007, 278] on icon "button" at bounding box center [1001, 283] width 15 height 15
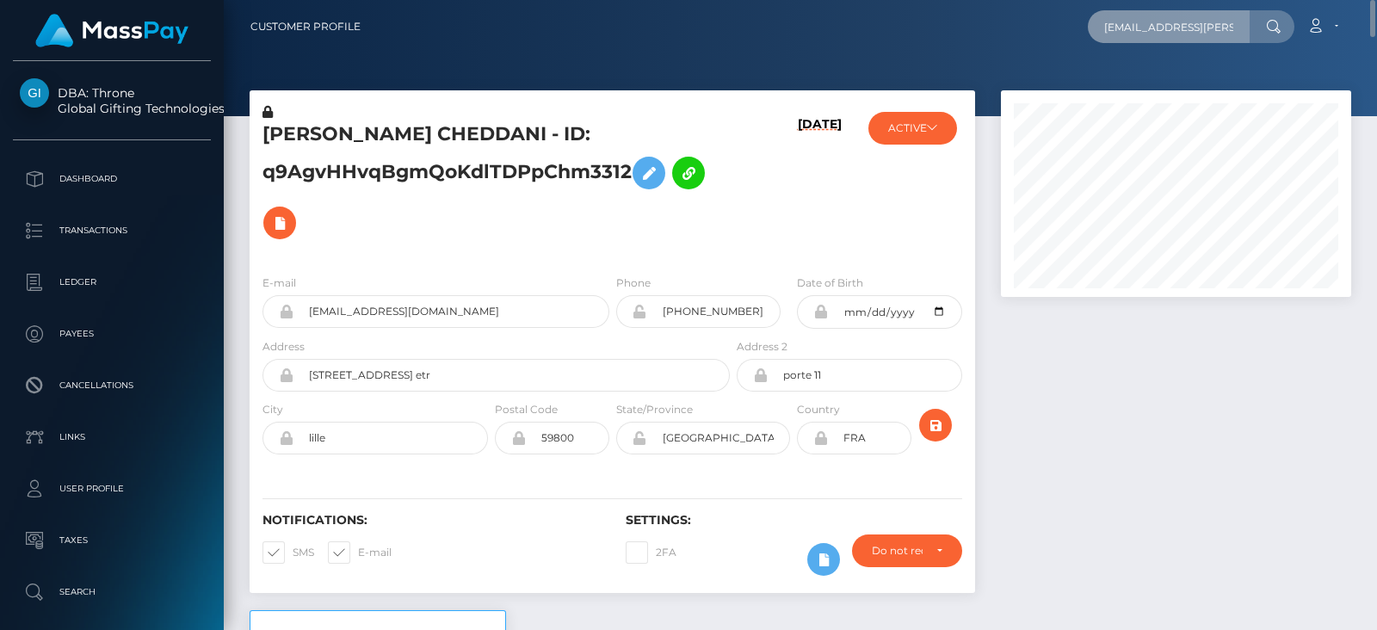
click at [1243, 22] on input "fundacion.cristina.v+2@gmail.com." at bounding box center [1169, 26] width 162 height 33
click at [1205, 25] on input "fundacion.cristina.v+2@gmail.com." at bounding box center [1169, 26] width 162 height 33
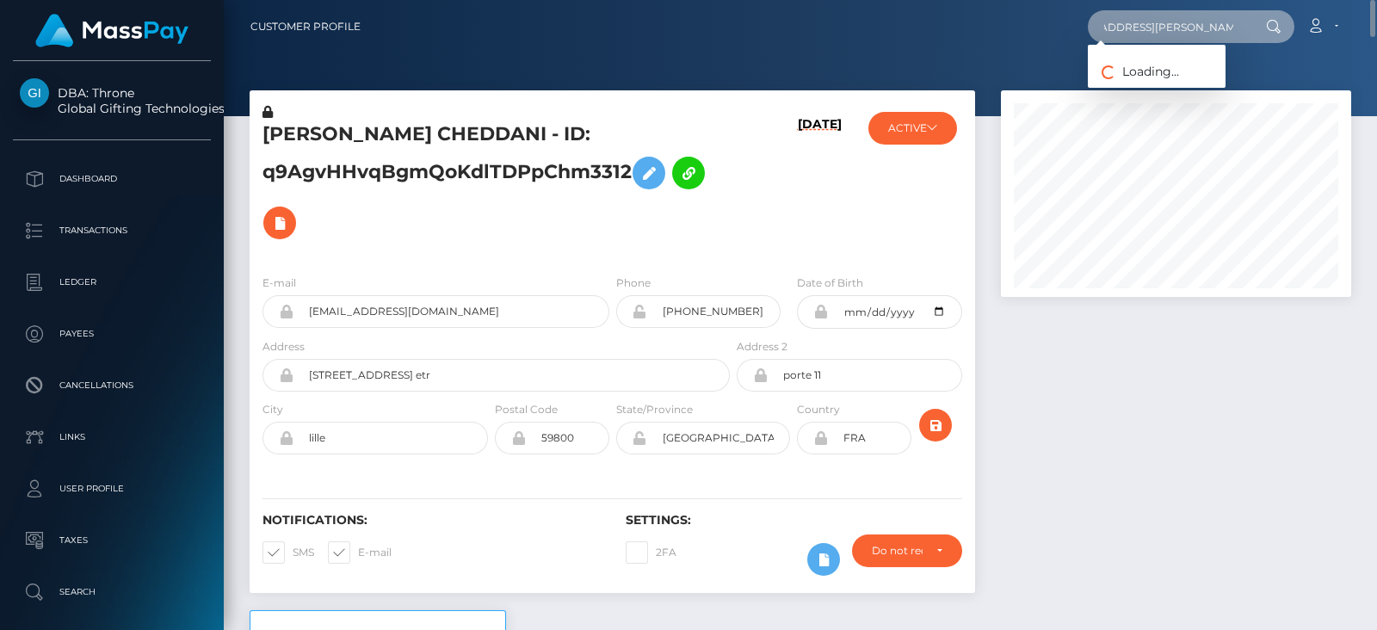
scroll to position [0, 46]
type input "fundacion.cristina.v+2@gmail.com"
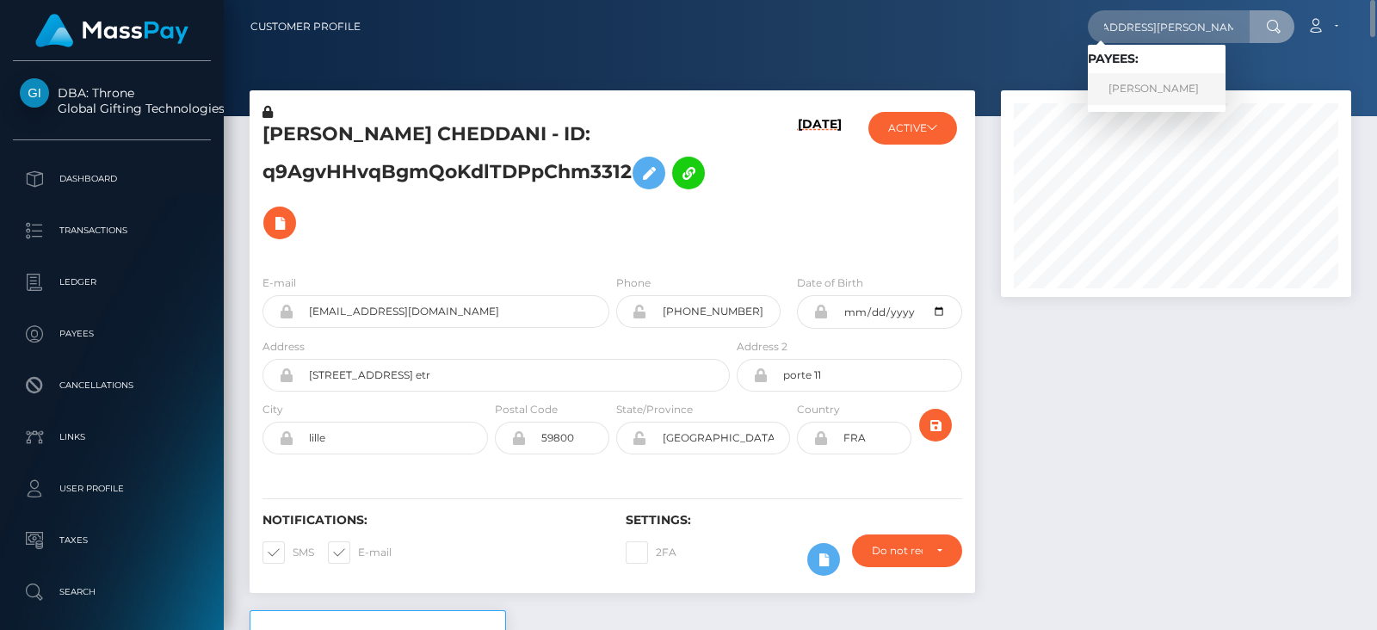
scroll to position [0, 0]
click at [1133, 84] on link "JESUS LARA GARCIA" at bounding box center [1157, 89] width 138 height 32
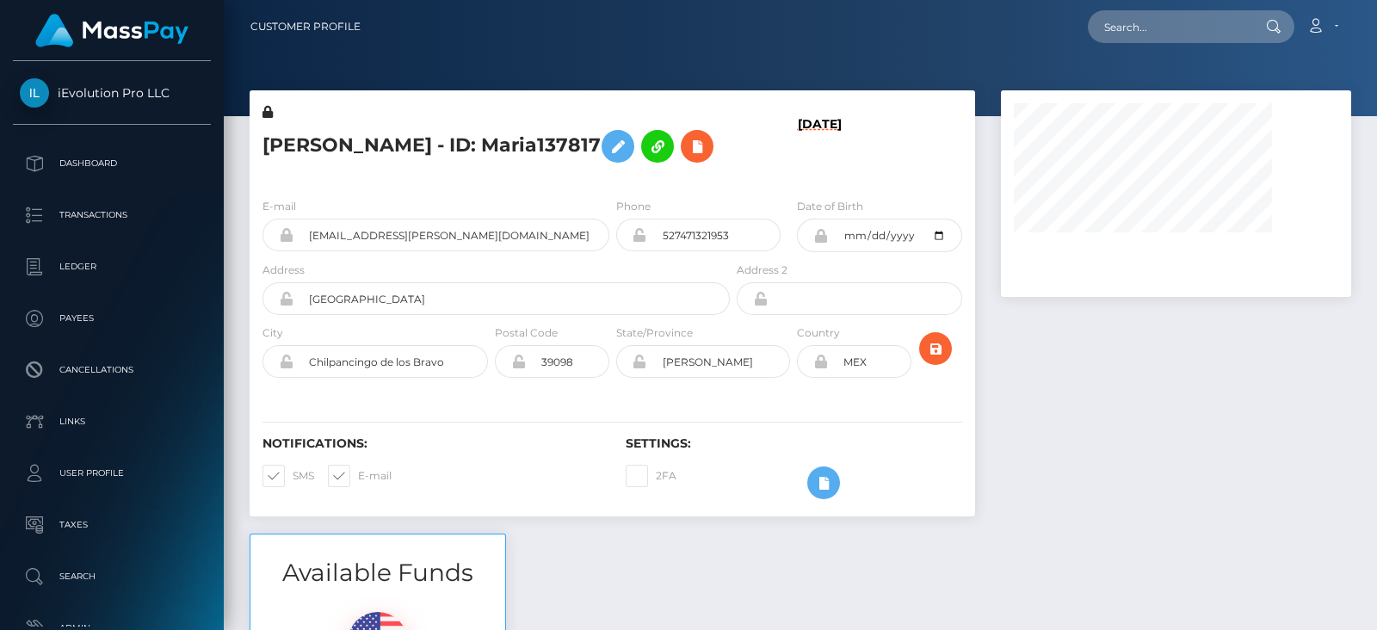
click at [1000, 390] on div at bounding box center [1176, 311] width 376 height 443
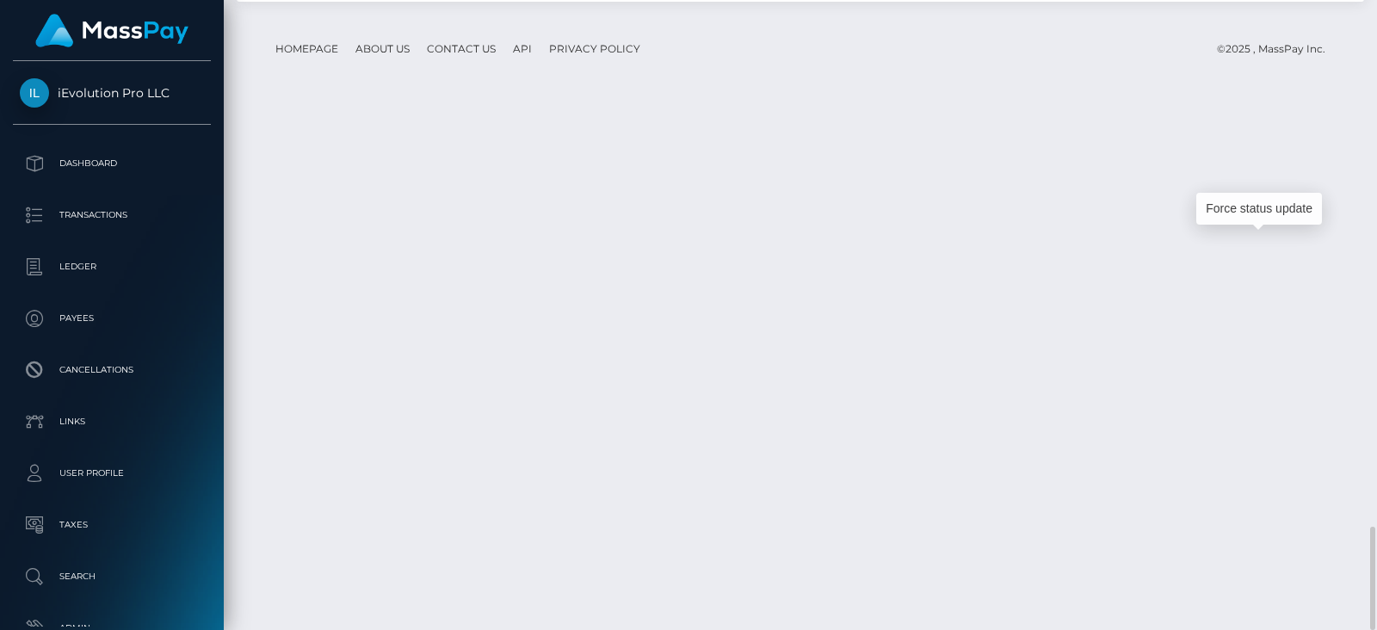
scroll to position [206, 349]
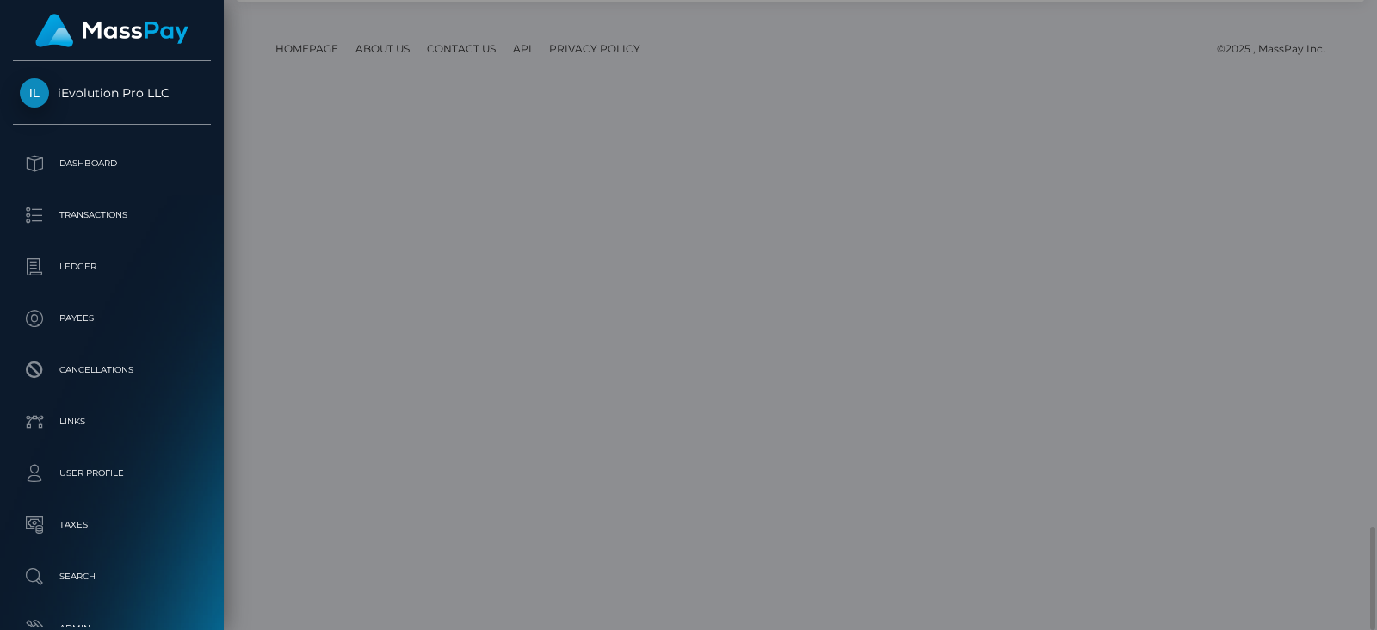
scroll to position [0, 0]
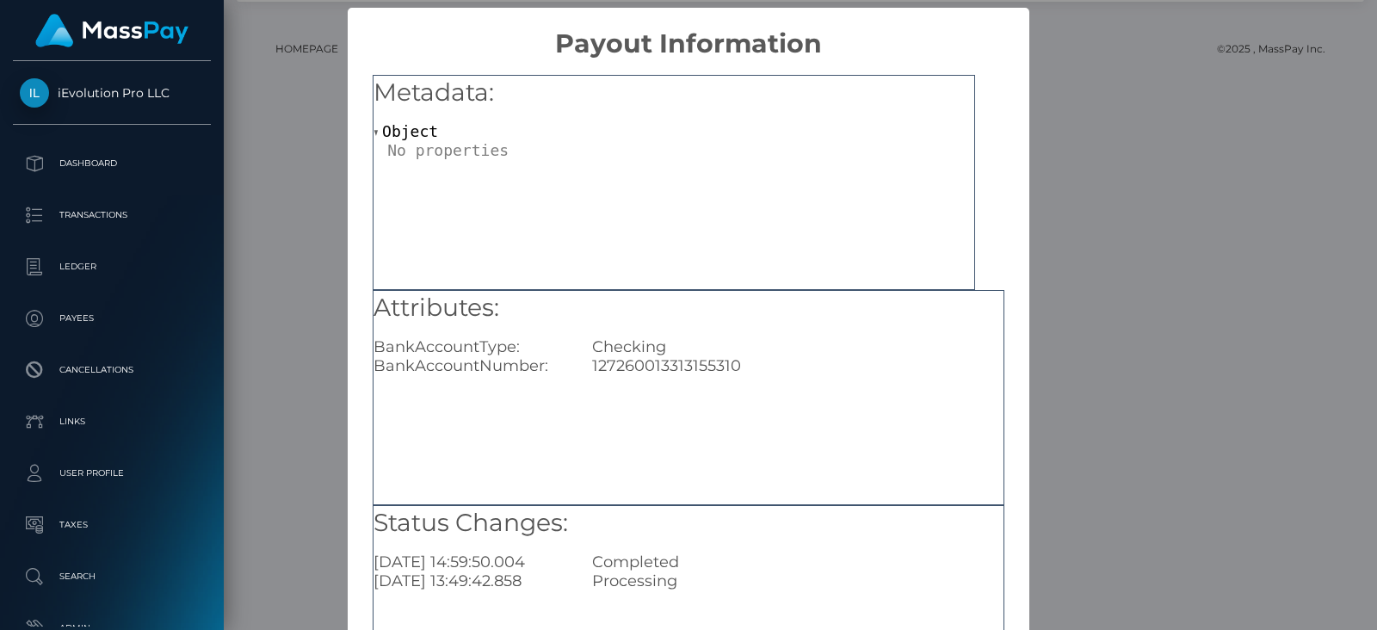
click at [670, 367] on div "127260013313155310" at bounding box center [797, 365] width 437 height 19
copy div "127260013313155310"
click at [1112, 324] on div "× Payout Information Metadata: Object Attributes: BankAccountType: Checking Ban…" at bounding box center [688, 315] width 1377 height 630
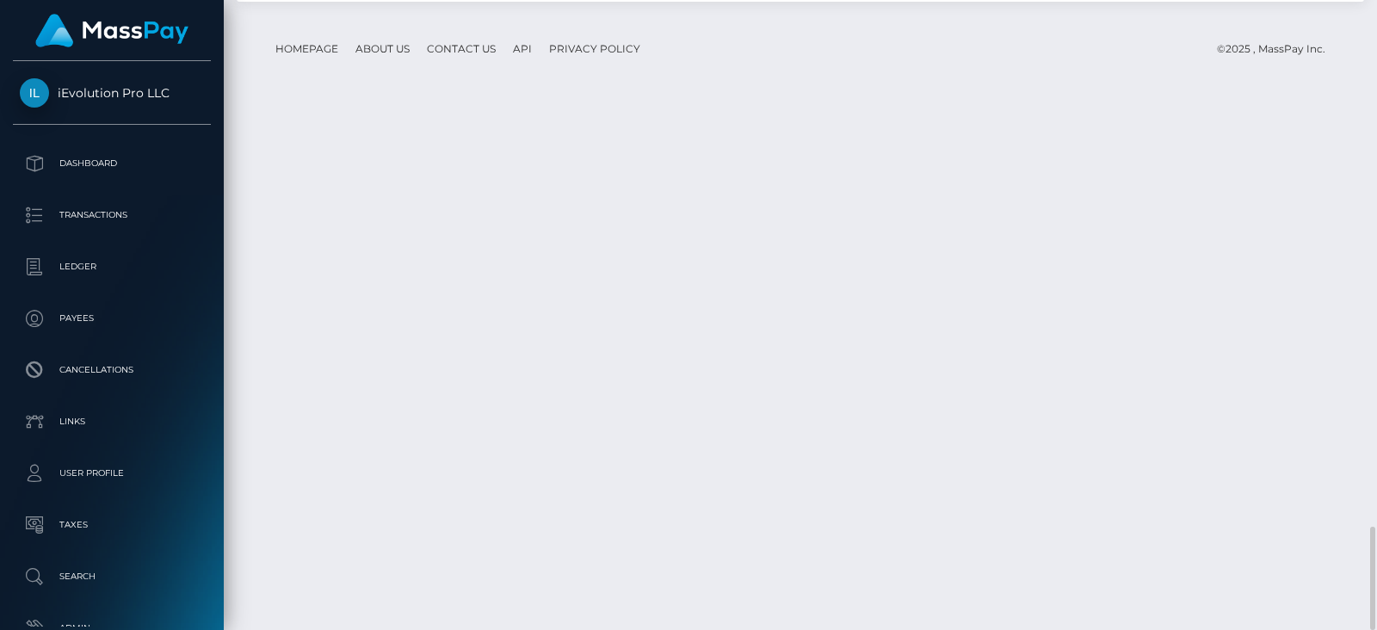
scroll to position [206, 349]
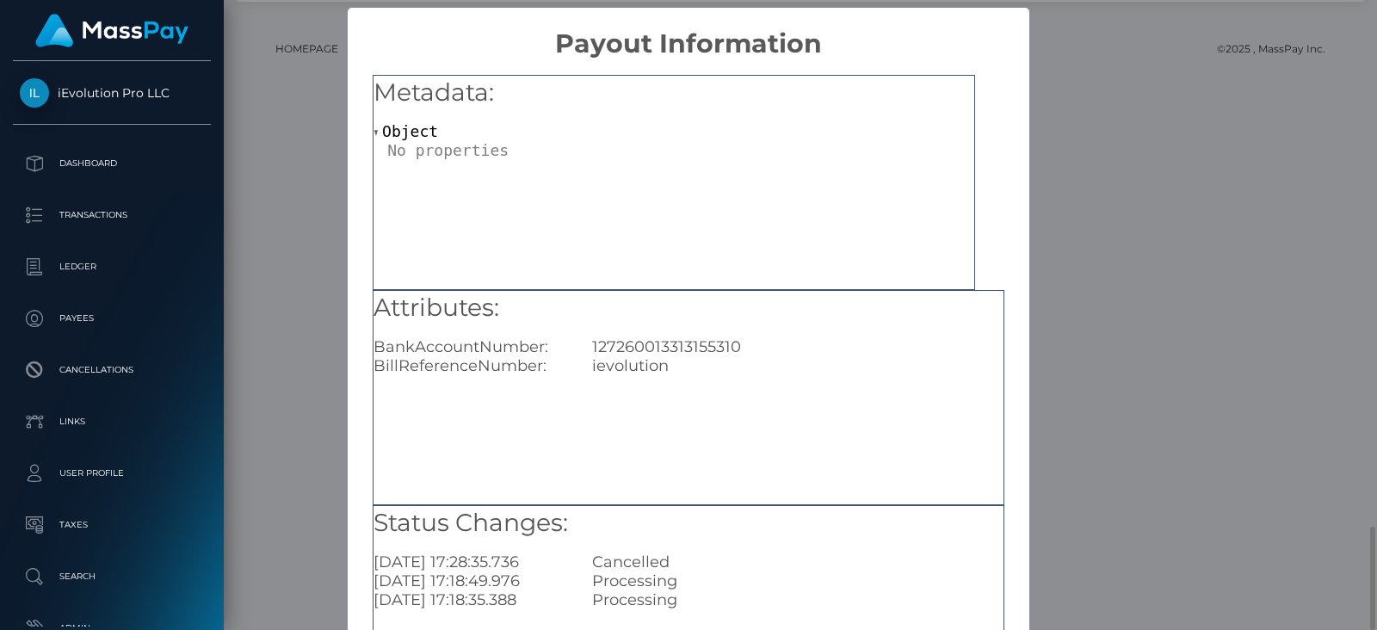
scroll to position [0, 0]
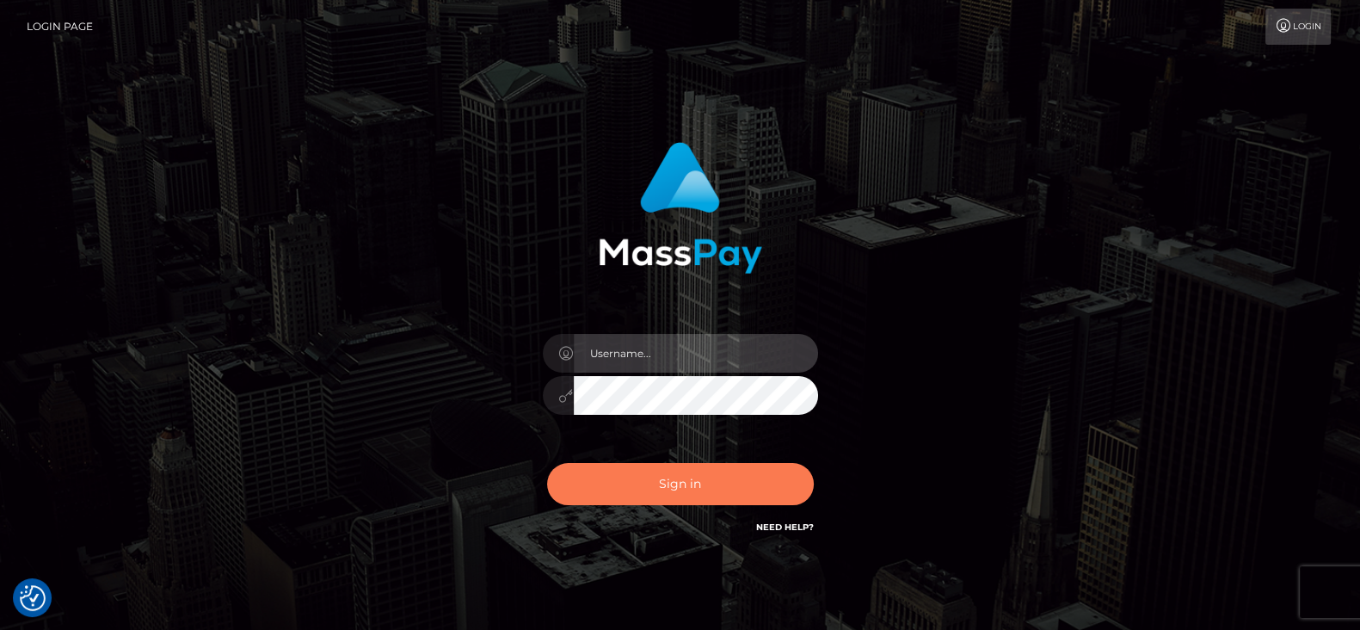
type input "[DOMAIN_NAME]"
click at [737, 497] on button "Sign in" at bounding box center [680, 484] width 267 height 42
type input "[DOMAIN_NAME]"
click at [671, 475] on button "Sign in" at bounding box center [680, 484] width 267 height 42
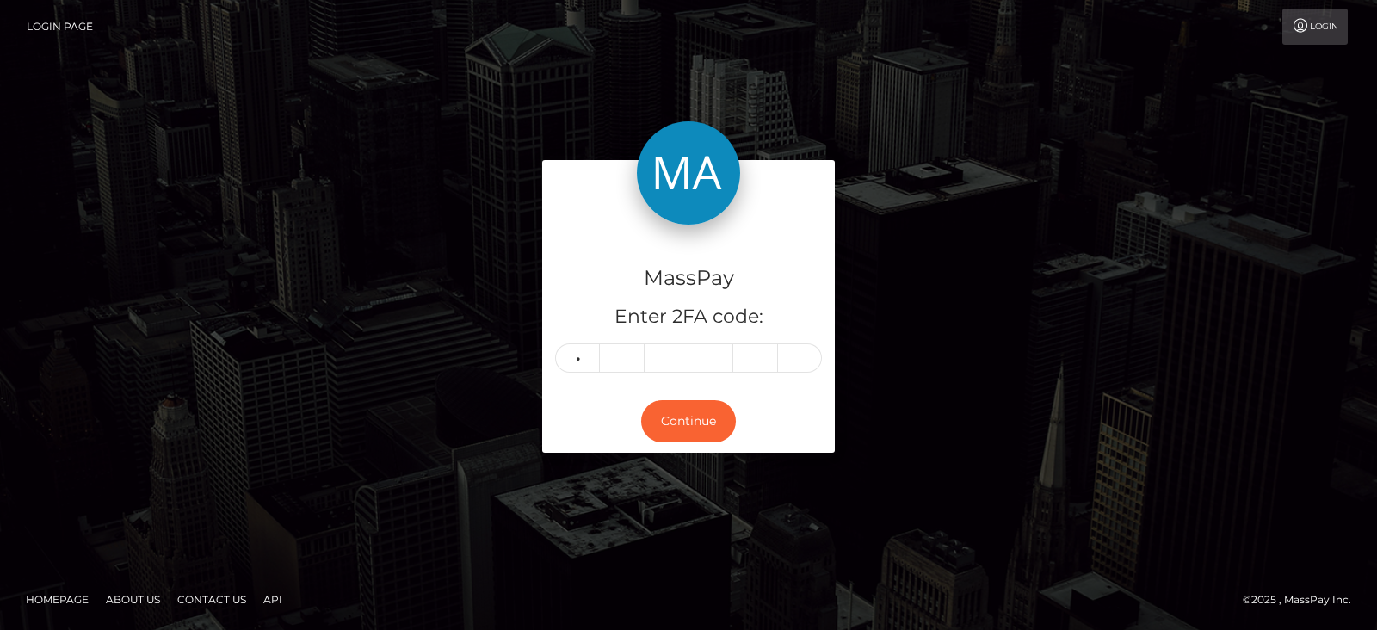
type input "4"
type input "5"
type input "6"
type input "5"
type input "9"
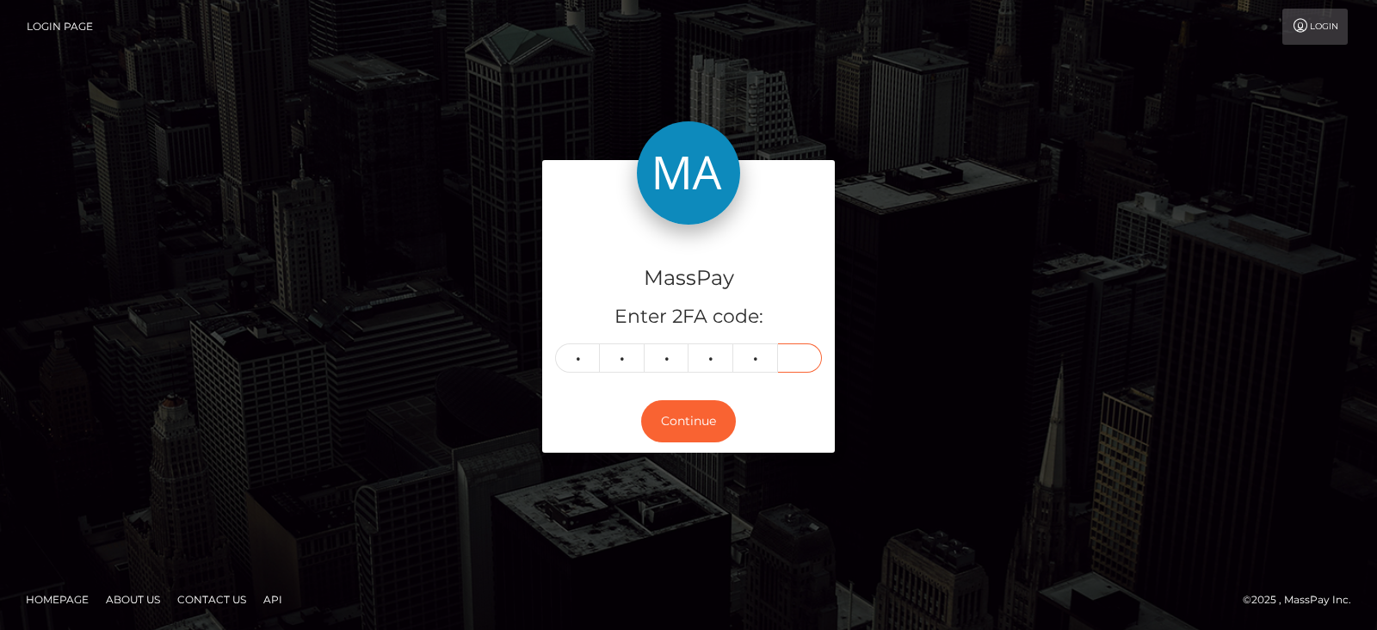
type input "0"
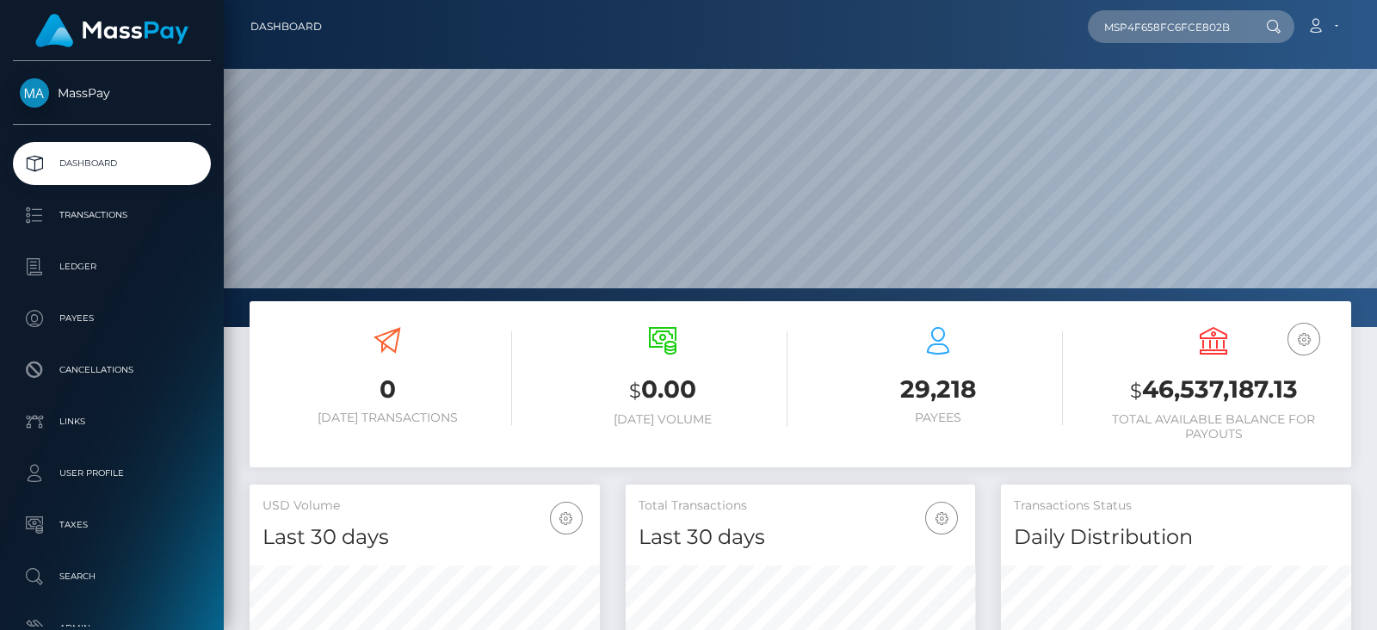
scroll to position [305, 349]
type input "MSP4F658FC6FCE802B"
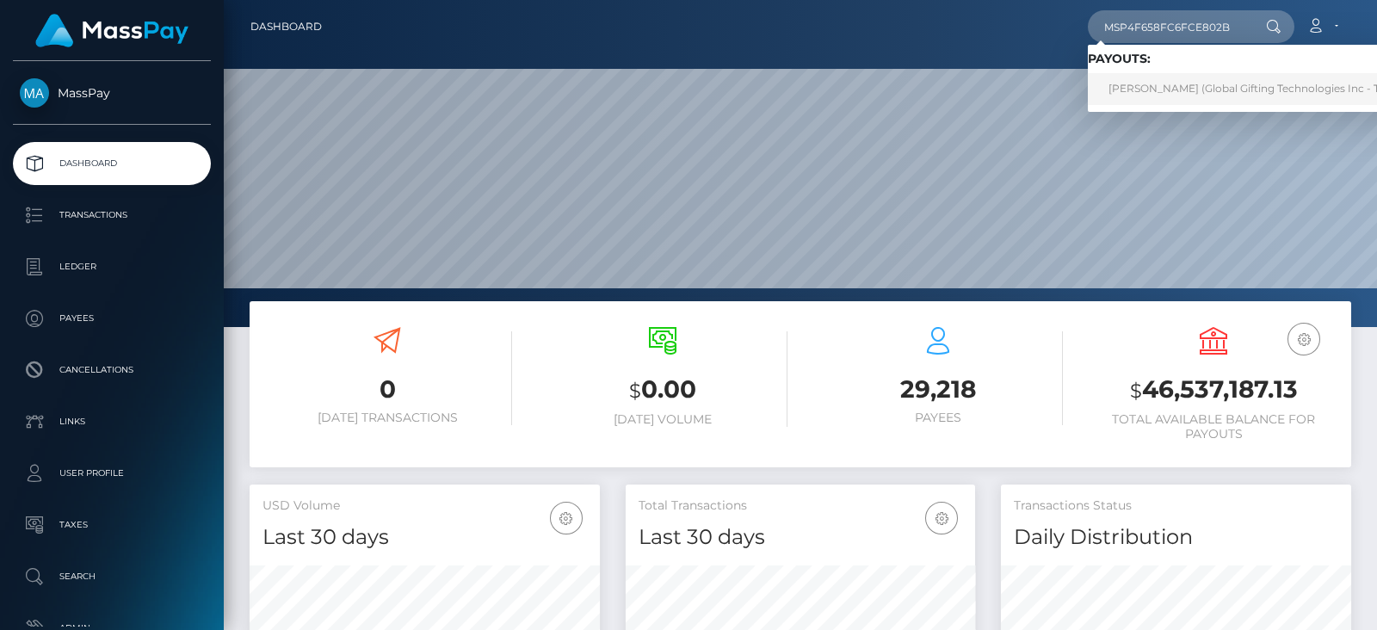
click at [1149, 80] on link "WANWARAN KHANPAISAN (Global Gifting Technologies Inc - Throne)" at bounding box center [1261, 89] width 347 height 32
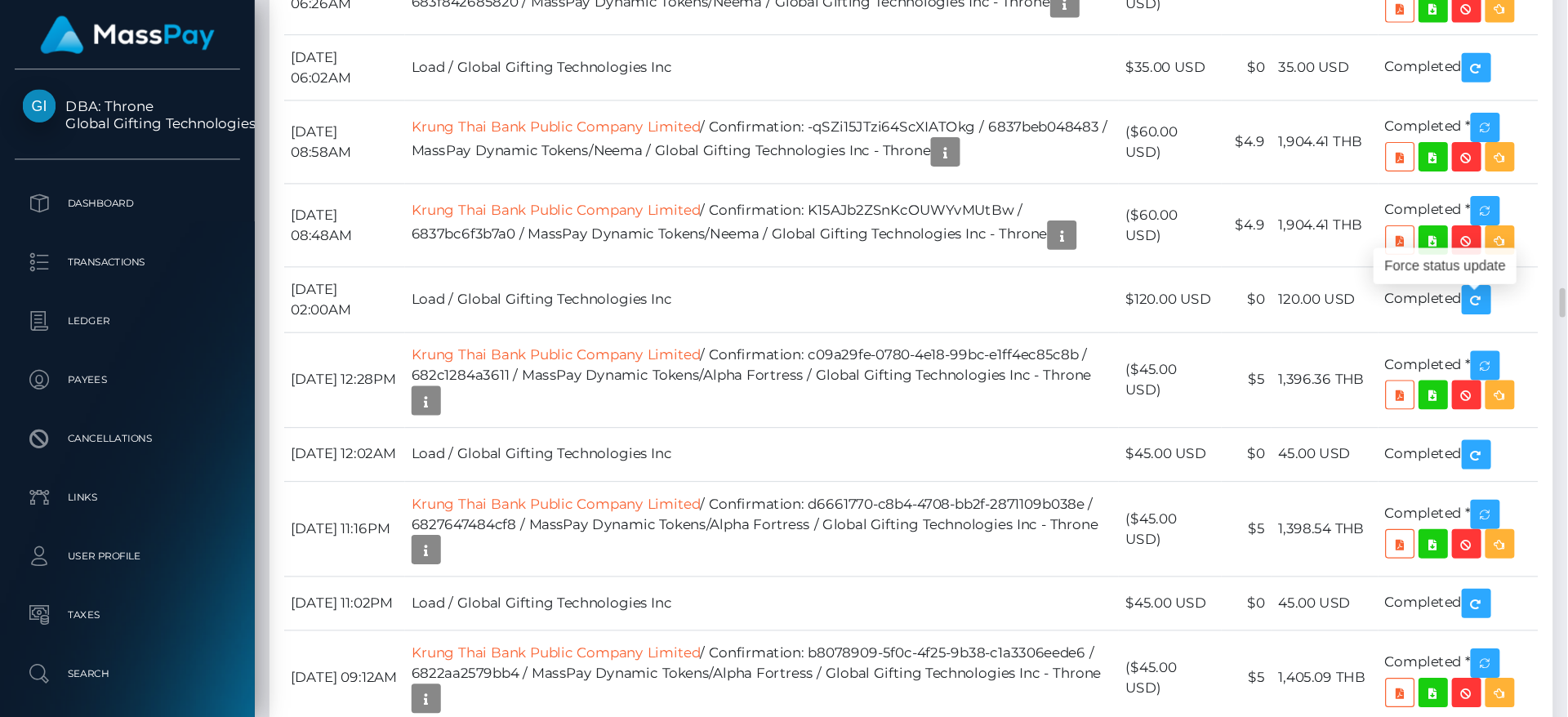
scroll to position [196, 331]
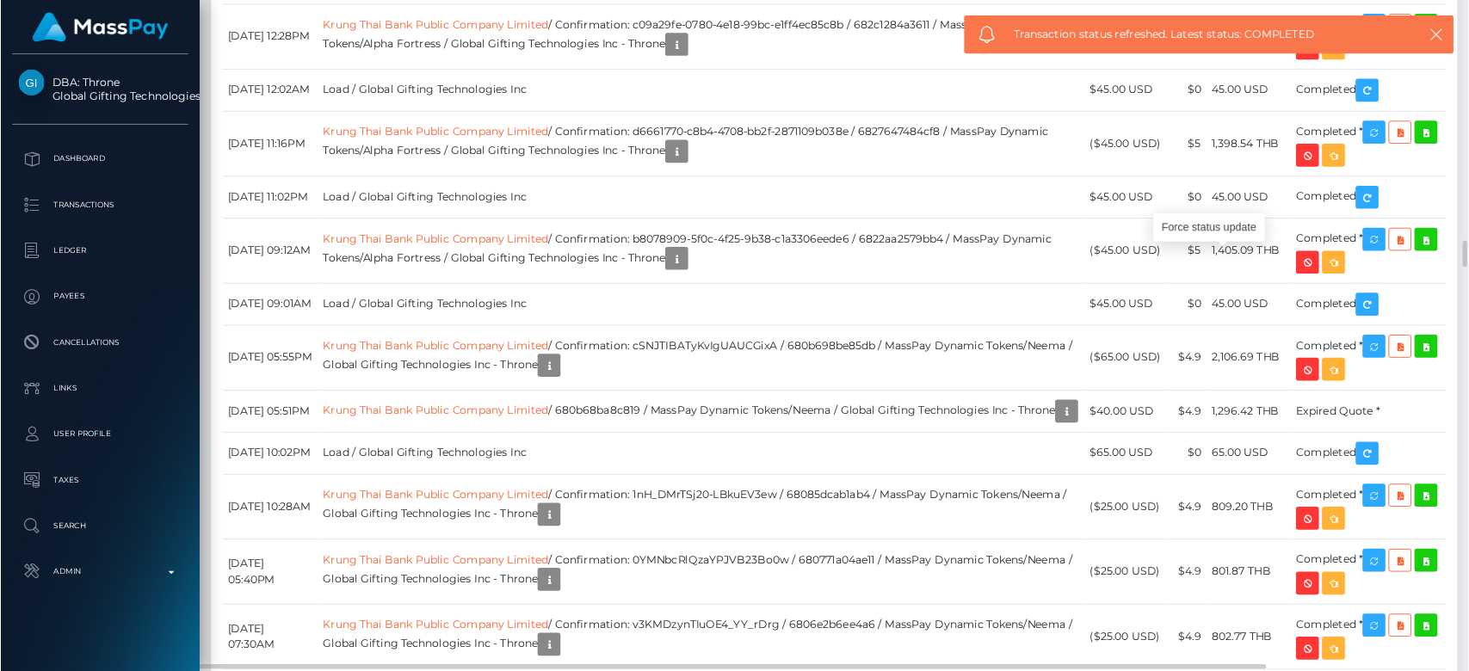
scroll to position [206, 380]
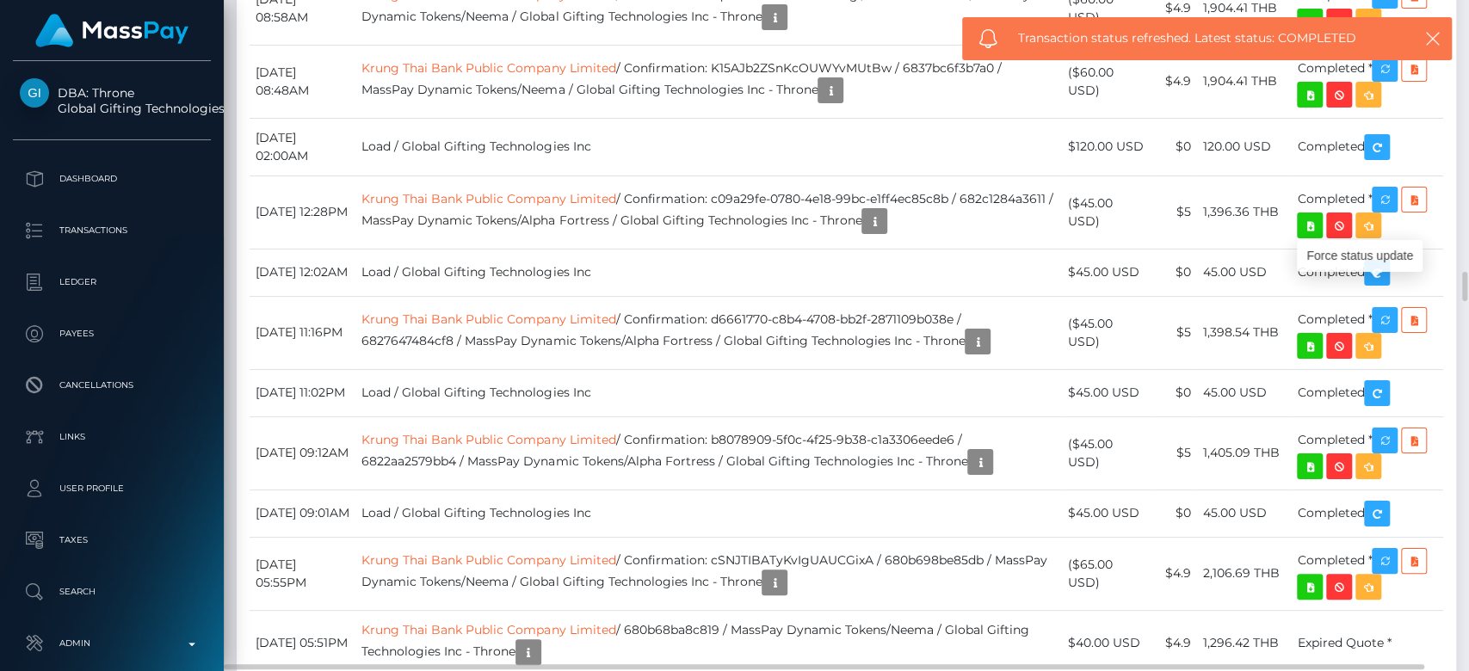
drag, startPoint x: 1310, startPoint y: 281, endPoint x: 933, endPoint y: 368, distance: 387.6
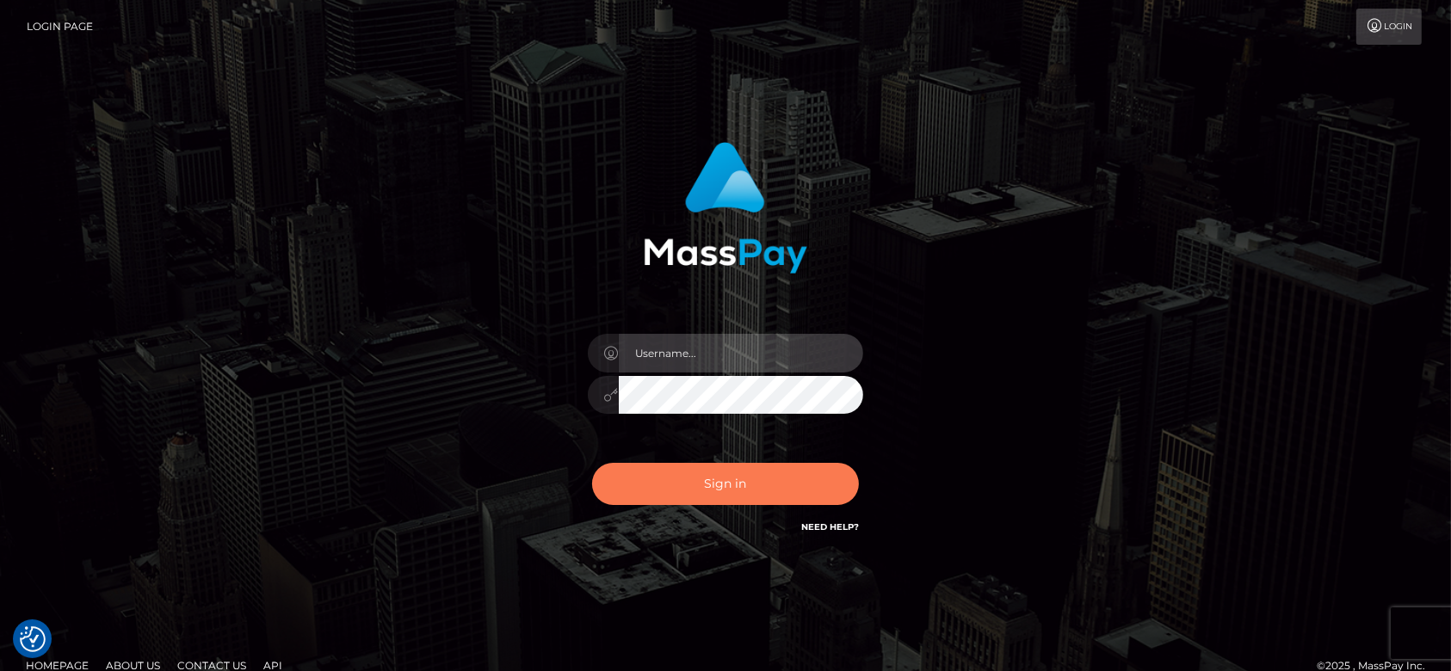
type input "[DOMAIN_NAME]"
click at [736, 490] on button "Sign in" at bounding box center [725, 484] width 267 height 42
type input "[DOMAIN_NAME]"
click at [764, 496] on button "Sign in" at bounding box center [725, 484] width 267 height 42
checkbox input "true"
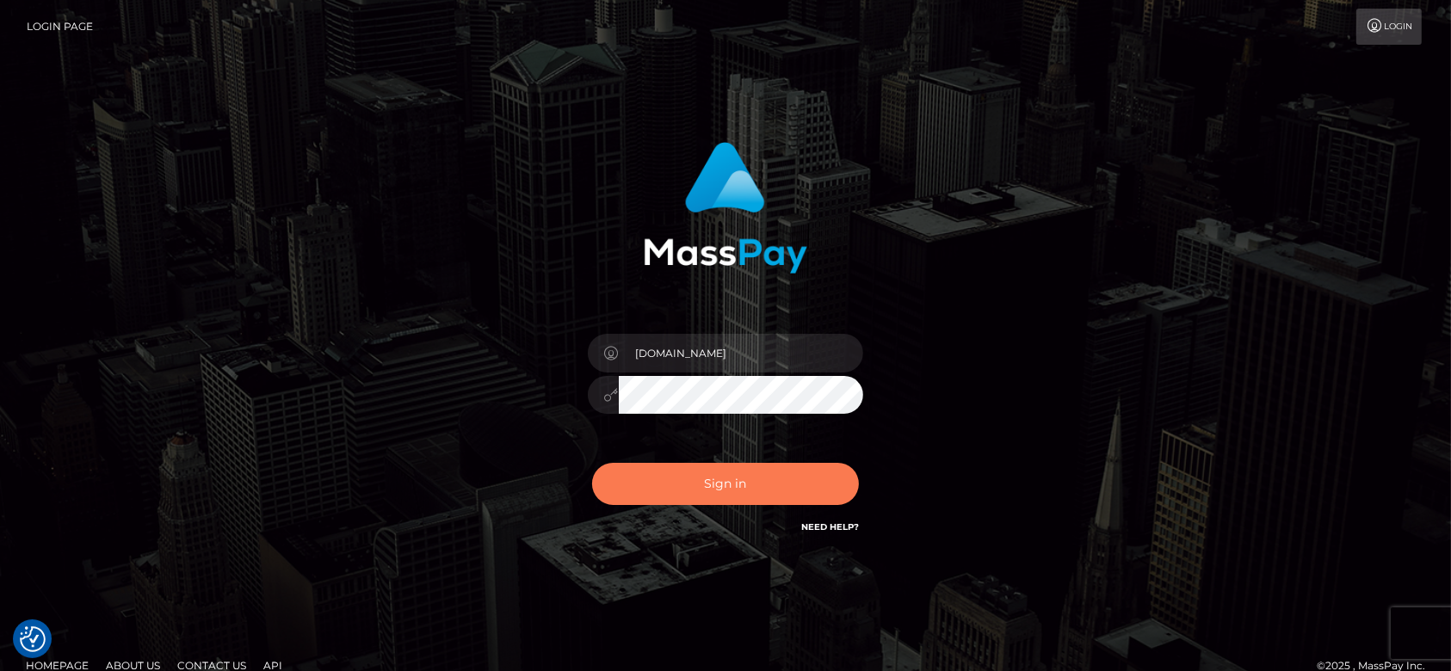
checkbox input "true"
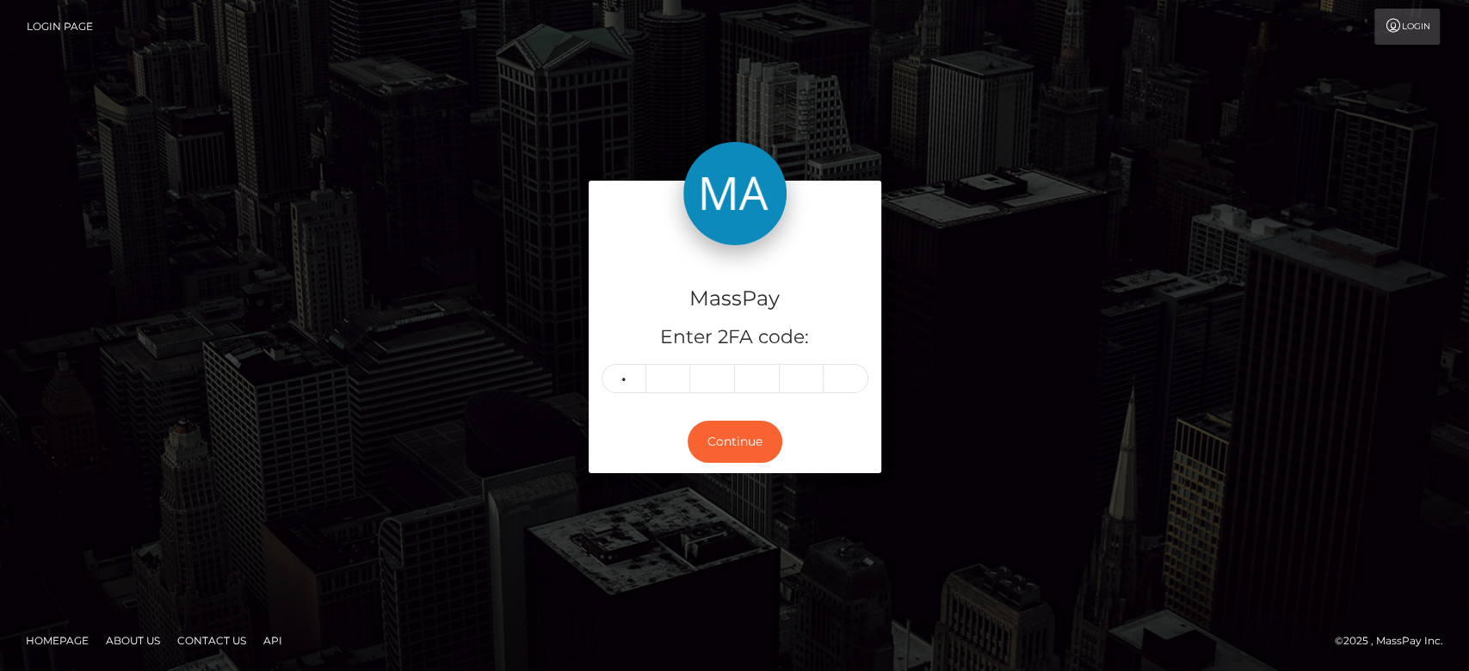
type input "6"
type input "3"
type input "0"
type input "4"
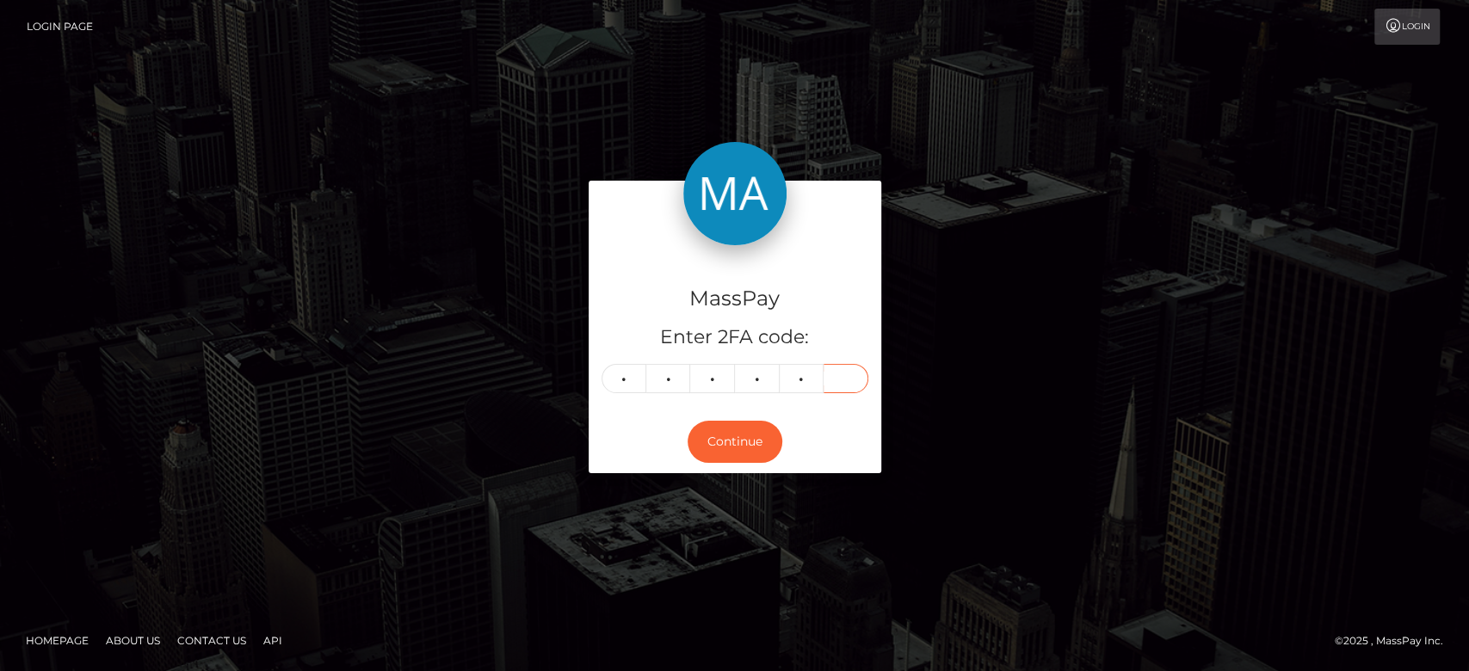
type input "6"
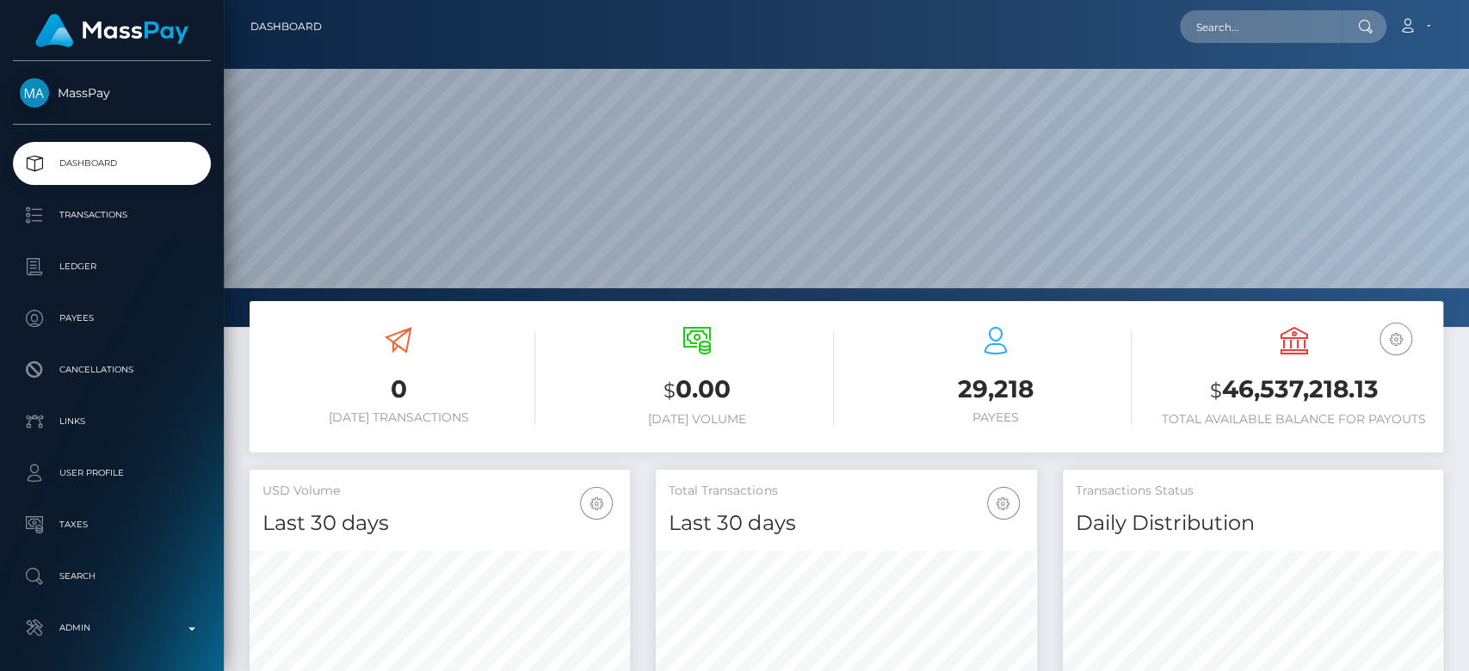
scroll to position [304, 380]
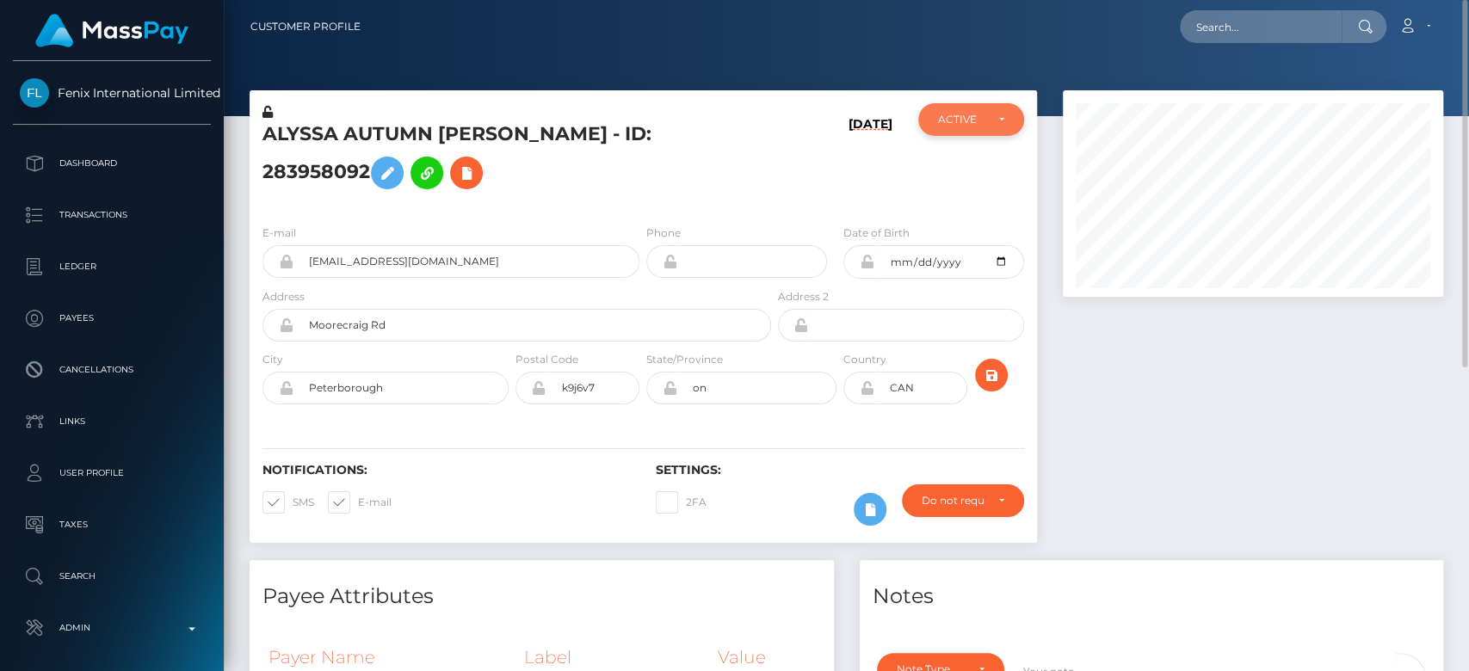
click at [965, 113] on div "ACTIVE" at bounding box center [961, 120] width 46 height 14
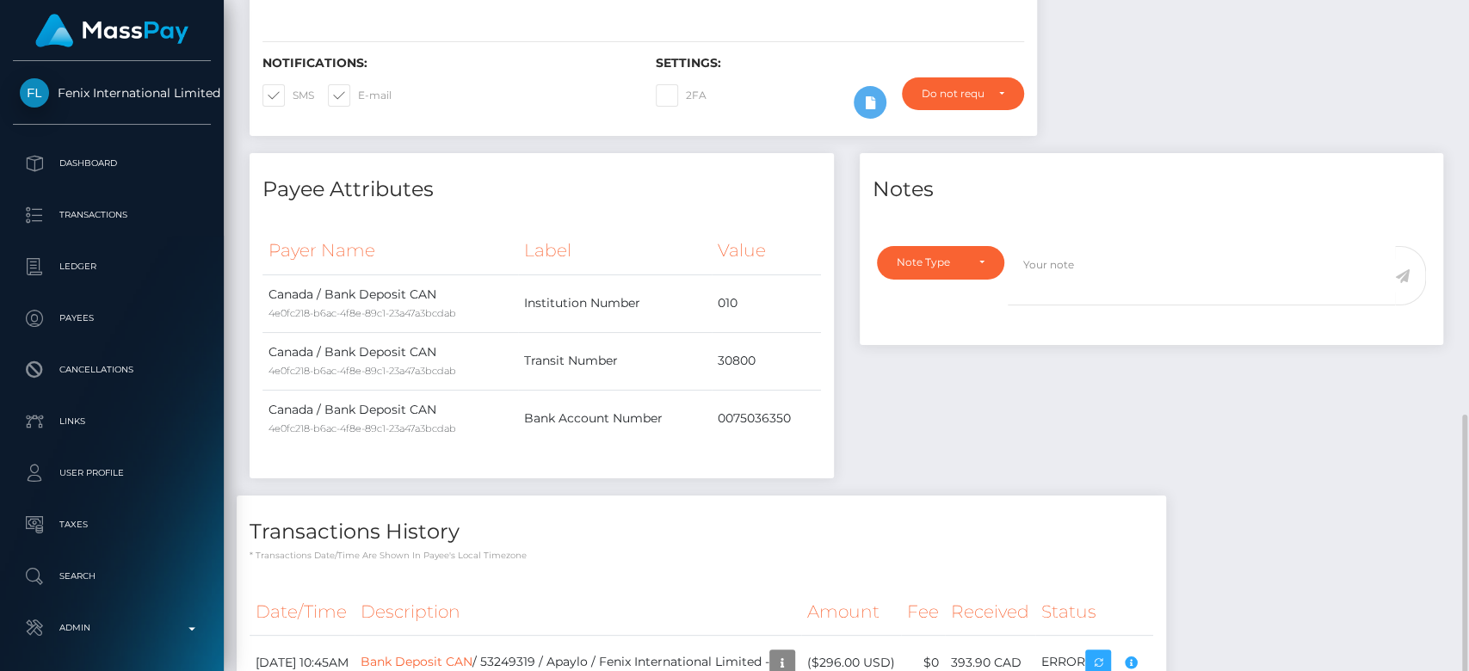
scroll to position [556, 0]
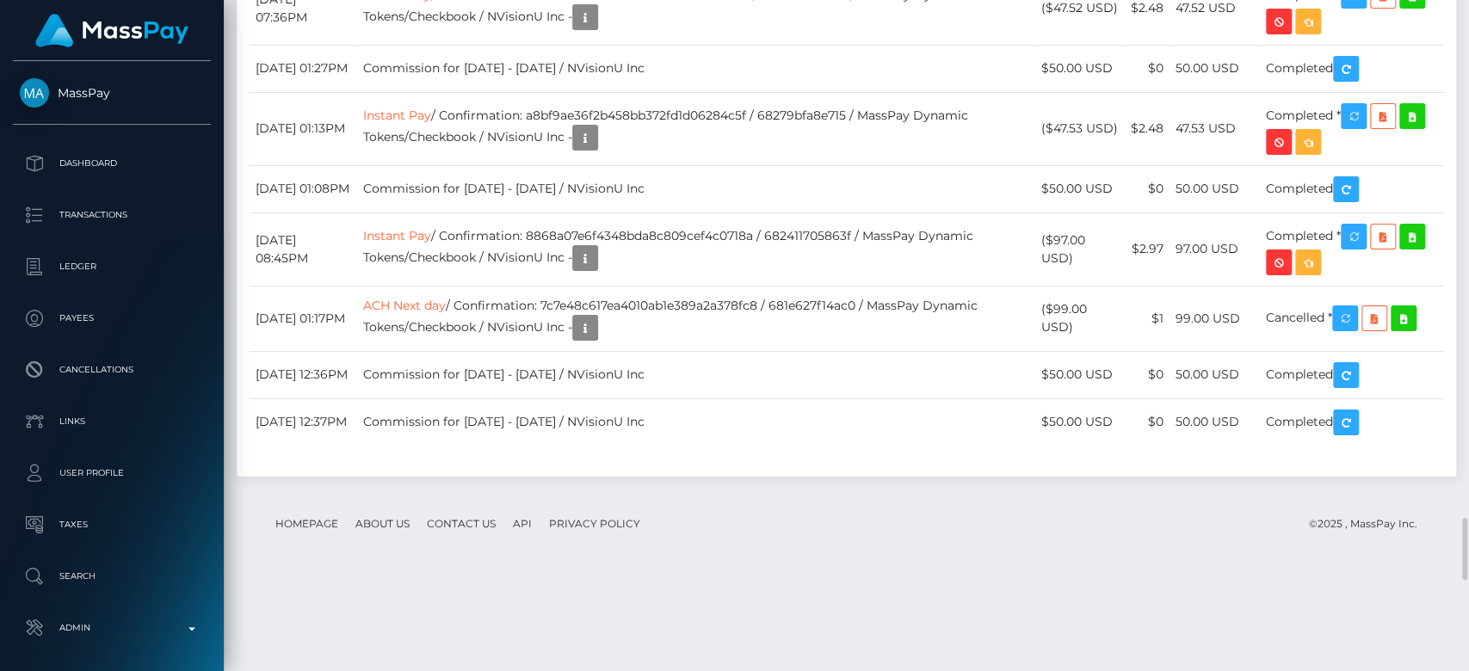
scroll to position [5531, 0]
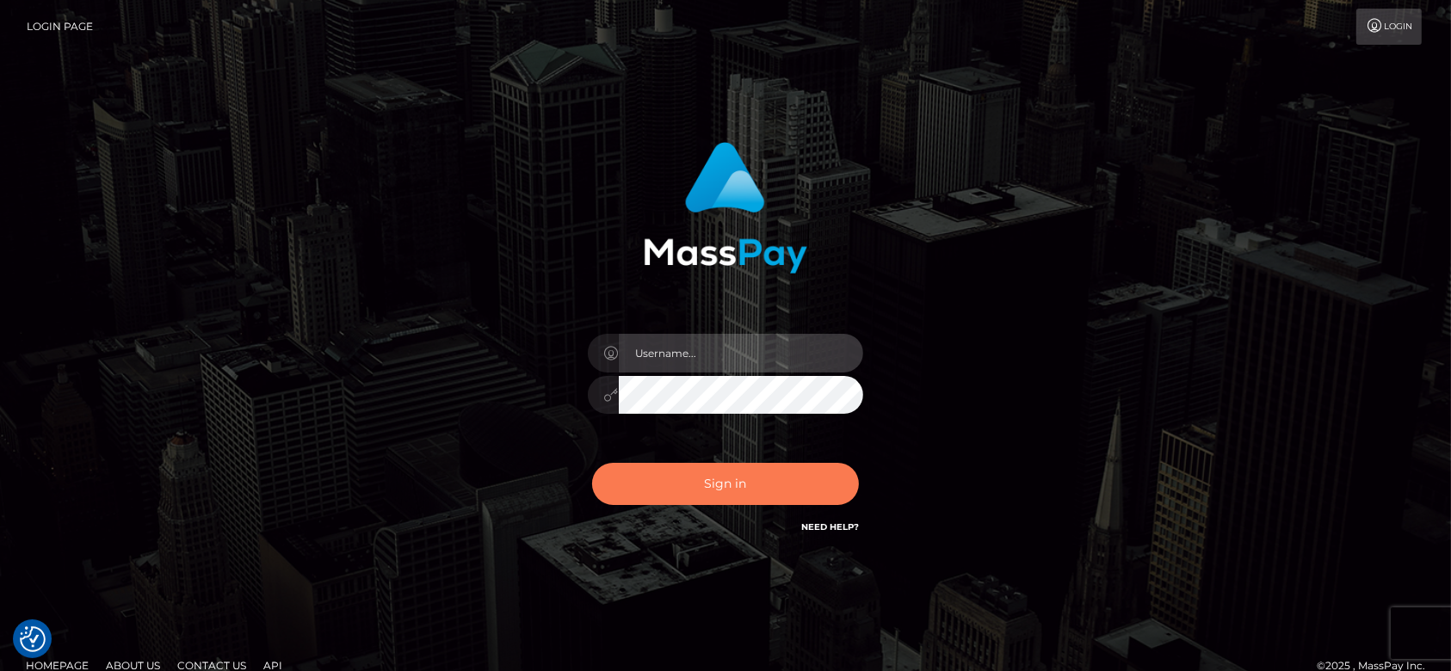
type input "fr.es"
click at [689, 488] on button "Sign in" at bounding box center [725, 484] width 267 height 42
type input "[DOMAIN_NAME]"
click at [730, 488] on button "Sign in" at bounding box center [725, 484] width 267 height 42
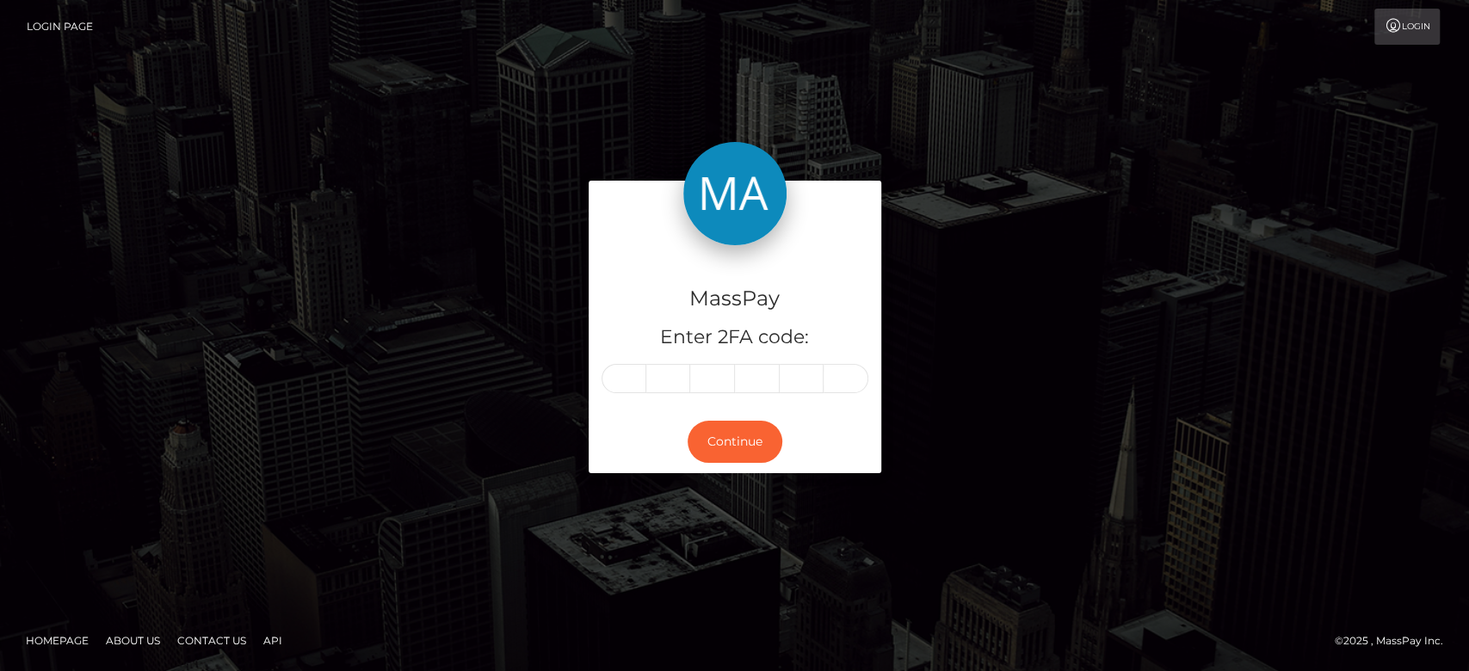
click at [627, 385] on input "text" at bounding box center [623, 378] width 45 height 29
type input "6"
type input "1"
type input "4"
type input "5"
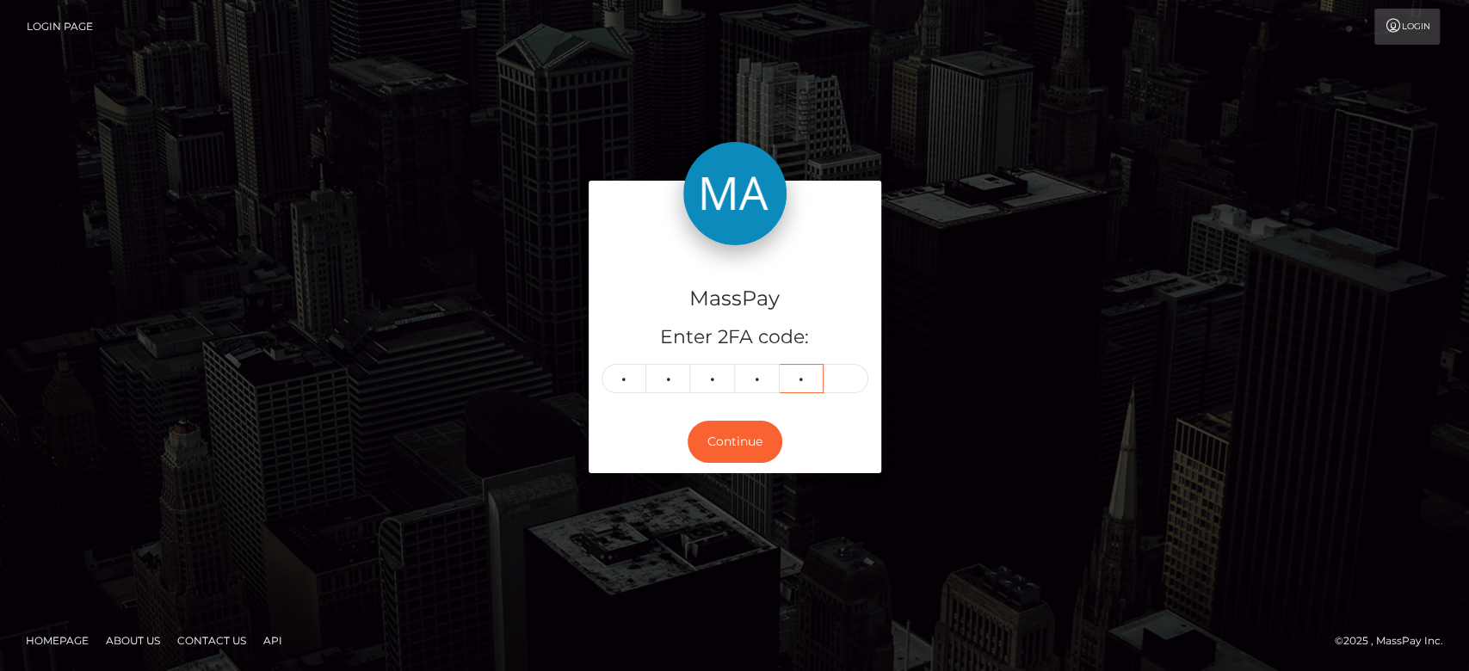
type input "1"
type input "4"
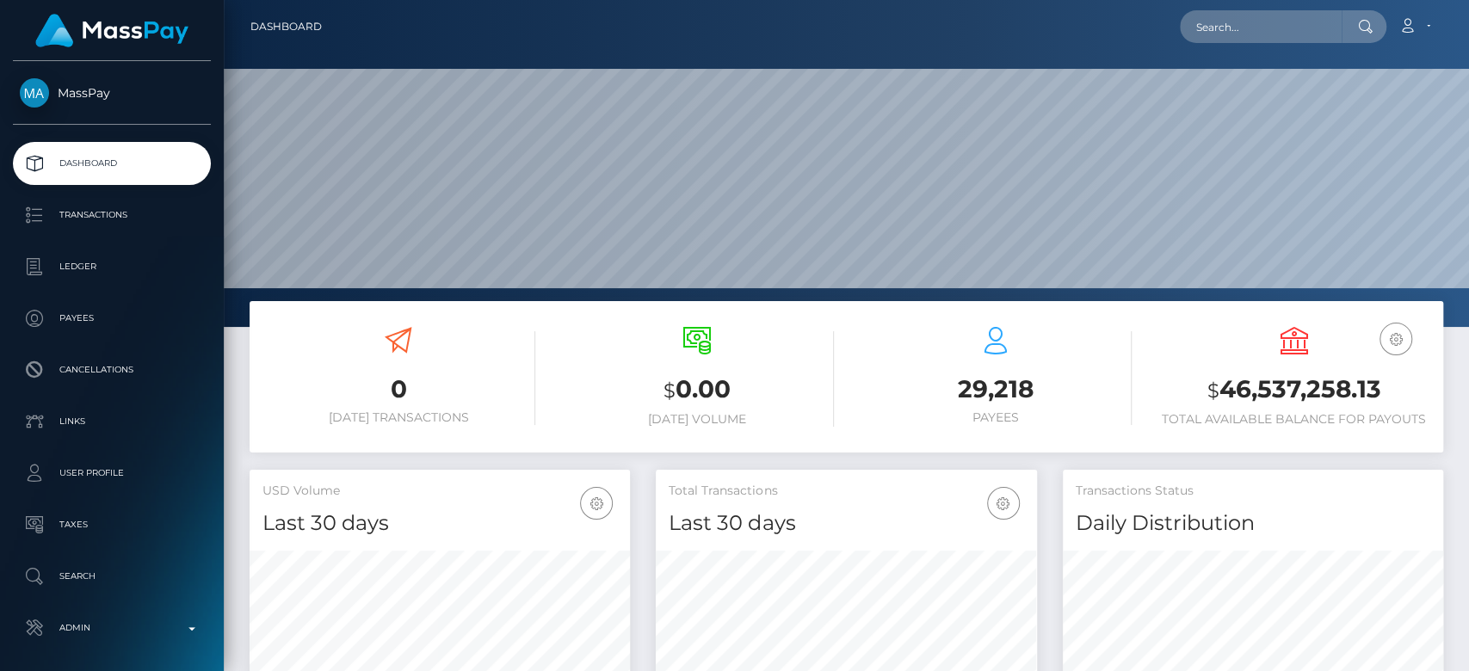
scroll to position [304, 380]
click at [1223, 22] on input "text" at bounding box center [1261, 26] width 162 height 33
paste input "missvickyb@gmail.com"
type input "missvickyb@gmail.com"
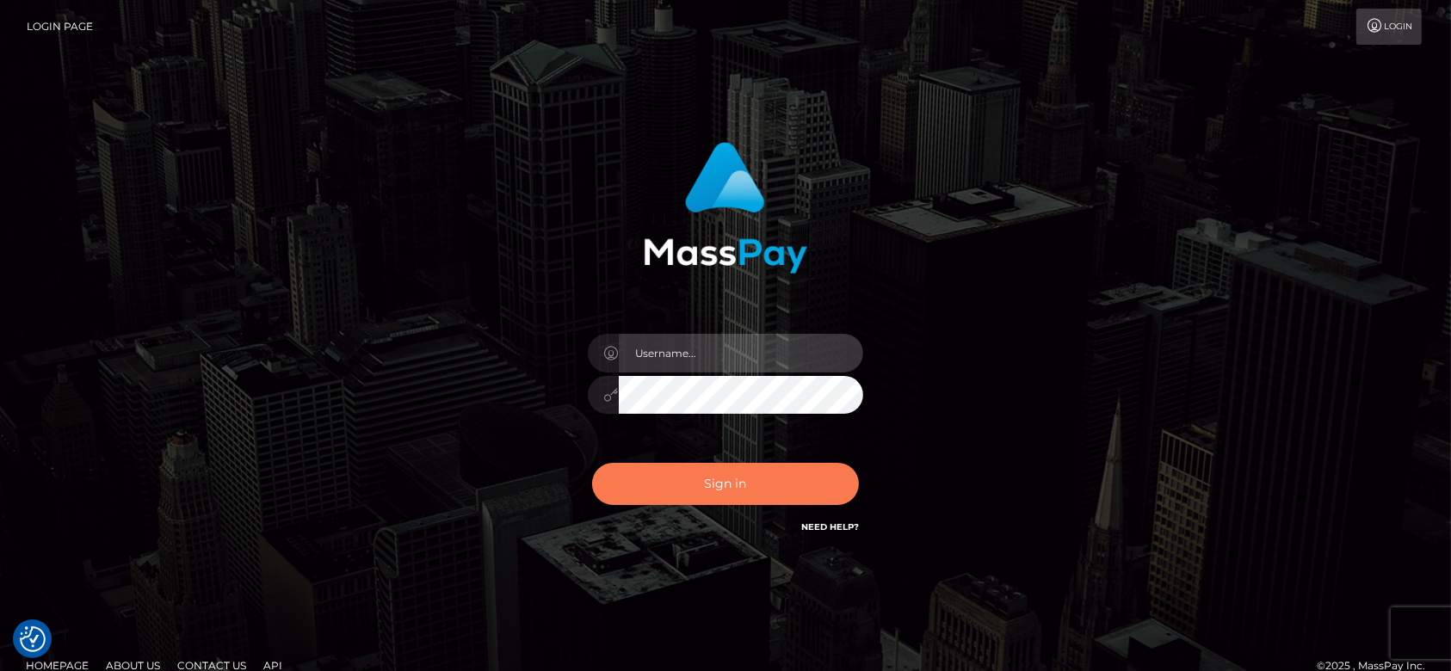
type input "fr.es"
click at [764, 485] on button "Sign in" at bounding box center [725, 484] width 267 height 42
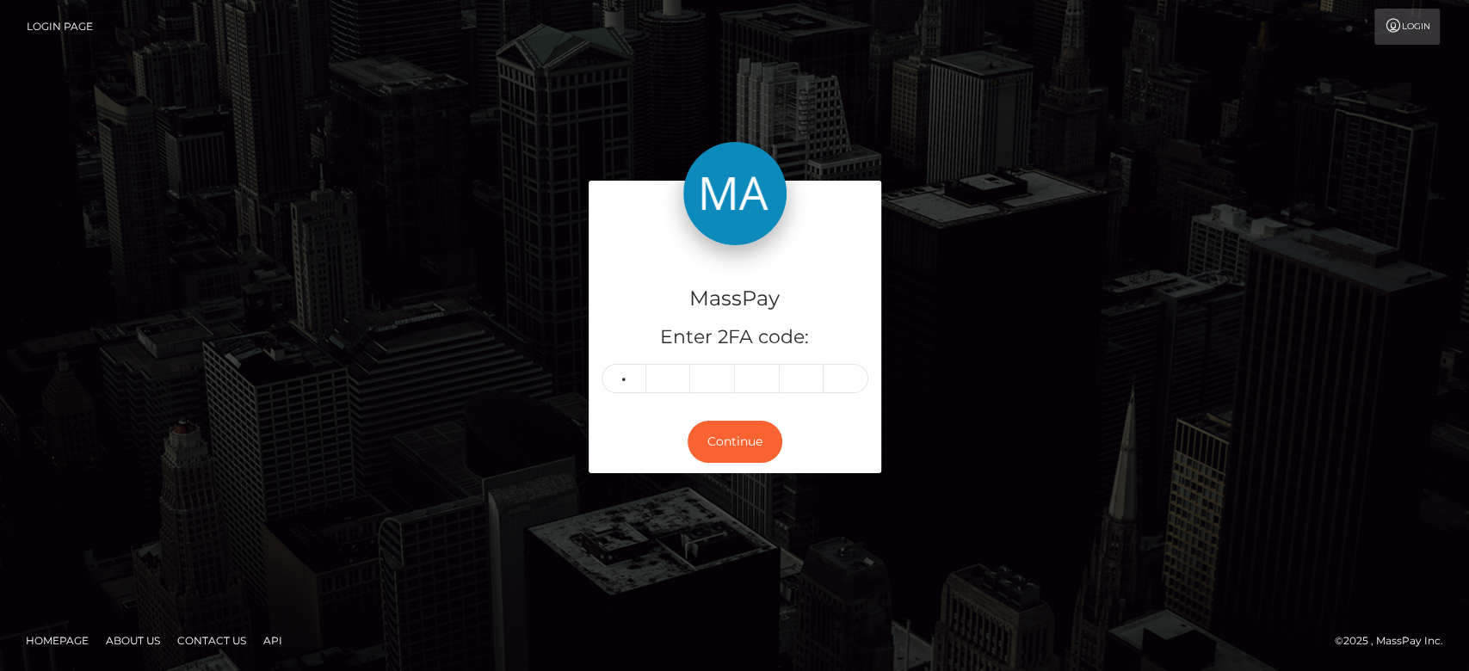
type input "9"
type input "5"
type input "0"
type input "6"
type input "8"
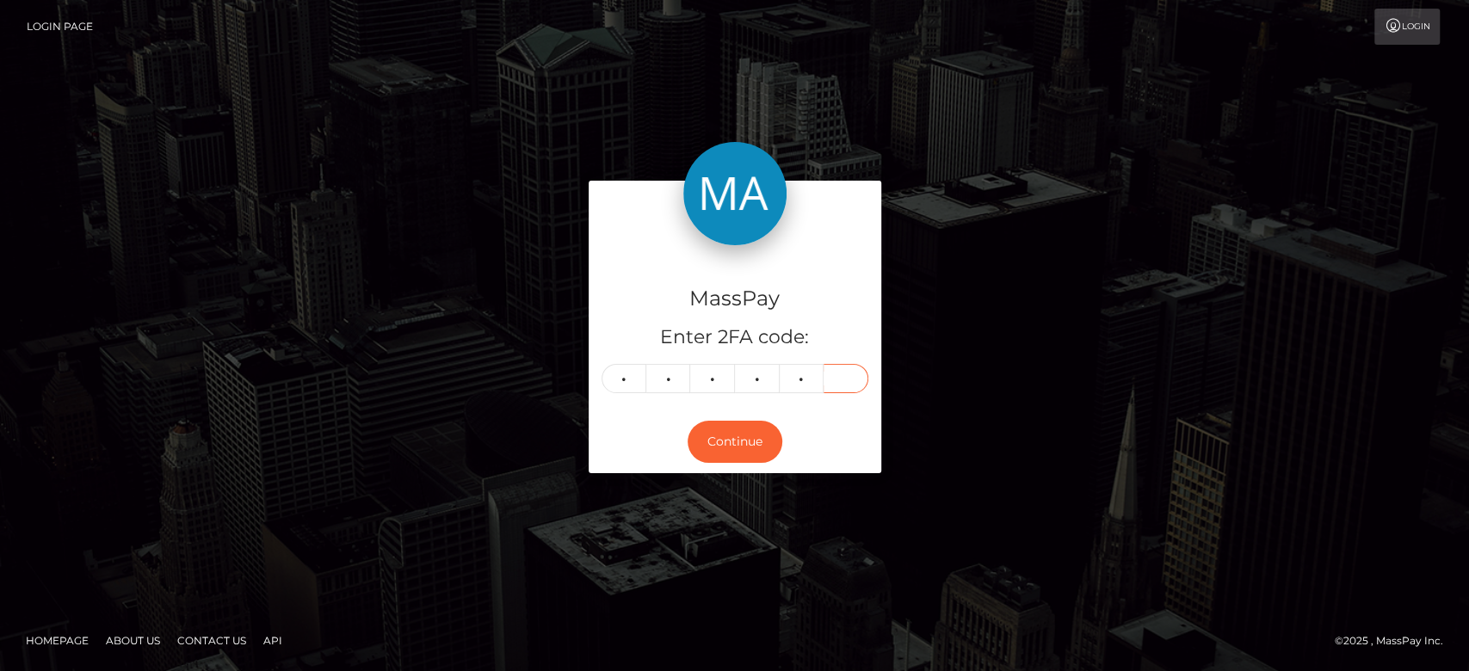
type input "0"
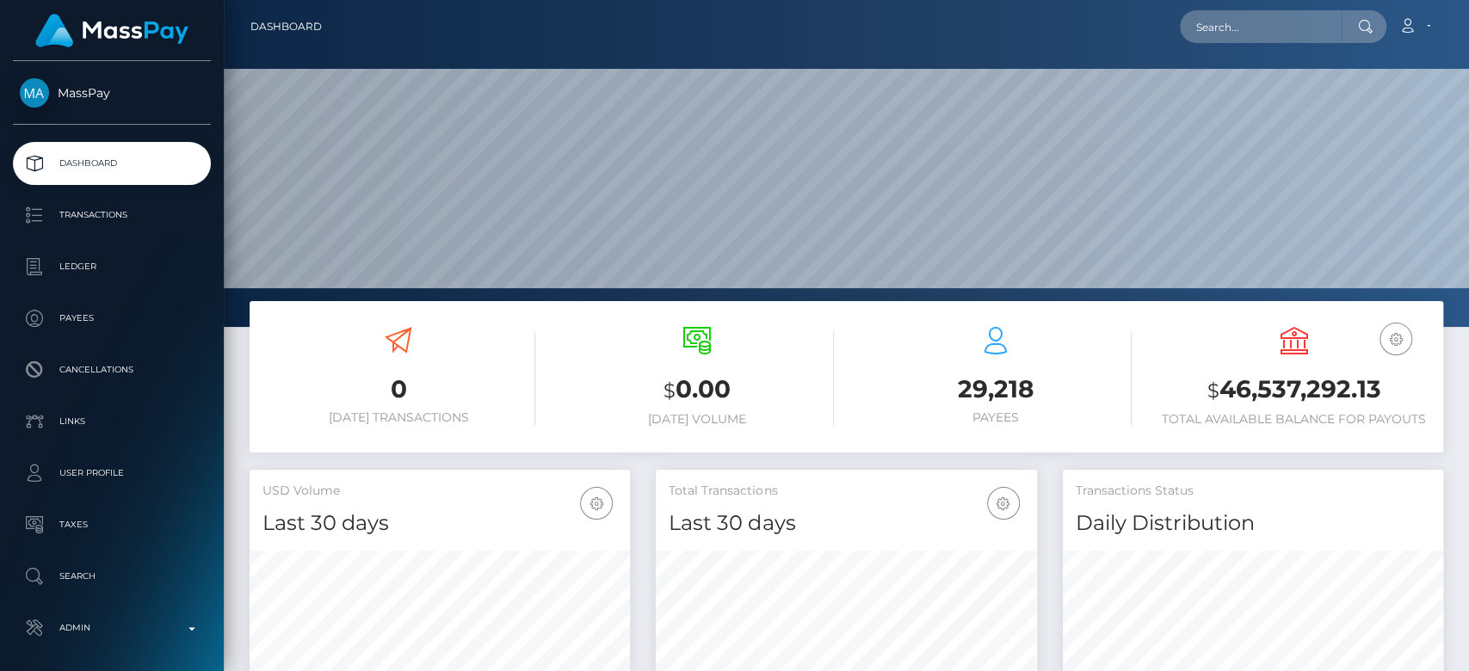
scroll to position [304, 380]
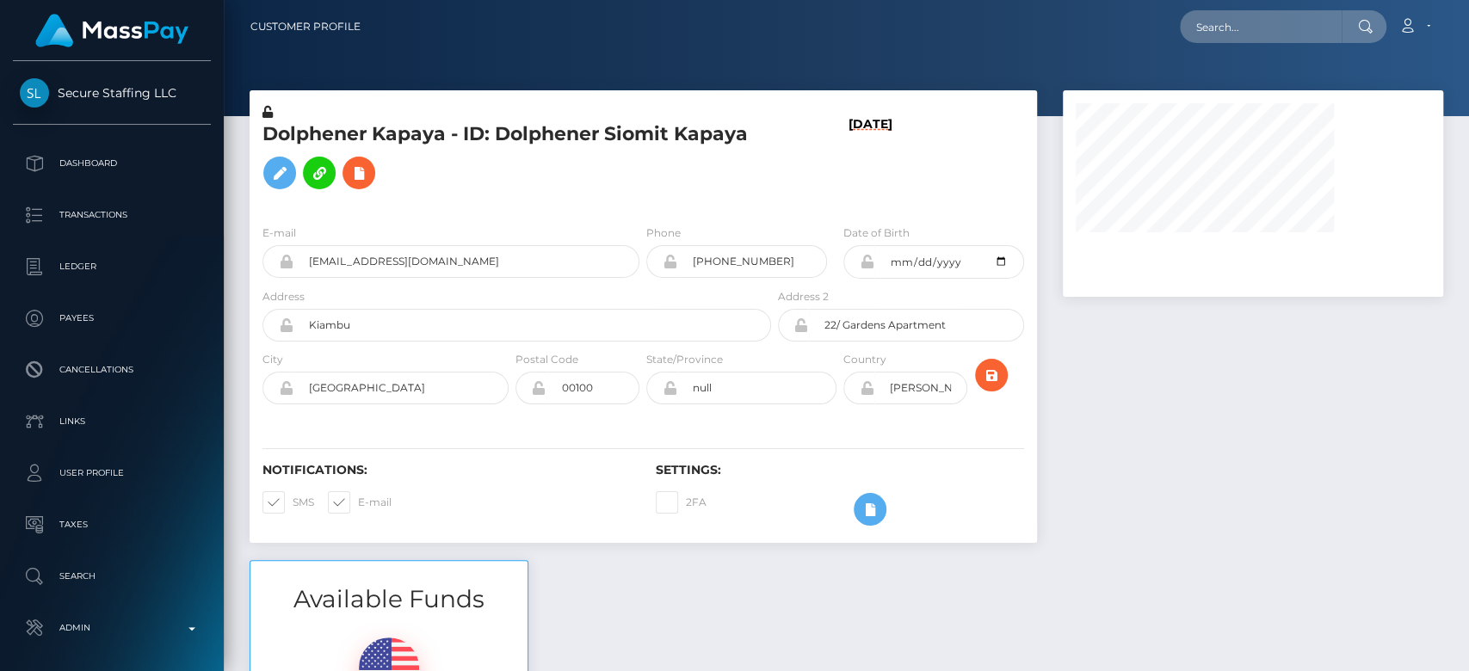
click at [1181, 399] on div at bounding box center [1253, 325] width 406 height 470
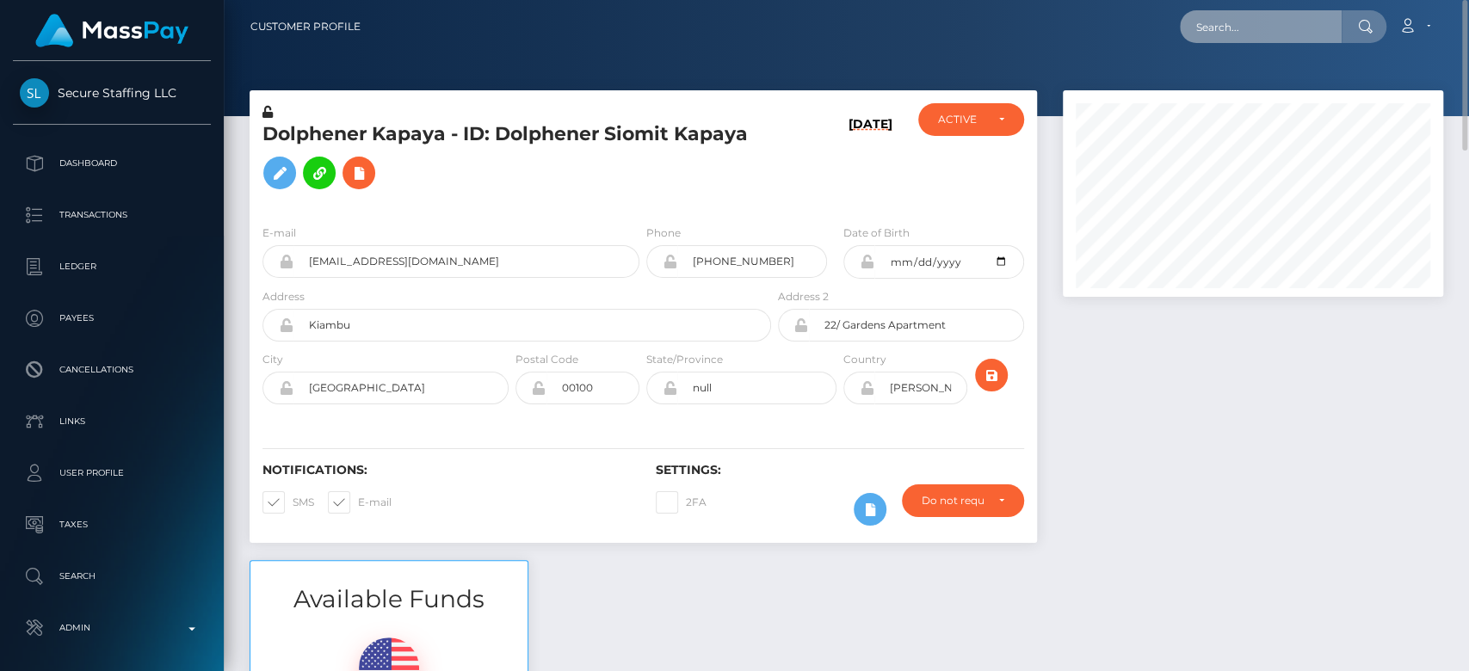
click at [1263, 17] on input "text" at bounding box center [1261, 26] width 162 height 33
paste input "[EMAIL_ADDRESS][DOMAIN_NAME]"
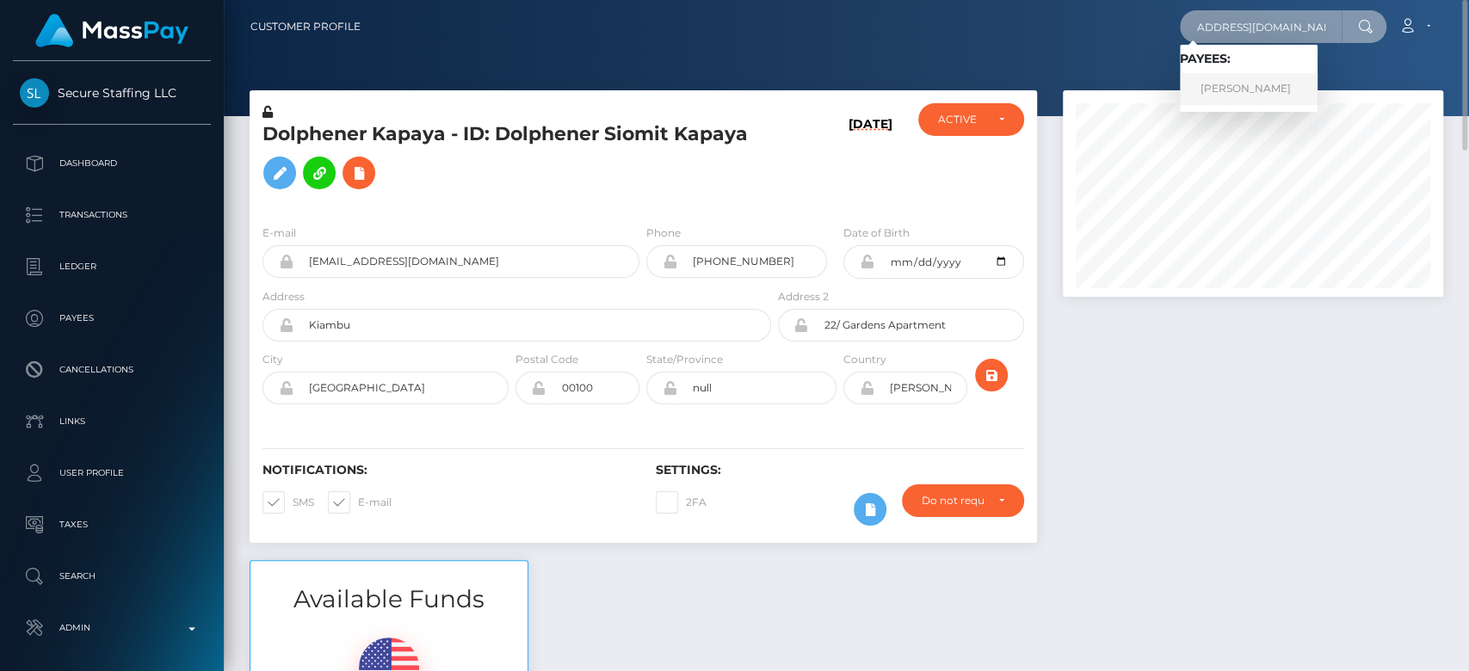
type input "[EMAIL_ADDRESS][DOMAIN_NAME]"
click at [1242, 81] on link "ZAKARIA BENMESROUK" at bounding box center [1249, 89] width 138 height 32
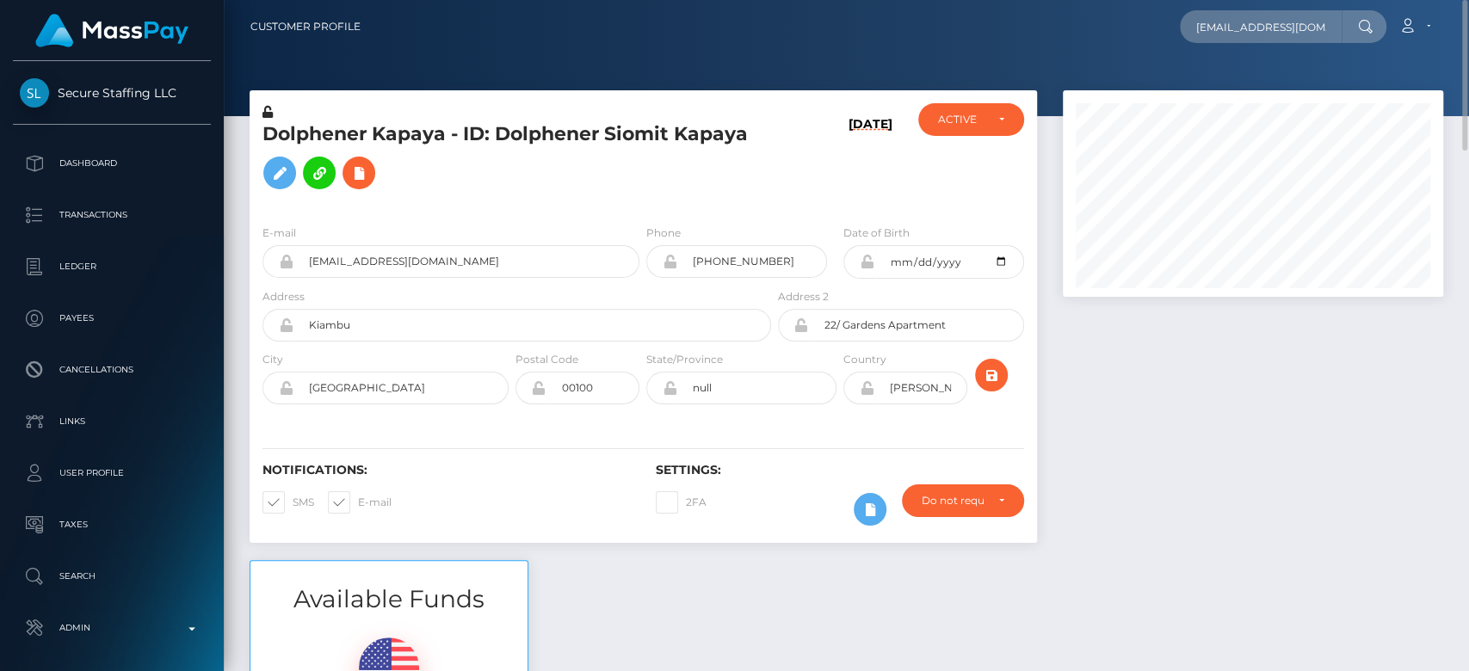
click at [1236, 422] on div at bounding box center [1253, 325] width 406 height 470
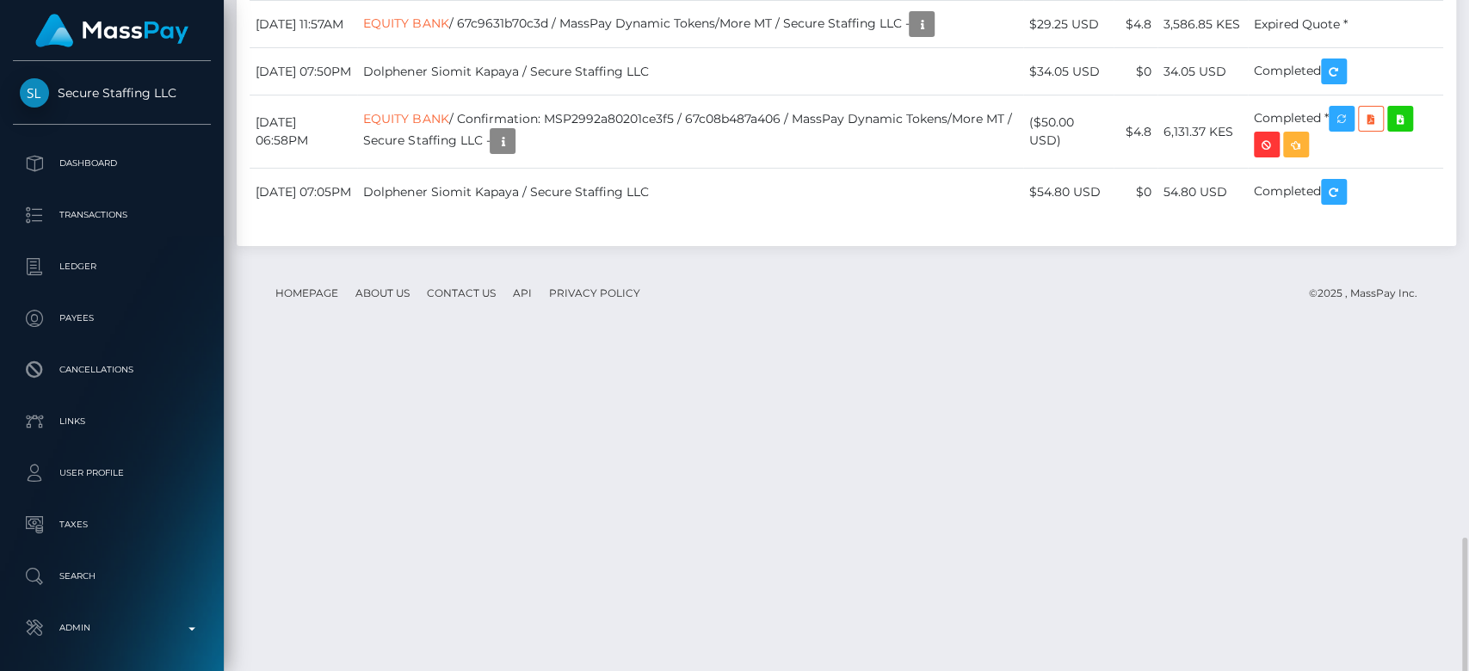
scroll to position [2327, 0]
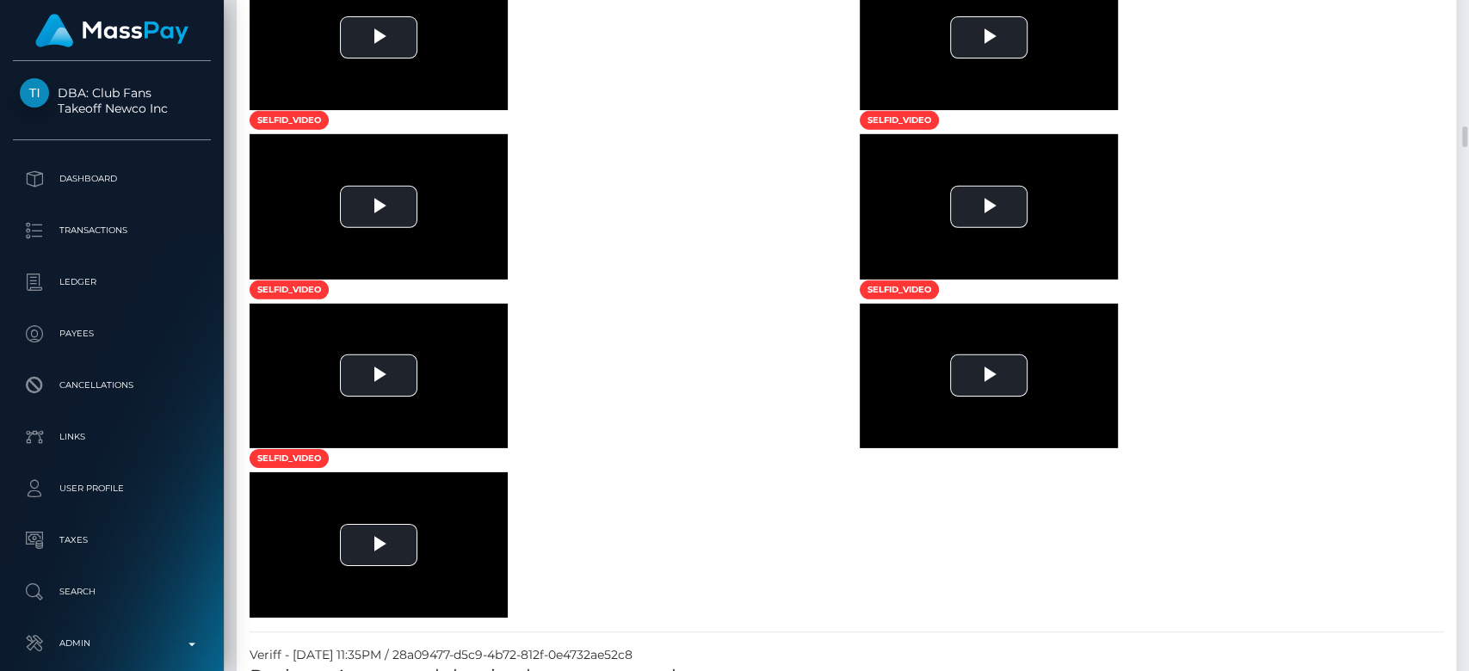
scroll to position [3505, 0]
